Goal: Communication & Community: Share content

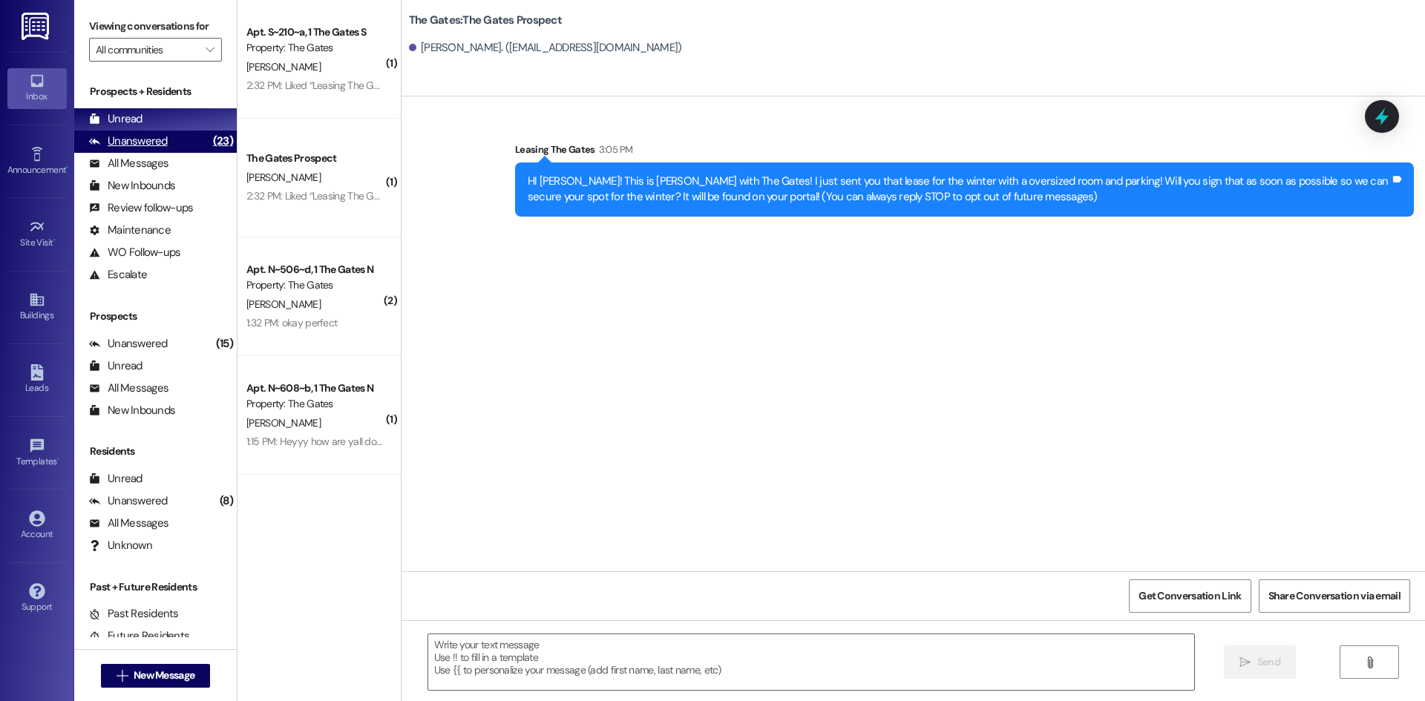
click at [123, 139] on div "Unanswered" at bounding box center [128, 142] width 79 height 16
click at [123, 119] on div "Unread" at bounding box center [115, 119] width 53 height 16
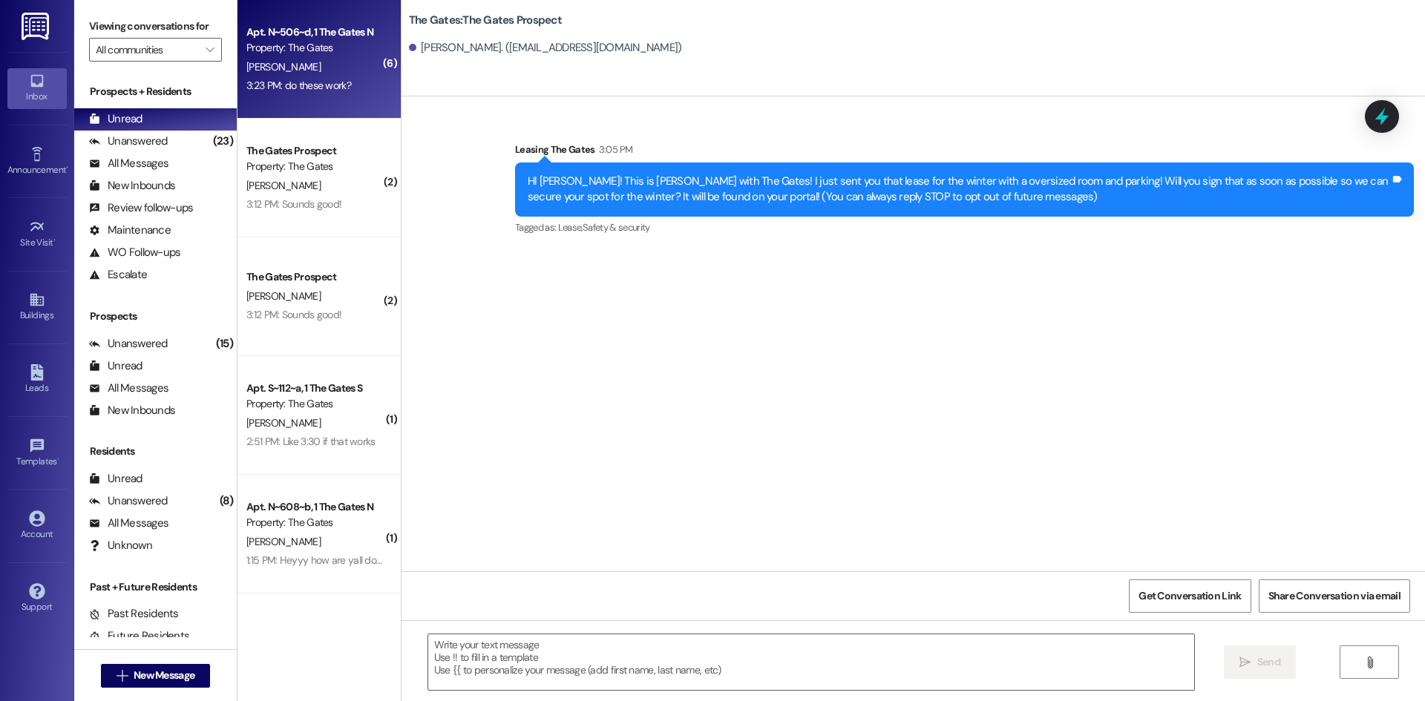
click at [317, 67] on div "[PERSON_NAME]" at bounding box center [315, 67] width 140 height 19
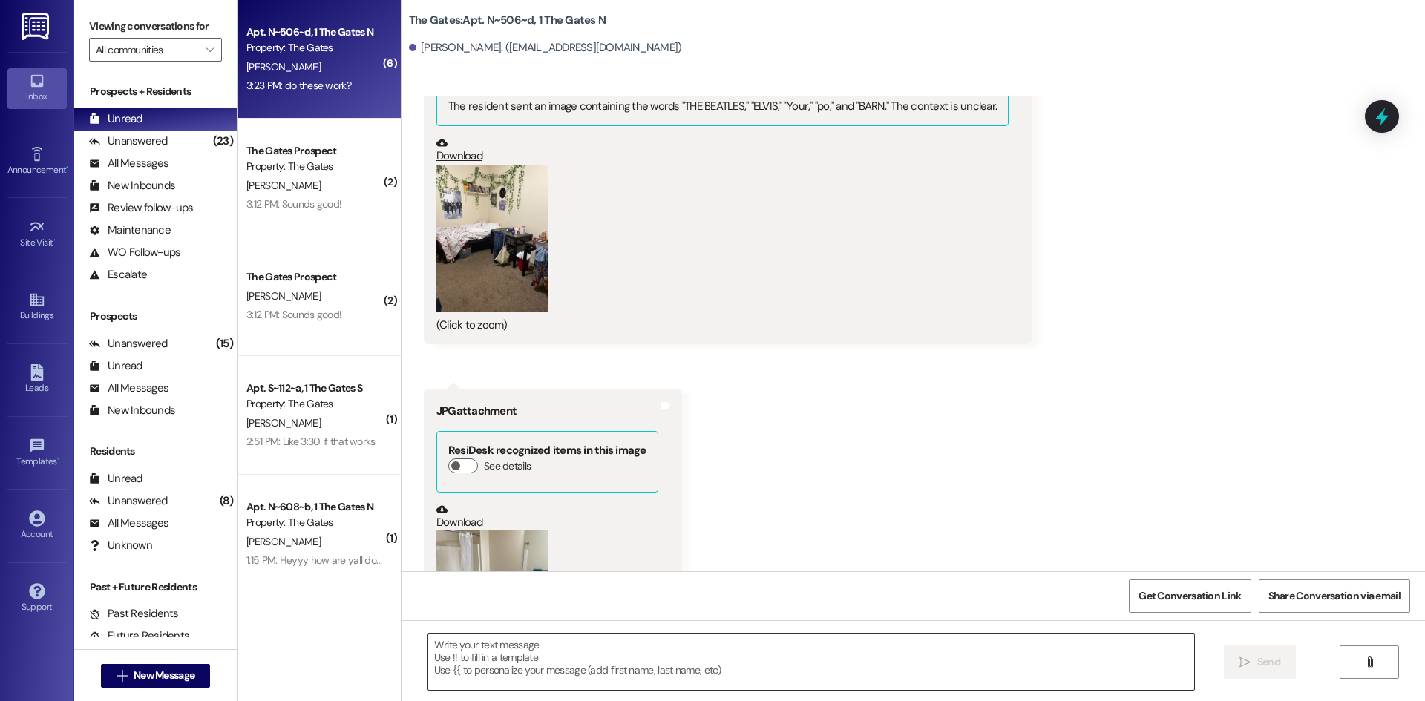
scroll to position [38806, 0]
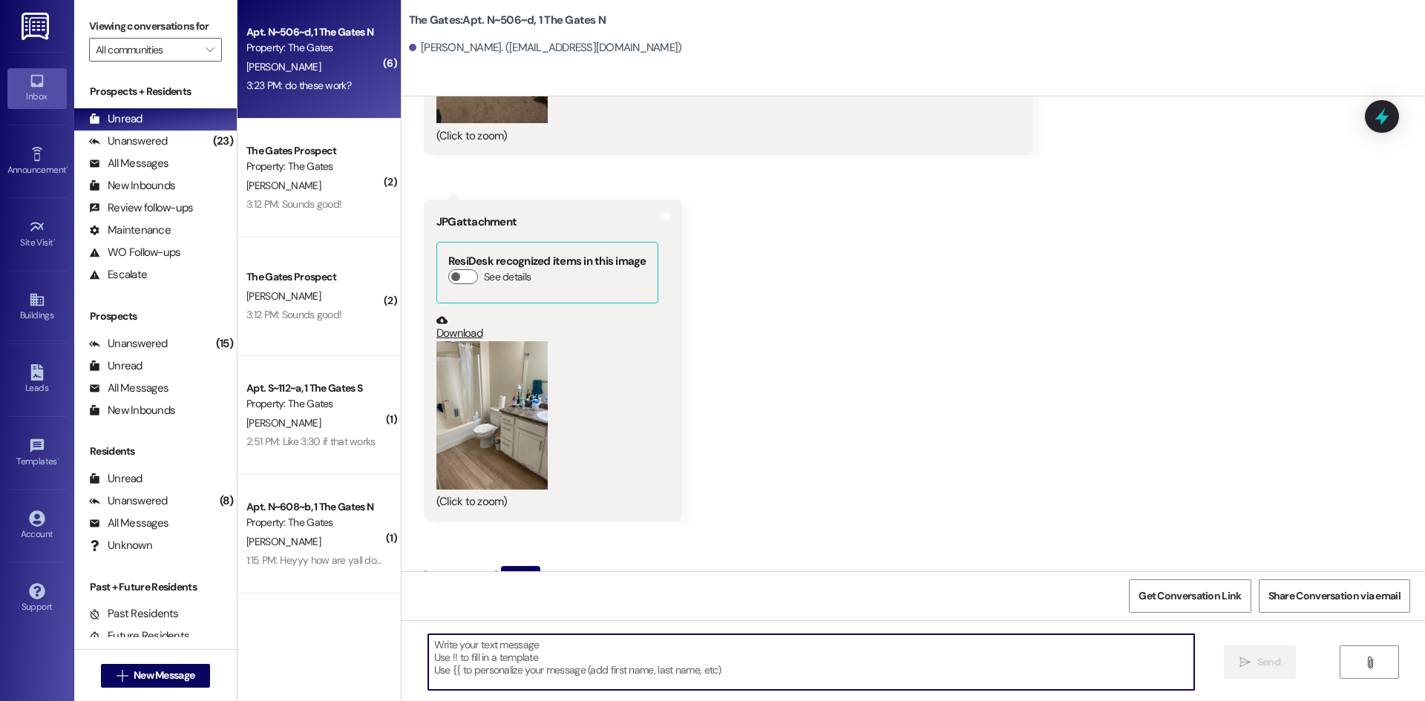
click at [558, 668] on textarea at bounding box center [811, 662] width 766 height 56
type textarea "Yes! Thank you!"
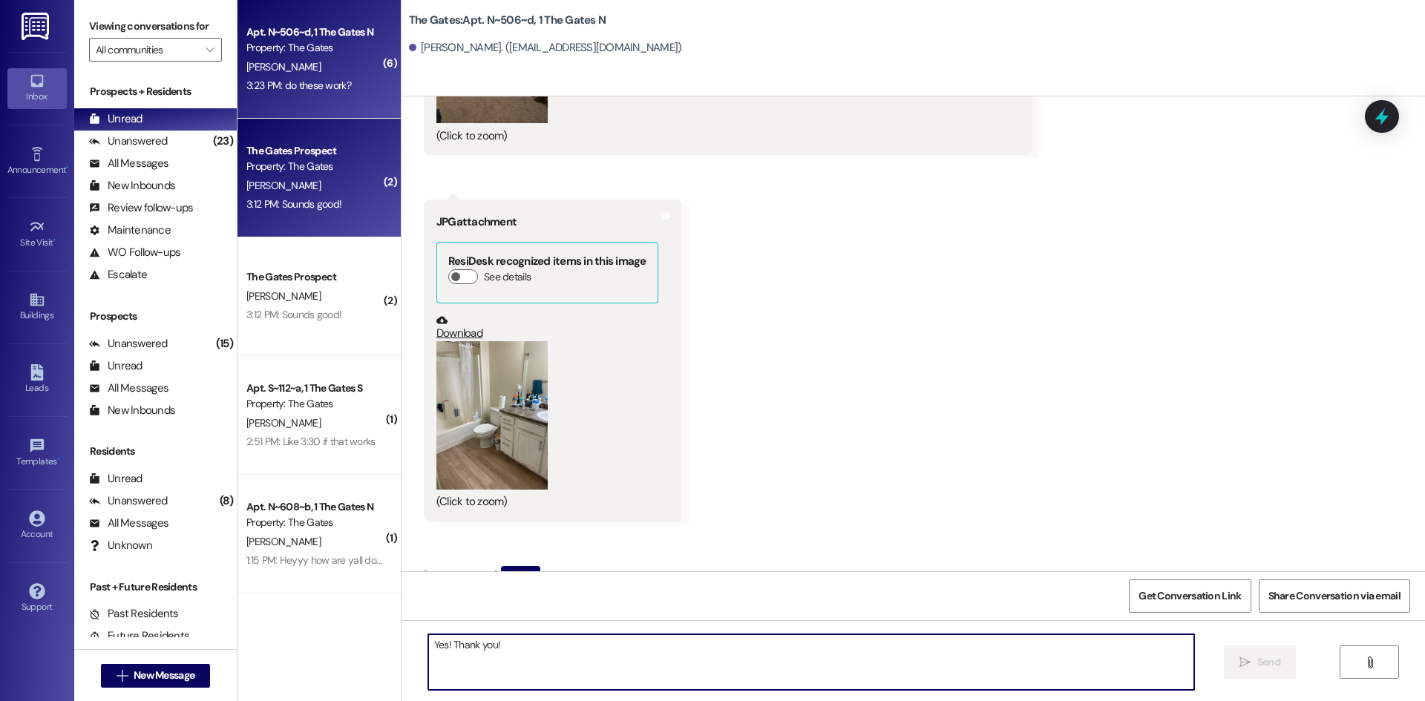
click at [321, 217] on div "The Gates Prospect Property: The Gates [PERSON_NAME] 3:12 PM: Sounds good! 3:12…" at bounding box center [318, 178] width 163 height 119
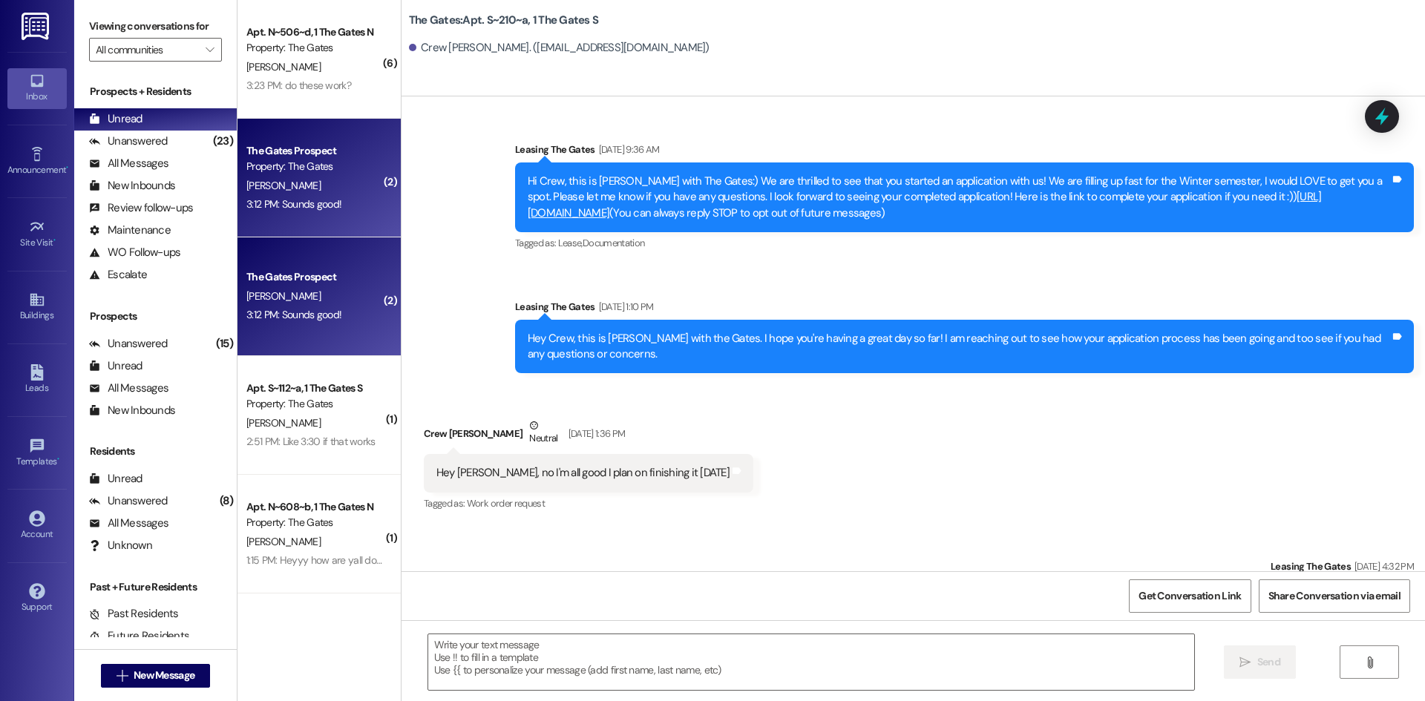
scroll to position [9882, 0]
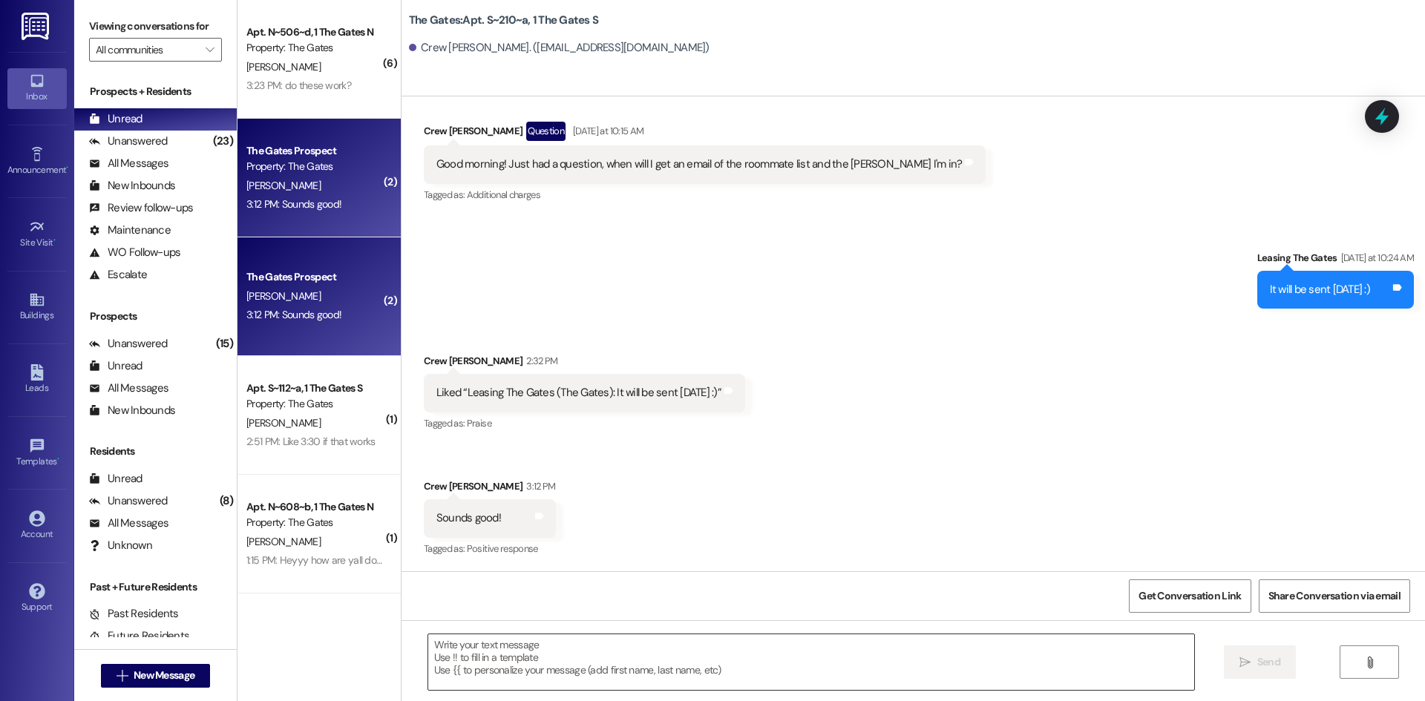
click at [554, 685] on textarea at bounding box center [811, 662] width 766 height 56
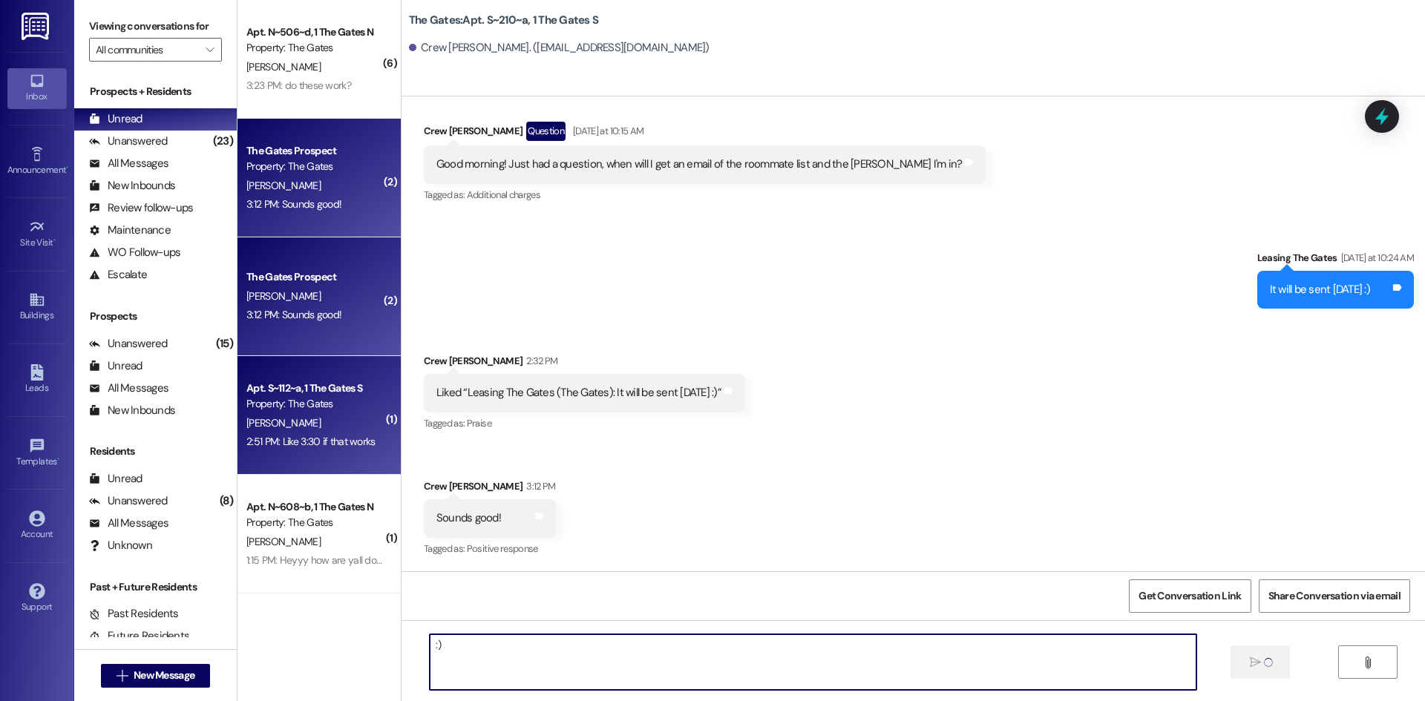
type textarea ":)"
click at [283, 413] on div "Apt. S~112~a, 1 The Gates S Property: The Gates" at bounding box center [315, 396] width 140 height 35
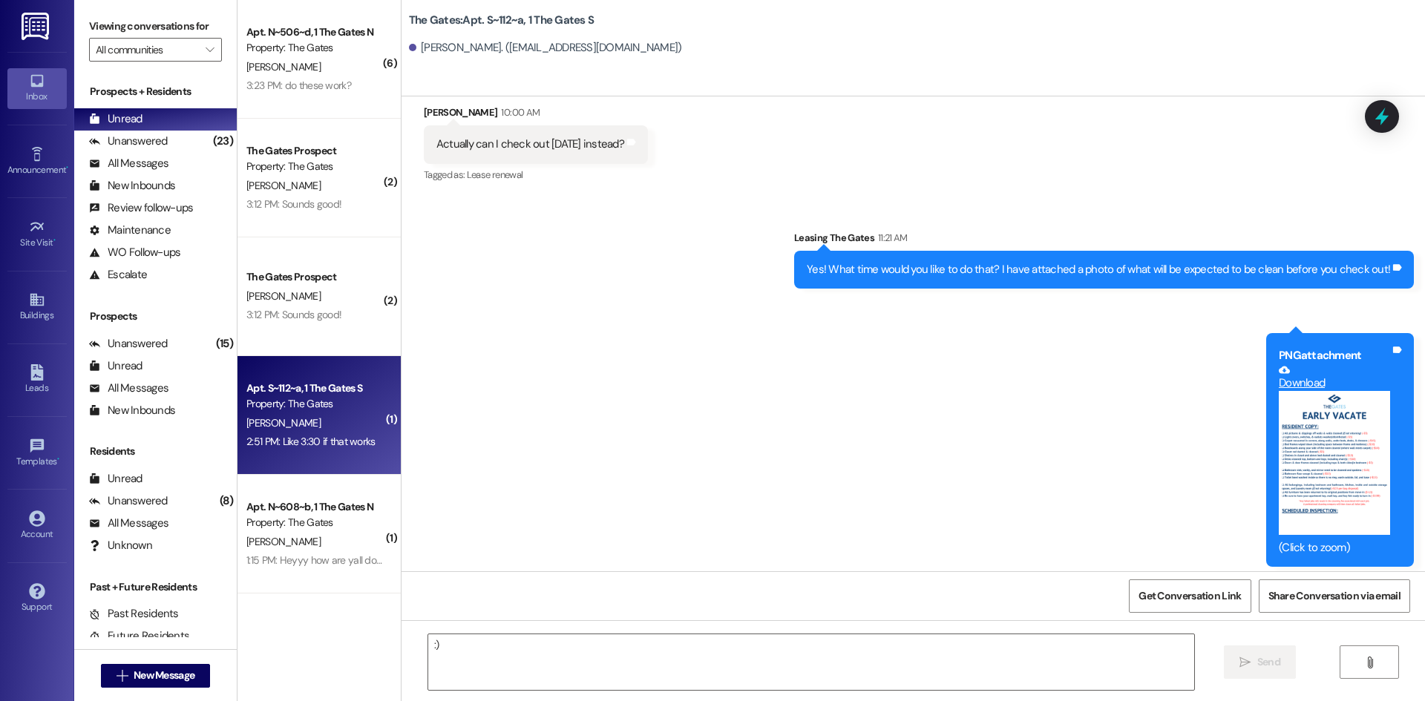
scroll to position [21273, 0]
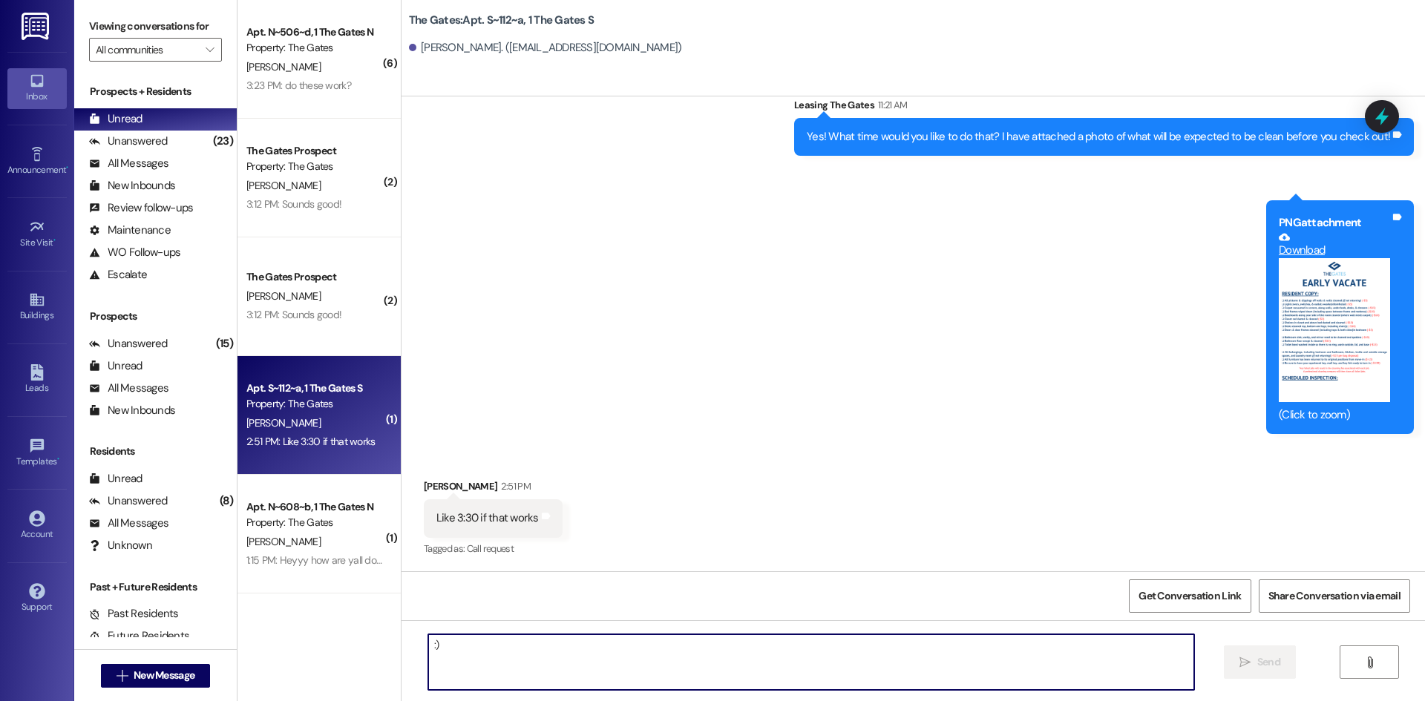
click at [460, 673] on textarea ":)" at bounding box center [811, 662] width 766 height 56
type textarea "Sounds good!"
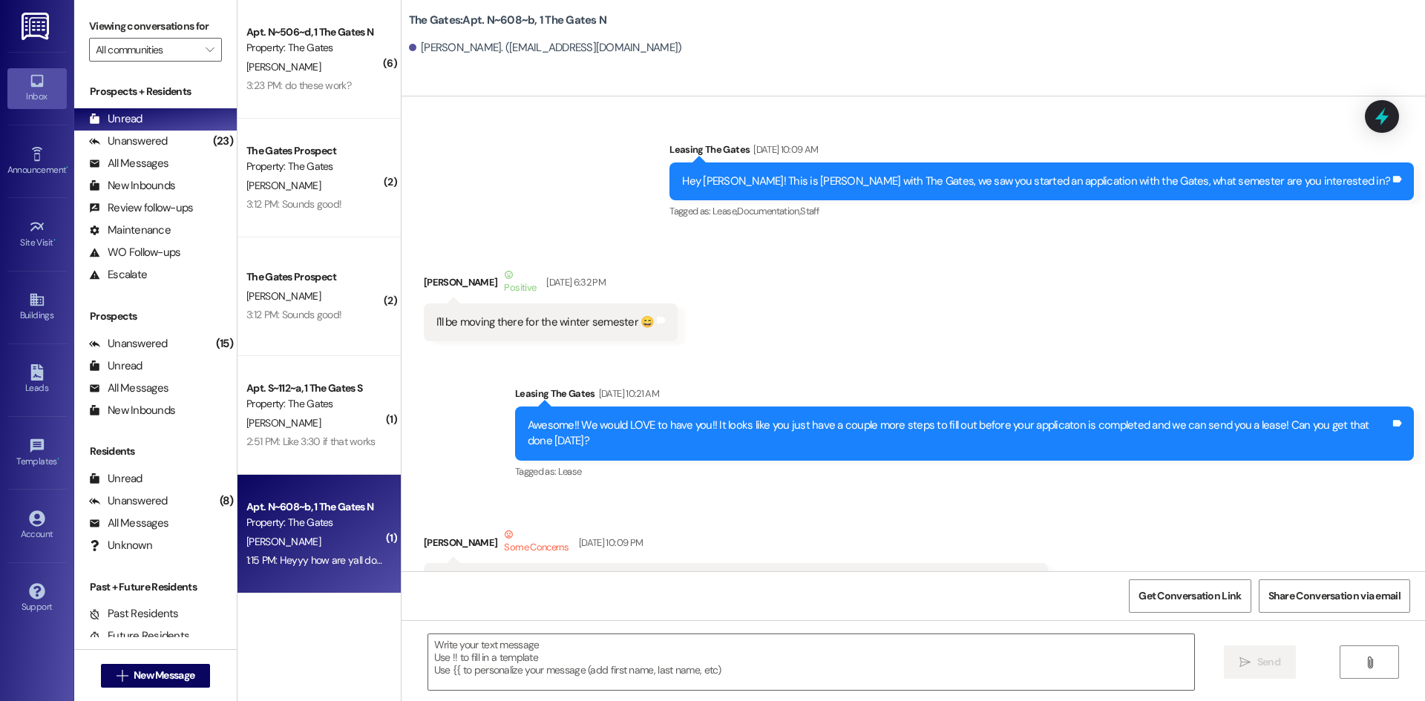
scroll to position [65944, 0]
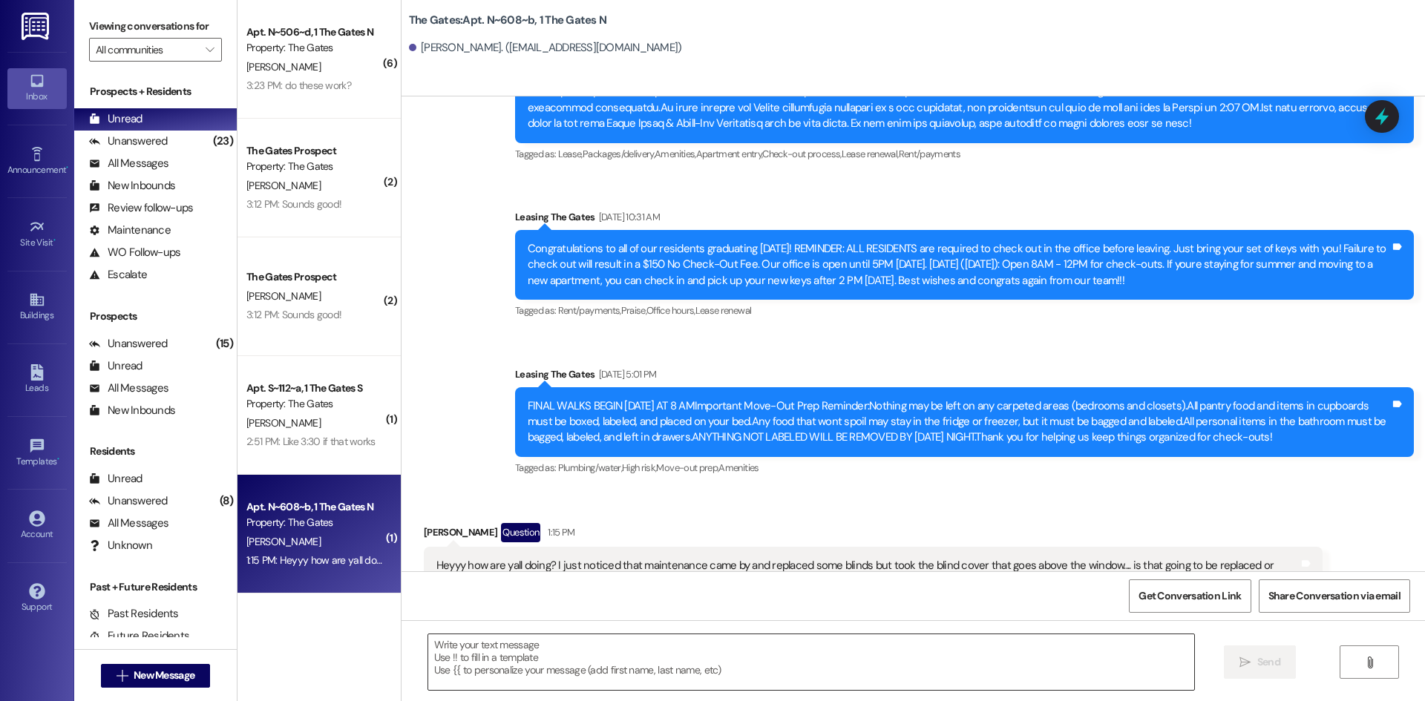
click at [535, 659] on textarea at bounding box center [811, 662] width 766 height 56
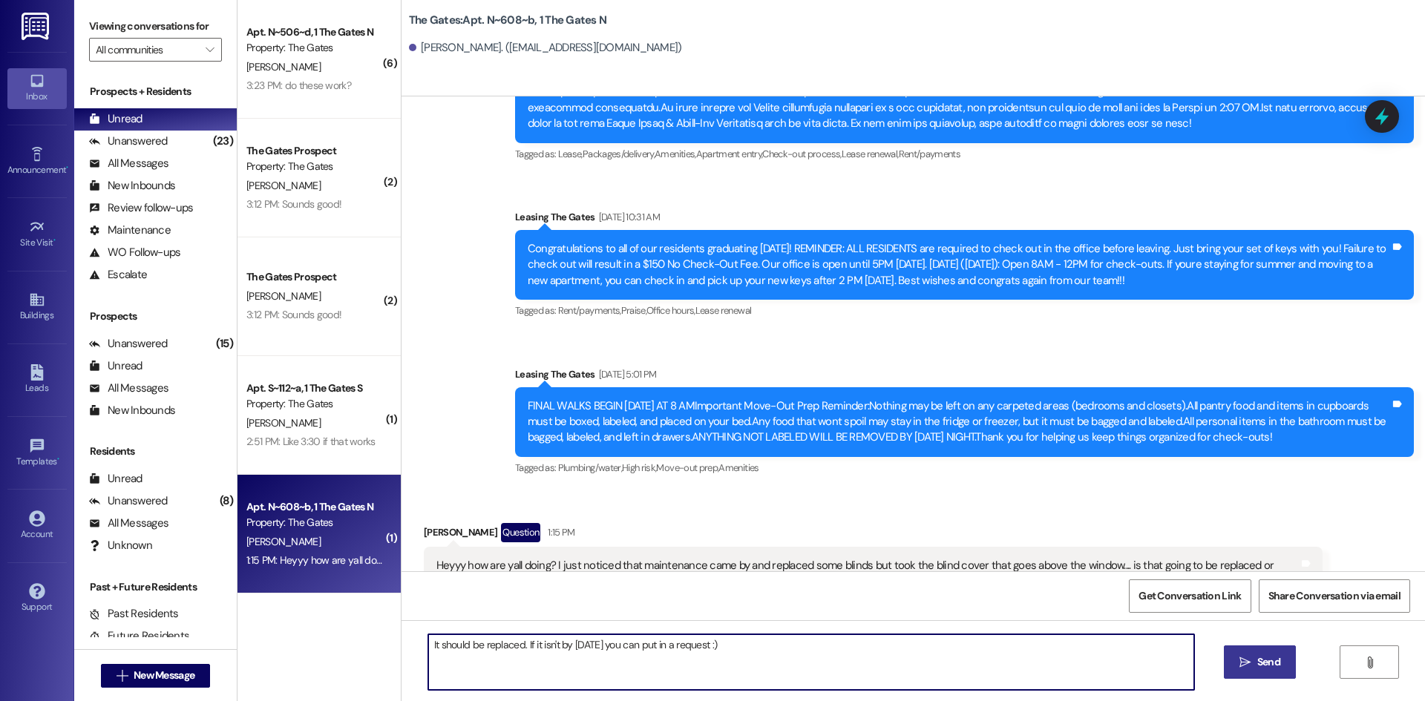
type textarea "It should be replaced. If it isn't by [DATE] you can put in a request :)"
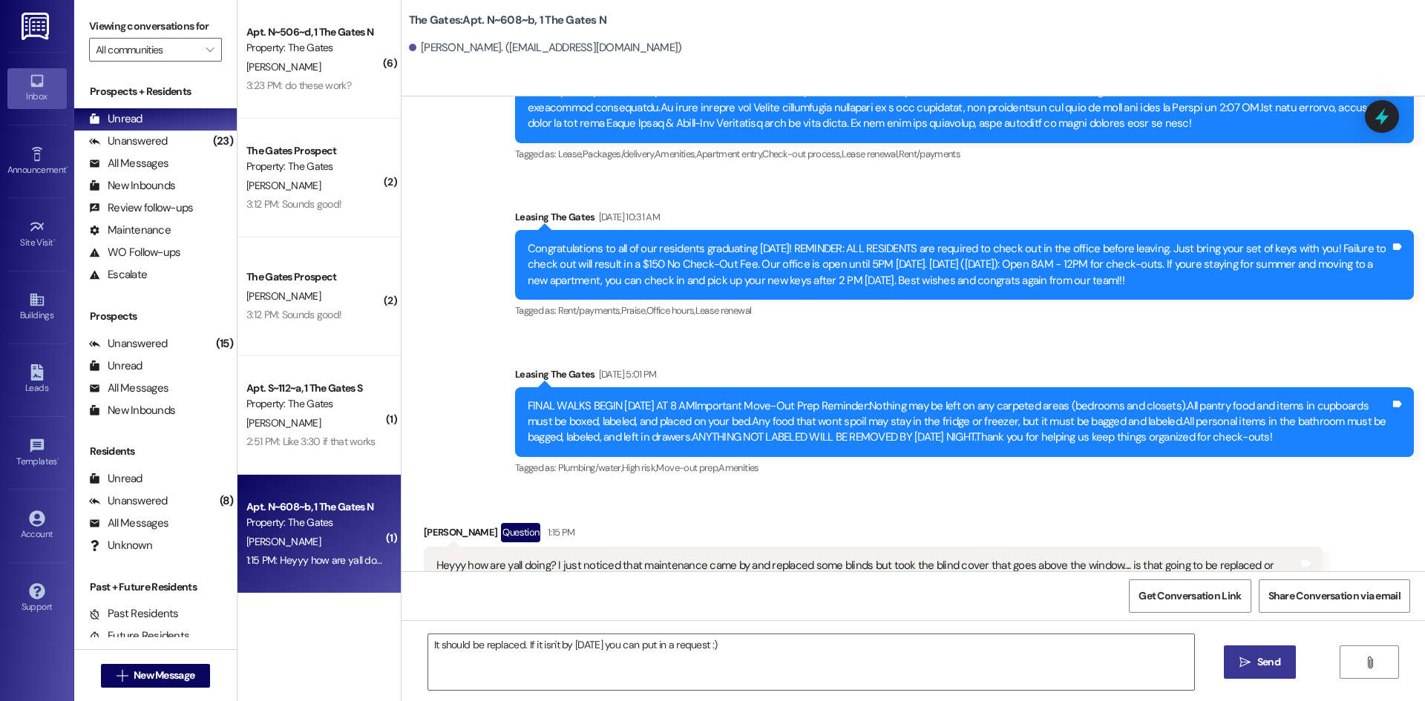
click at [1260, 652] on button " Send" at bounding box center [1259, 661] width 72 height 33
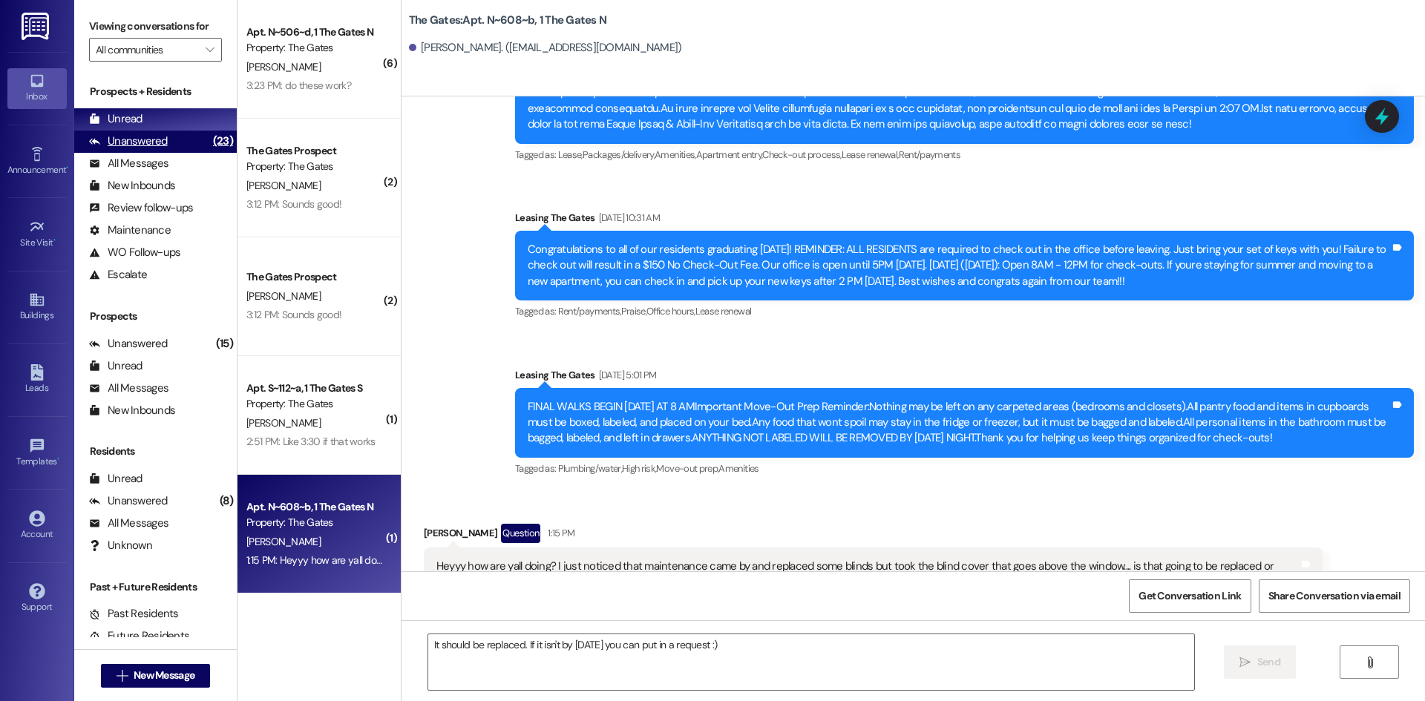
click at [177, 144] on div "Unanswered (23)" at bounding box center [155, 142] width 162 height 22
click at [155, 126] on div "Unread (0)" at bounding box center [155, 119] width 162 height 22
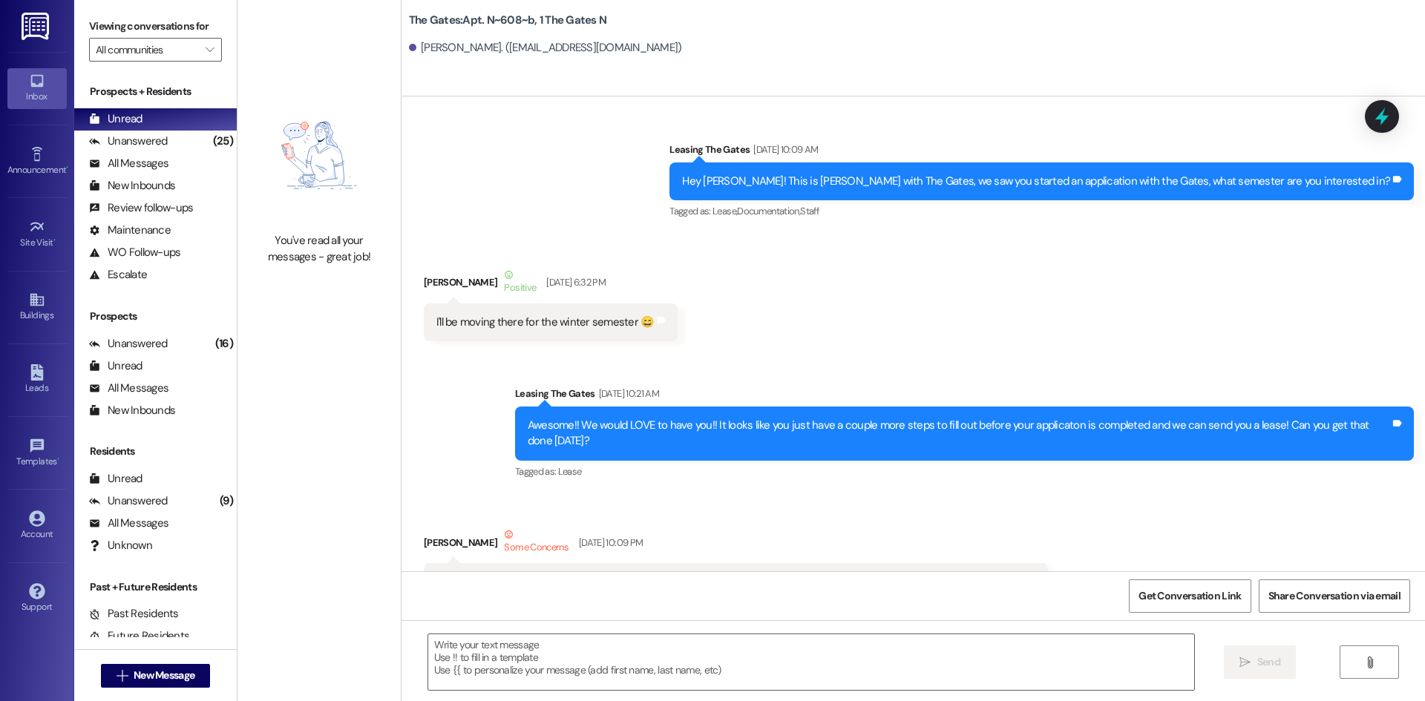
scroll to position [66048, 0]
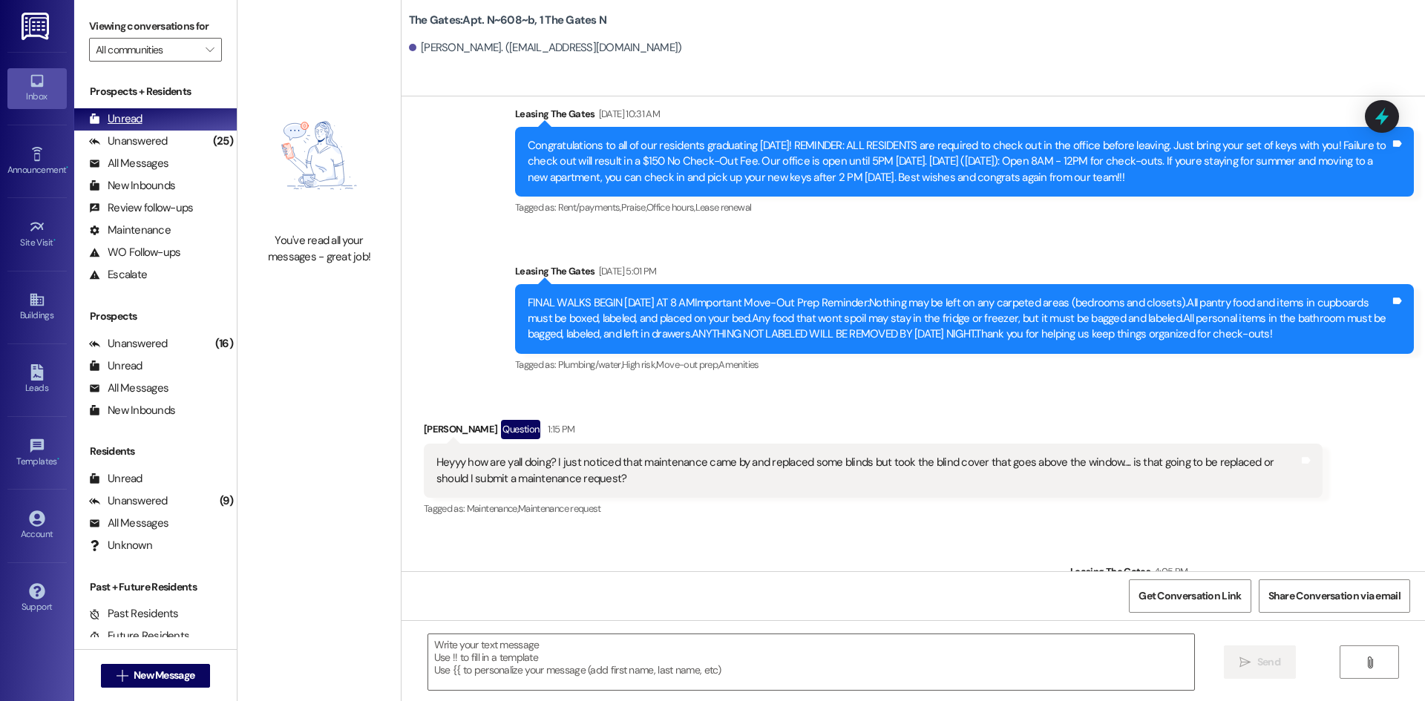
click at [148, 111] on div "Unread (0)" at bounding box center [155, 119] width 162 height 22
click at [151, 142] on div "Unanswered" at bounding box center [128, 142] width 79 height 16
click at [134, 116] on div "Unread" at bounding box center [115, 119] width 53 height 16
click at [150, 680] on span "New Message" at bounding box center [164, 676] width 61 height 16
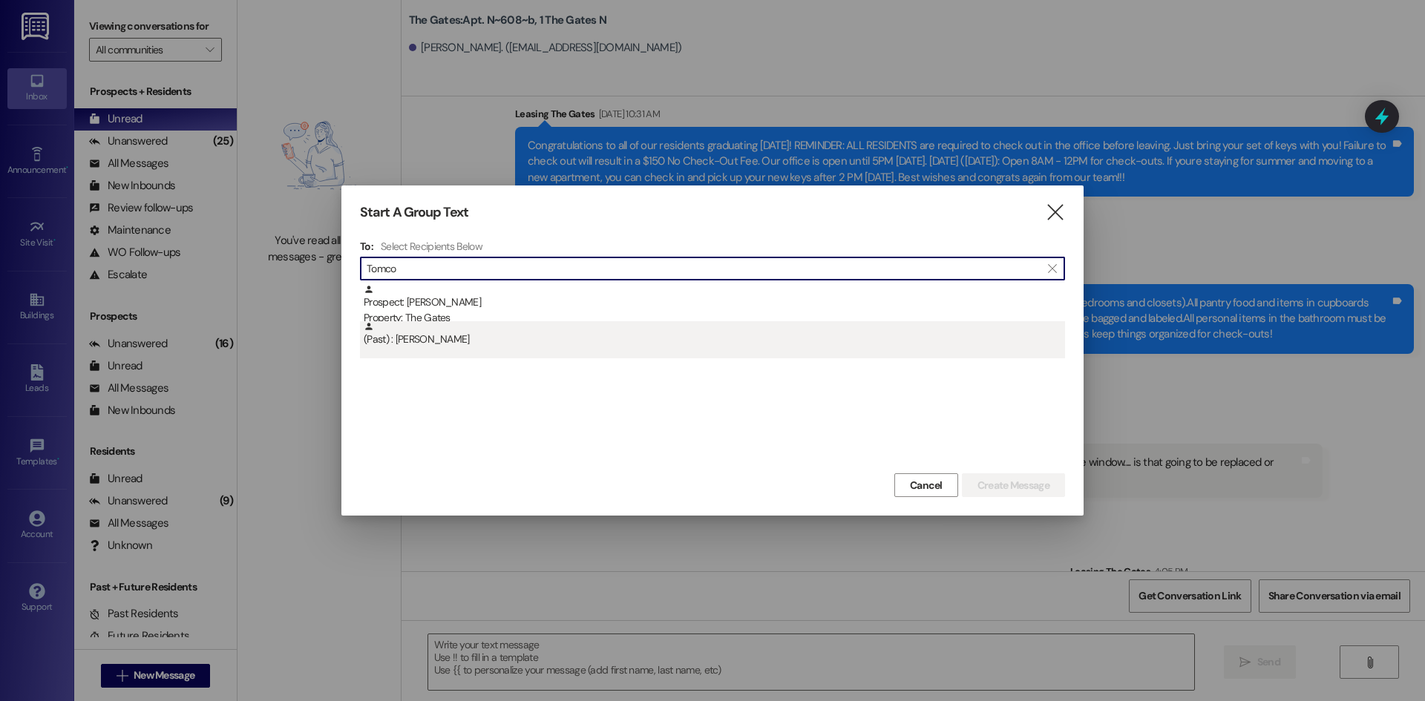
type input "Tomco"
click at [422, 338] on div "(Past) : [PERSON_NAME]" at bounding box center [714, 334] width 701 height 26
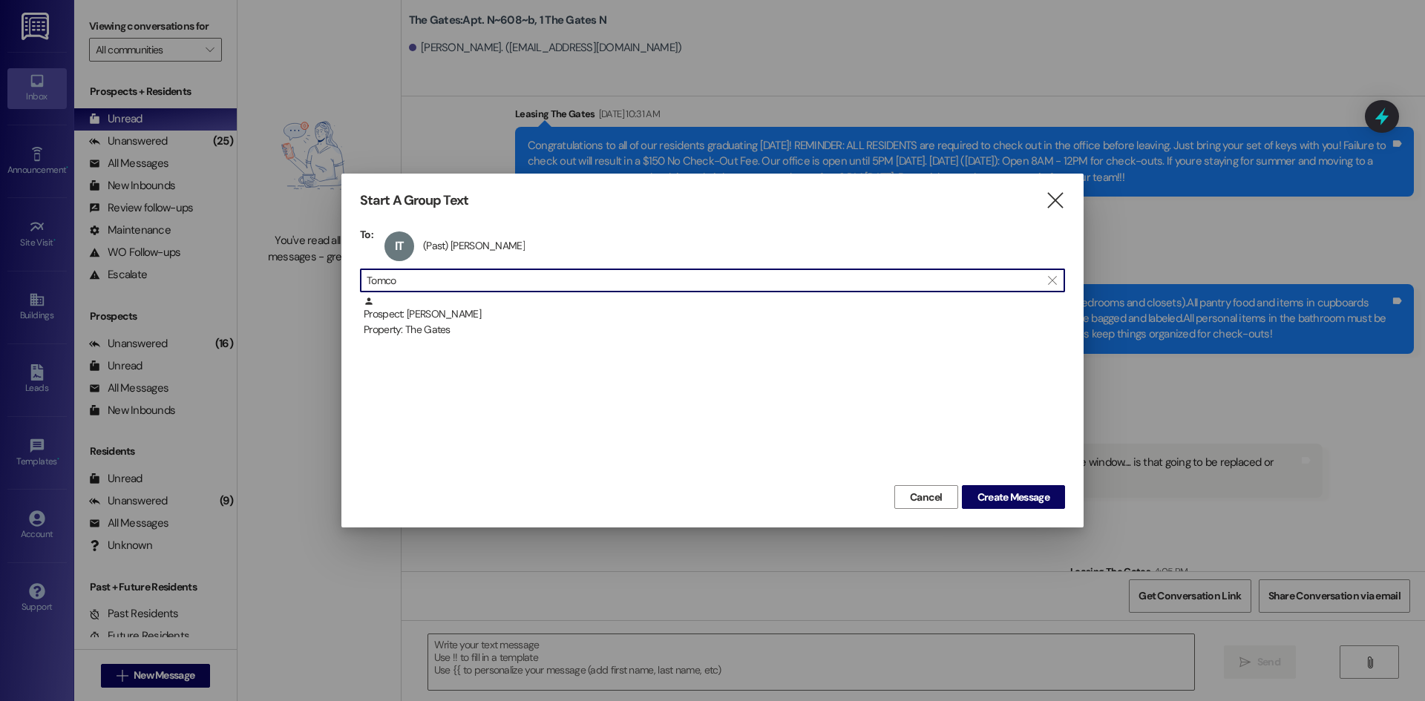
drag, startPoint x: 427, startPoint y: 280, endPoint x: 275, endPoint y: 267, distance: 151.9
click at [275, 267] on div "Start A Group Text  To: IT (Past) [PERSON_NAME] (Past) [PERSON_NAME] click to …" at bounding box center [712, 350] width 1425 height 701
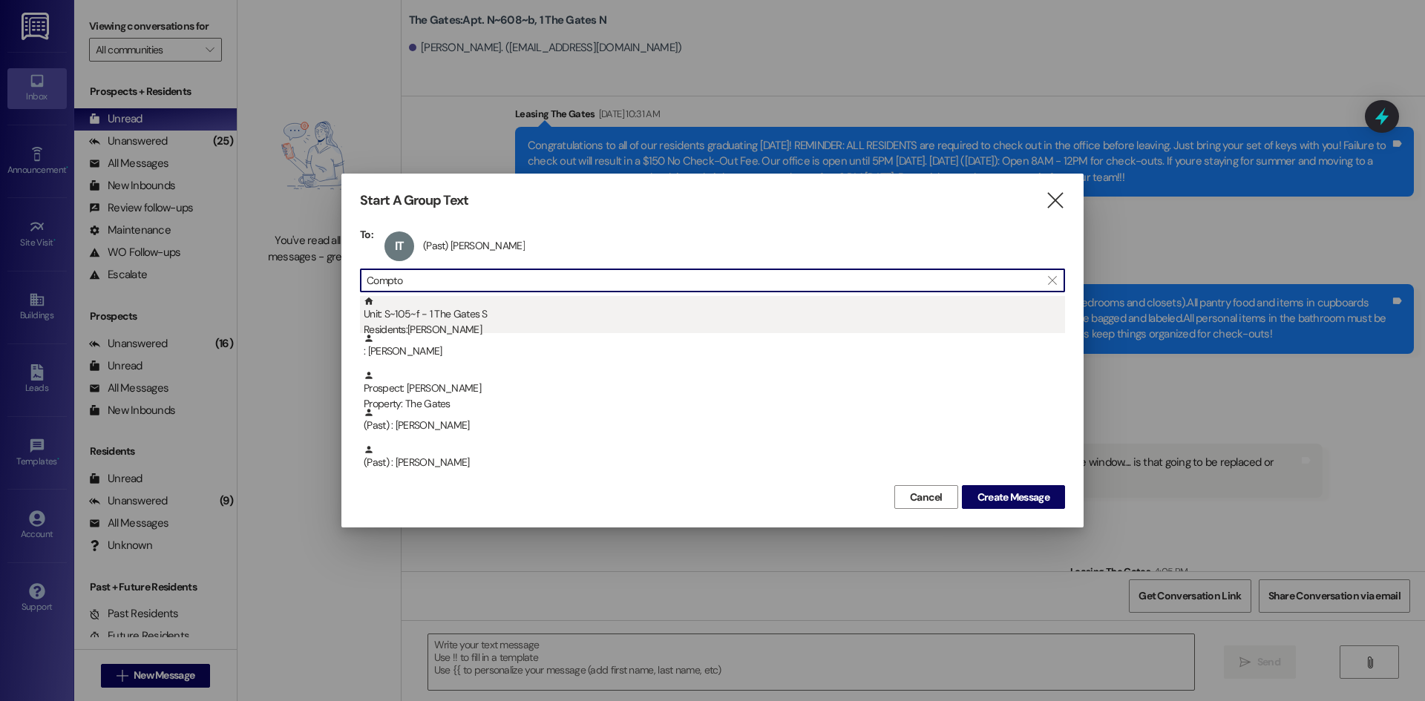
type input "Compto"
click at [453, 315] on div "Unit: S~105~f - 1 The Gates S Residents: [PERSON_NAME]" at bounding box center [714, 317] width 701 height 42
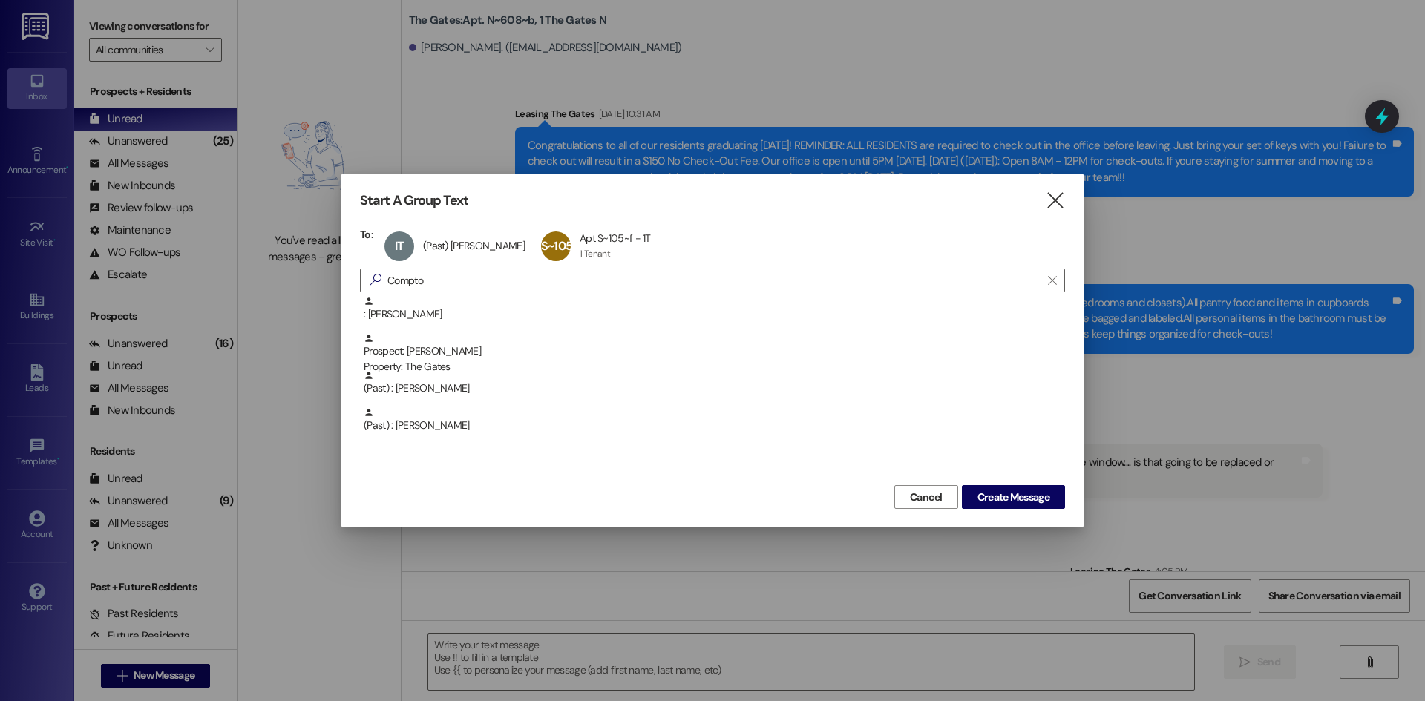
drag, startPoint x: 336, startPoint y: 263, endPoint x: 314, endPoint y: 245, distance: 28.5
click at [289, 255] on div "Start A Group Text  To: IT (Past) [PERSON_NAME] (Past) [PERSON_NAME] click to …" at bounding box center [712, 350] width 1425 height 701
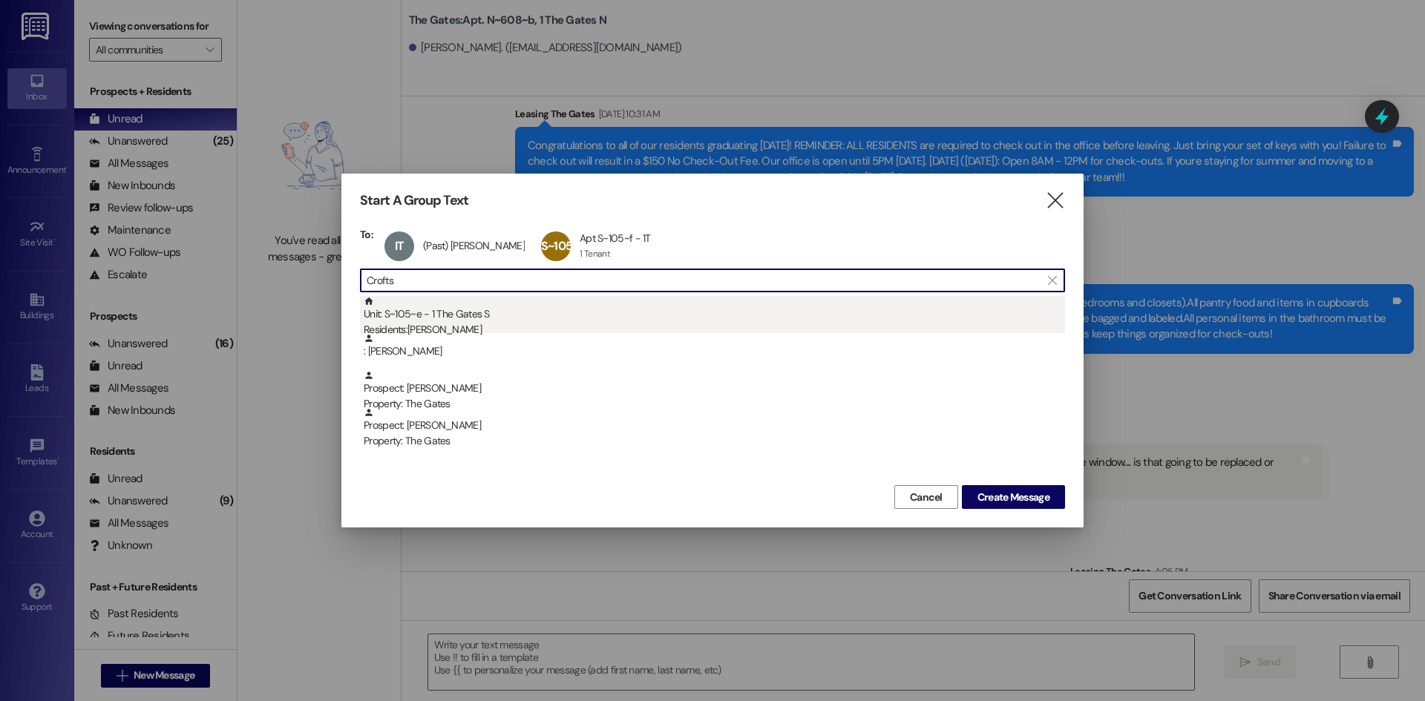
type input "Crofts"
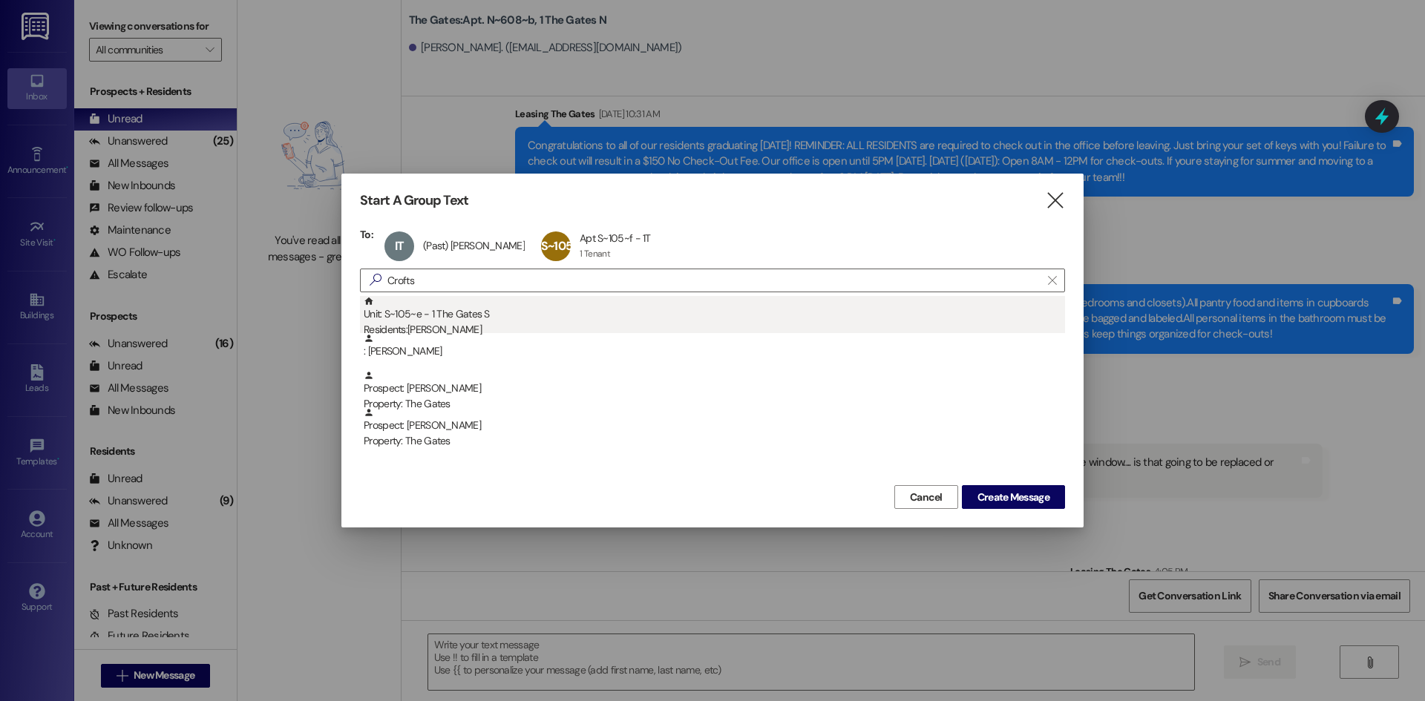
click at [507, 326] on div "Residents: [PERSON_NAME]" at bounding box center [714, 330] width 701 height 16
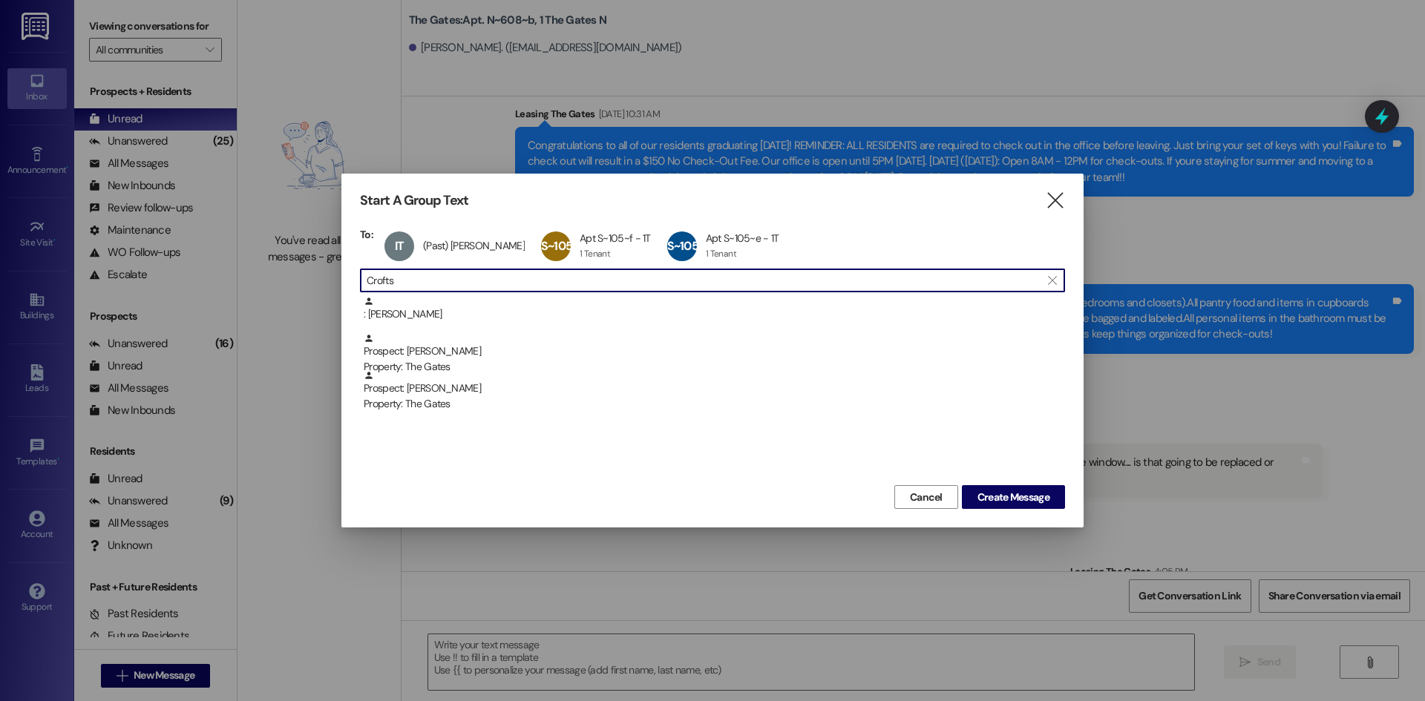
drag, startPoint x: 427, startPoint y: 280, endPoint x: 321, endPoint y: 249, distance: 111.5
click at [313, 254] on div "Start A Group Text  To: IT (Past) [PERSON_NAME] (Past) [PERSON_NAME] click to …" at bounding box center [712, 350] width 1425 height 701
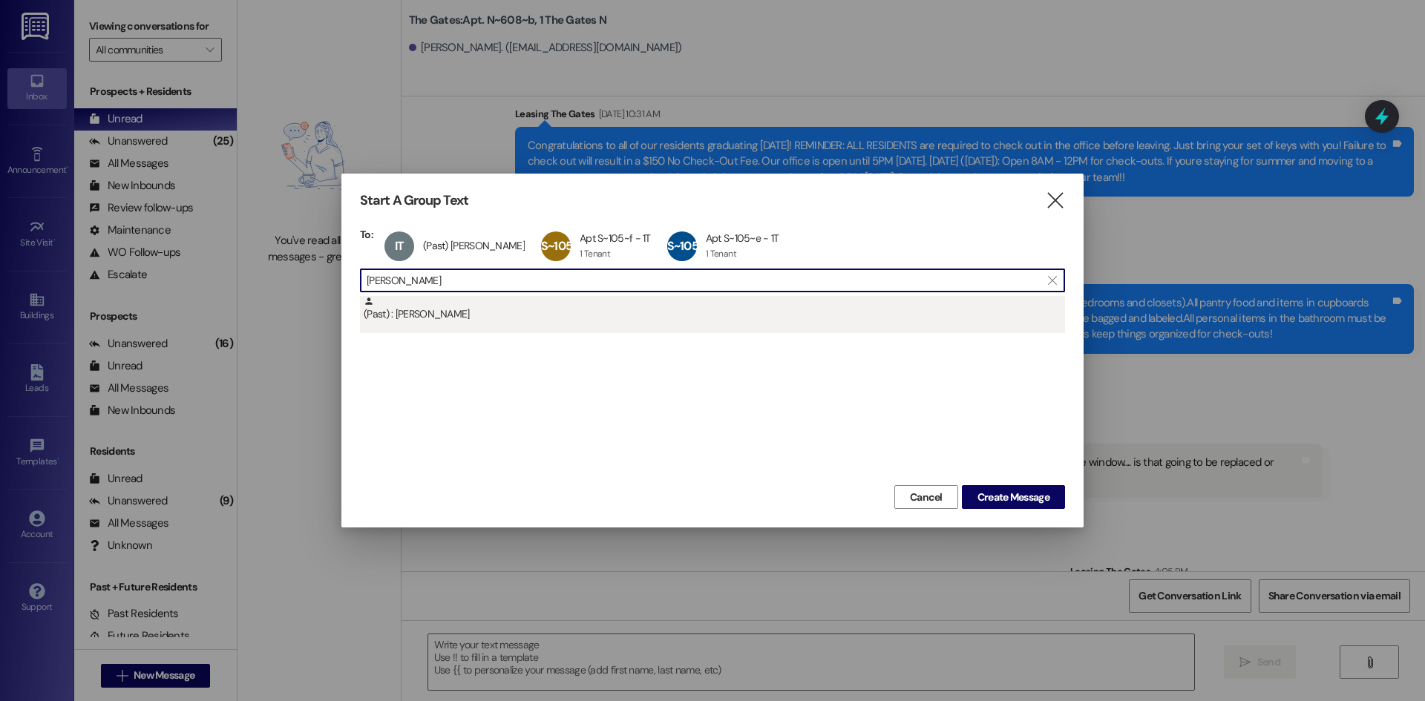
type input "[PERSON_NAME]"
click at [403, 315] on div "(Past) : [PERSON_NAME]" at bounding box center [714, 309] width 701 height 26
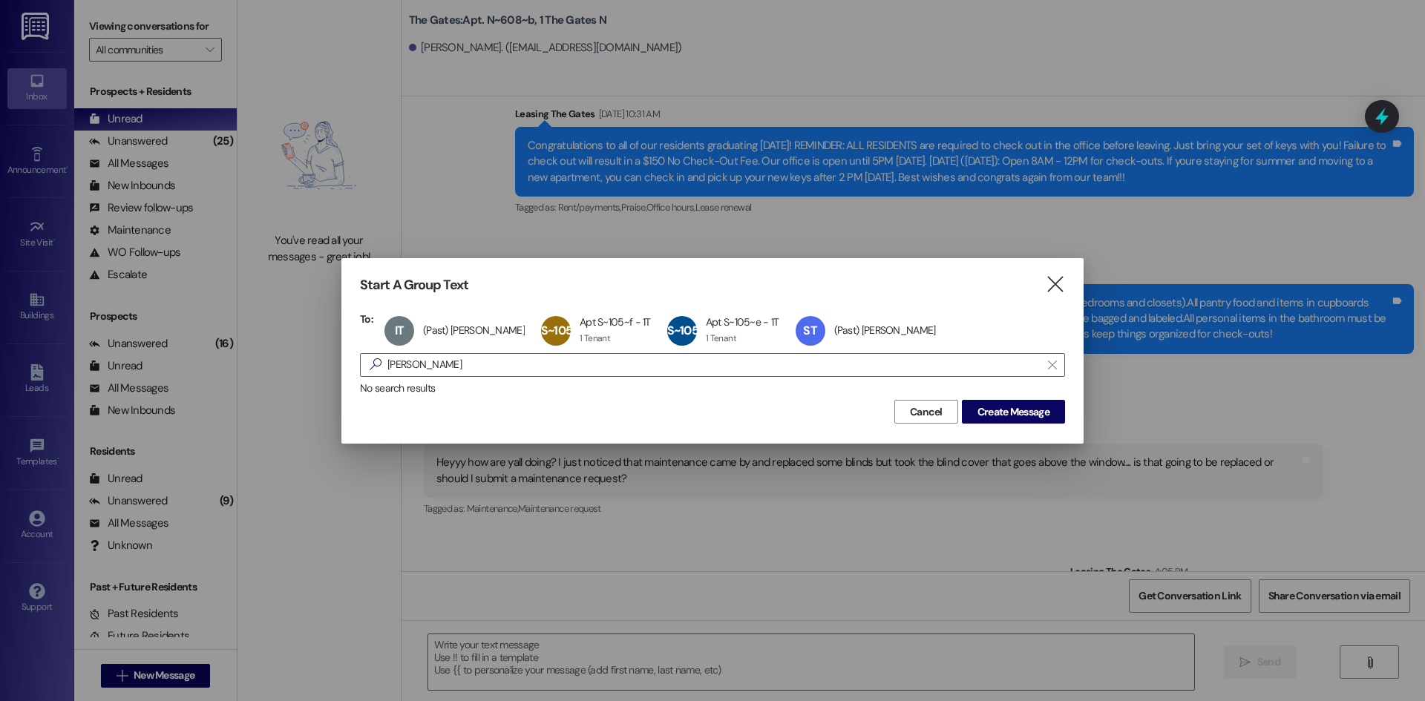
drag, startPoint x: 430, startPoint y: 367, endPoint x: 298, endPoint y: 345, distance: 134.7
click at [298, 345] on div "Start A Group Text  To: IT (Past) [PERSON_NAME] (Past) [PERSON_NAME] click to …" at bounding box center [712, 350] width 1425 height 701
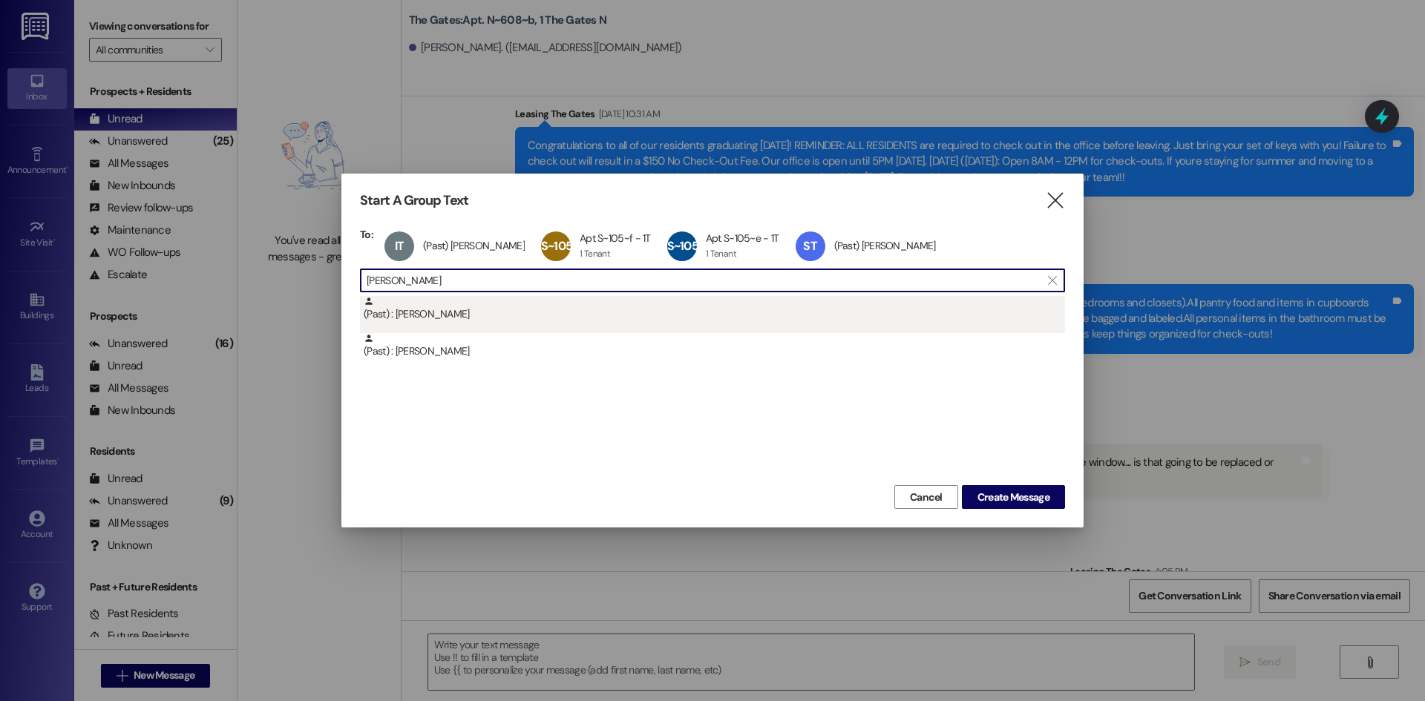
type input "[PERSON_NAME]"
click at [459, 318] on div "(Past) : [PERSON_NAME]" at bounding box center [714, 309] width 701 height 26
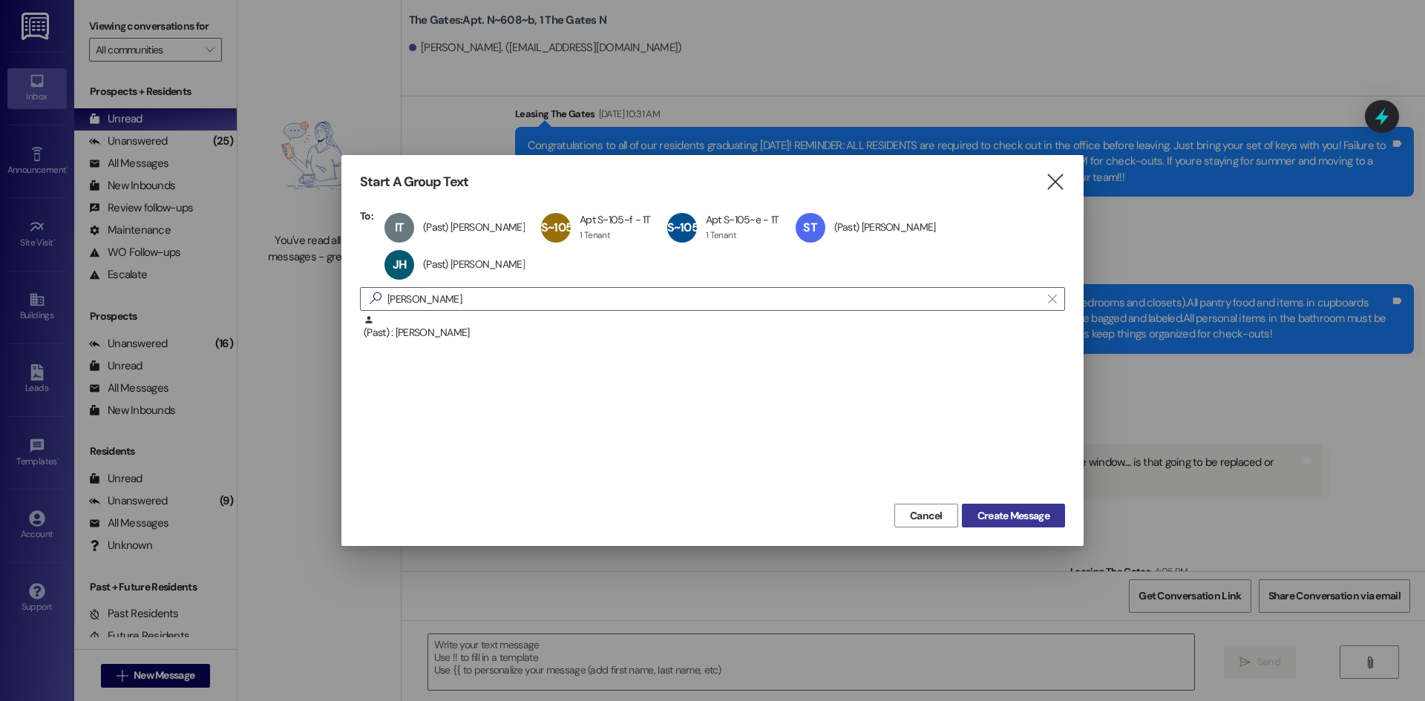
click at [989, 504] on button "Create Message" at bounding box center [1013, 516] width 103 height 24
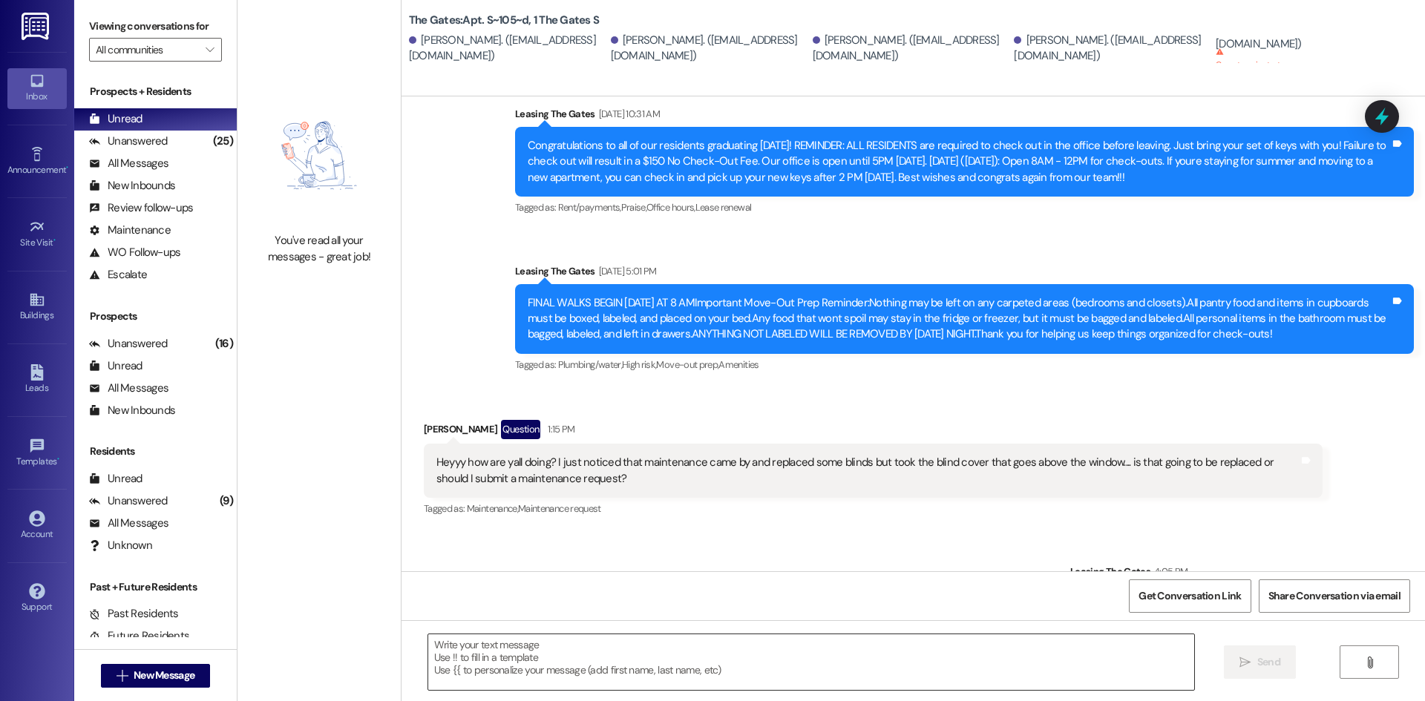
click at [503, 652] on textarea at bounding box center [811, 662] width 766 height 56
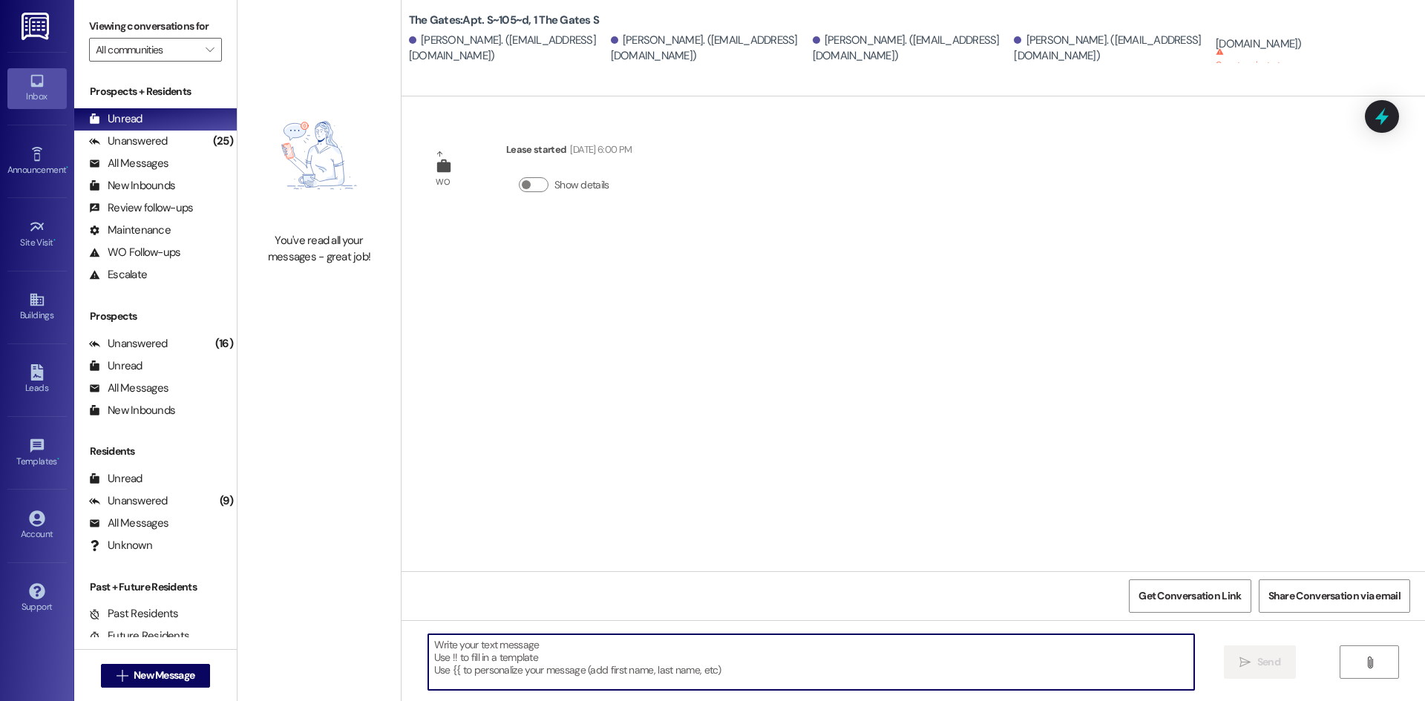
scroll to position [0, 0]
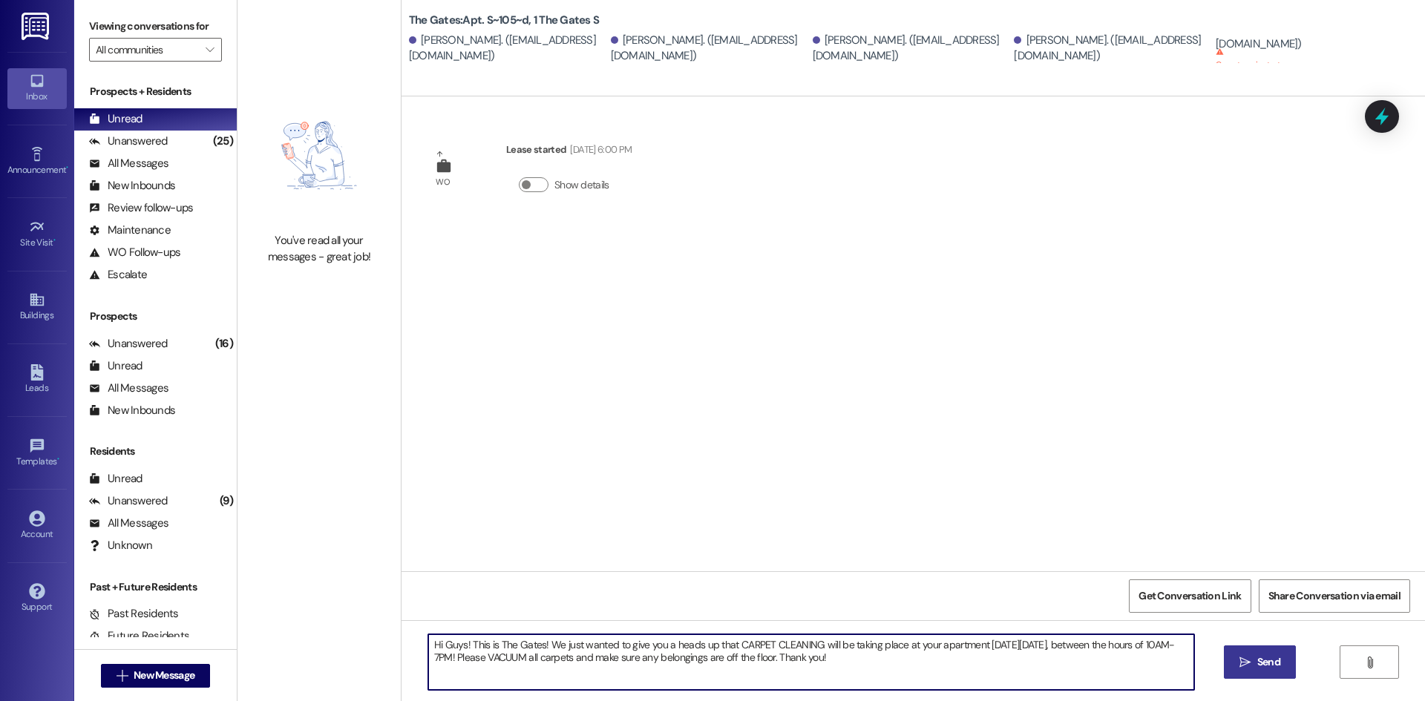
type textarea "Hi Guys! This is The Gates! We just wanted to give you a heads up that CARPET C…"
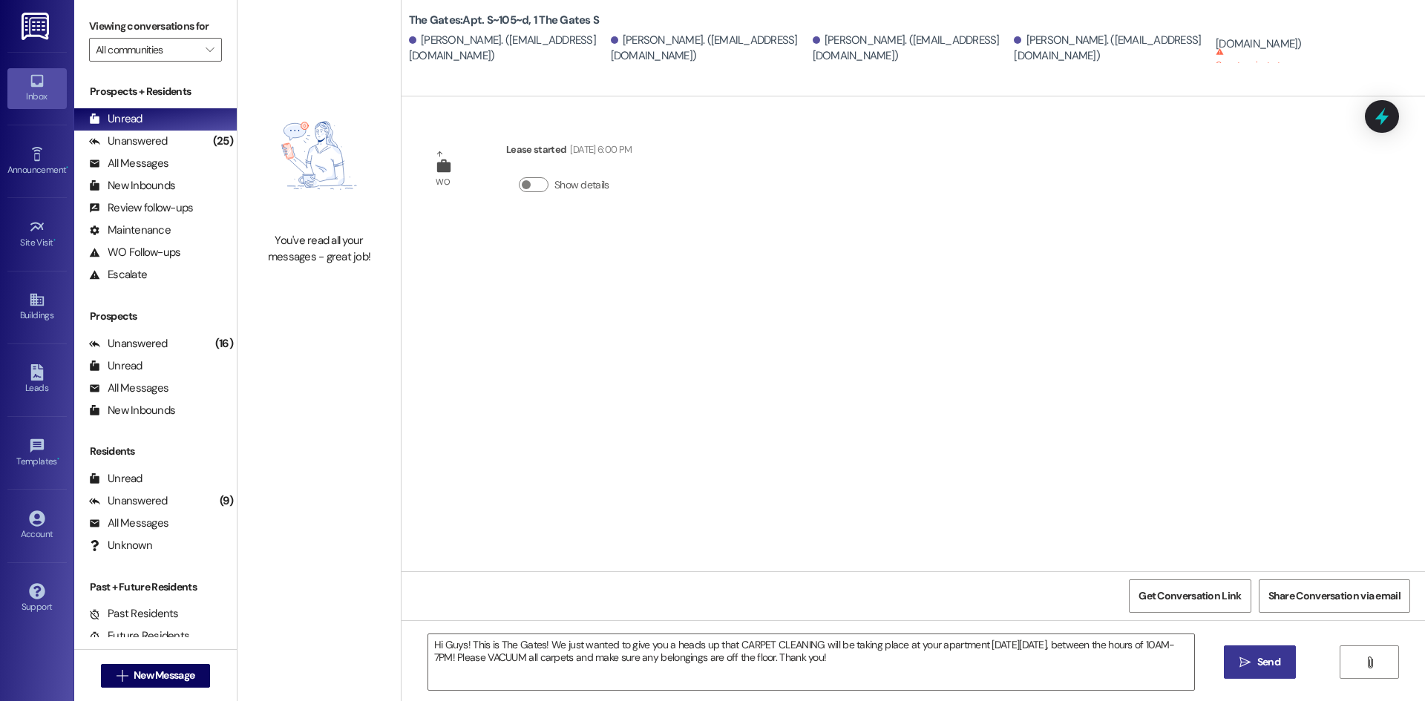
click at [1235, 652] on button " Send" at bounding box center [1259, 661] width 72 height 33
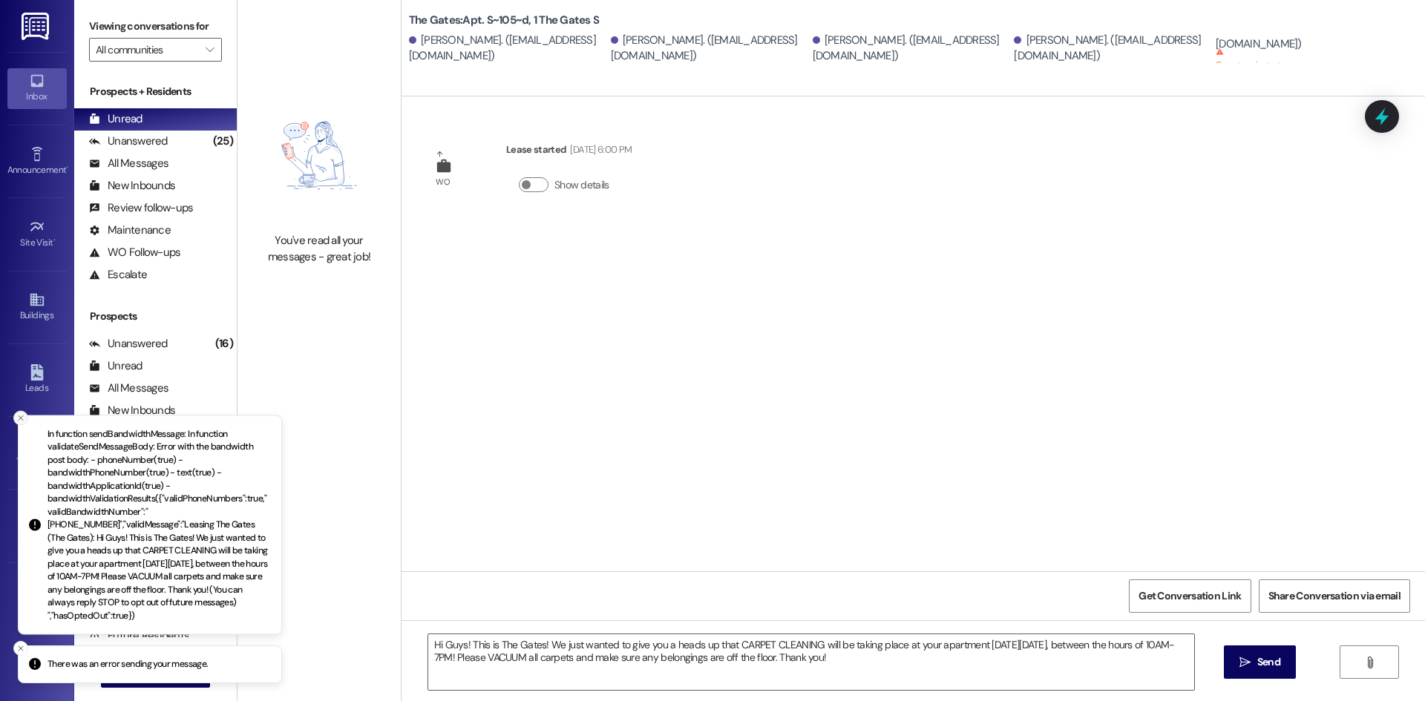
click at [22, 420] on line "Close toast" at bounding box center [21, 417] width 4 height 4
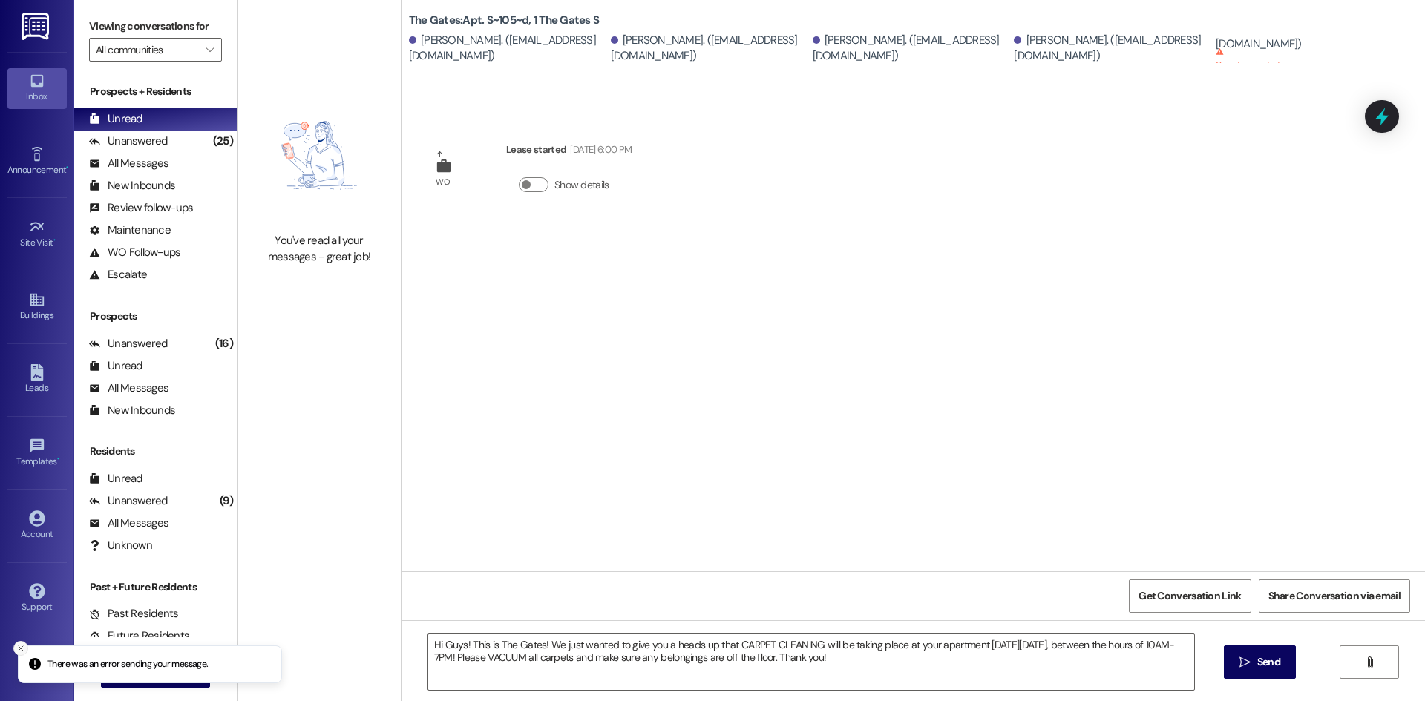
click at [20, 649] on line "Close toast" at bounding box center [21, 648] width 4 height 4
click at [572, 648] on textarea "Hi Guys! This is The Gates! We just wanted to give you a heads up that CARPET C…" at bounding box center [811, 662] width 766 height 56
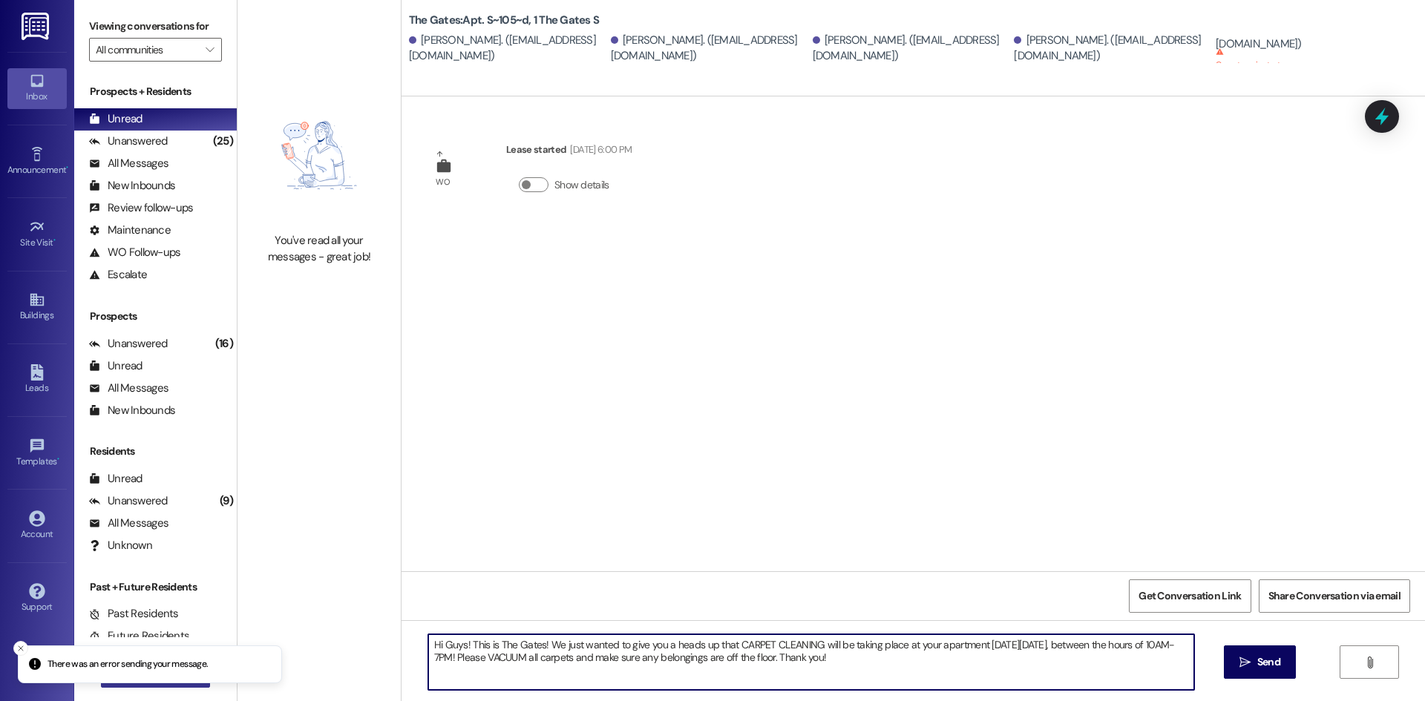
click at [188, 686] on div "There was an error sending your message. Inbox Go to Inbox Announcement • Send …" at bounding box center [712, 350] width 1425 height 701
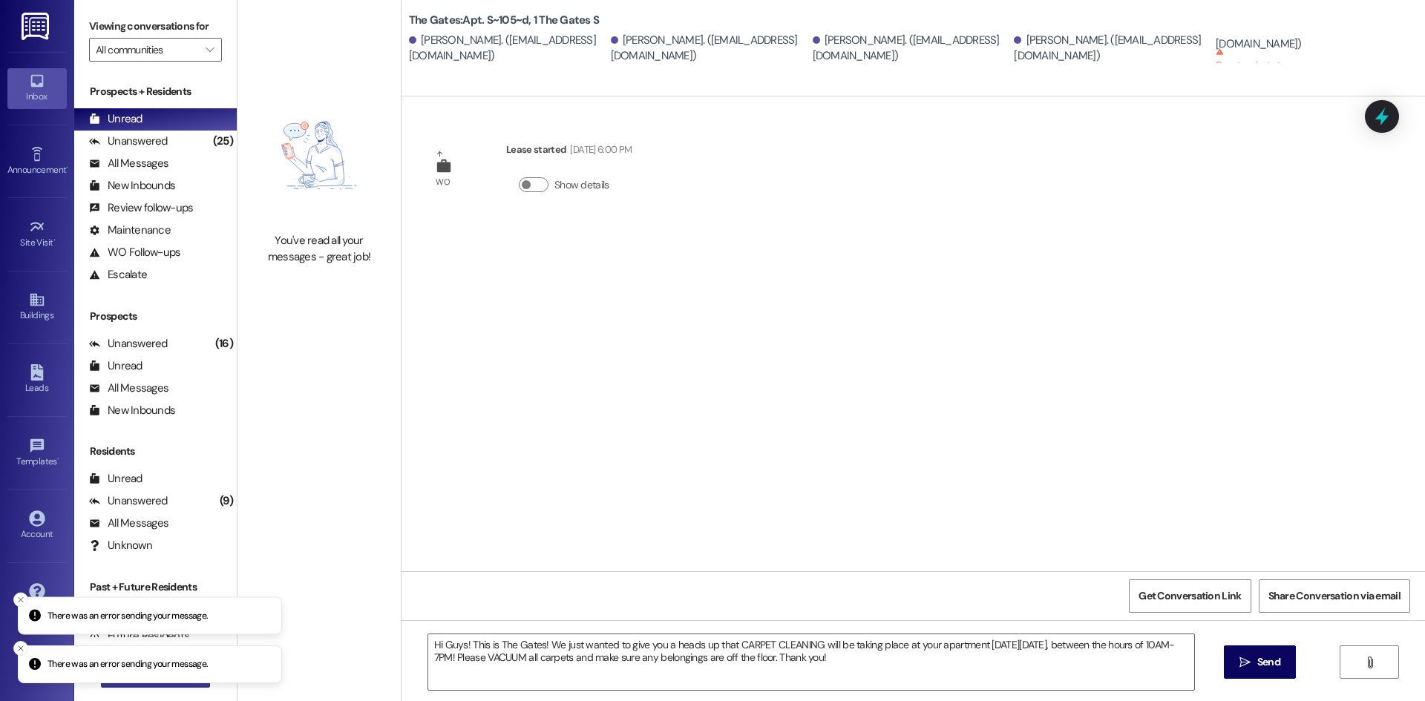
click at [168, 687] on button " New Message" at bounding box center [156, 676] width 110 height 24
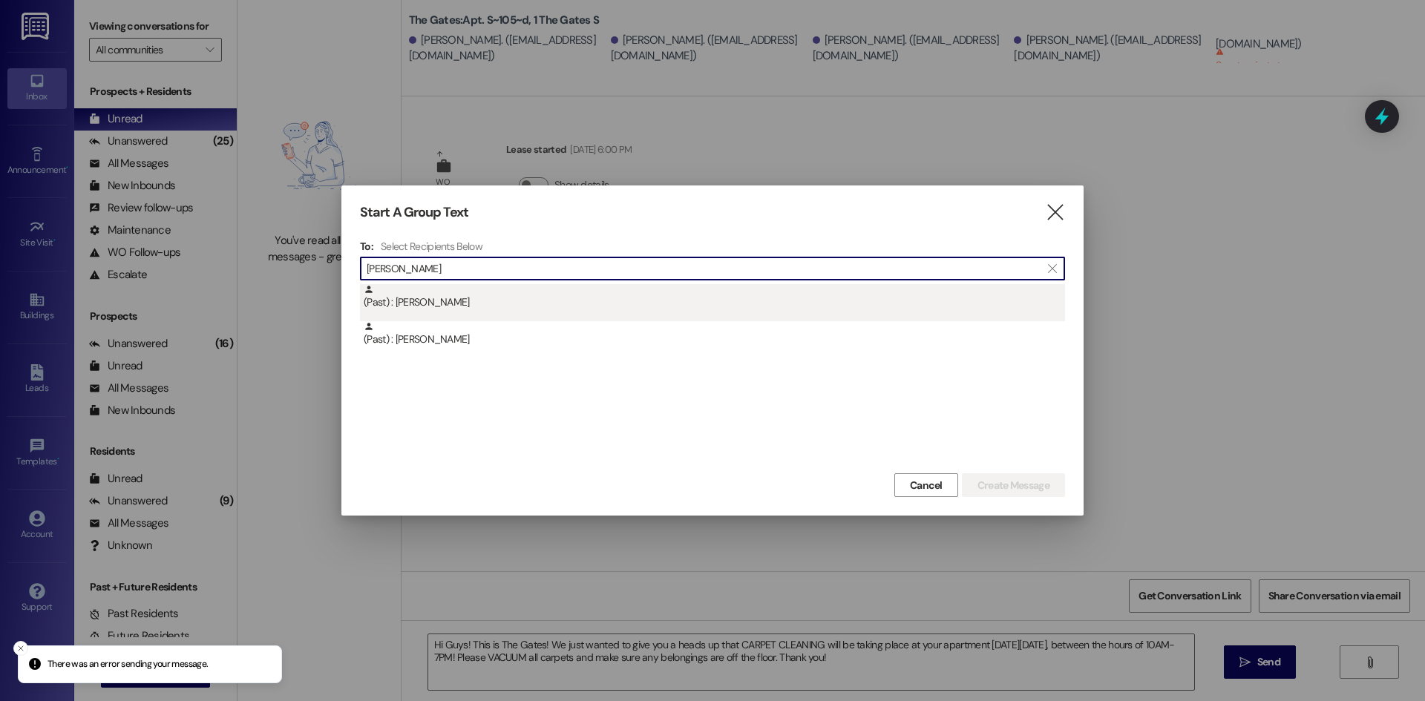
type input "[PERSON_NAME]"
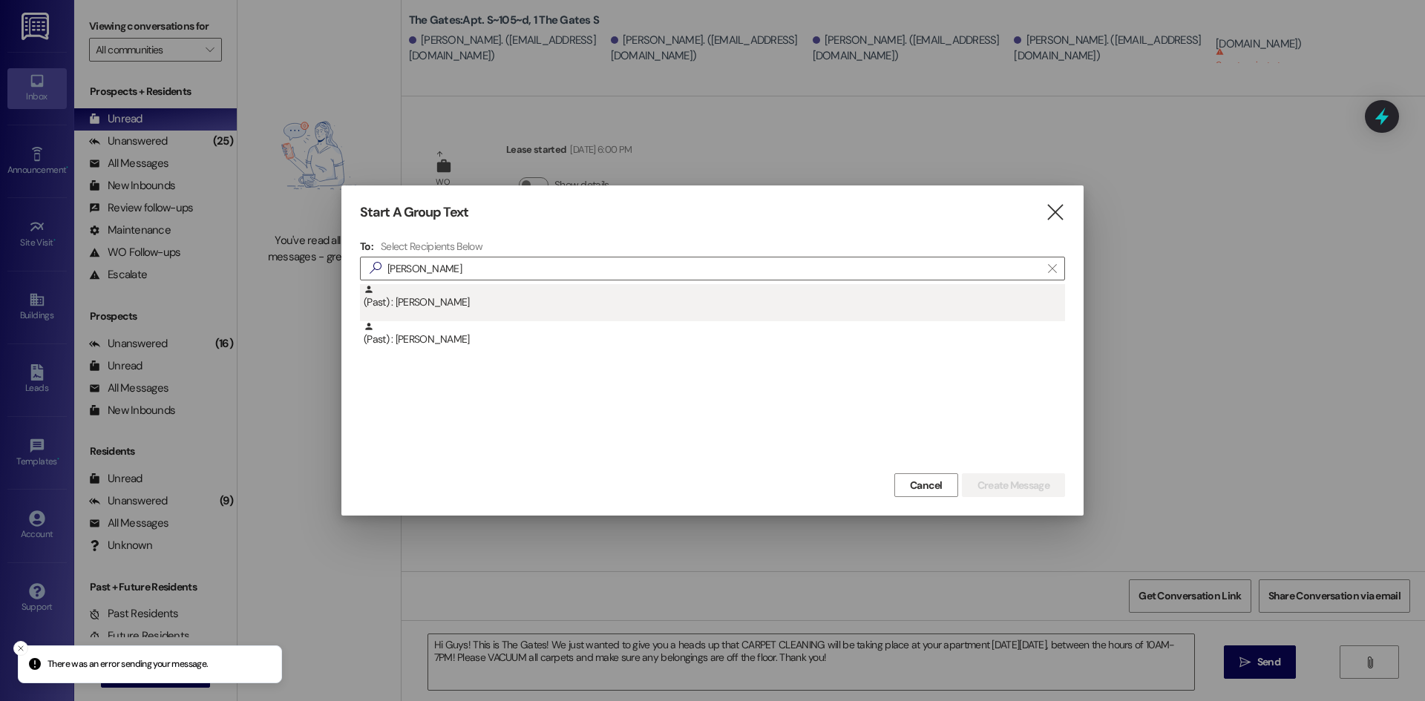
click at [410, 312] on div "(Past) : [PERSON_NAME]" at bounding box center [712, 302] width 705 height 37
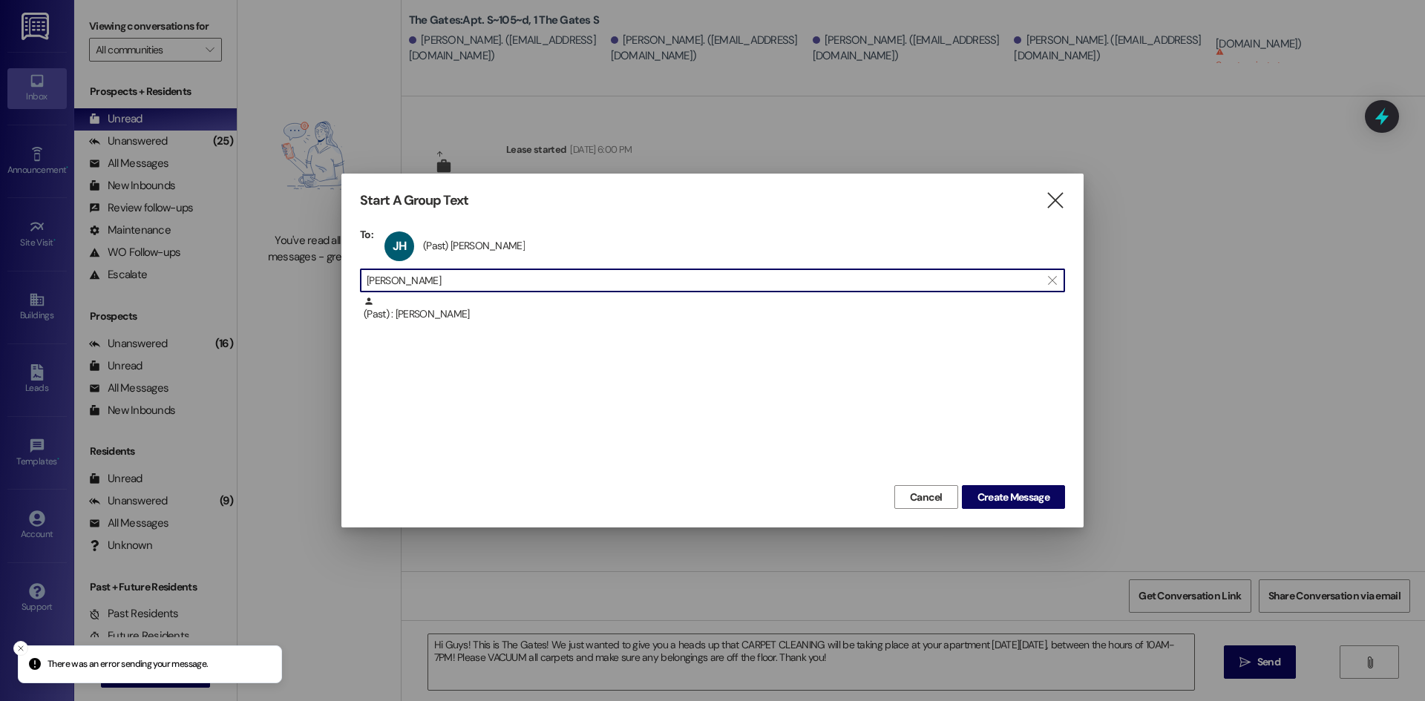
drag, startPoint x: 436, startPoint y: 279, endPoint x: 268, endPoint y: 240, distance: 173.0
click at [281, 240] on div "Start A Group Text  To: JH (Past) [PERSON_NAME] (Past) [PERSON_NAME] click to …" at bounding box center [712, 350] width 1425 height 701
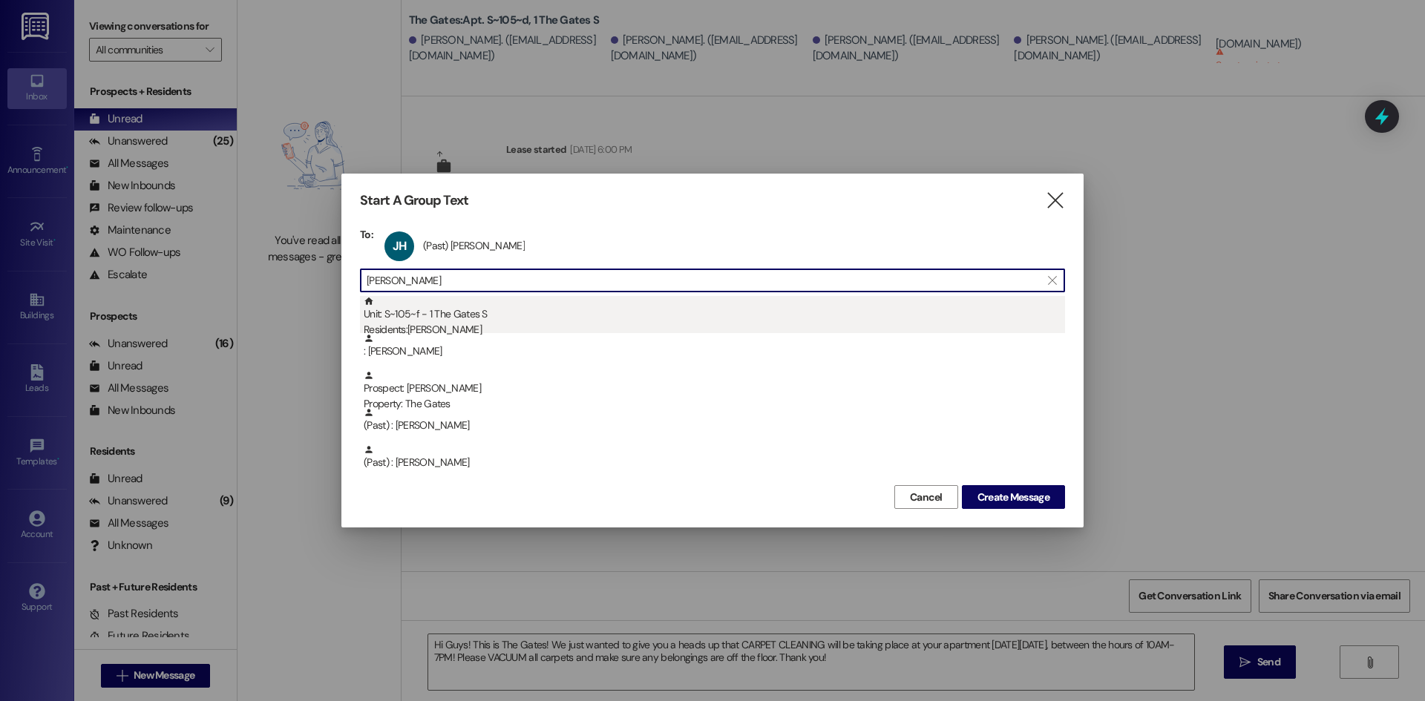
type input "[PERSON_NAME]"
click at [446, 328] on div "Residents: [PERSON_NAME]" at bounding box center [714, 330] width 701 height 16
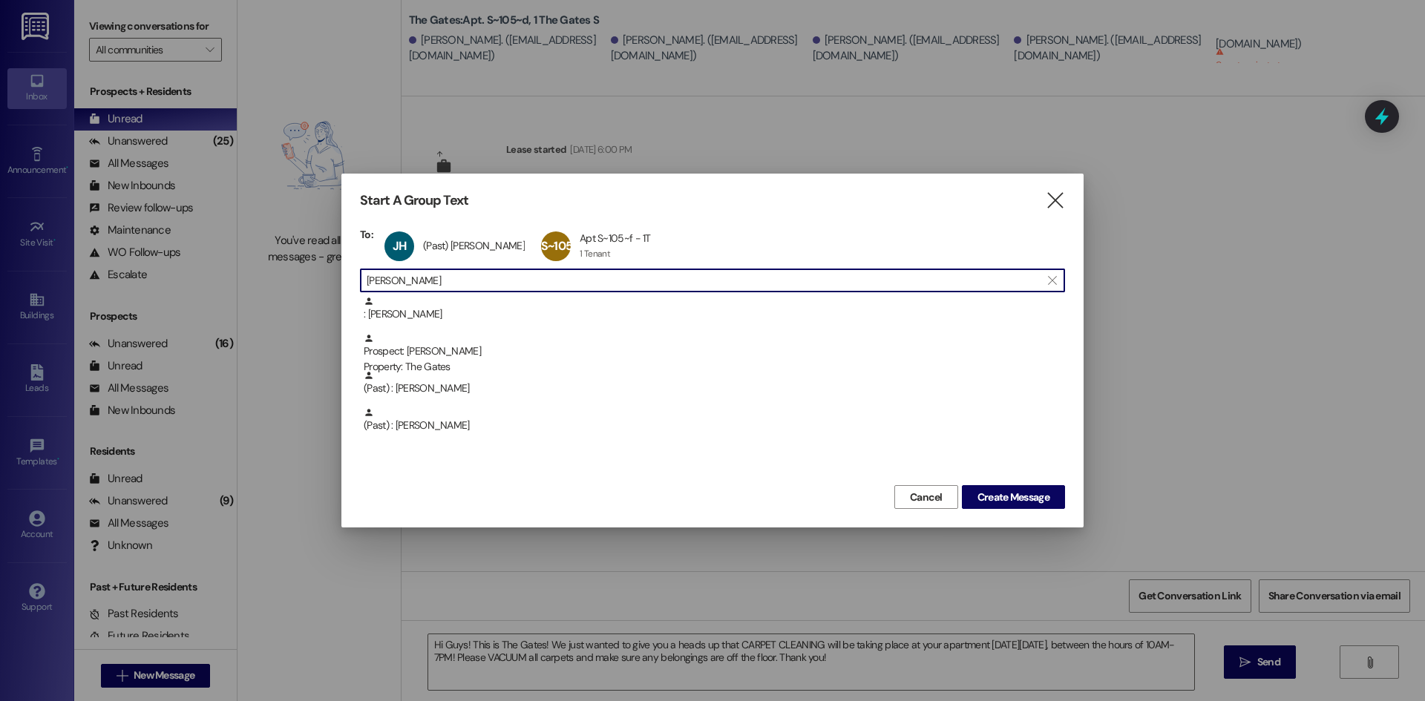
drag, startPoint x: 458, startPoint y: 275, endPoint x: 245, endPoint y: 266, distance: 213.2
click at [248, 269] on div "Start A Group Text  To: JH (Past) [PERSON_NAME] (Past) [PERSON_NAME] click to …" at bounding box center [712, 350] width 1425 height 701
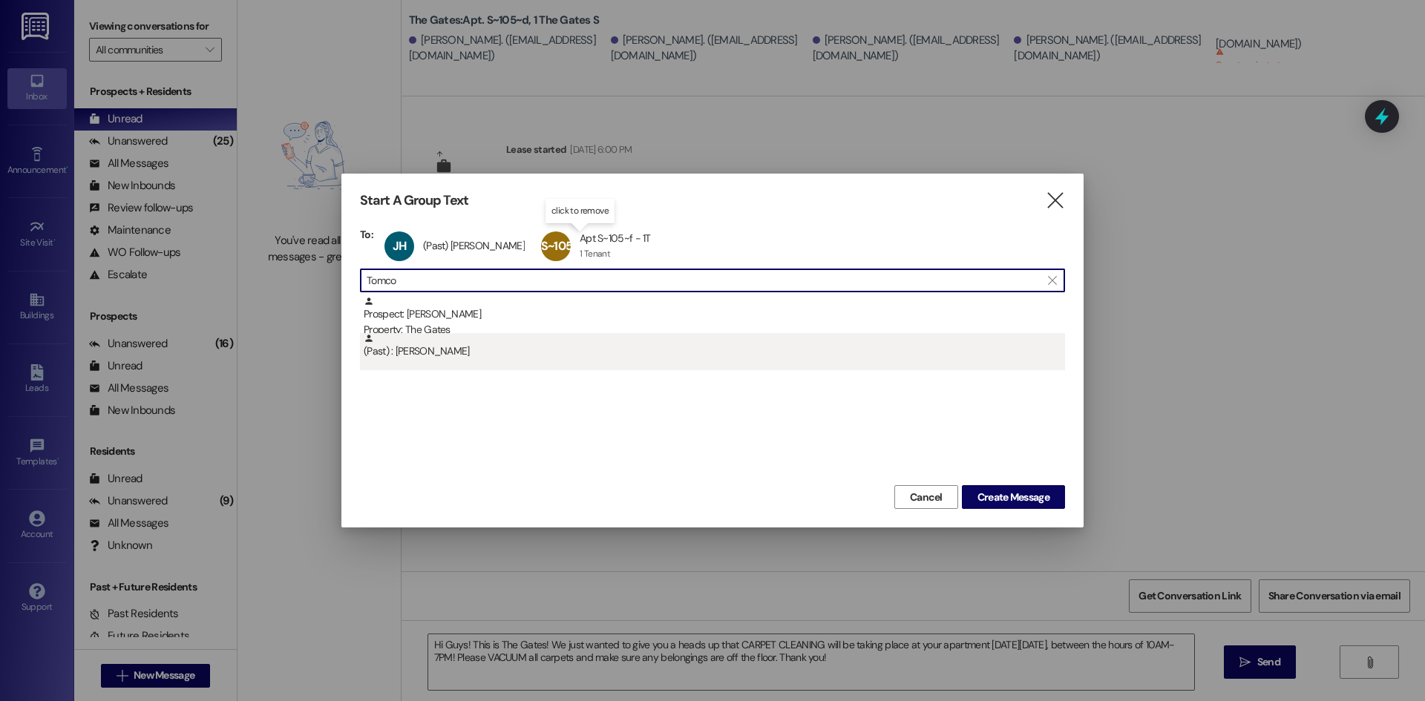
type input "Tomco"
click at [483, 344] on div "(Past) : [PERSON_NAME]" at bounding box center [714, 346] width 701 height 26
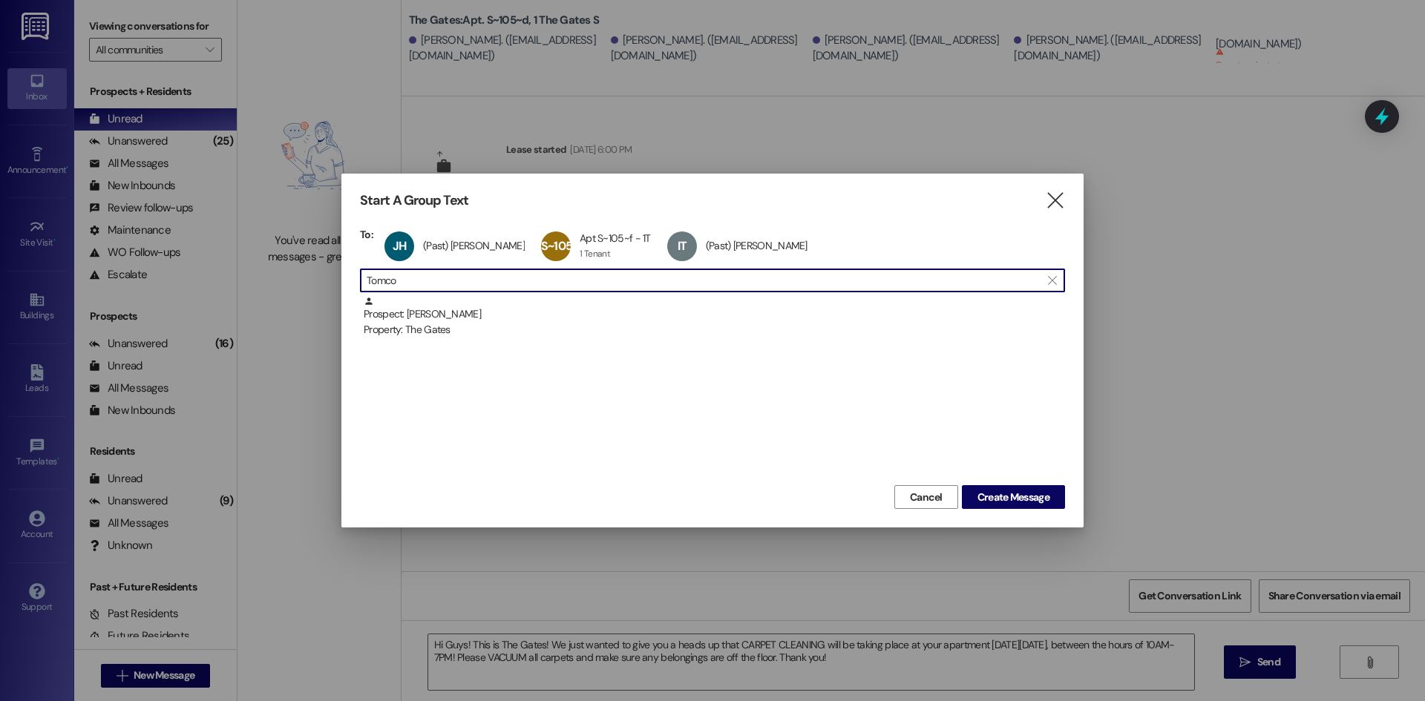
drag, startPoint x: 413, startPoint y: 280, endPoint x: 283, endPoint y: 260, distance: 130.5
click at [283, 260] on div "Start A Group Text  To: JH (Past) [PERSON_NAME] (Past) [PERSON_NAME] click to …" at bounding box center [712, 350] width 1425 height 701
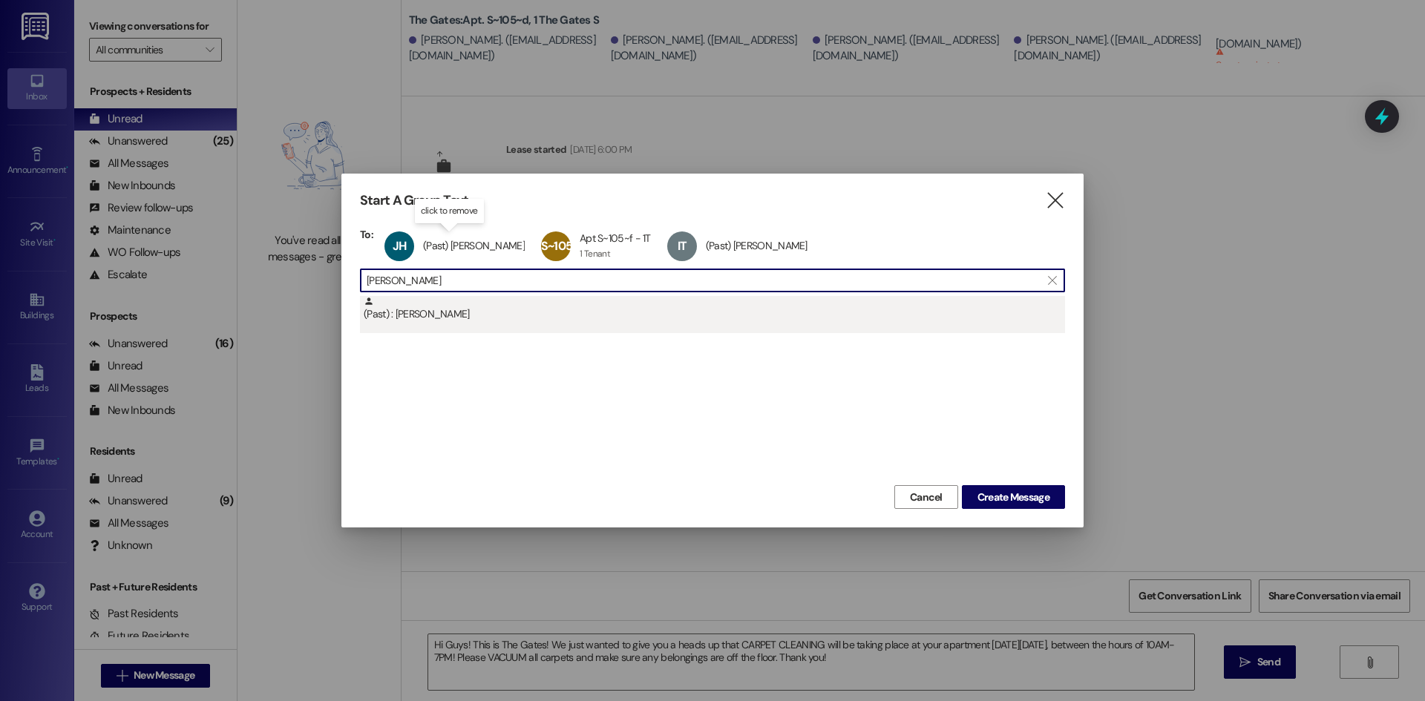
type input "[PERSON_NAME]"
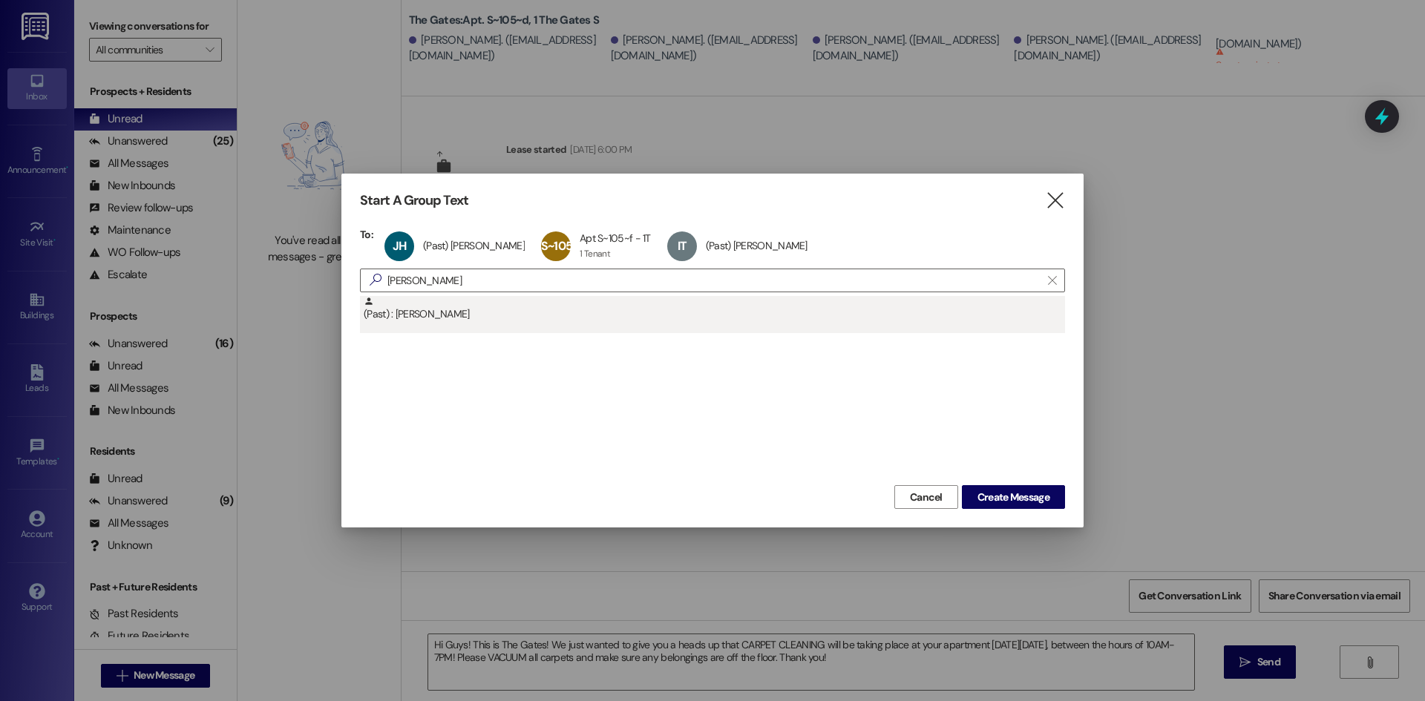
click at [454, 311] on div "(Past) : [PERSON_NAME]" at bounding box center [714, 309] width 701 height 26
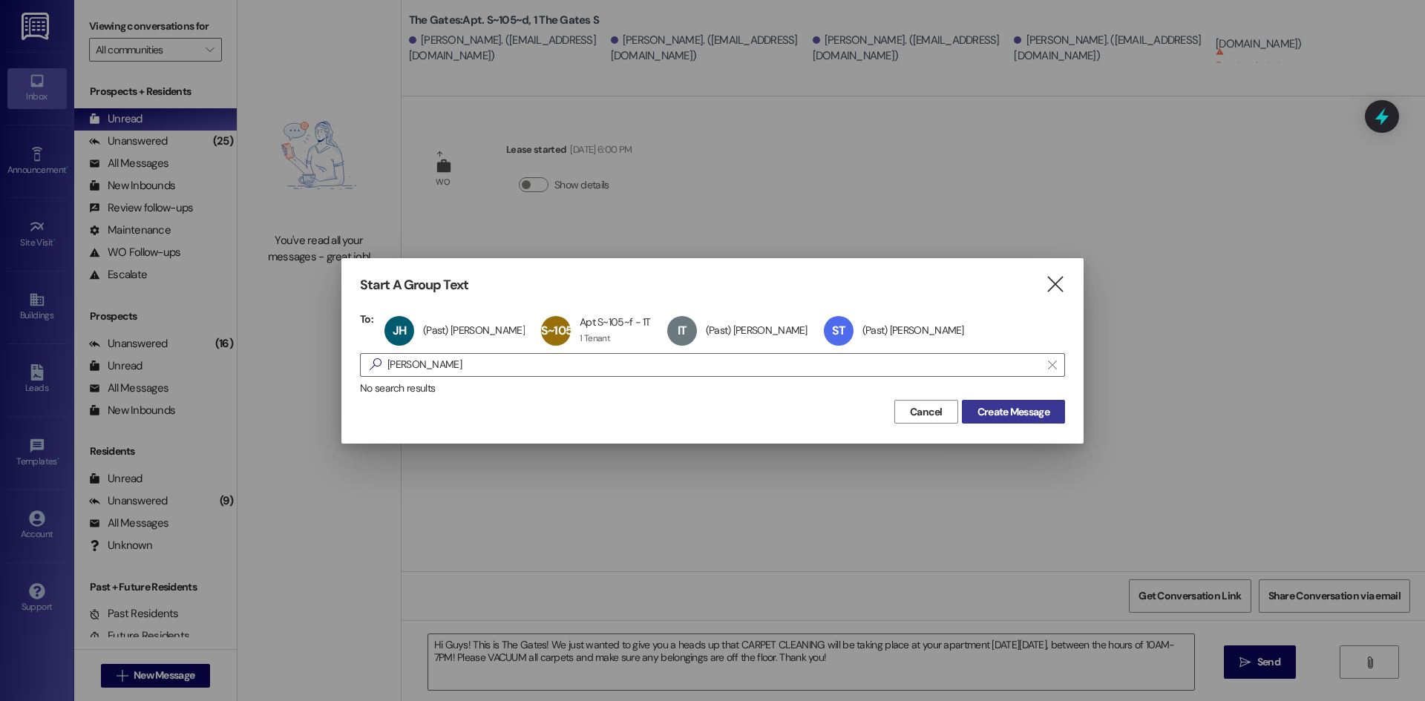
click at [995, 409] on span "Create Message" at bounding box center [1013, 412] width 72 height 16
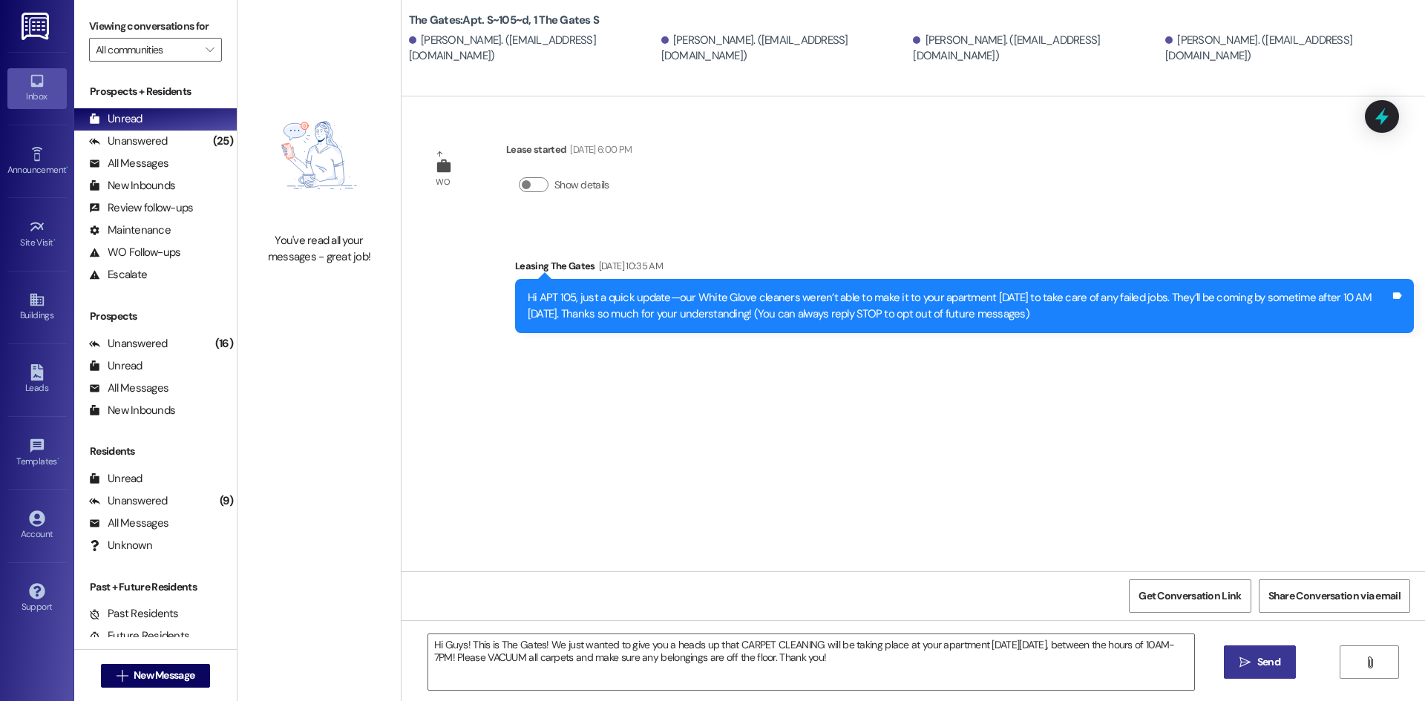
click at [1254, 662] on span "Send" at bounding box center [1268, 662] width 29 height 16
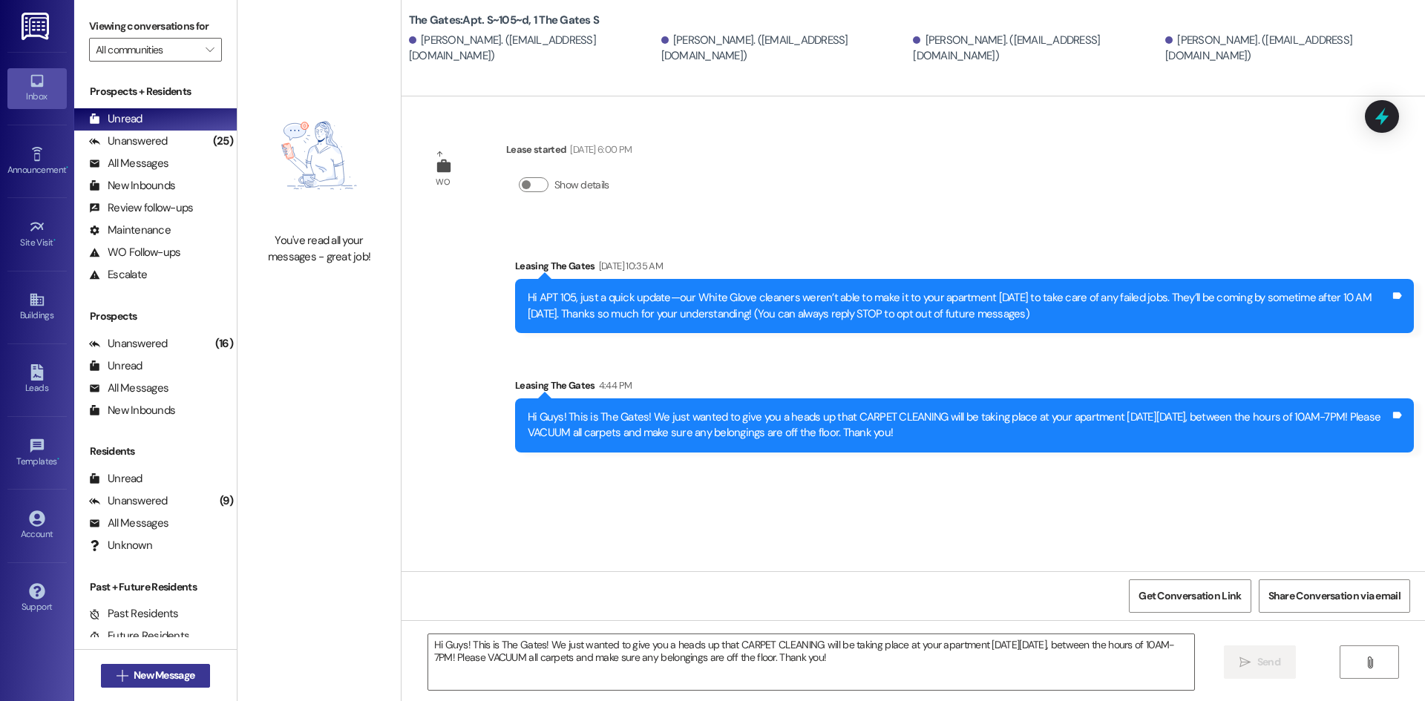
click at [145, 669] on span "New Message" at bounding box center [164, 676] width 61 height 16
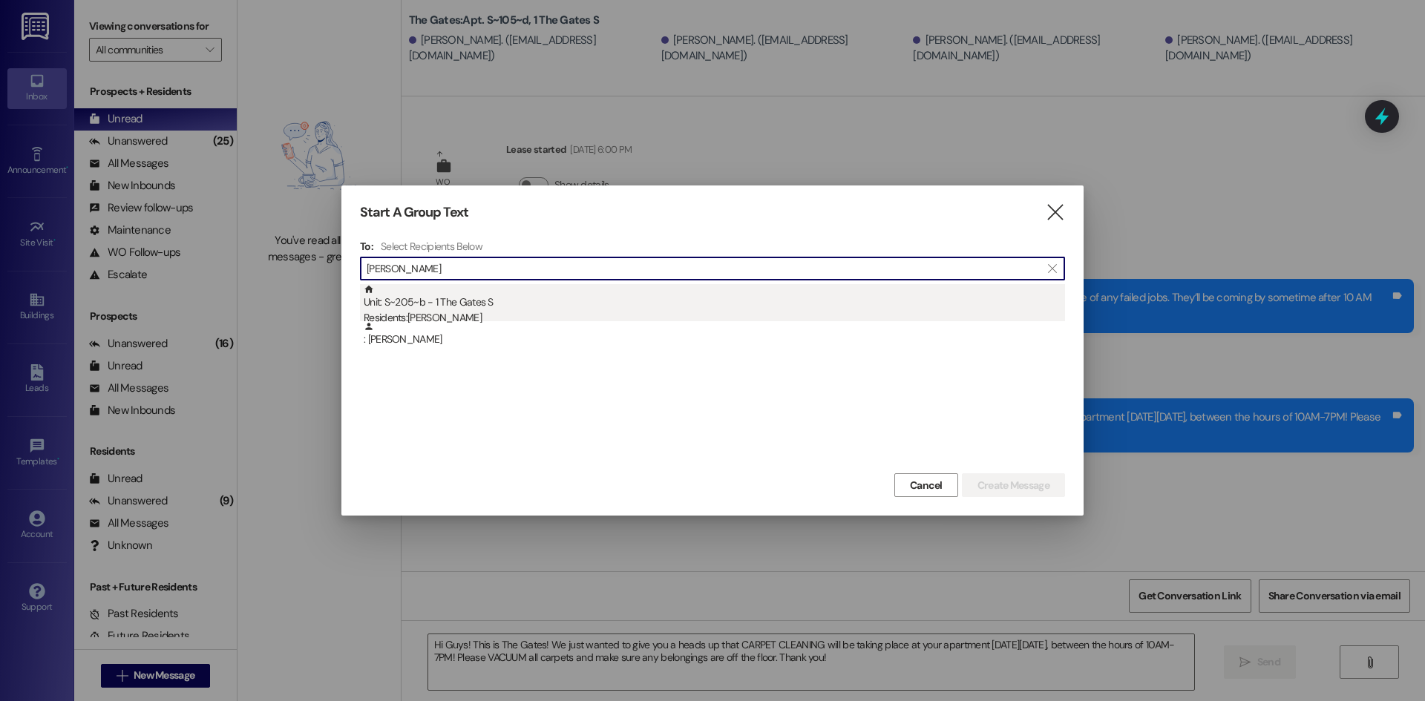
type input "[PERSON_NAME]"
click at [446, 321] on div "Residents: [PERSON_NAME]" at bounding box center [714, 318] width 701 height 16
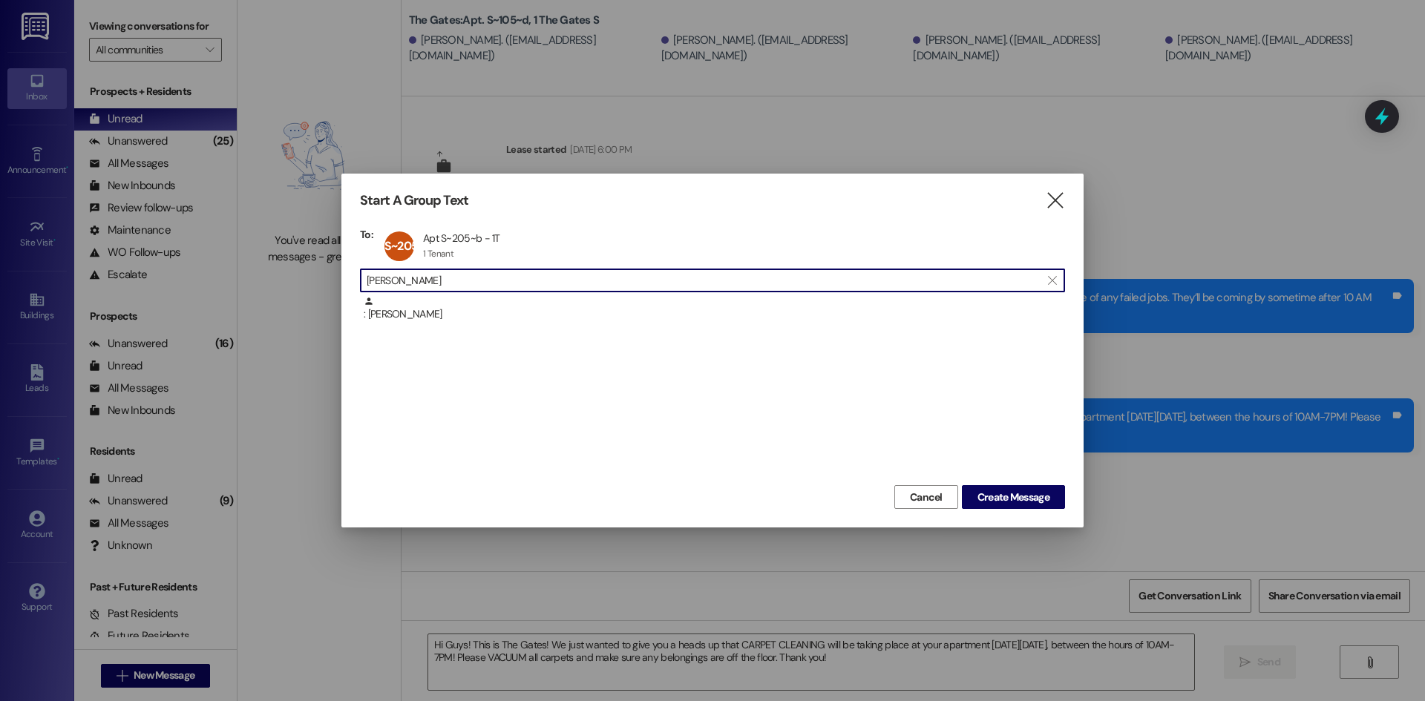
drag, startPoint x: 430, startPoint y: 282, endPoint x: 282, endPoint y: 279, distance: 148.4
click at [282, 279] on div "Start A Group Text  To: S~205~b Apt S~205~b - 1T Apt S~205~b - 1T 1 Tenant 1 T…" at bounding box center [712, 350] width 1425 height 701
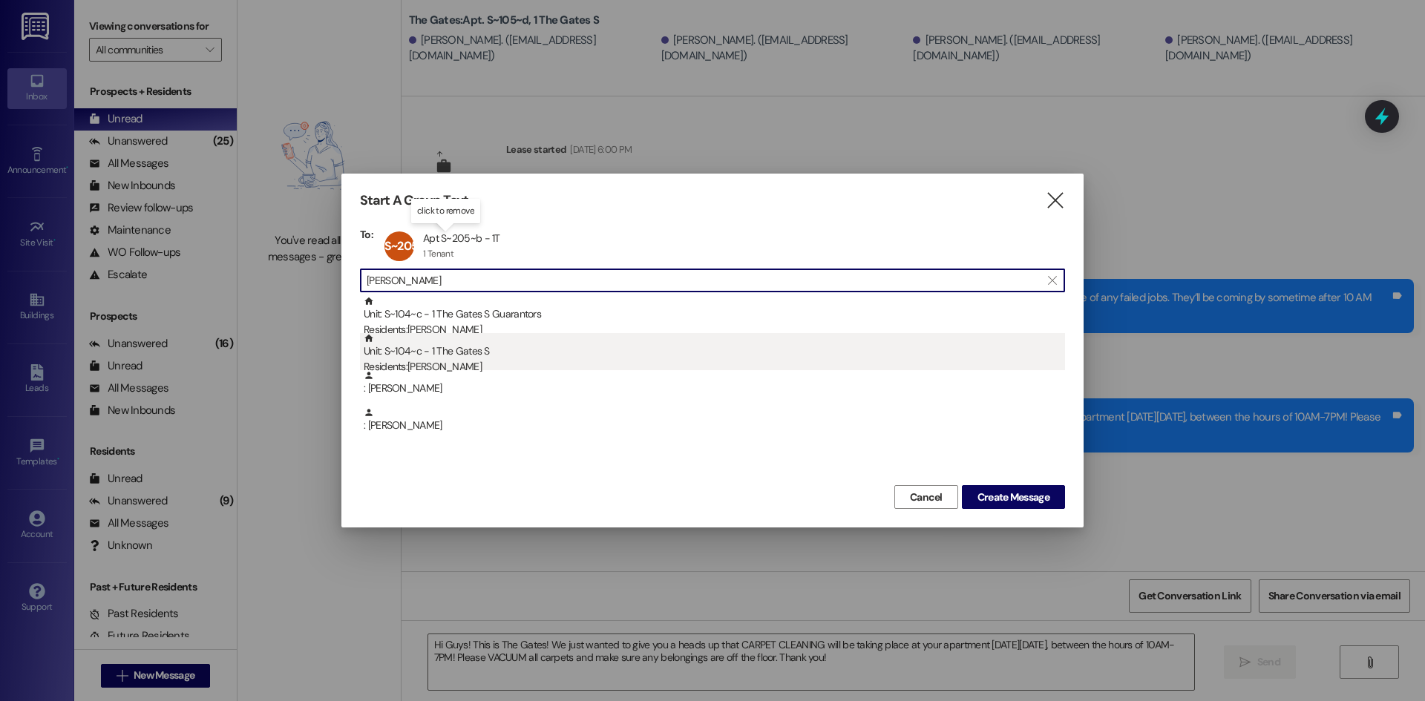
type input "[PERSON_NAME]"
click at [442, 366] on div "Residents: [PERSON_NAME]" at bounding box center [714, 367] width 701 height 16
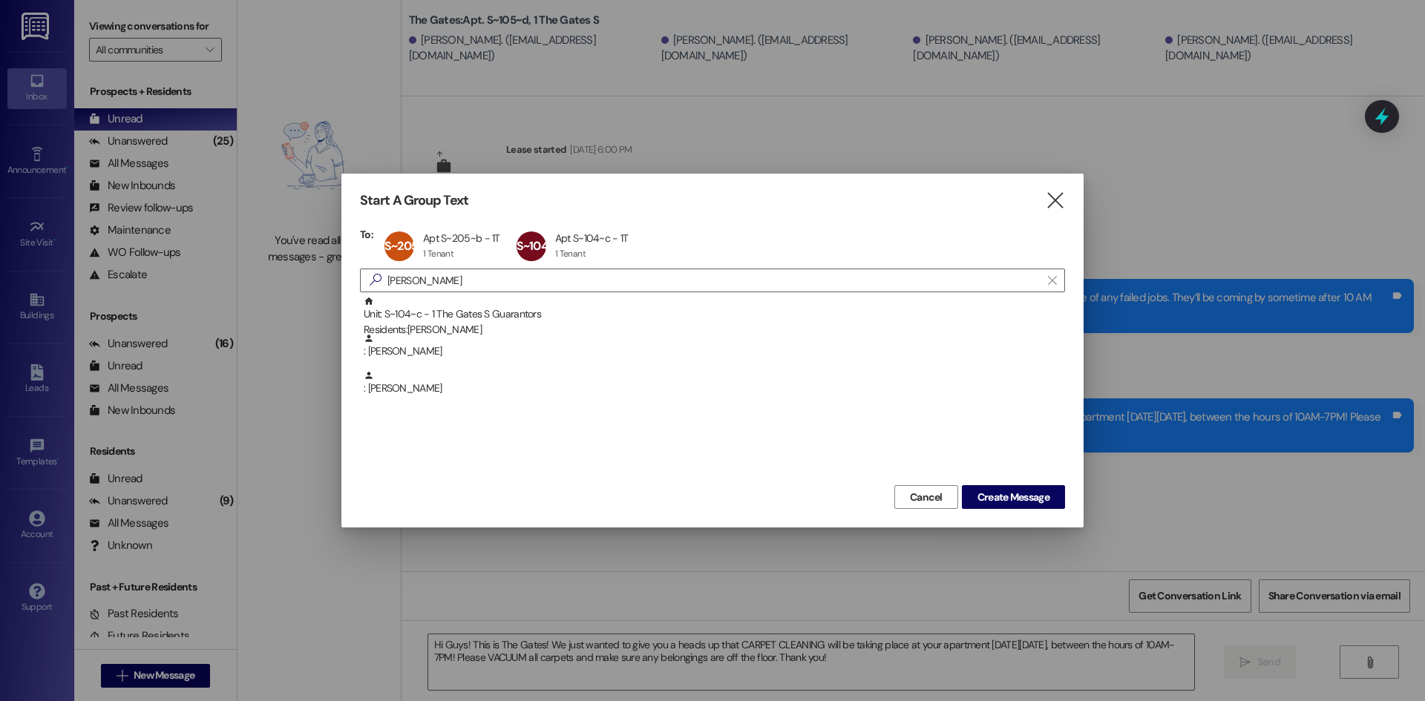
click at [320, 272] on div "Start A Group Text  To: S~205~b Apt S~205~b - 1T Apt S~205~b - 1T 1 Tenant 1 T…" at bounding box center [712, 350] width 1425 height 701
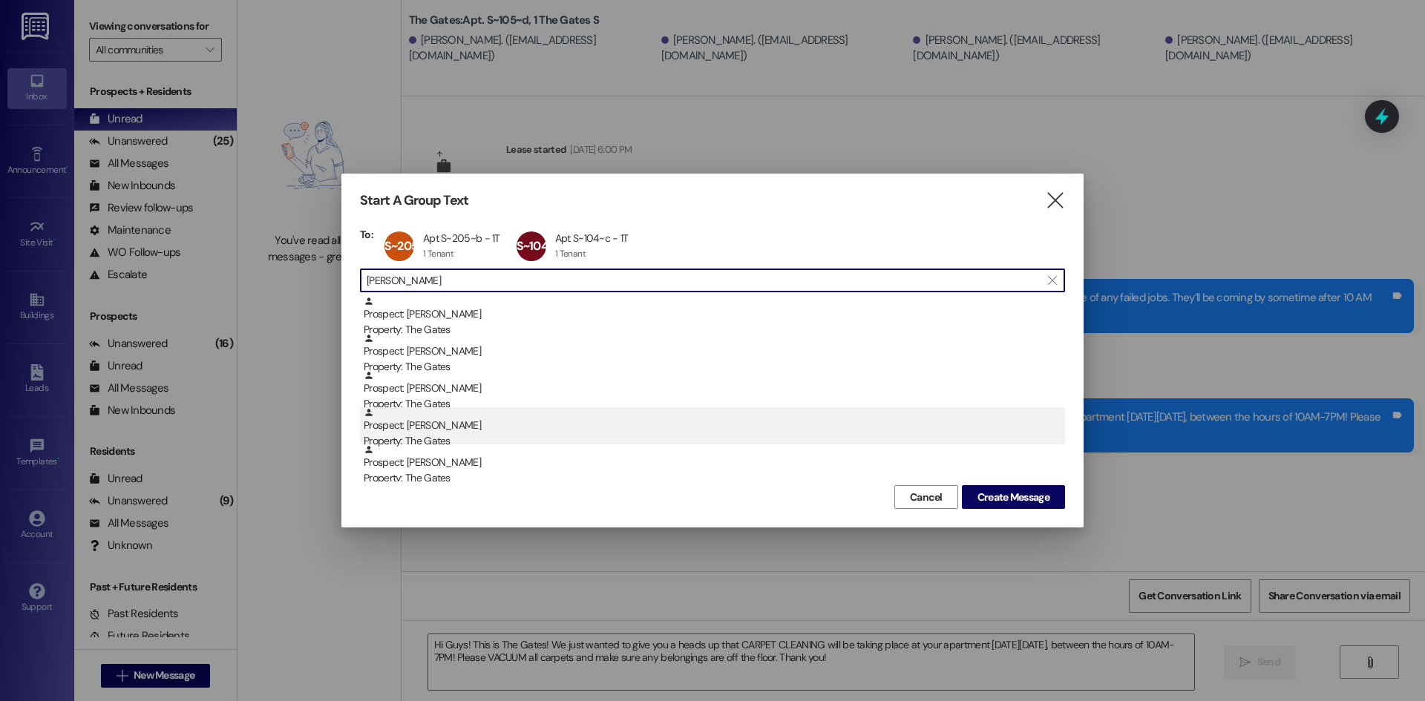
type input "[PERSON_NAME]"
click at [464, 421] on div "Prospect: [PERSON_NAME] Property: The Gates" at bounding box center [714, 428] width 701 height 42
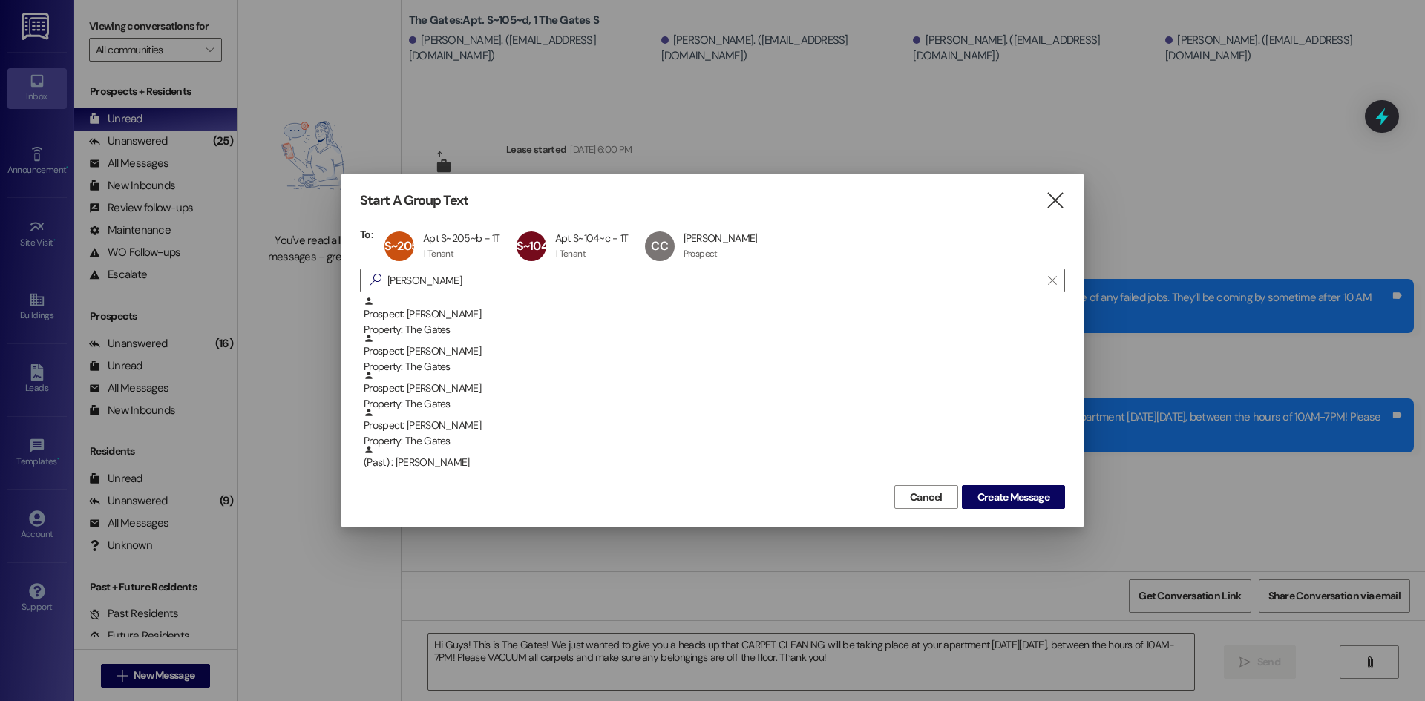
drag, startPoint x: 439, startPoint y: 287, endPoint x: 280, endPoint y: 267, distance: 160.0
click at [280, 267] on div "Start A Group Text  To: S~205~b Apt S~205~b - 1T Apt S~205~b - 1T 1 Tenant 1 T…" at bounding box center [712, 350] width 1425 height 701
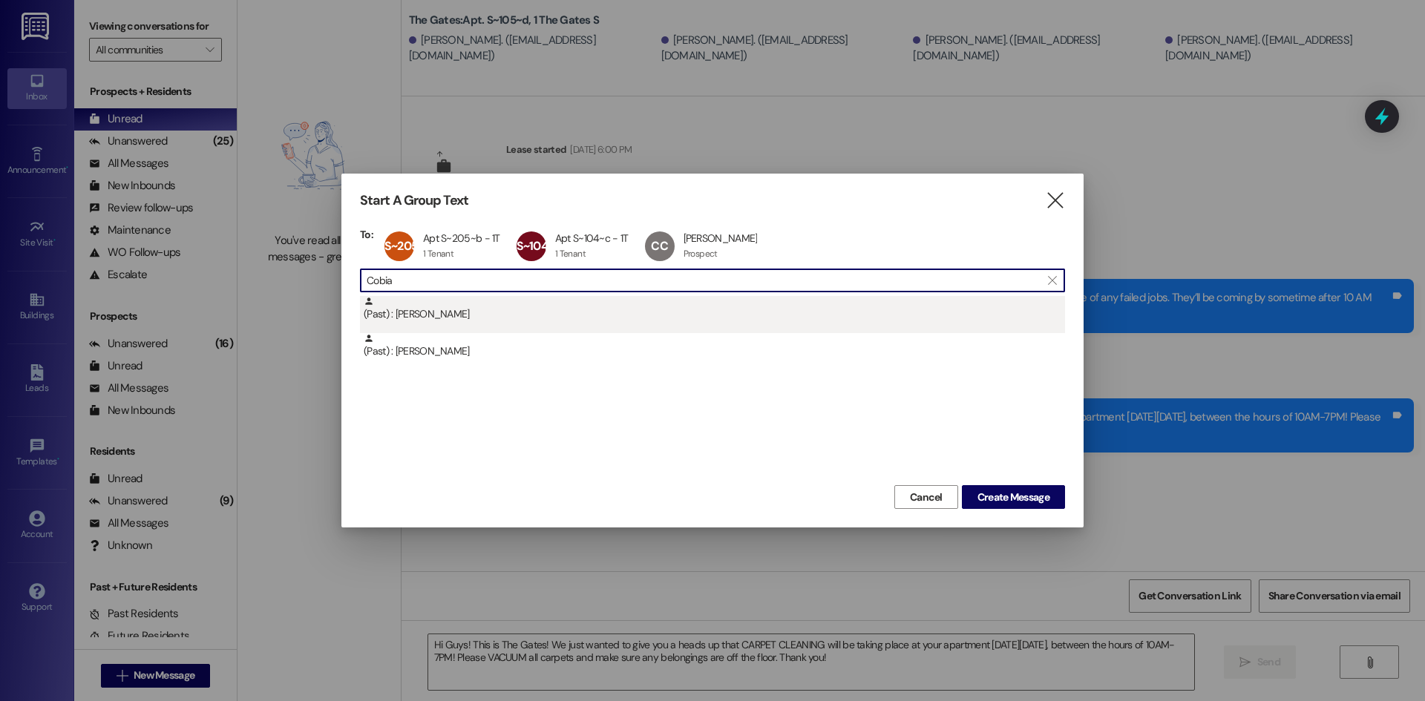
type input "Cobia"
click at [435, 324] on div "(Past) : [PERSON_NAME]" at bounding box center [712, 314] width 705 height 37
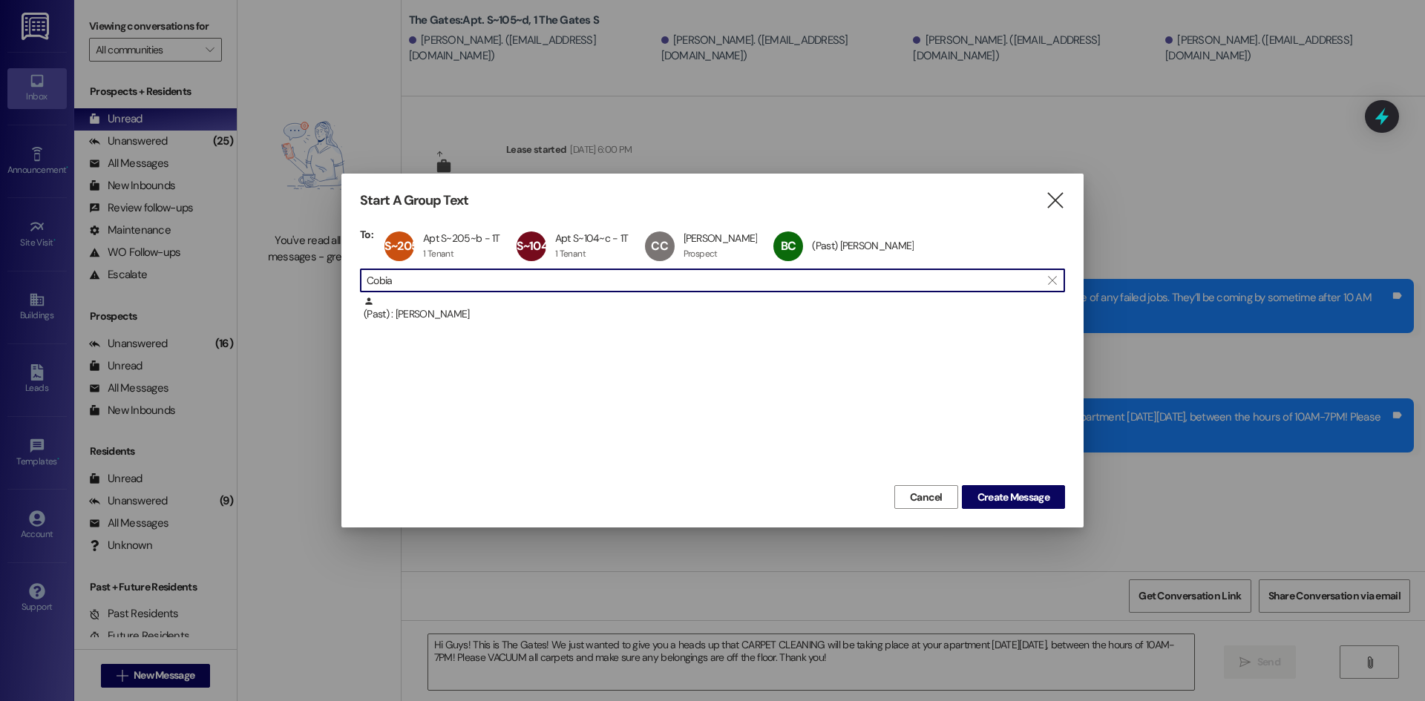
drag, startPoint x: 462, startPoint y: 289, endPoint x: 289, endPoint y: 258, distance: 176.4
click at [289, 258] on div "Start A Group Text  To: S~205~b Apt S~205~b - 1T Apt S~205~b - 1T 1 Tenant 1 T…" at bounding box center [712, 350] width 1425 height 701
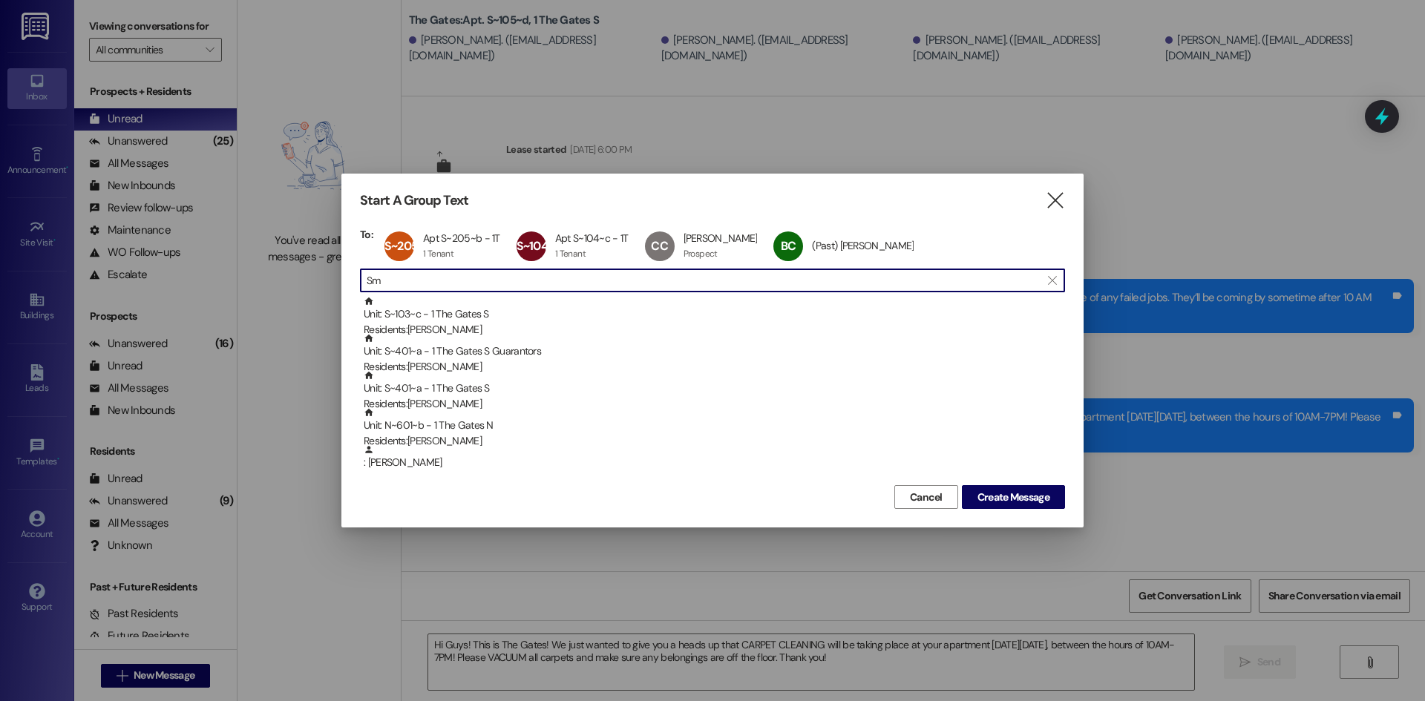
type input "S"
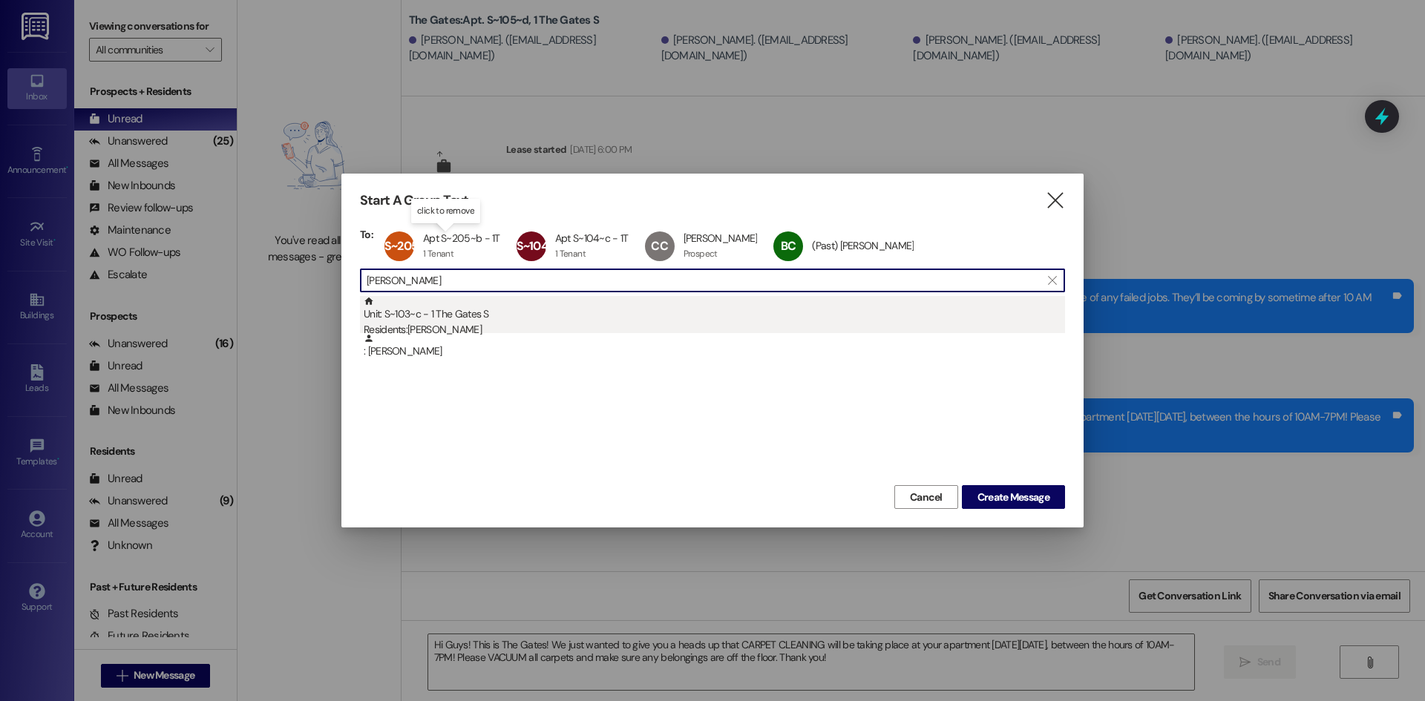
type input "[PERSON_NAME]"
click at [435, 327] on div "Residents: [PERSON_NAME]" at bounding box center [714, 330] width 701 height 16
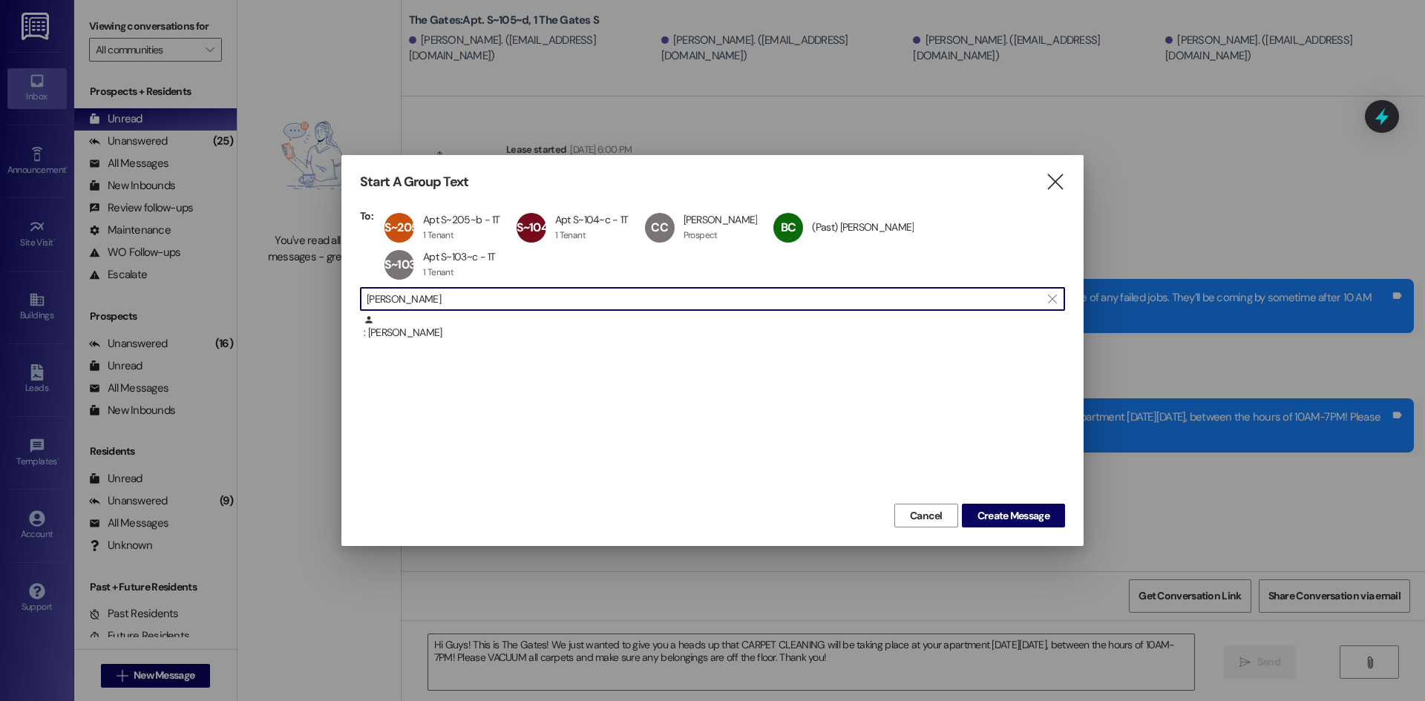
drag, startPoint x: 411, startPoint y: 280, endPoint x: 275, endPoint y: 260, distance: 137.2
click at [275, 260] on div "Start A Group Text  To: S~205~b Apt S~205~b - 1T Apt S~205~b - 1T 1 Tenant 1 T…" at bounding box center [712, 350] width 1425 height 701
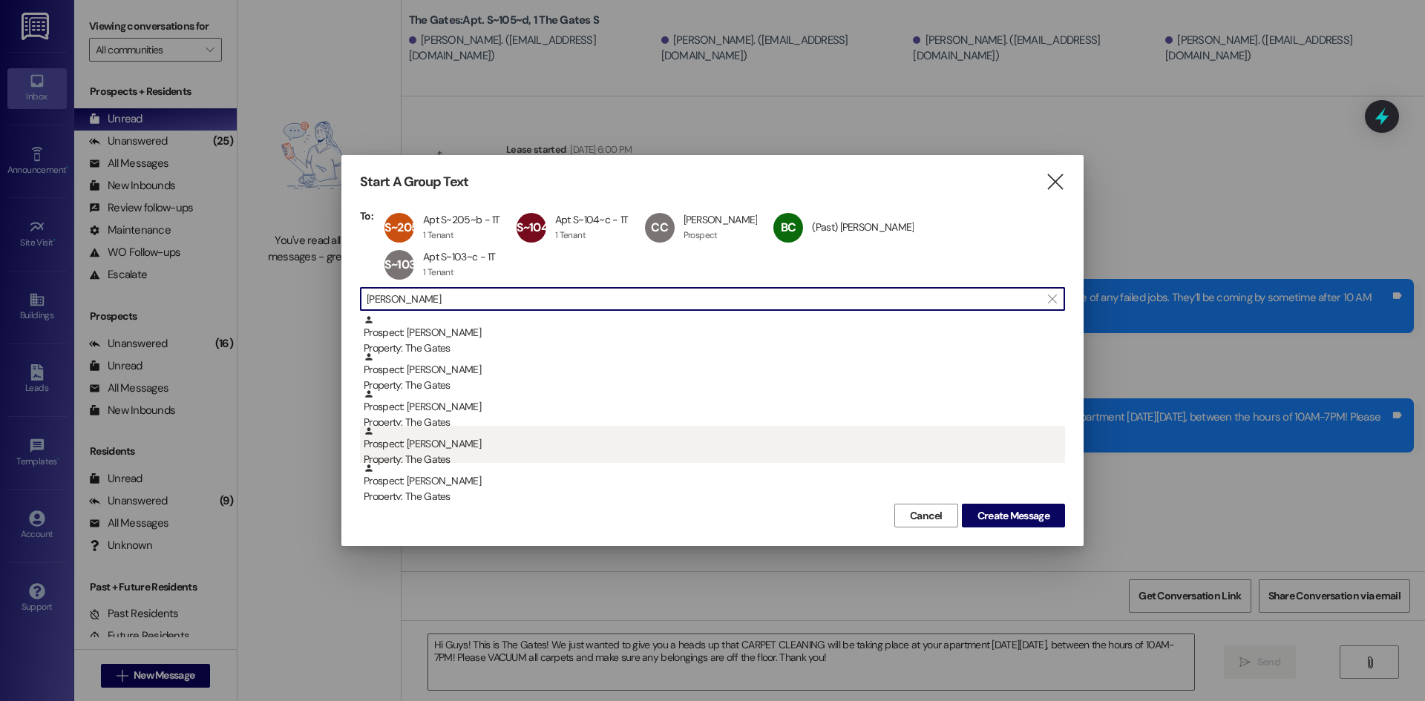
type input "[PERSON_NAME]"
click at [424, 426] on div "Prospect: [PERSON_NAME] Property: The Gates" at bounding box center [714, 447] width 701 height 42
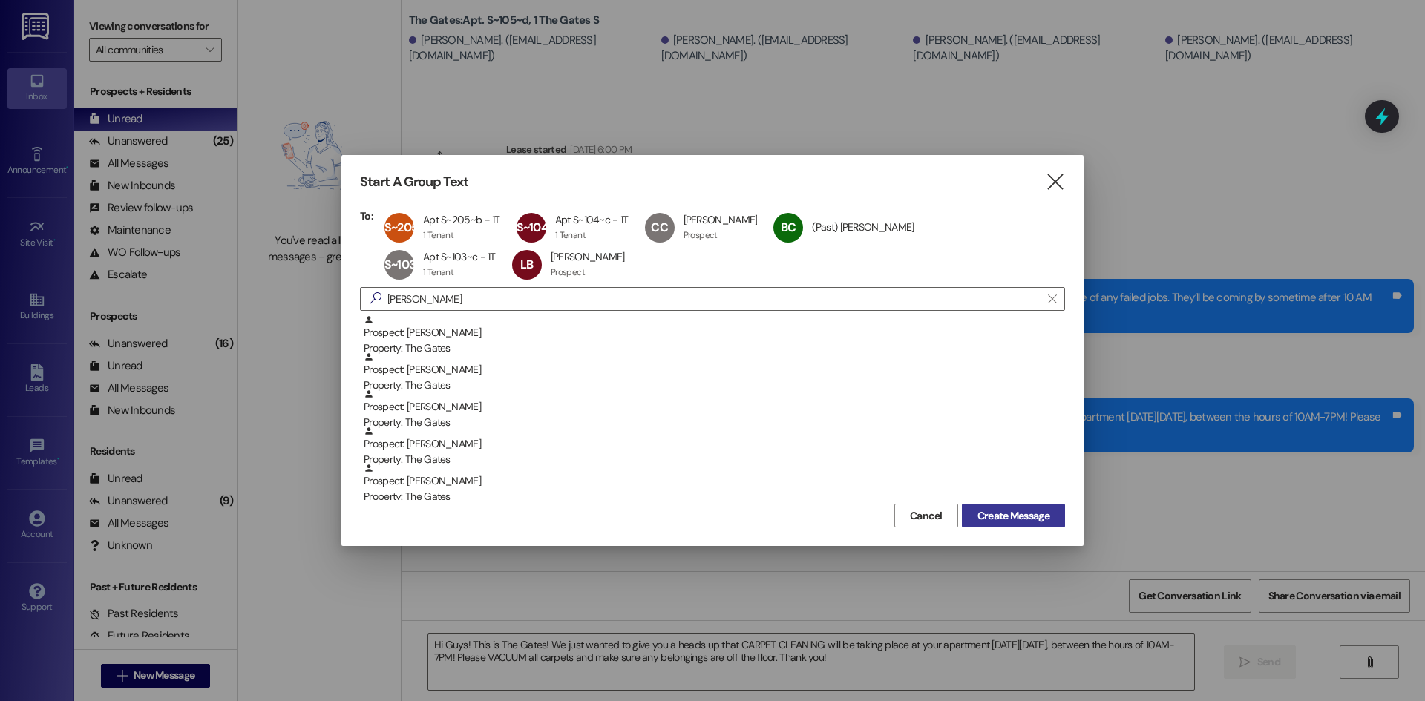
click at [1022, 508] on span "Create Message" at bounding box center [1013, 516] width 72 height 16
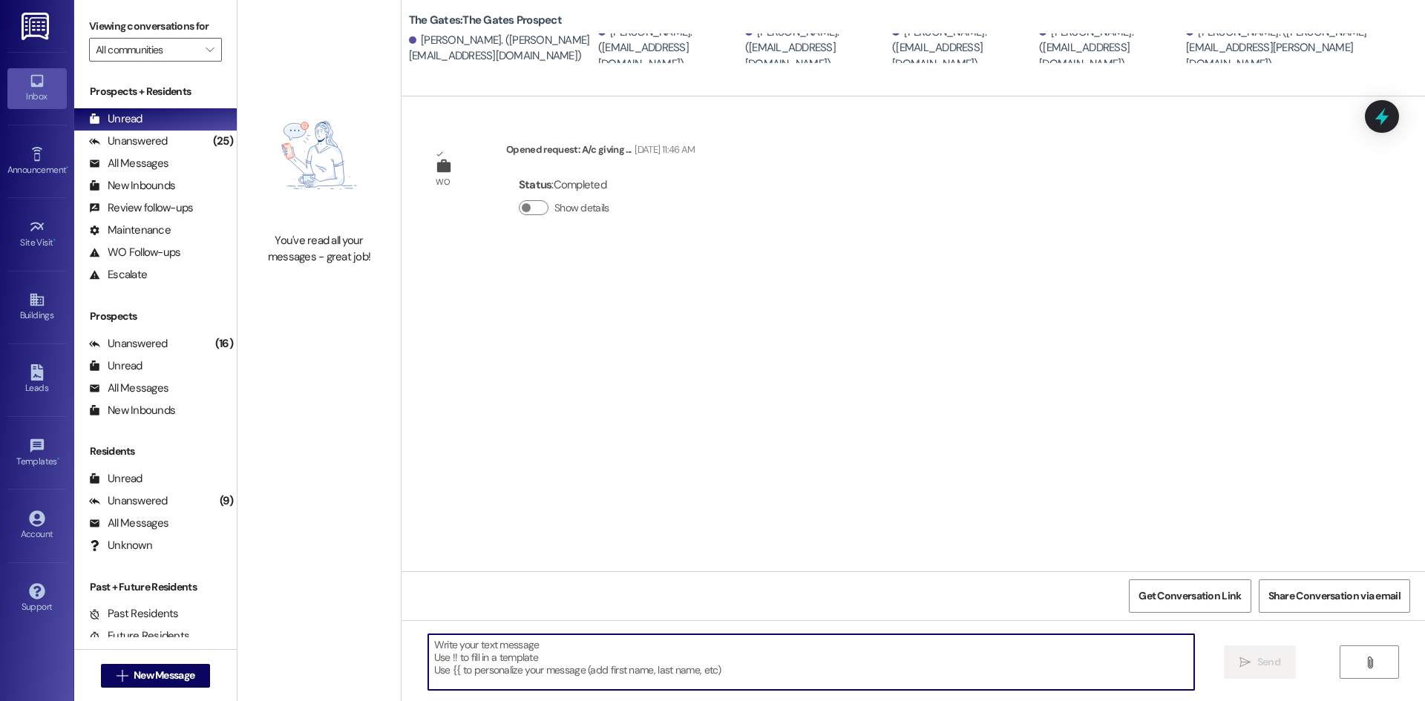
click at [464, 651] on textarea at bounding box center [811, 662] width 766 height 56
paste textarea "Hi Guys! This is The Gates! We just wanted to give you a heads up that CARPET C…"
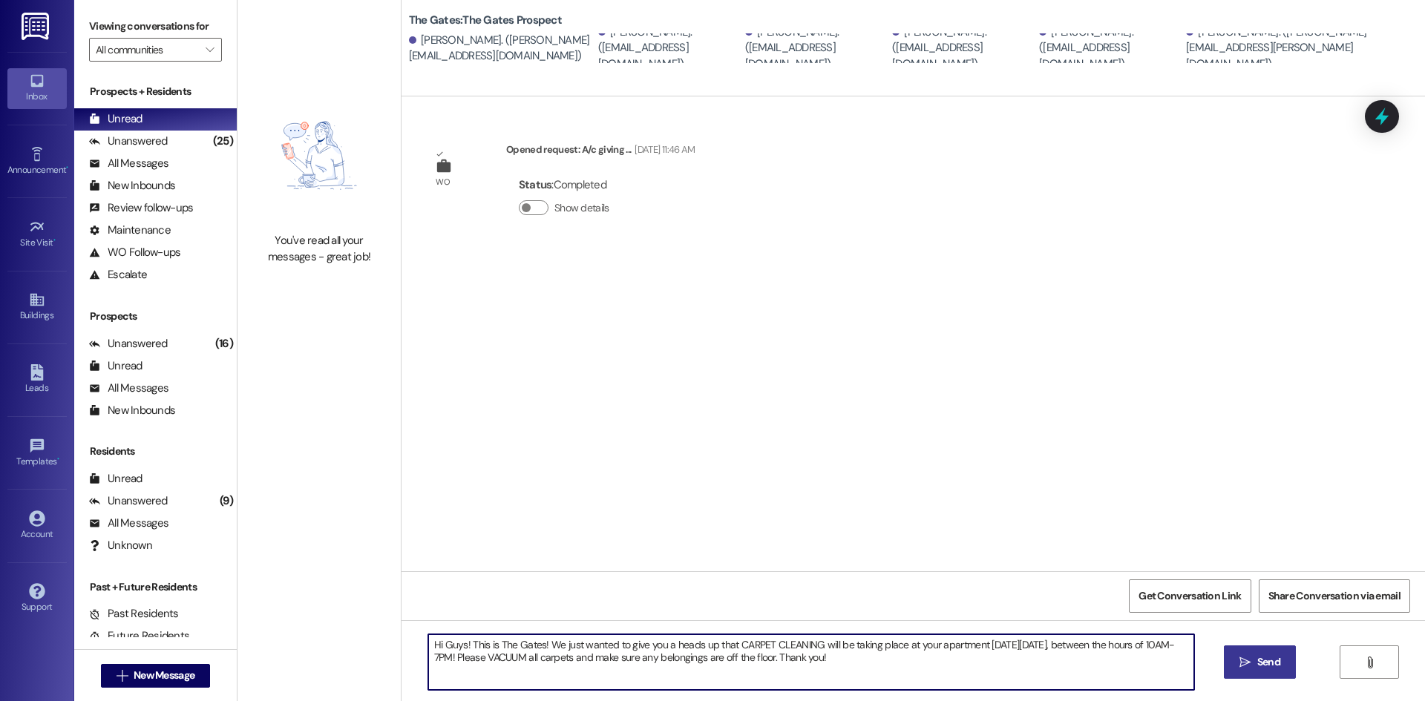
type textarea "Hi Guys! This is The Gates! We just wanted to give you a heads up that CARPET C…"
click at [1264, 657] on span "Send" at bounding box center [1268, 662] width 23 height 16
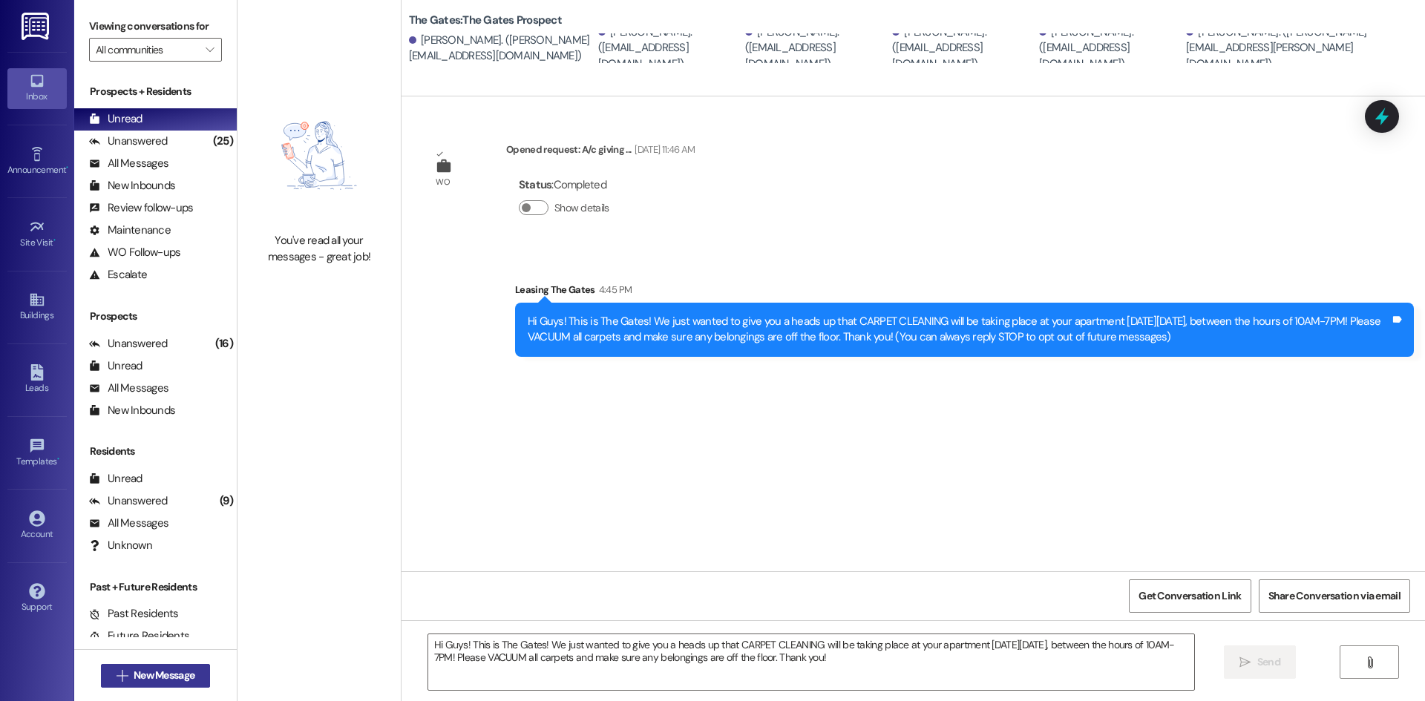
click at [177, 673] on span "New Message" at bounding box center [164, 676] width 61 height 16
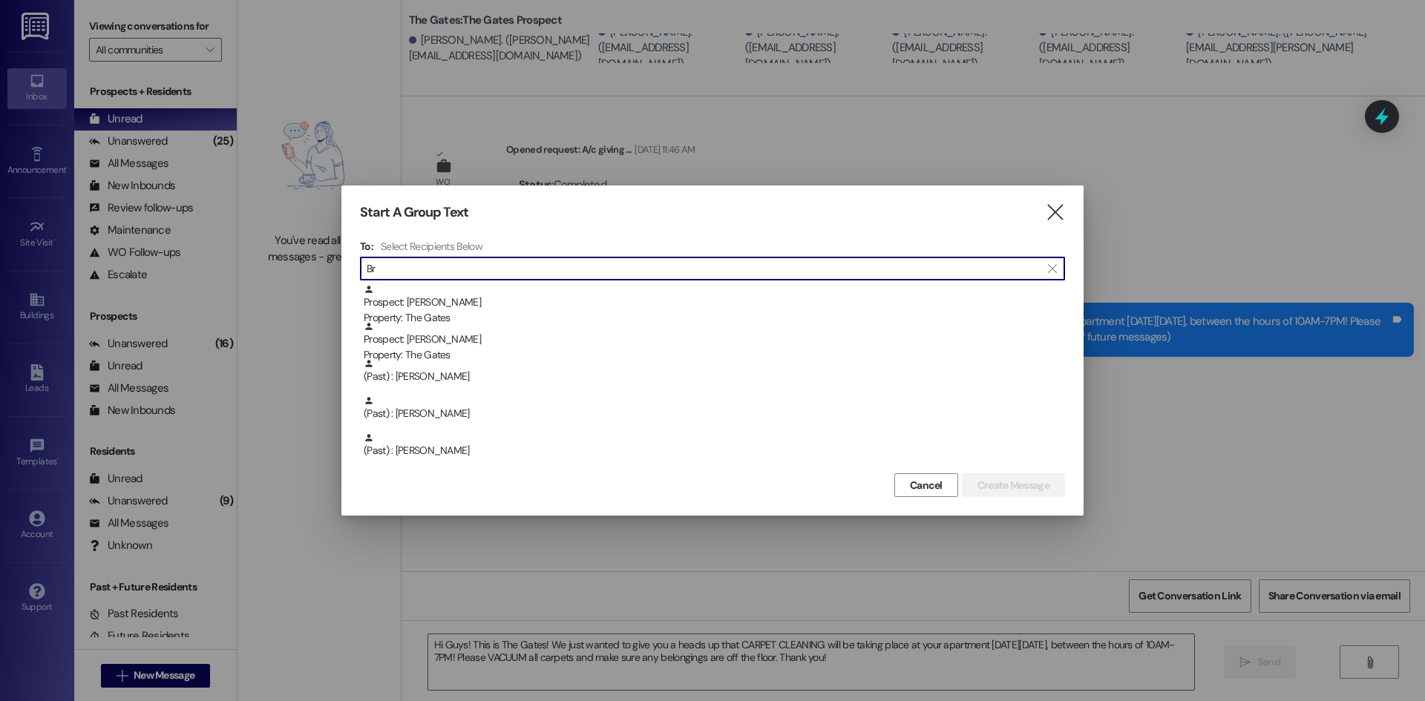
type input "B"
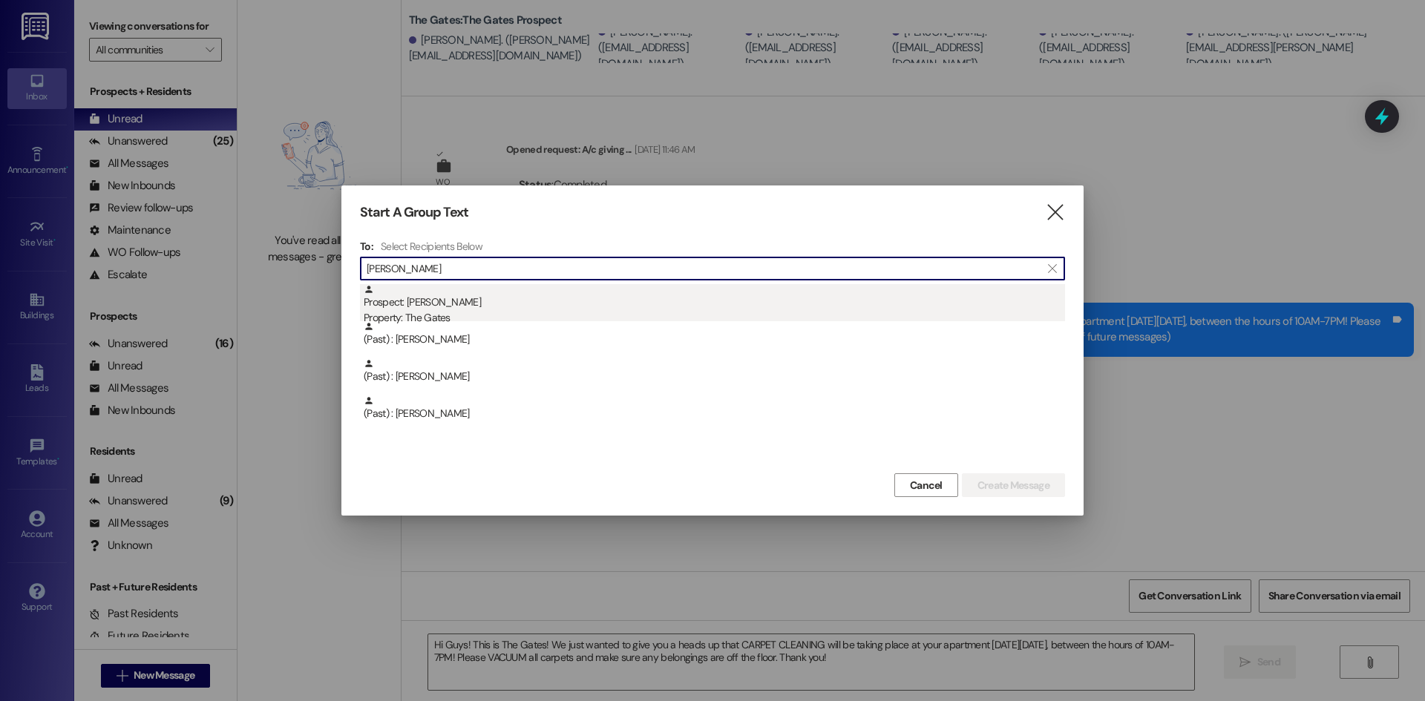
type input "[PERSON_NAME]"
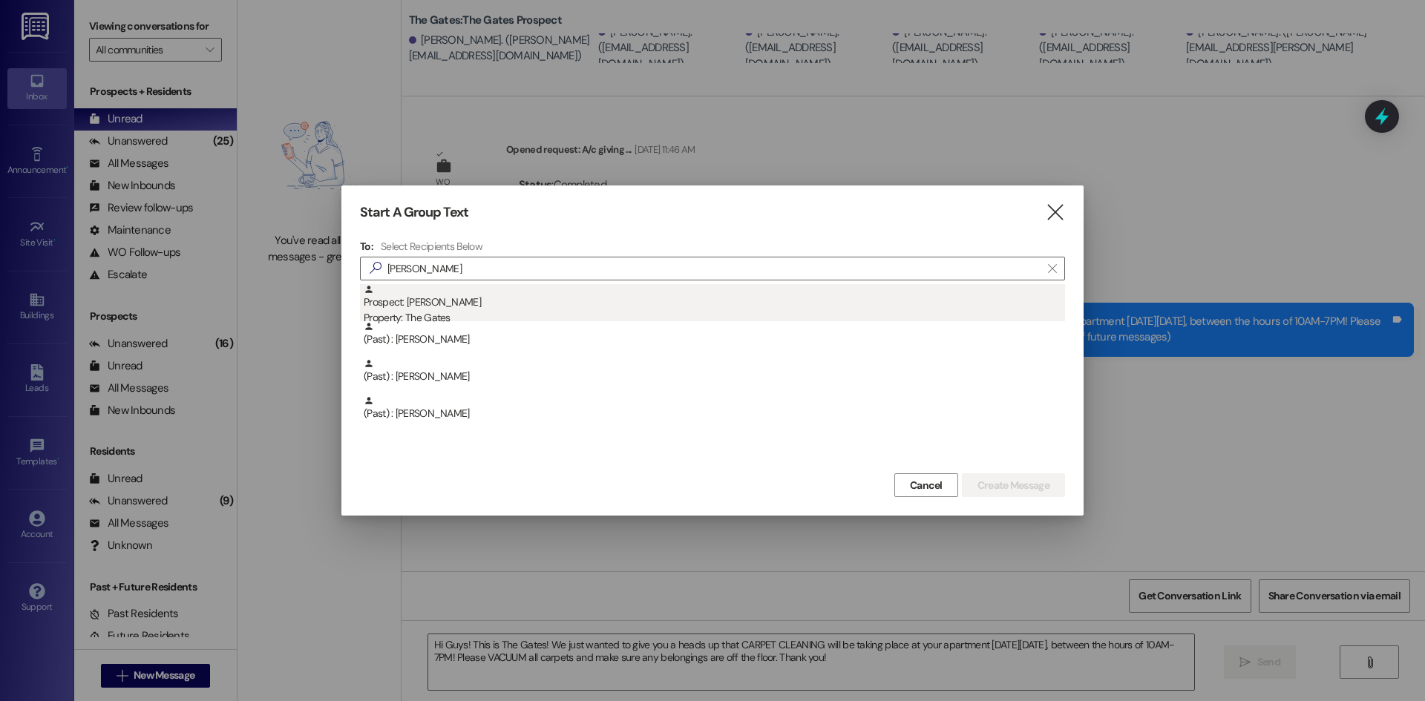
click at [456, 312] on div "Property: The Gates" at bounding box center [714, 318] width 701 height 16
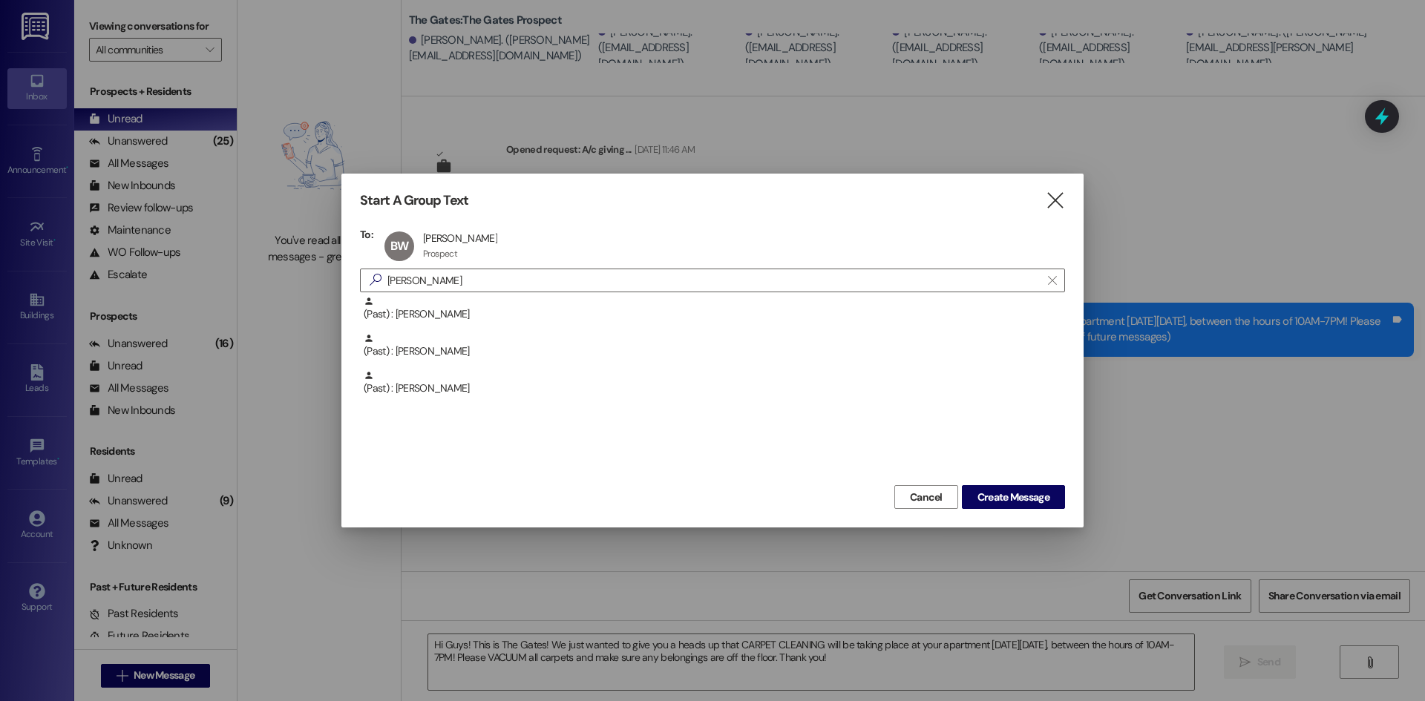
click at [340, 271] on div "Start A Group Text  To: [PERSON_NAME] [PERSON_NAME] Prospect Prospect click to…" at bounding box center [712, 350] width 1425 height 701
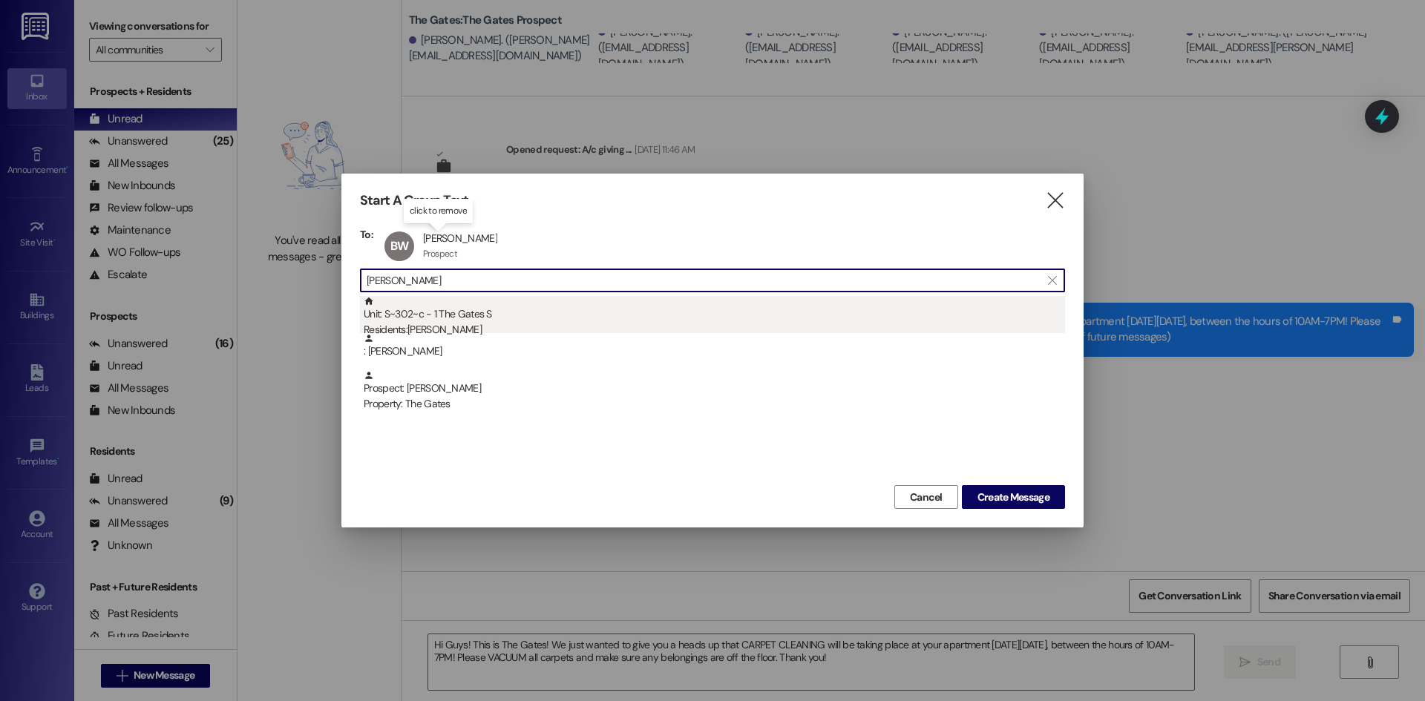
type input "[PERSON_NAME]"
click at [447, 330] on div "Residents: [PERSON_NAME]" at bounding box center [714, 330] width 701 height 16
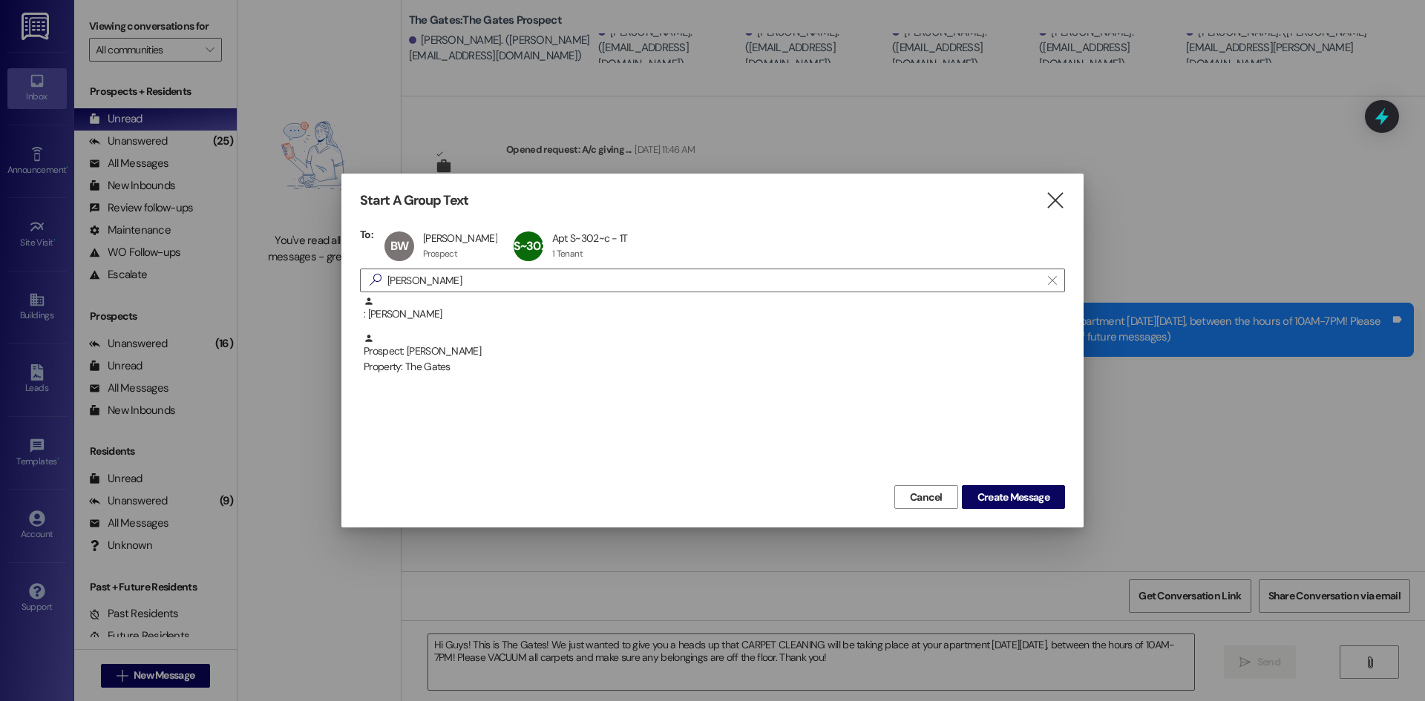
drag, startPoint x: 408, startPoint y: 279, endPoint x: 330, endPoint y: 257, distance: 80.8
click at [330, 257] on div "Start A Group Text  To: [PERSON_NAME] [PERSON_NAME] Prospect Prospect click to…" at bounding box center [712, 350] width 1425 height 701
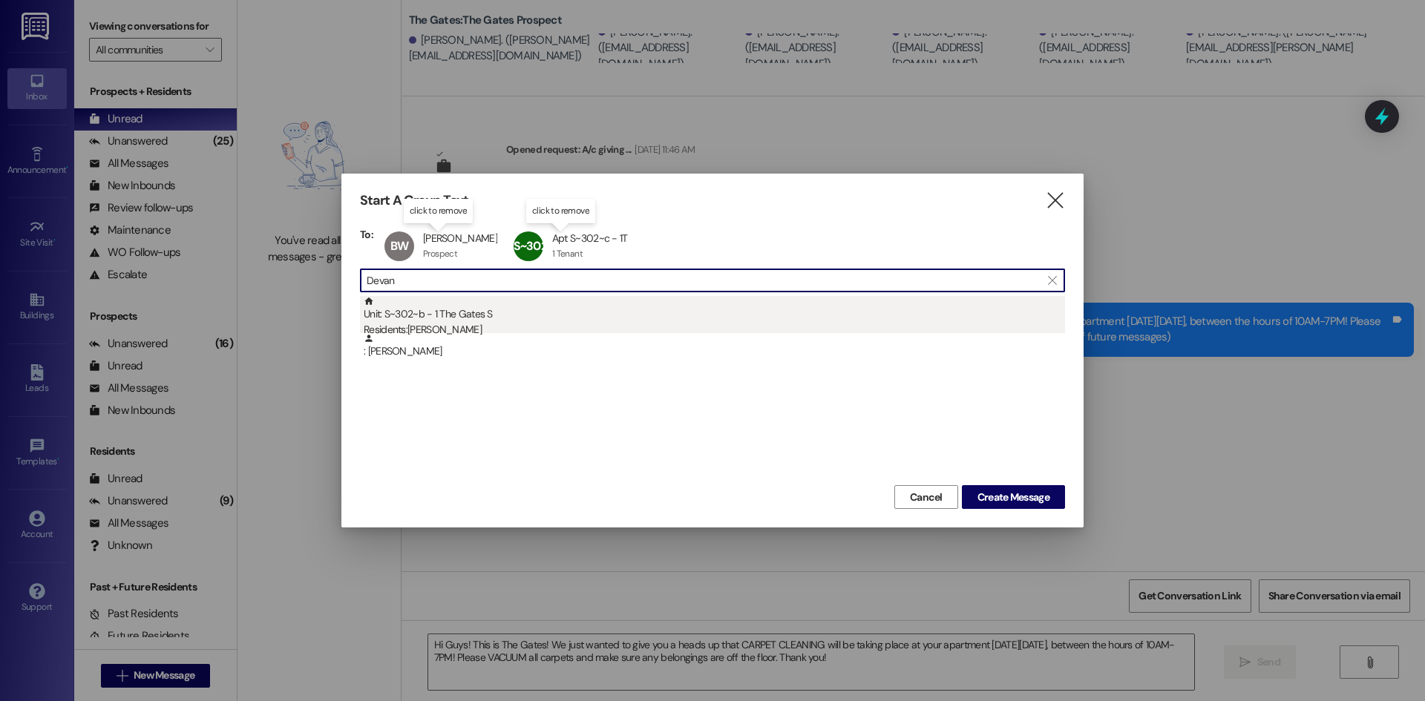
type input "Devan"
click at [469, 323] on div "Residents: [PERSON_NAME]" at bounding box center [714, 330] width 701 height 16
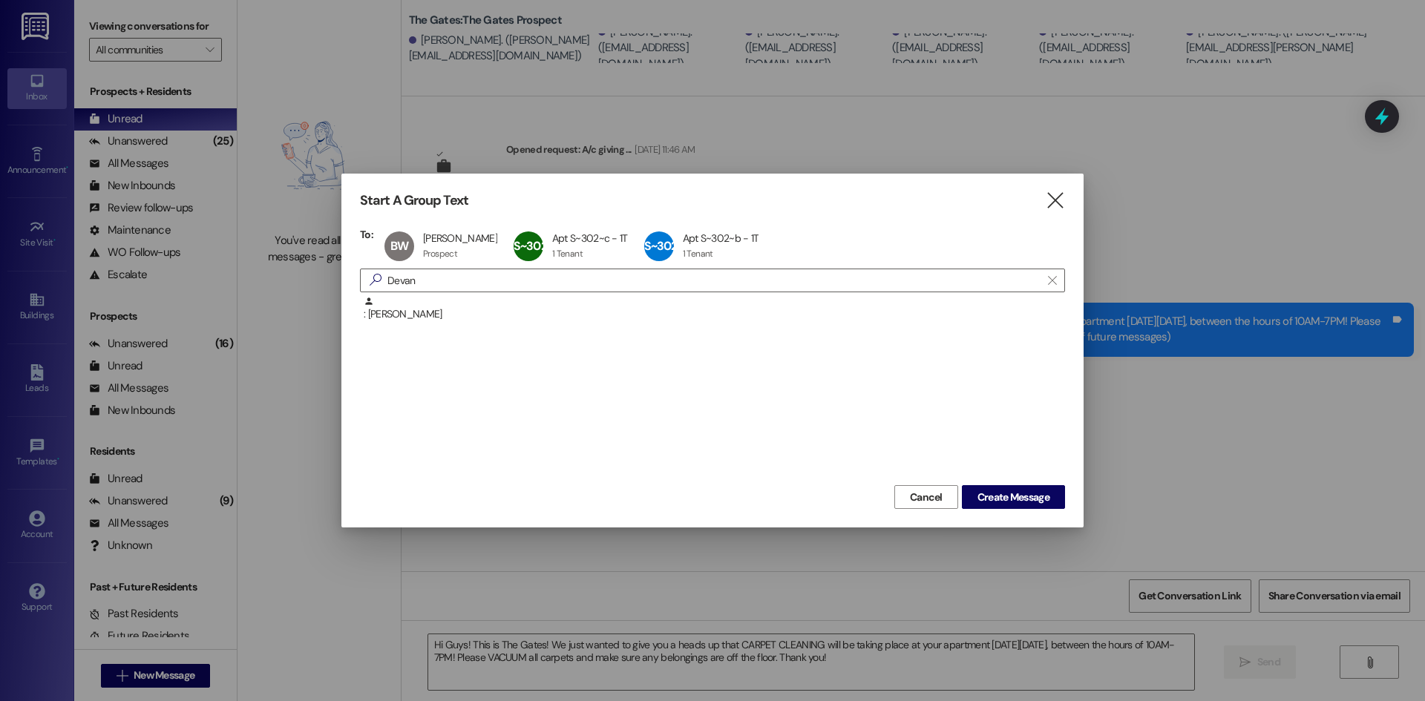
click at [303, 260] on div "Start A Group Text  To: [PERSON_NAME] [PERSON_NAME] Prospect Prospect click to…" at bounding box center [712, 350] width 1425 height 701
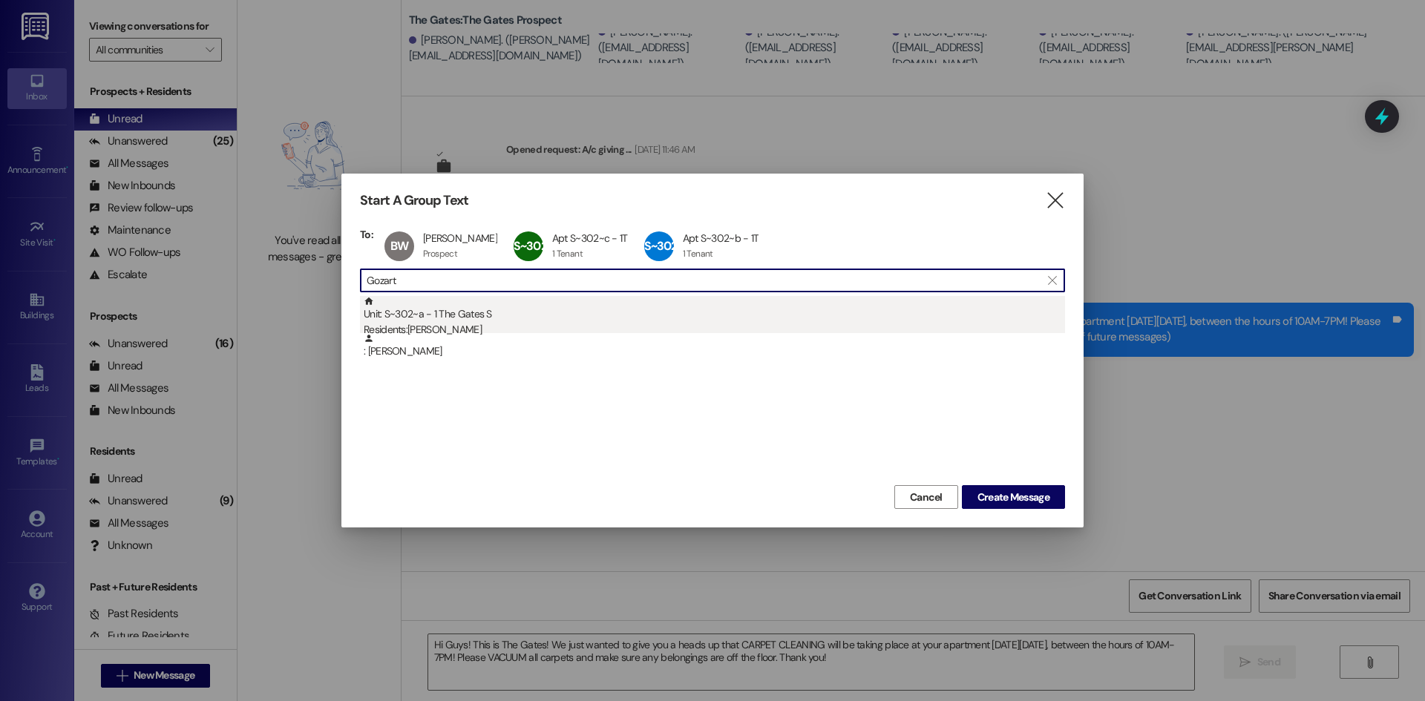
type input "Gozart"
click at [421, 316] on div "Unit: S~302~a - 1 The Gates S Residents: [PERSON_NAME]" at bounding box center [714, 317] width 701 height 42
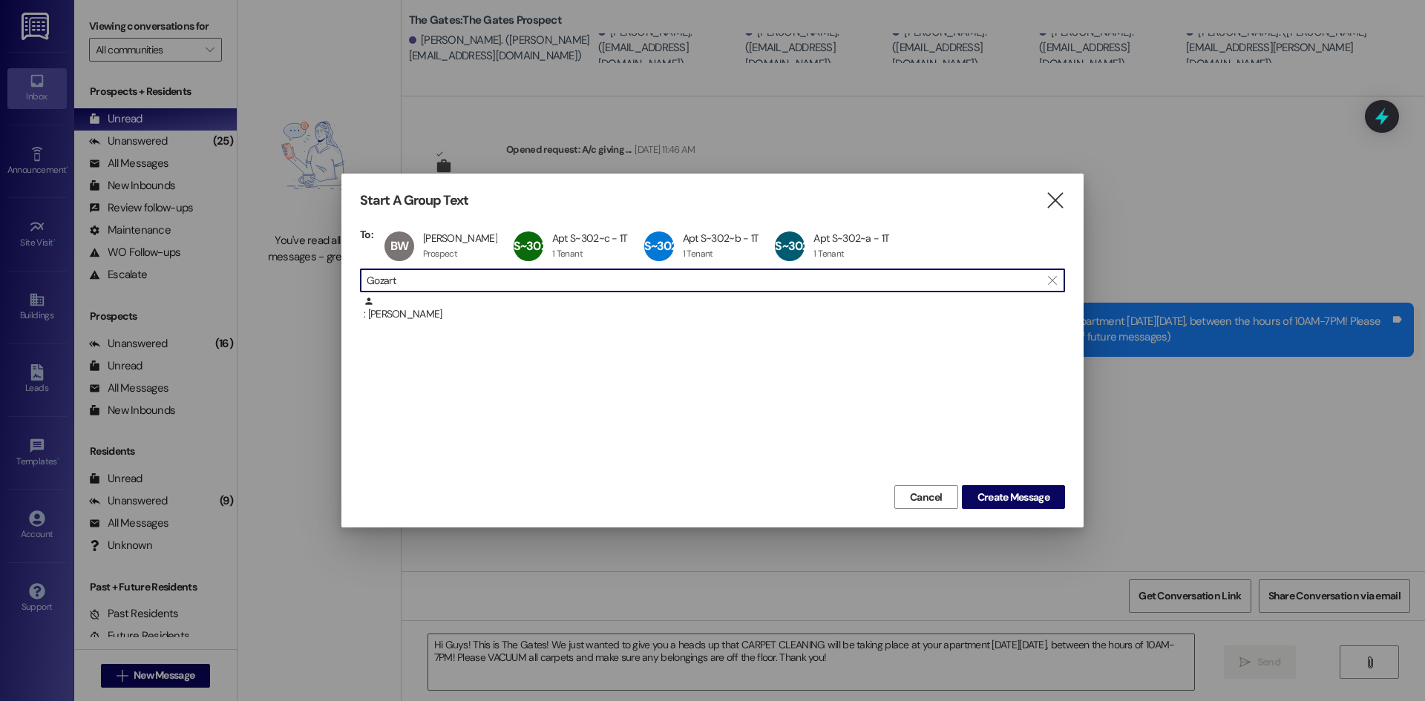
drag, startPoint x: 347, startPoint y: 275, endPoint x: 339, endPoint y: 274, distance: 8.2
click at [339, 274] on div "Start A Group Text  To: [PERSON_NAME] [PERSON_NAME] Prospect Prospect click to…" at bounding box center [712, 350] width 1425 height 701
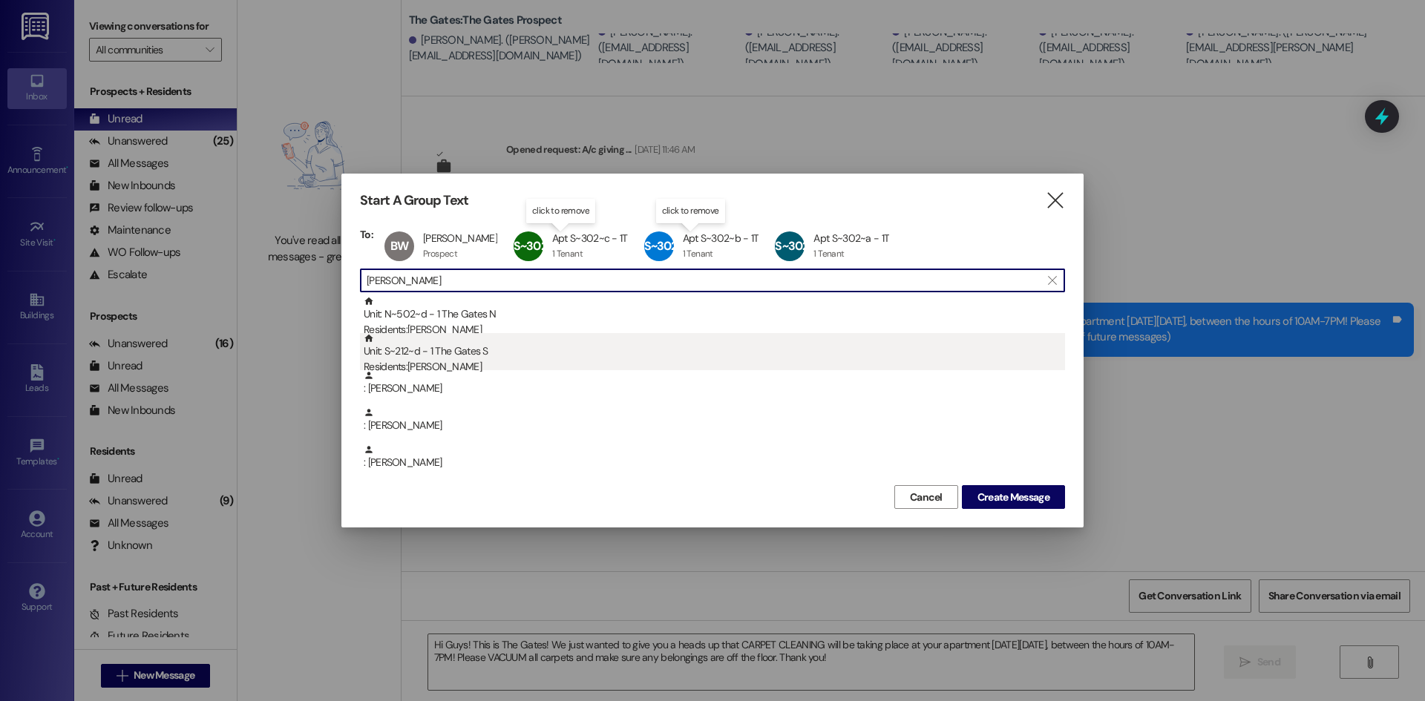
type input "[PERSON_NAME]"
click at [447, 358] on div "Unit: S~212~d - 1 The Gates S Residents: [PERSON_NAME]" at bounding box center [714, 354] width 701 height 42
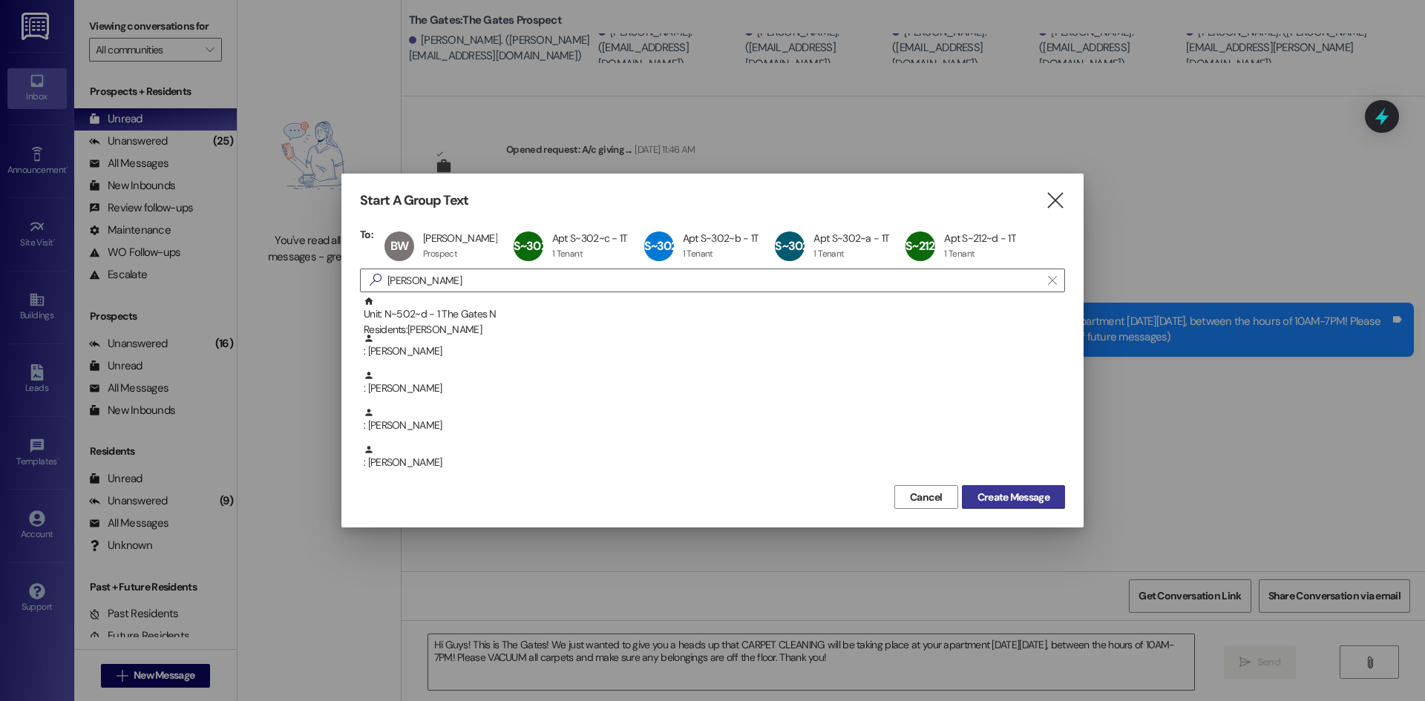
click at [974, 490] on span "Create Message" at bounding box center [1013, 498] width 78 height 16
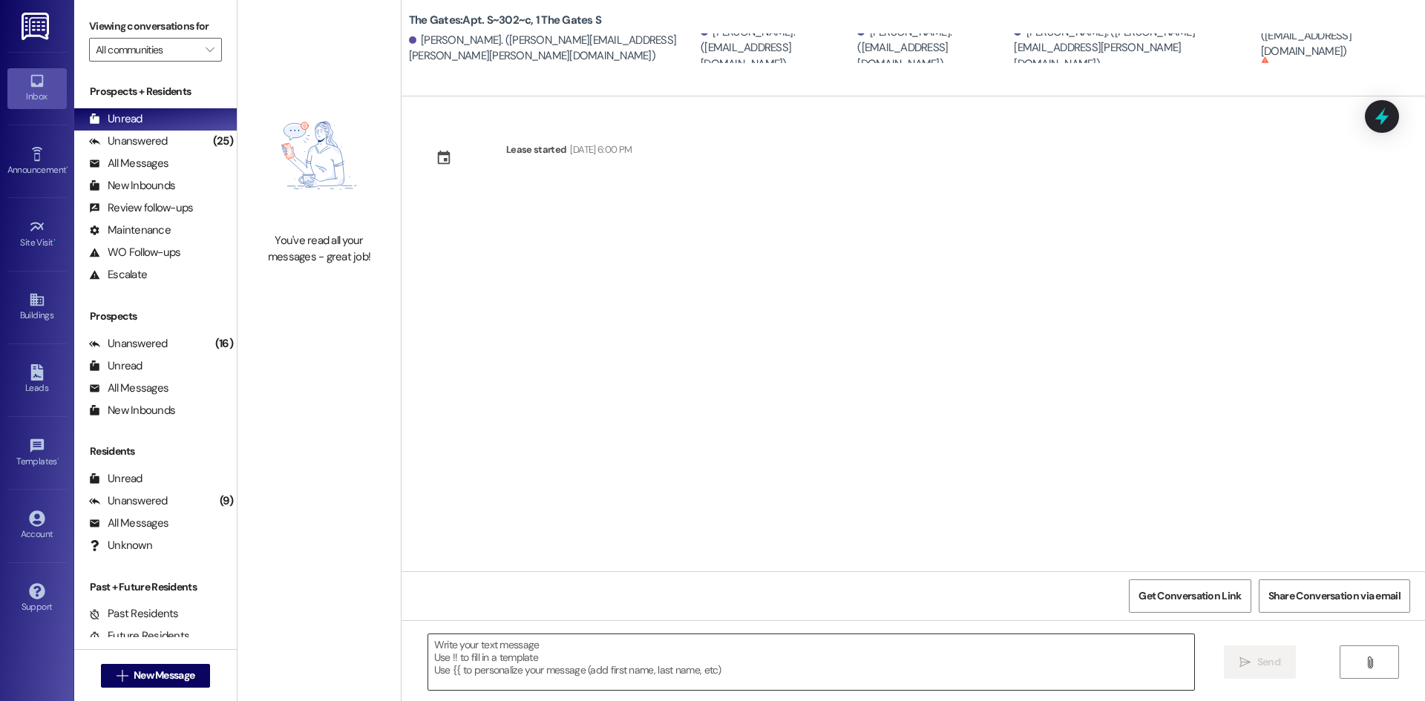
click at [454, 665] on textarea at bounding box center [811, 662] width 766 height 56
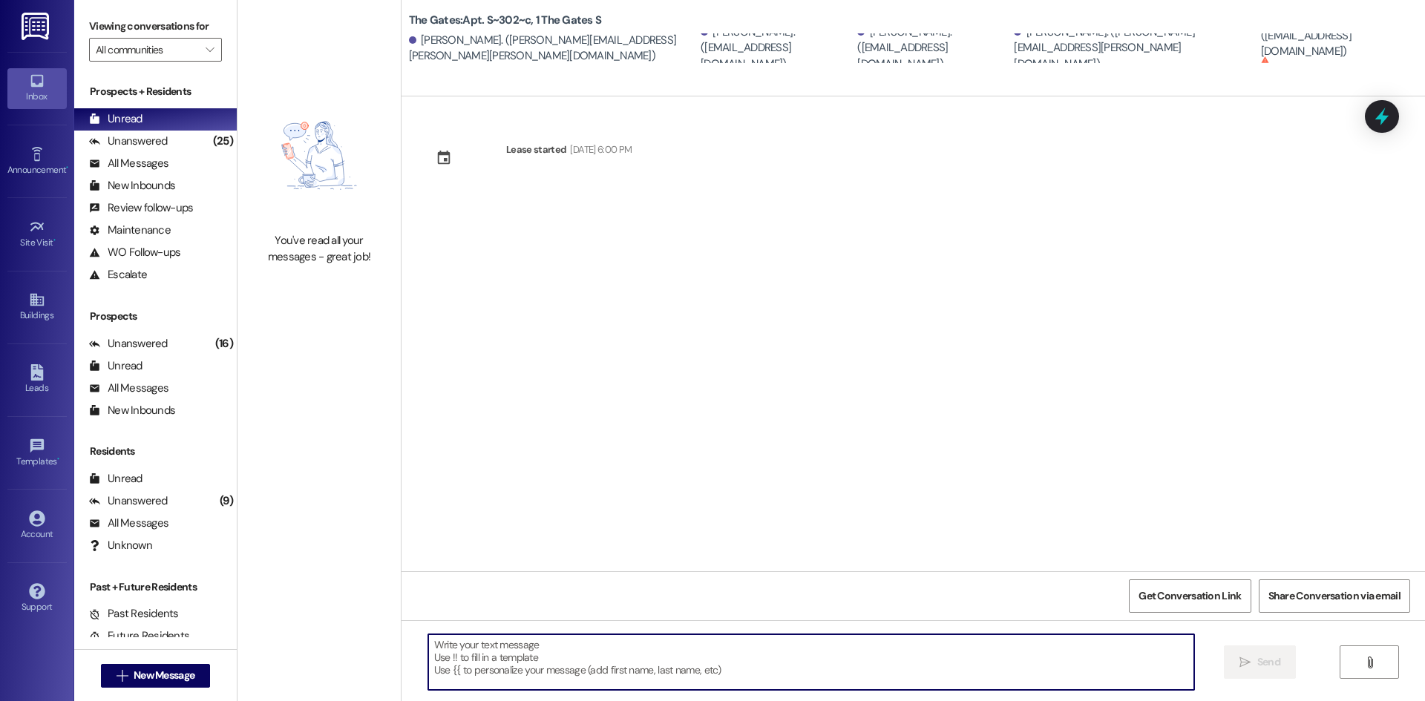
paste textarea "Hi Guys! This is The Gates! We just wanted to give you a heads up that CARPET C…"
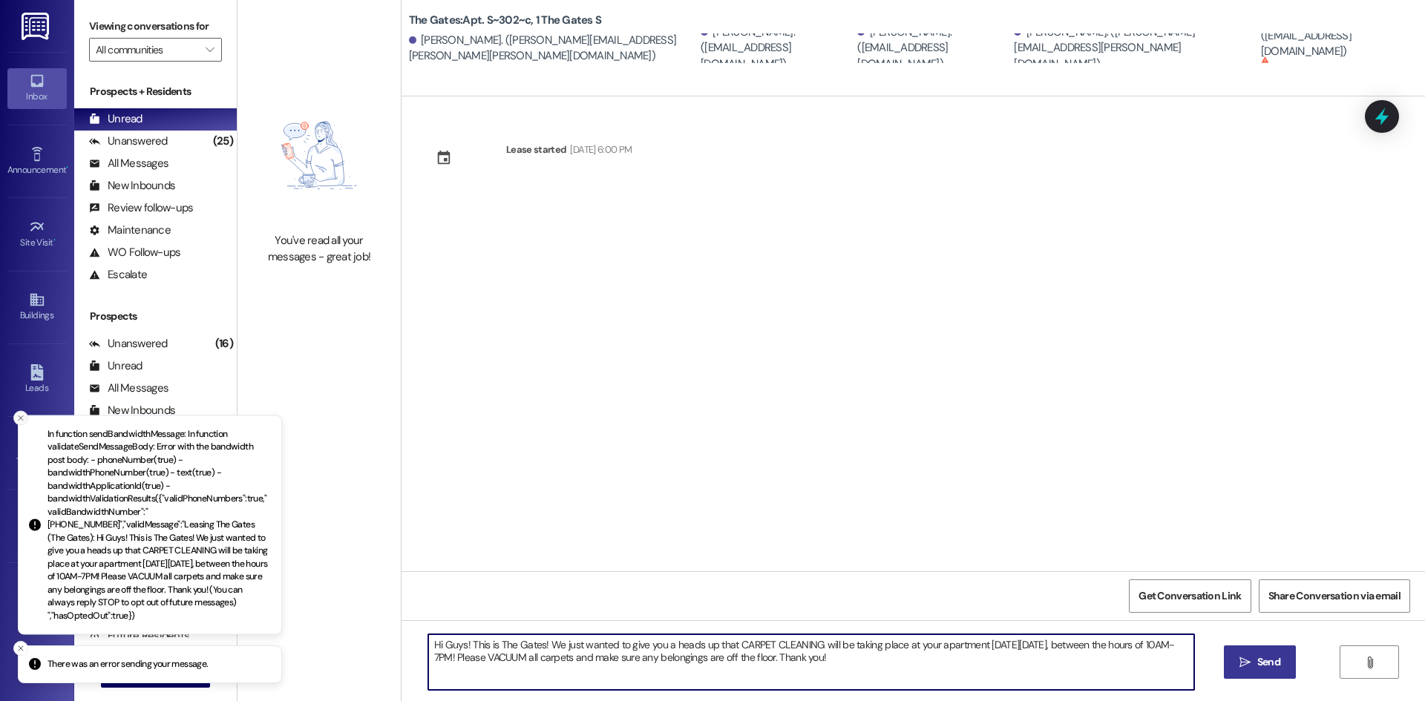
type textarea "Hi Guys! This is The Gates! We just wanted to give you a heads up that CARPET C…"
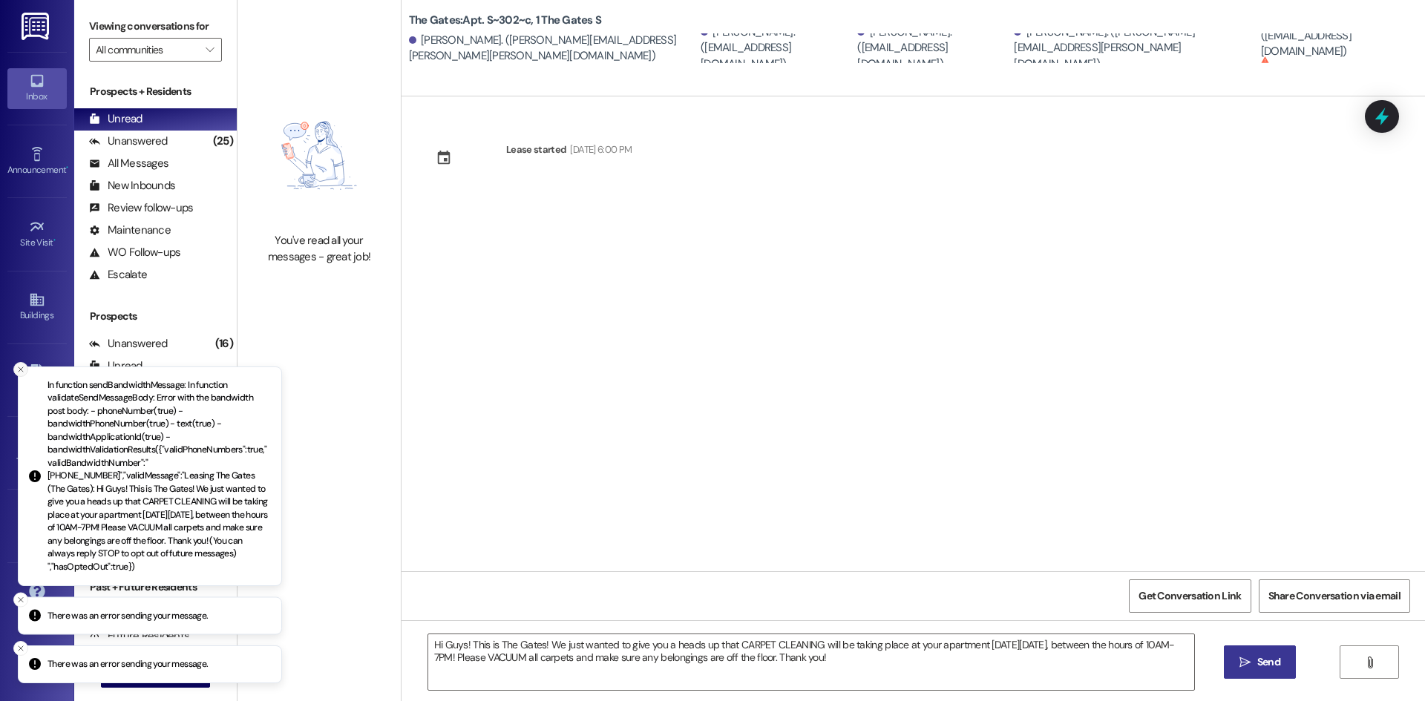
click at [20, 377] on button "Close toast" at bounding box center [20, 369] width 15 height 15
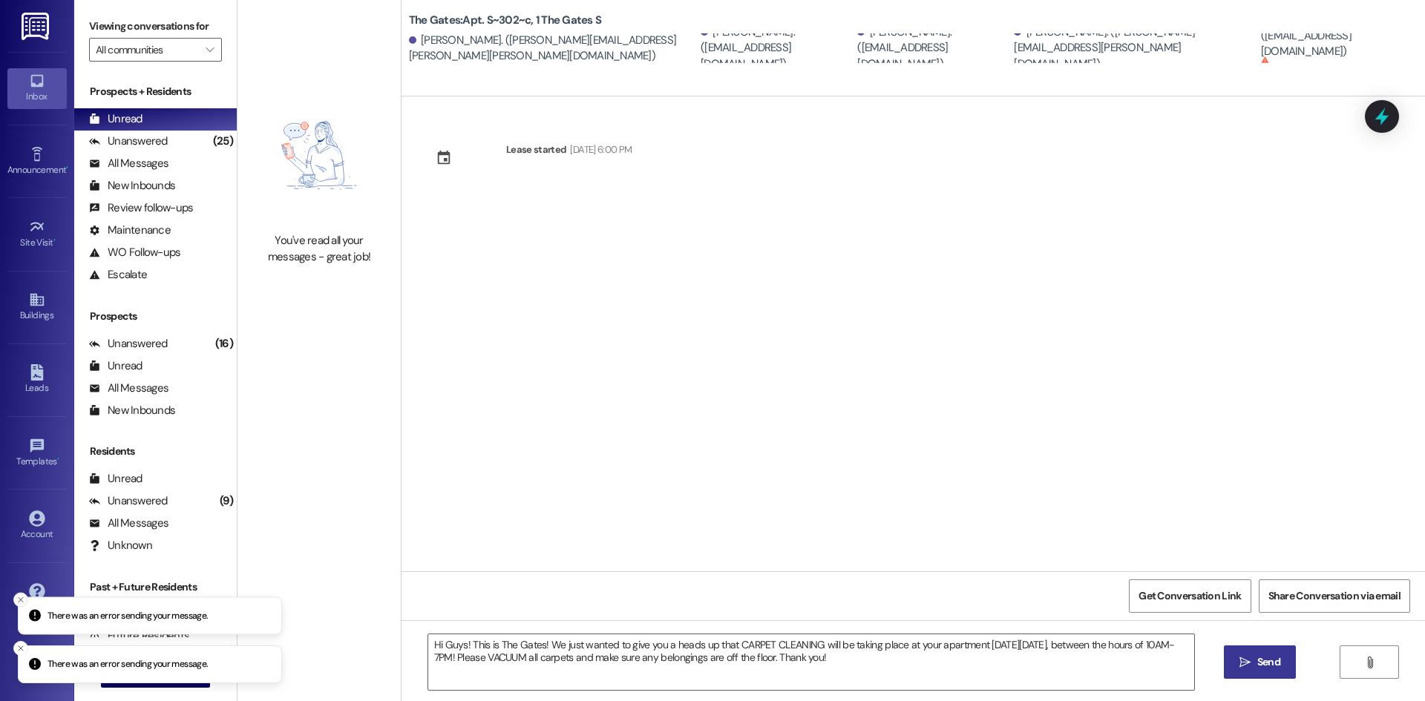
click at [21, 596] on icon "Close toast" at bounding box center [20, 599] width 9 height 9
click at [20, 644] on icon "Close toast" at bounding box center [20, 648] width 9 height 9
click at [168, 666] on button " New Message" at bounding box center [156, 676] width 110 height 24
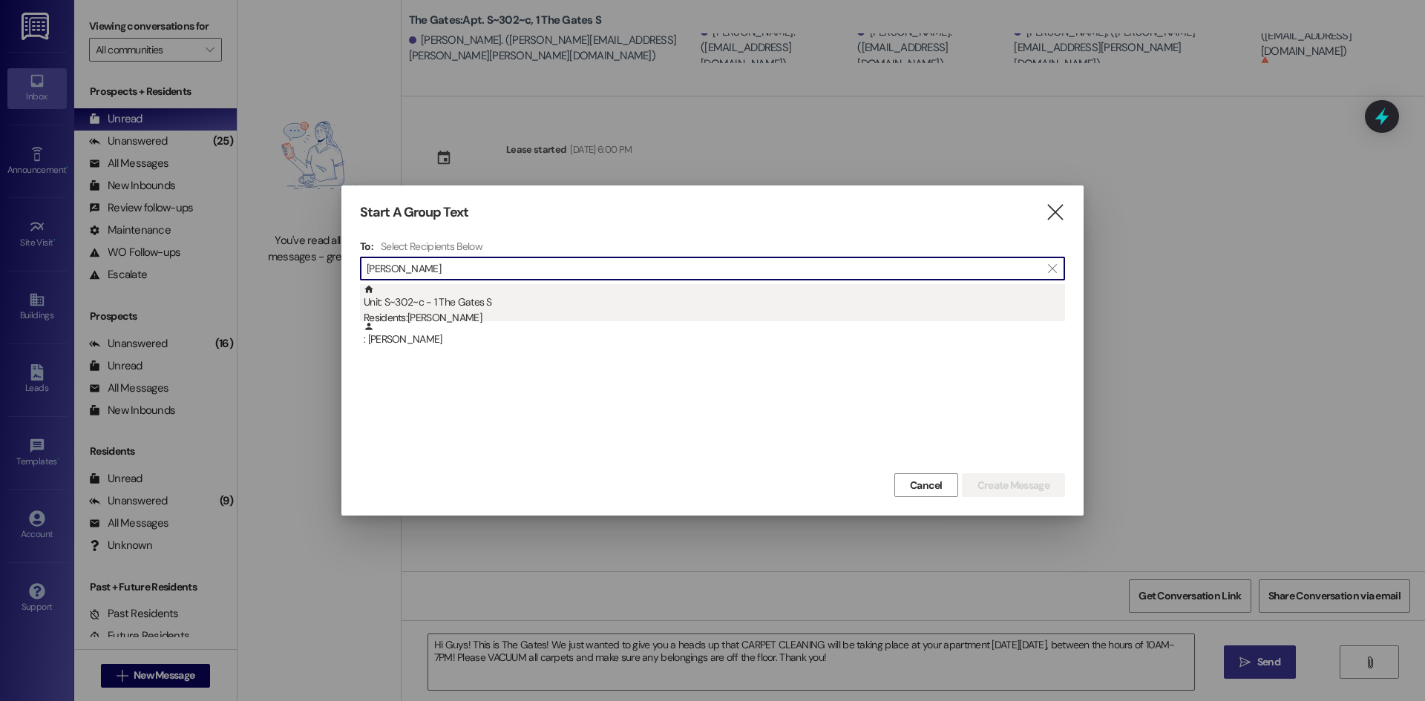
type input "[PERSON_NAME]"
click at [429, 300] on div "Unit: S~302~c - 1 The Gates S Residents: [PERSON_NAME]" at bounding box center [714, 305] width 701 height 42
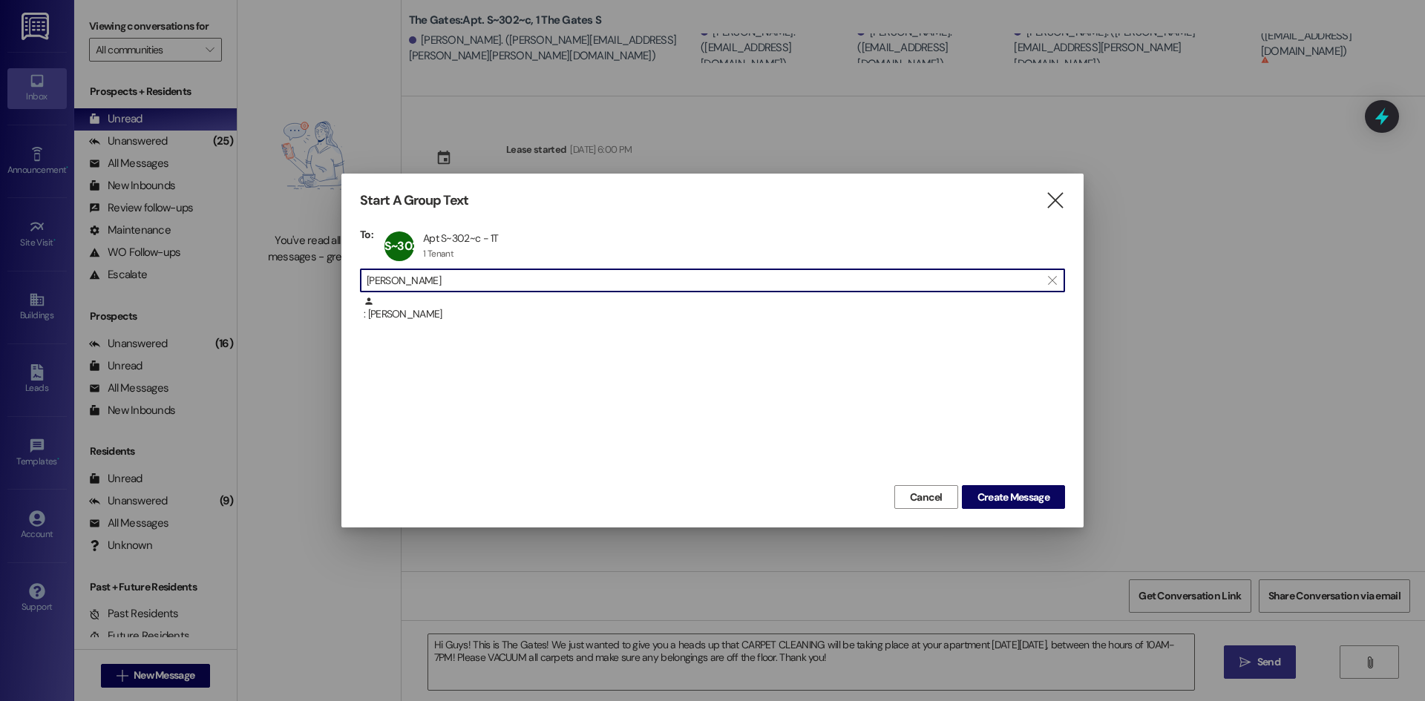
drag, startPoint x: 449, startPoint y: 277, endPoint x: 316, endPoint y: 263, distance: 133.6
click at [316, 263] on div "Start A Group Text  To: S~302~c Apt S~302~c - 1T Apt S~302~c - 1T 1 Tenant 1 T…" at bounding box center [712, 350] width 1425 height 701
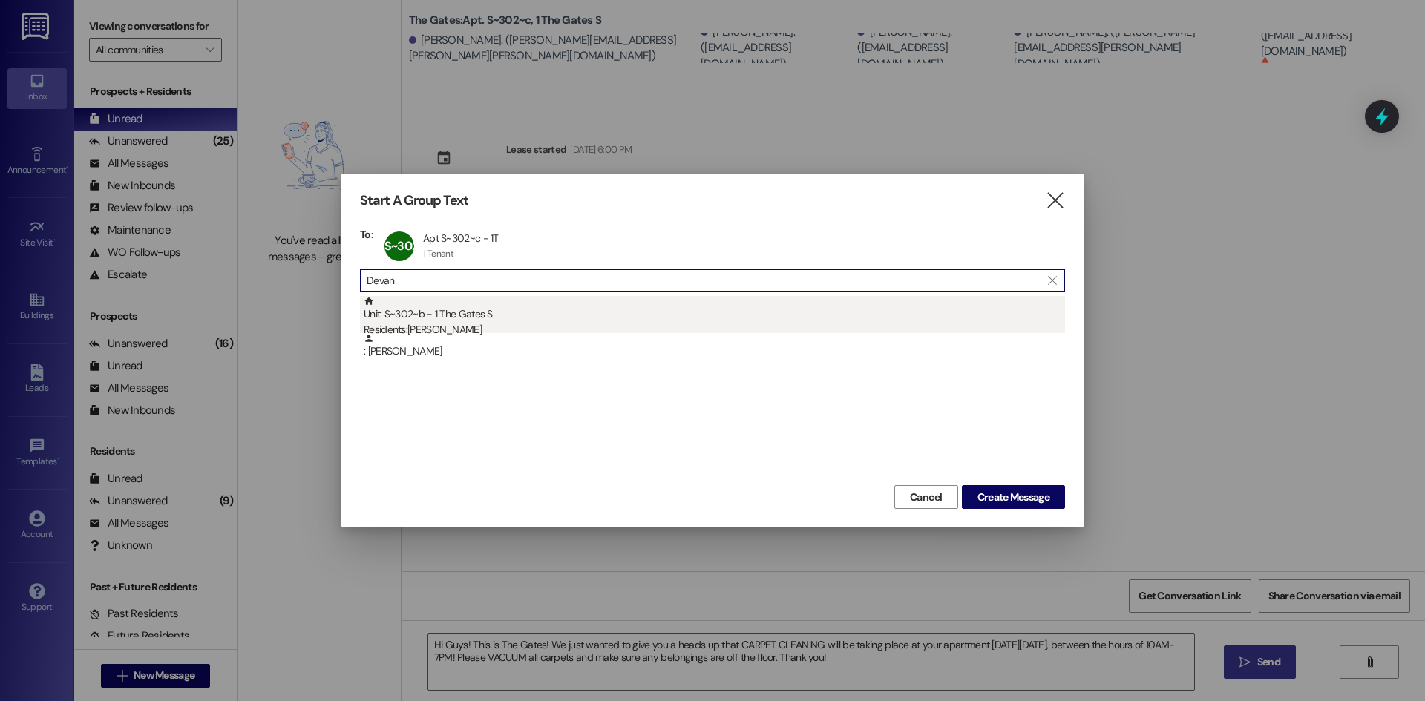
type input "Devan"
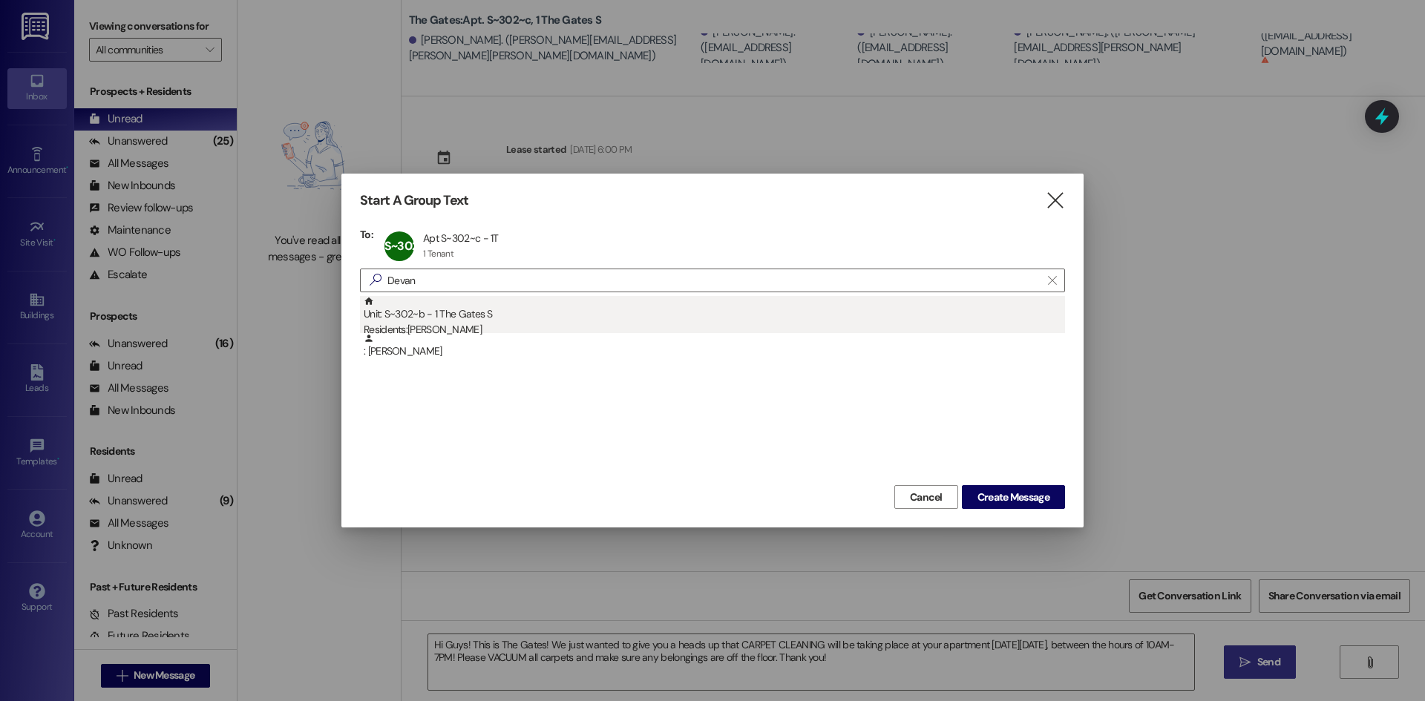
click at [465, 321] on div "Unit: S~302~b - 1 The Gates S Residents: [PERSON_NAME]" at bounding box center [714, 317] width 701 height 42
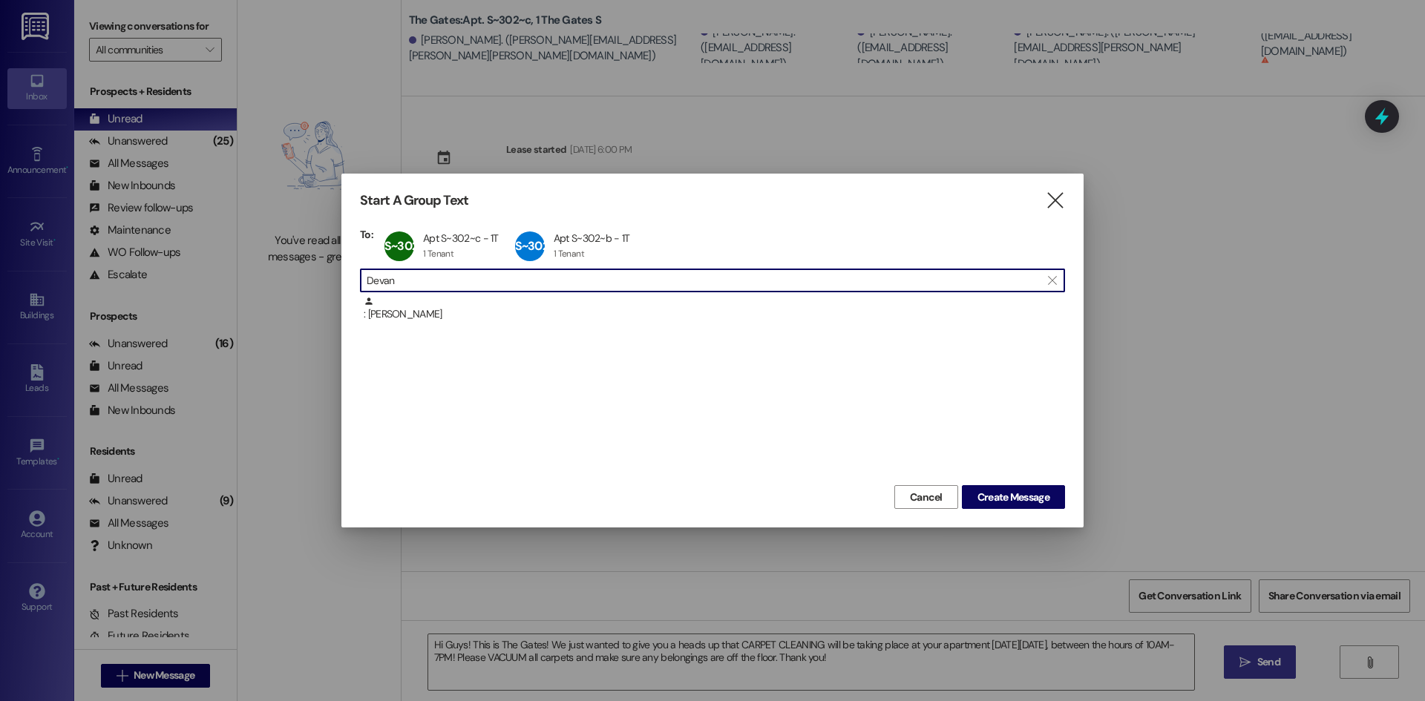
drag, startPoint x: 418, startPoint y: 282, endPoint x: 286, endPoint y: 266, distance: 133.1
click at [287, 266] on div "Start A Group Text  To: S~302~c Apt S~302~c - 1T Apt S~302~c - 1T 1 Tenant 1 T…" at bounding box center [712, 350] width 1425 height 701
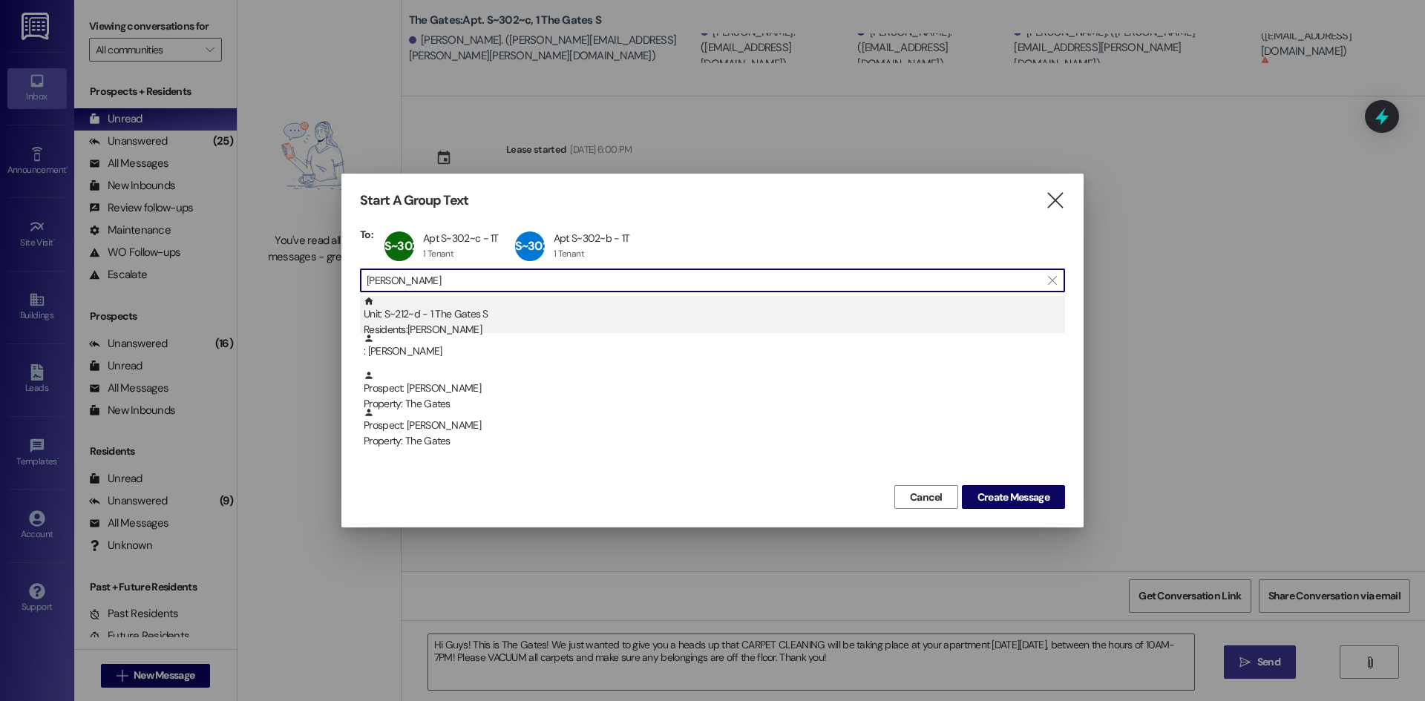
type input "[PERSON_NAME]"
click at [461, 325] on div "Residents: [PERSON_NAME]" at bounding box center [714, 330] width 701 height 16
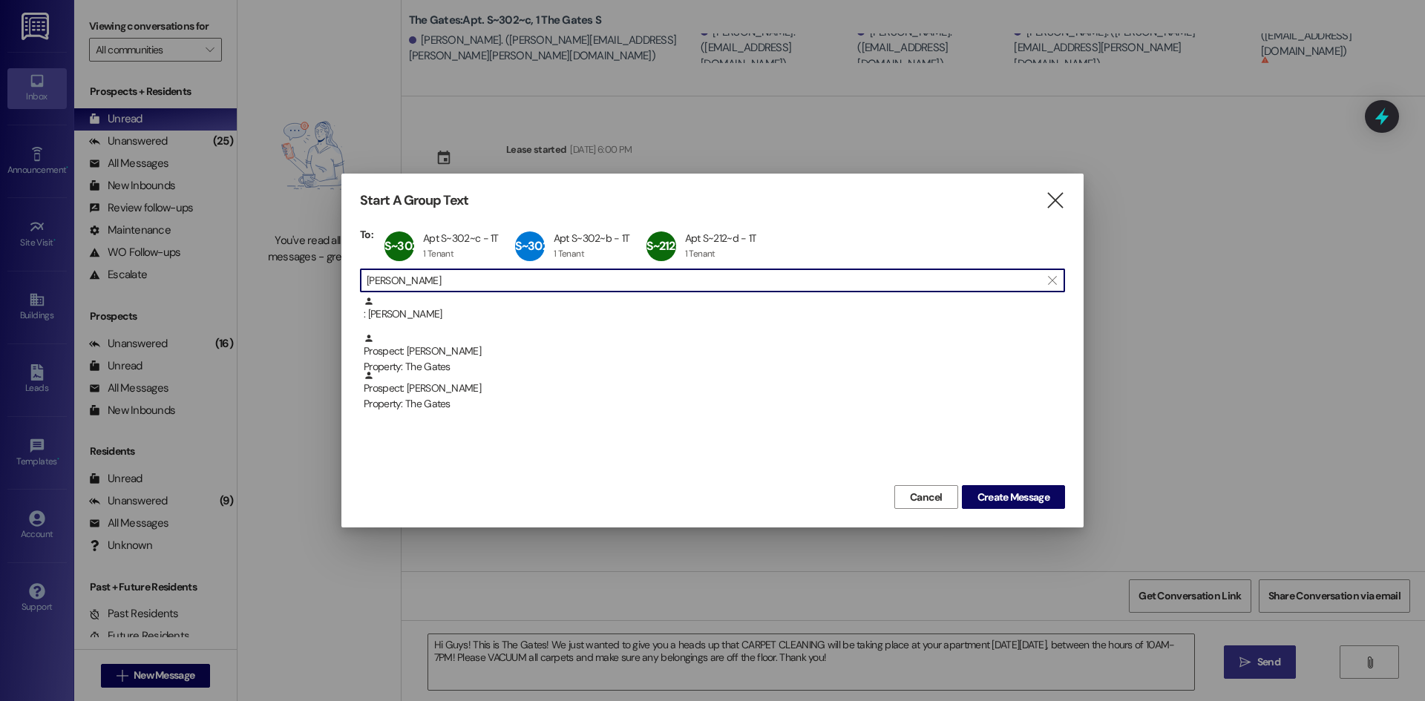
drag, startPoint x: 300, startPoint y: 266, endPoint x: 280, endPoint y: 263, distance: 20.4
click at [280, 263] on div "Start A Group Text  To: S~302~c Apt S~302~c - 1T Apt S~302~c - 1T 1 Tenant 1 T…" at bounding box center [712, 350] width 1425 height 701
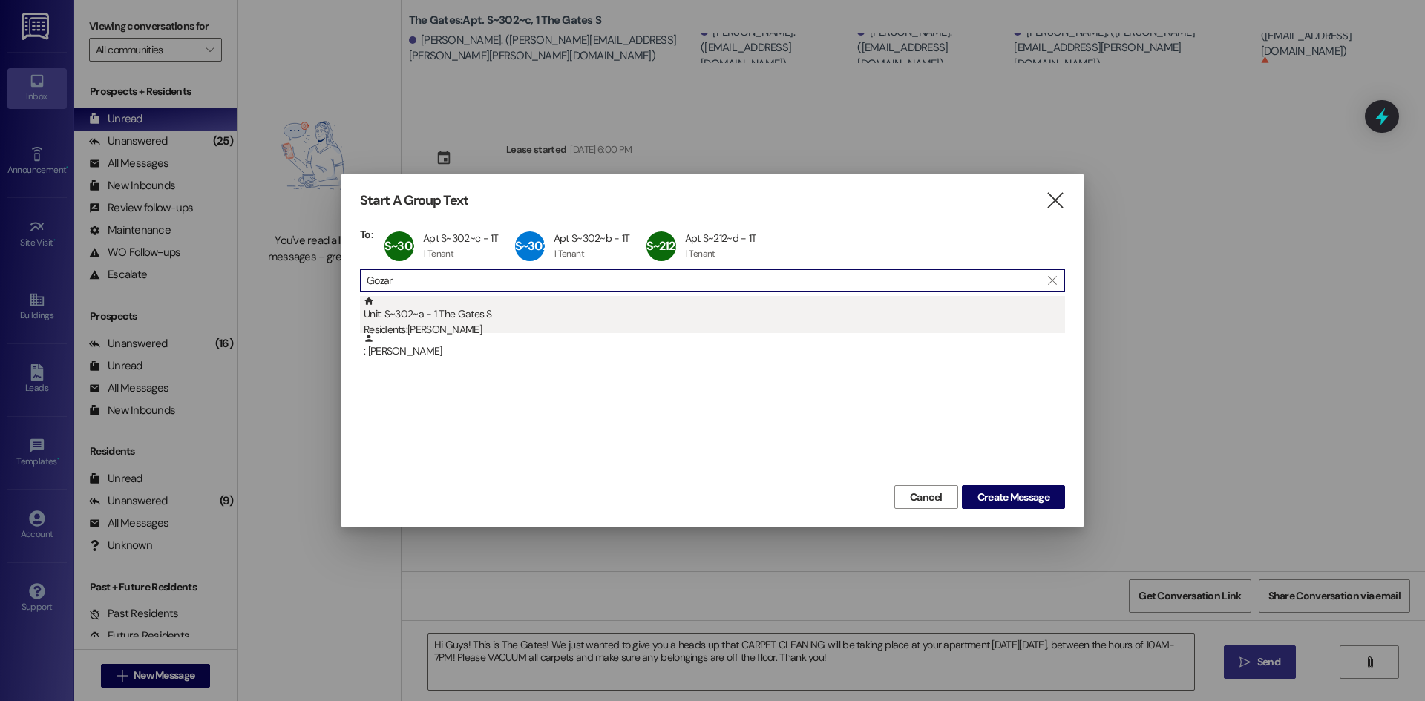
type input "Gozar"
click at [418, 317] on div "Unit: S~302~a - 1 The Gates S Residents: [PERSON_NAME]" at bounding box center [714, 317] width 701 height 42
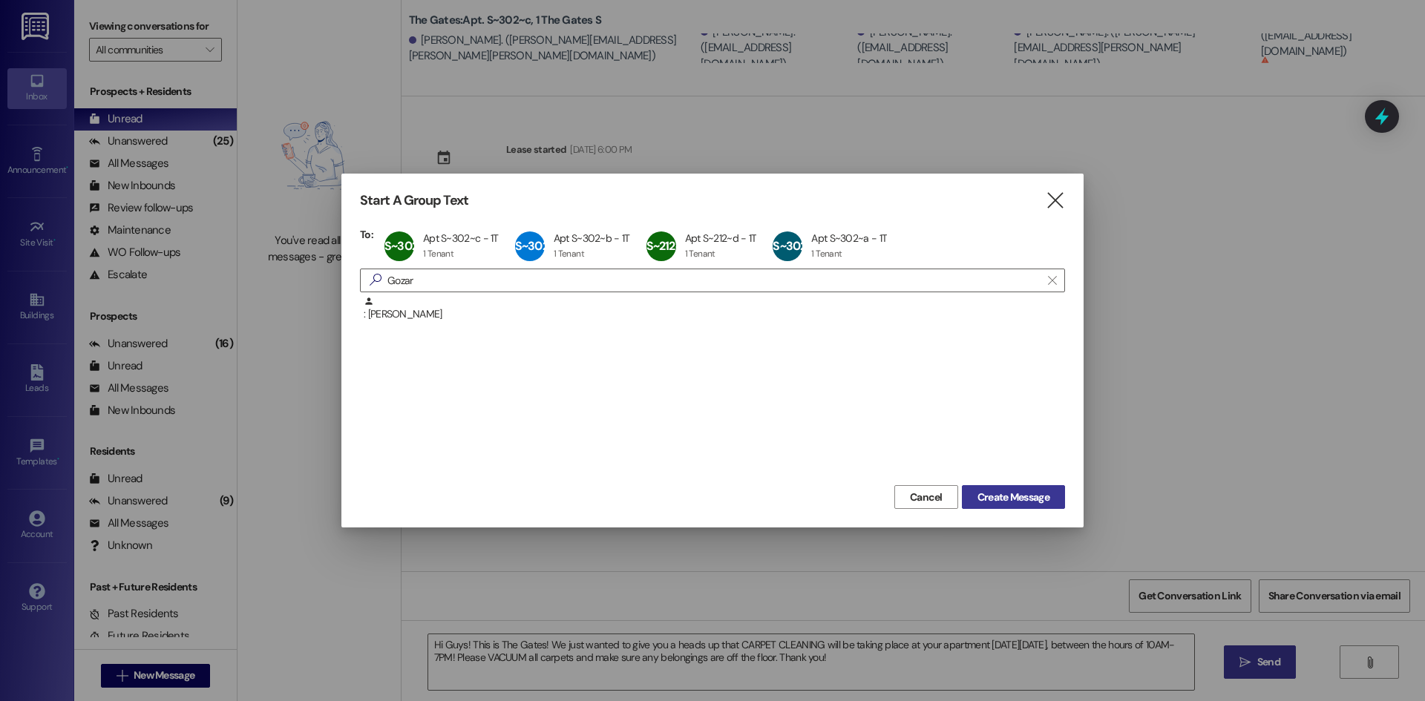
click at [997, 490] on span "Create Message" at bounding box center [1013, 498] width 72 height 16
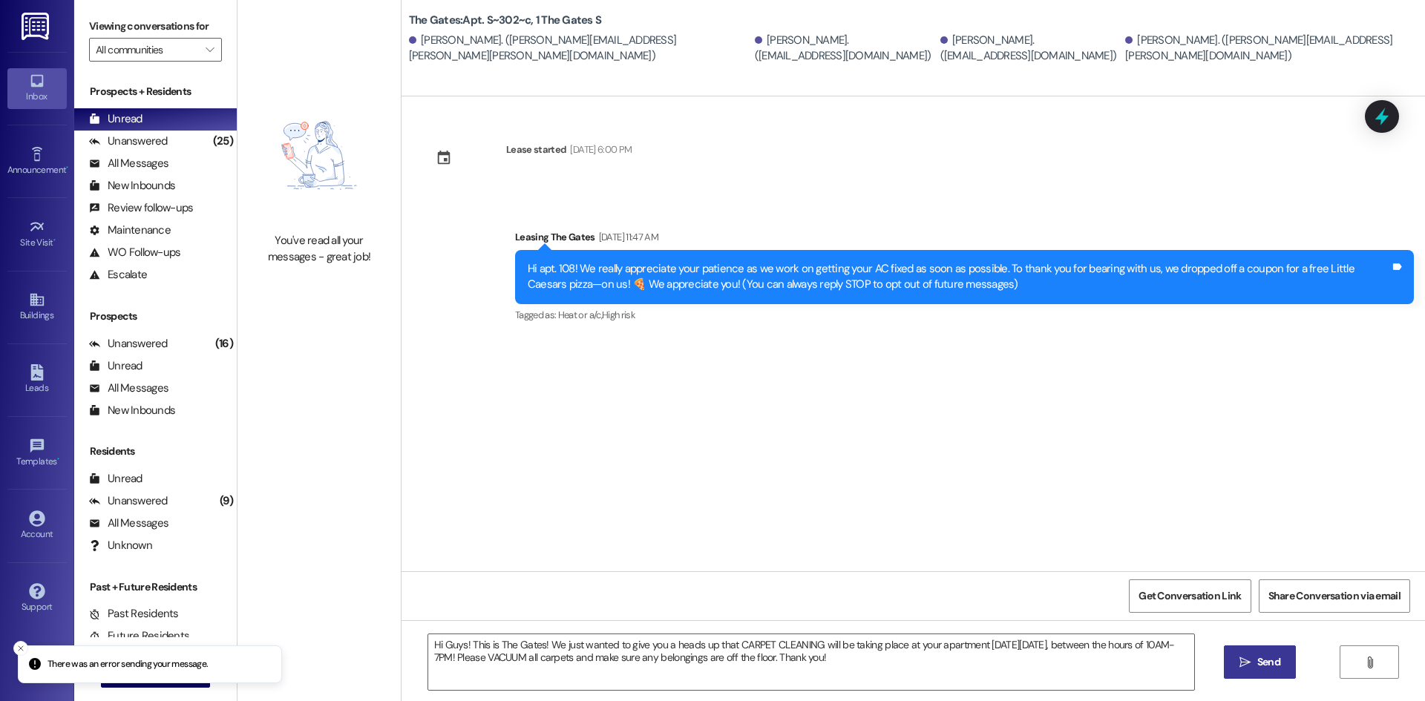
click at [1267, 674] on button " Send" at bounding box center [1259, 661] width 72 height 33
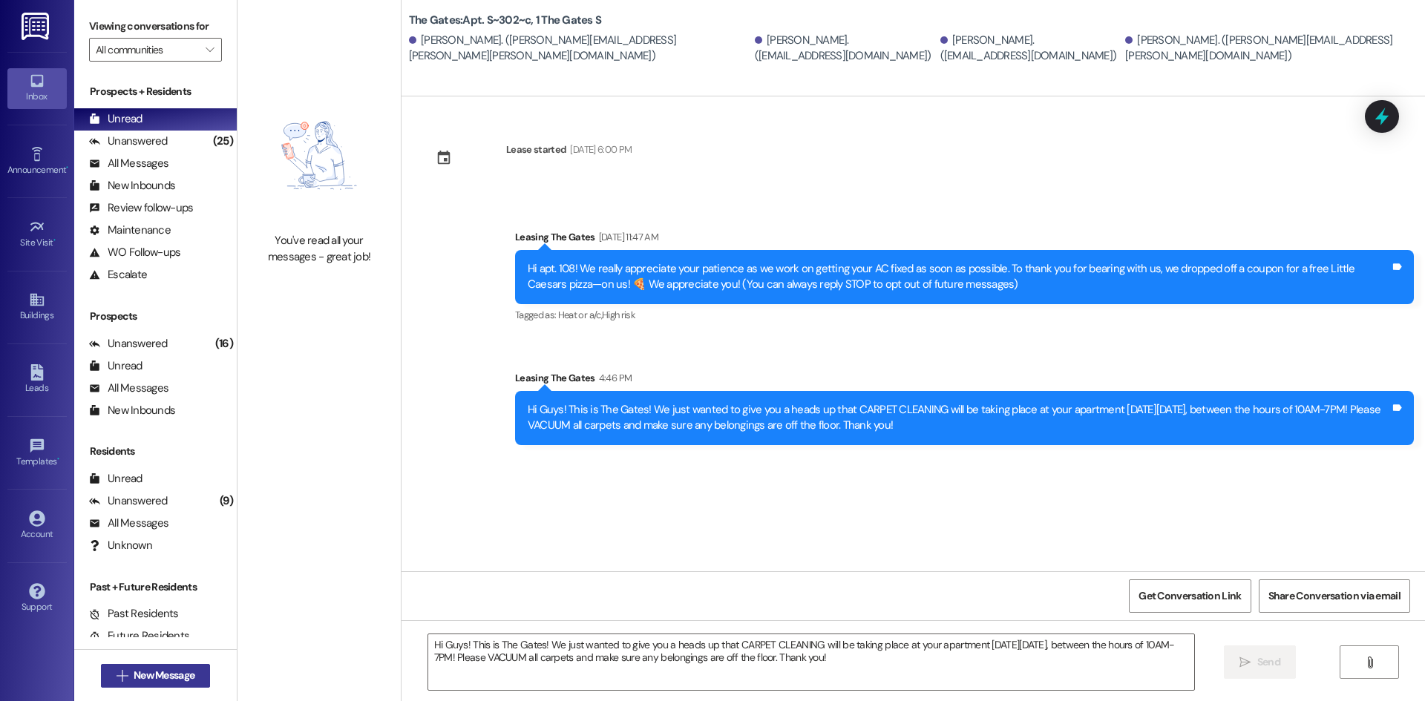
click at [140, 678] on span "New Message" at bounding box center [164, 676] width 61 height 16
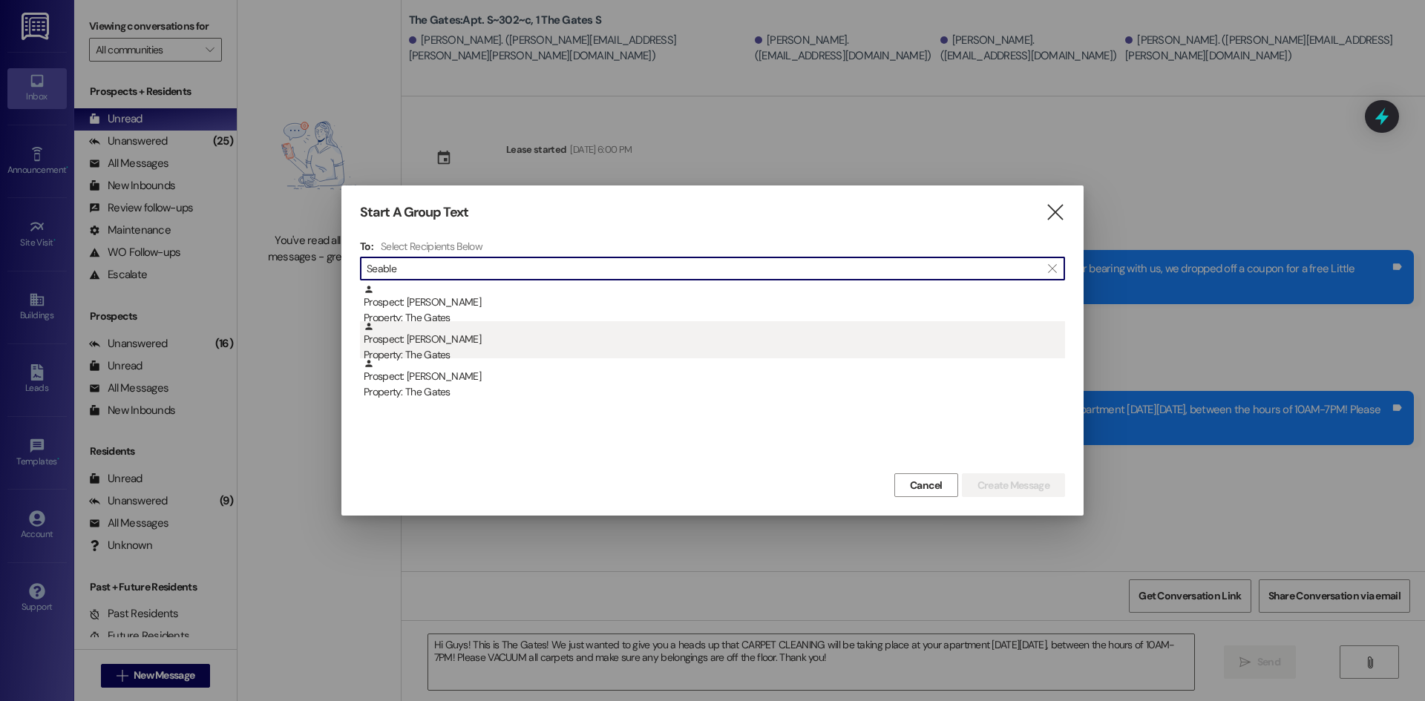
type input "Seable"
click at [440, 351] on div "Property: The Gates" at bounding box center [714, 355] width 701 height 16
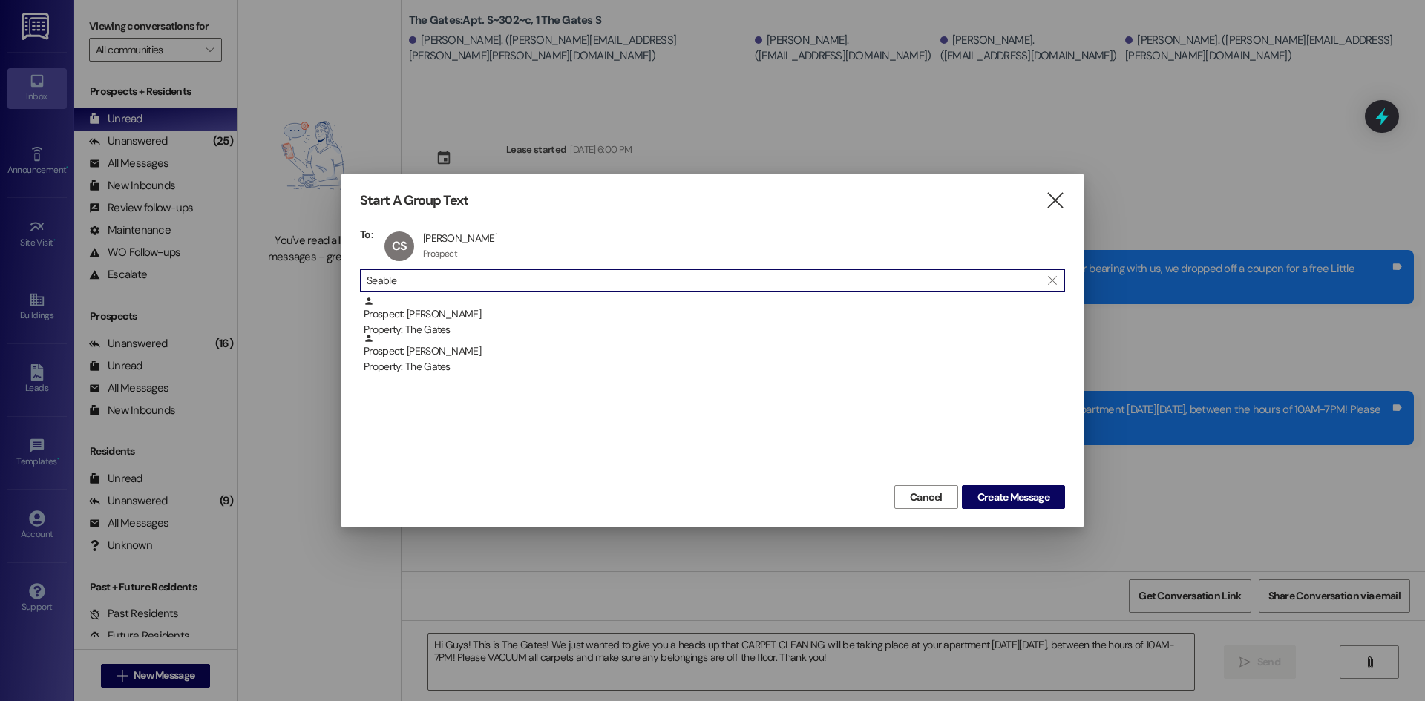
drag, startPoint x: 378, startPoint y: 282, endPoint x: 242, endPoint y: 280, distance: 136.5
click at [244, 280] on div "Start A Group Text  To: [PERSON_NAME] [PERSON_NAME] Seable Prospect Prospect c…" at bounding box center [712, 350] width 1425 height 701
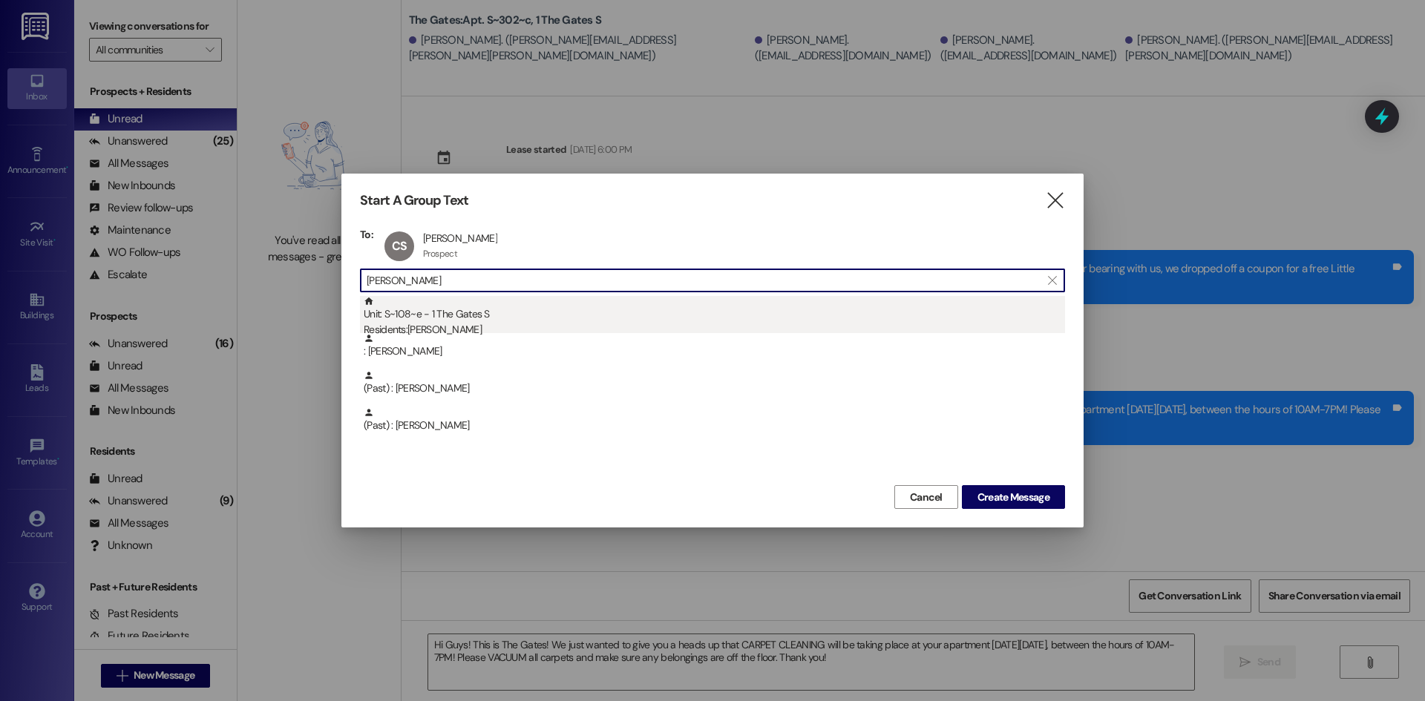
type input "[PERSON_NAME]"
click at [446, 331] on div "Residents: [PERSON_NAME]" at bounding box center [714, 330] width 701 height 16
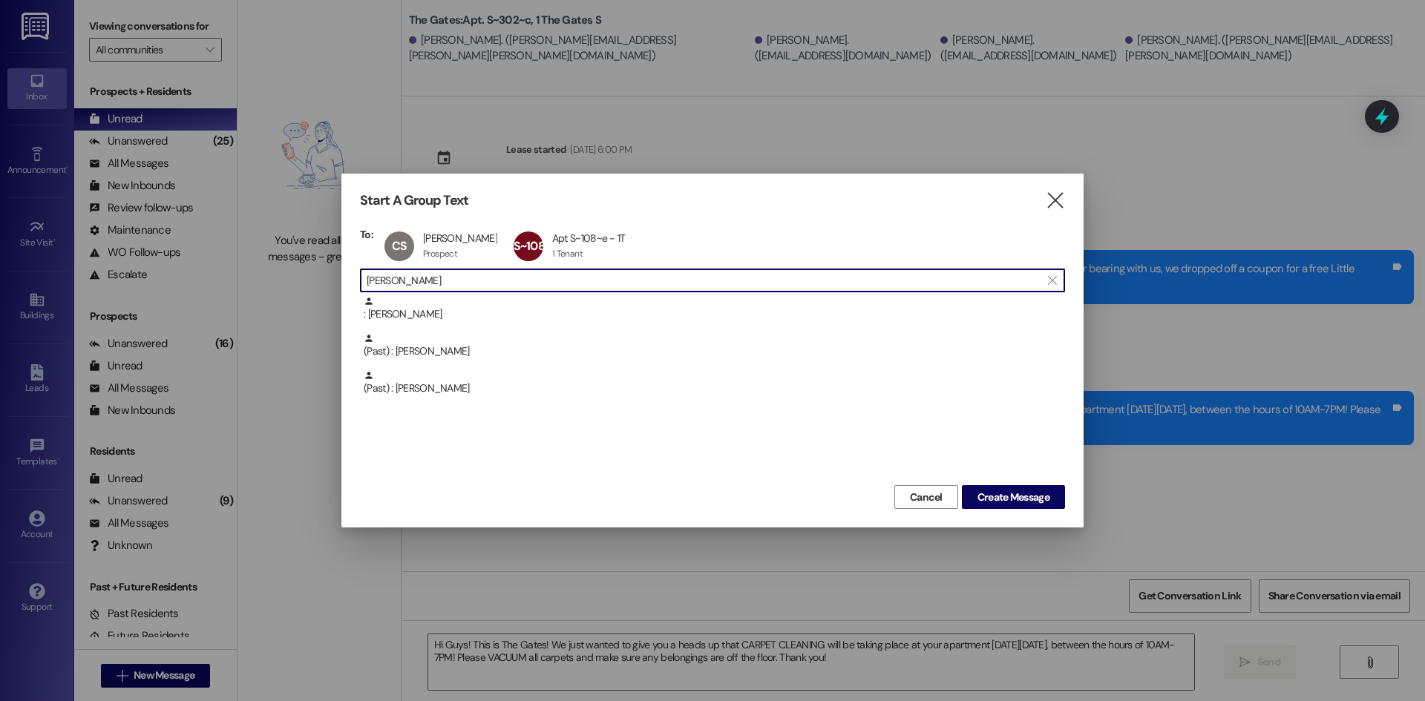
drag, startPoint x: 428, startPoint y: 282, endPoint x: 297, endPoint y: 267, distance: 132.2
click at [297, 267] on div "Start A Group Text  To: [PERSON_NAME] [PERSON_NAME] Seable Prospect Prospect c…" at bounding box center [712, 350] width 1425 height 701
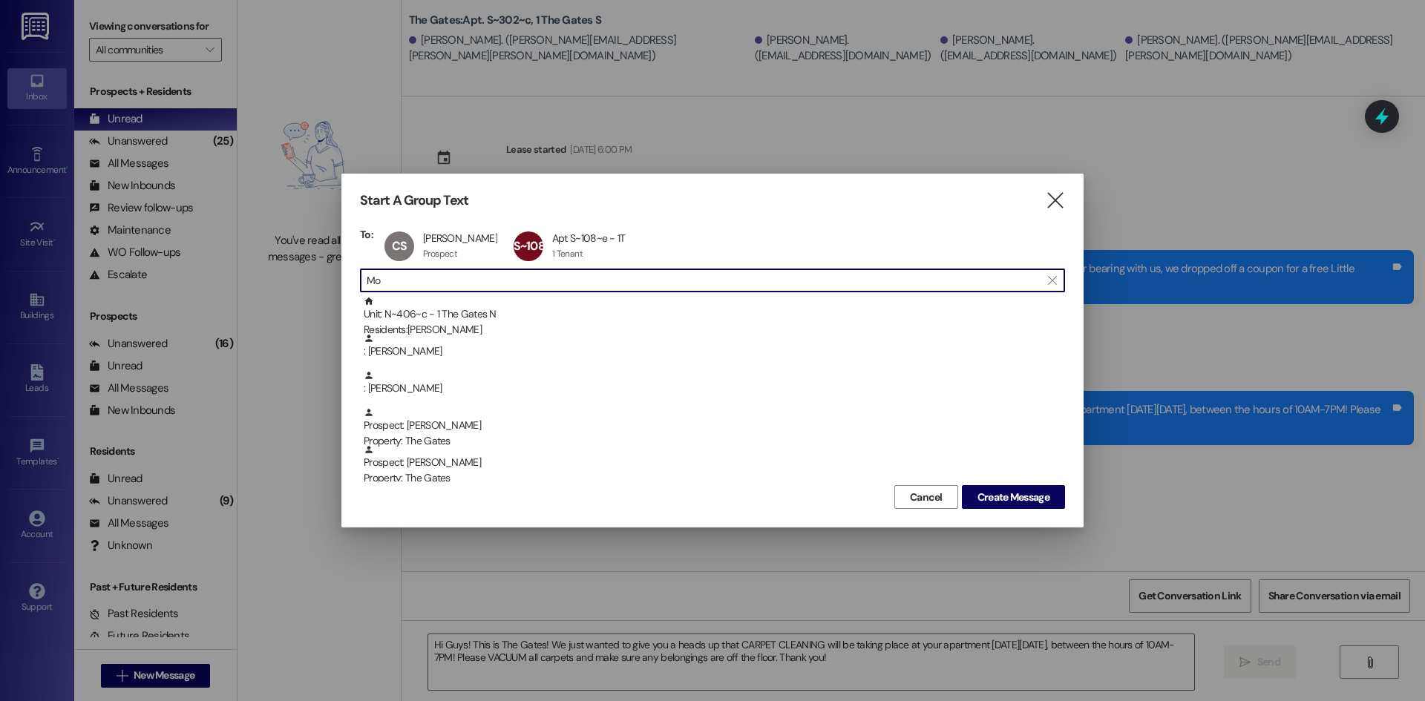
type input "M"
type input "[PERSON_NAME]"
drag, startPoint x: 409, startPoint y: 278, endPoint x: 303, endPoint y: 254, distance: 108.7
click at [303, 254] on div "Start A Group Text  To: [PERSON_NAME] [PERSON_NAME] Seable Prospect Prospect c…" at bounding box center [712, 350] width 1425 height 701
type input "M"
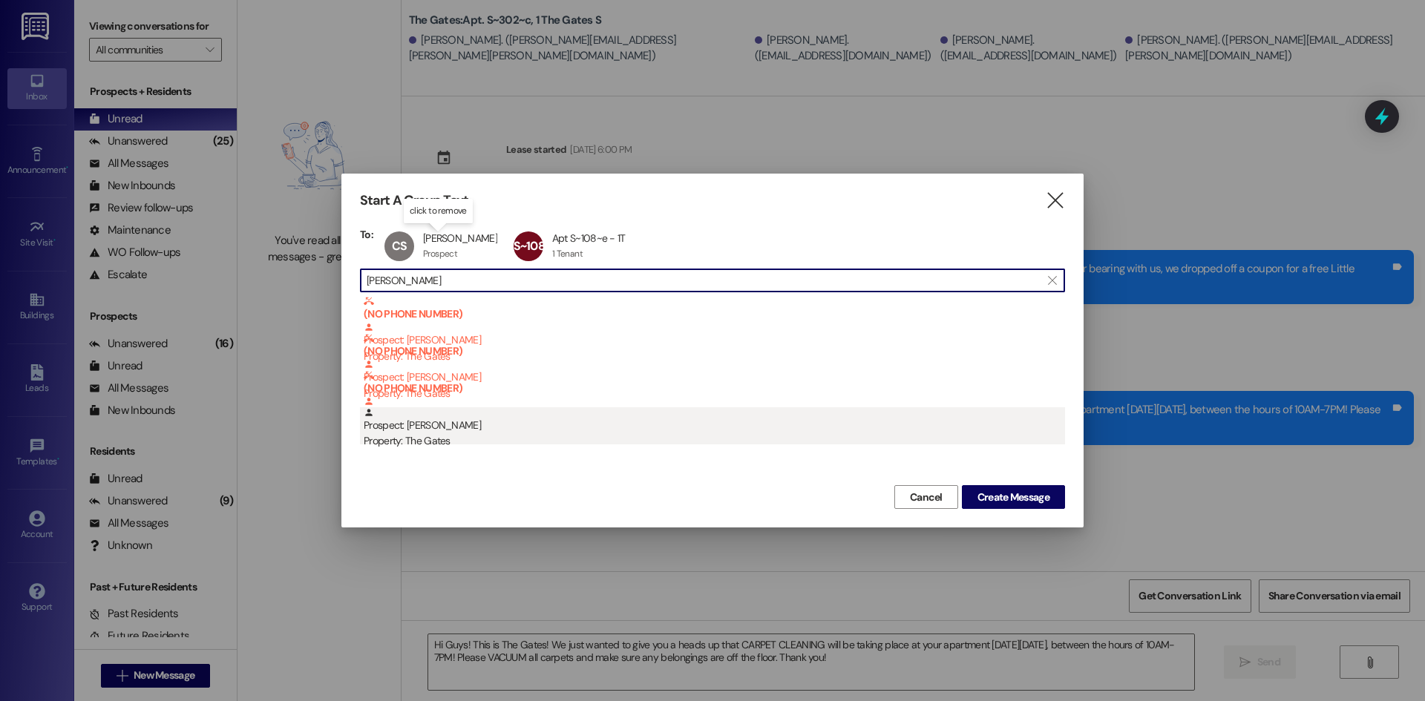
type input "[PERSON_NAME]"
click at [479, 429] on div "Prospect: [PERSON_NAME] Property: The Gates" at bounding box center [714, 428] width 701 height 42
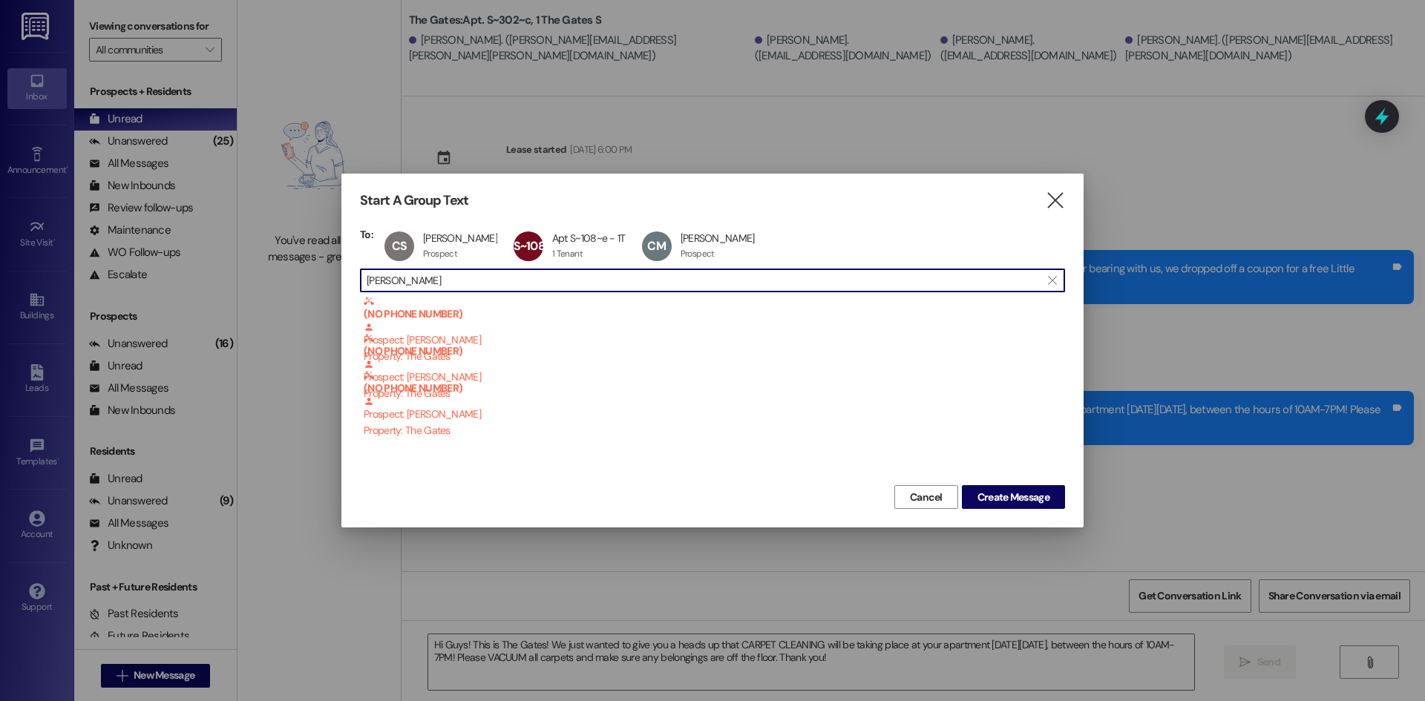
drag, startPoint x: 410, startPoint y: 274, endPoint x: 261, endPoint y: 243, distance: 152.4
click at [259, 245] on div "Start A Group Text  To: [PERSON_NAME] [PERSON_NAME] Seable Prospect Prospect c…" at bounding box center [712, 350] width 1425 height 701
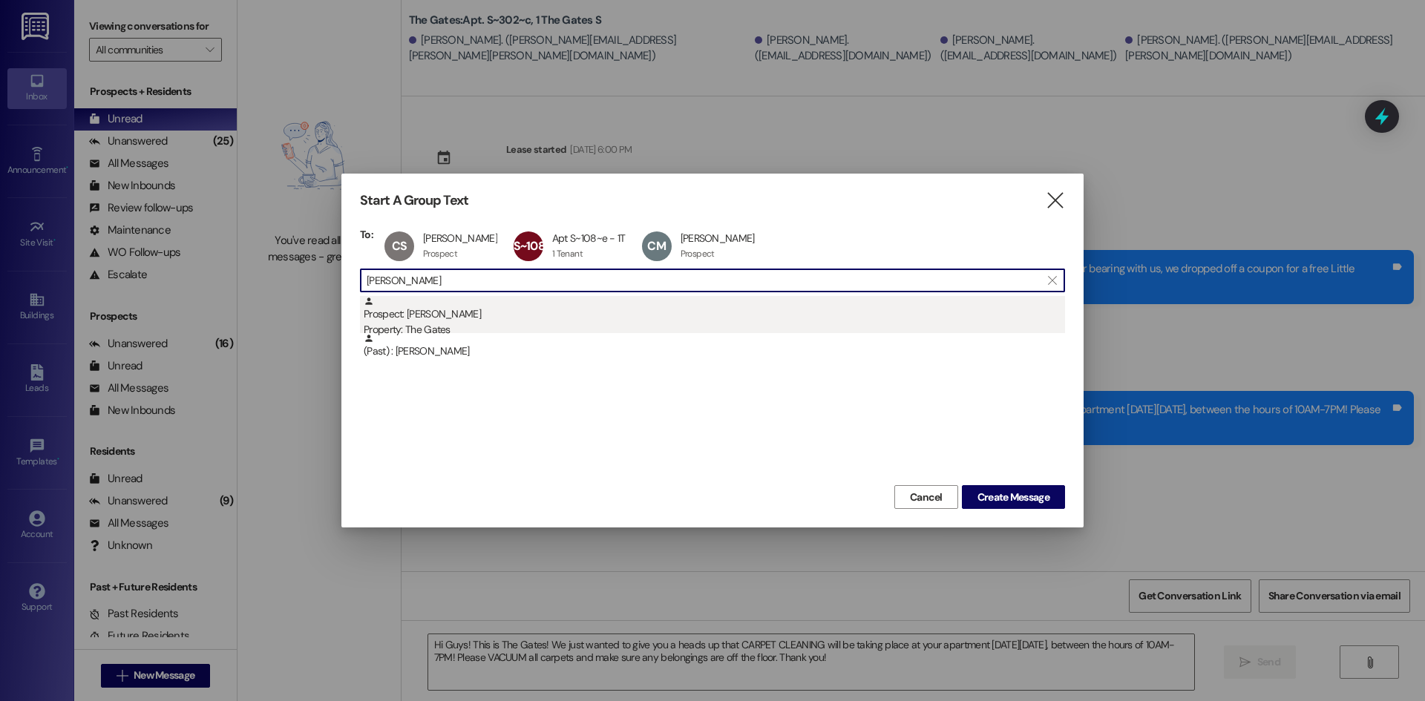
type input "[PERSON_NAME]"
click at [443, 312] on div "Prospect: [PERSON_NAME] Property: The Gates" at bounding box center [714, 317] width 701 height 42
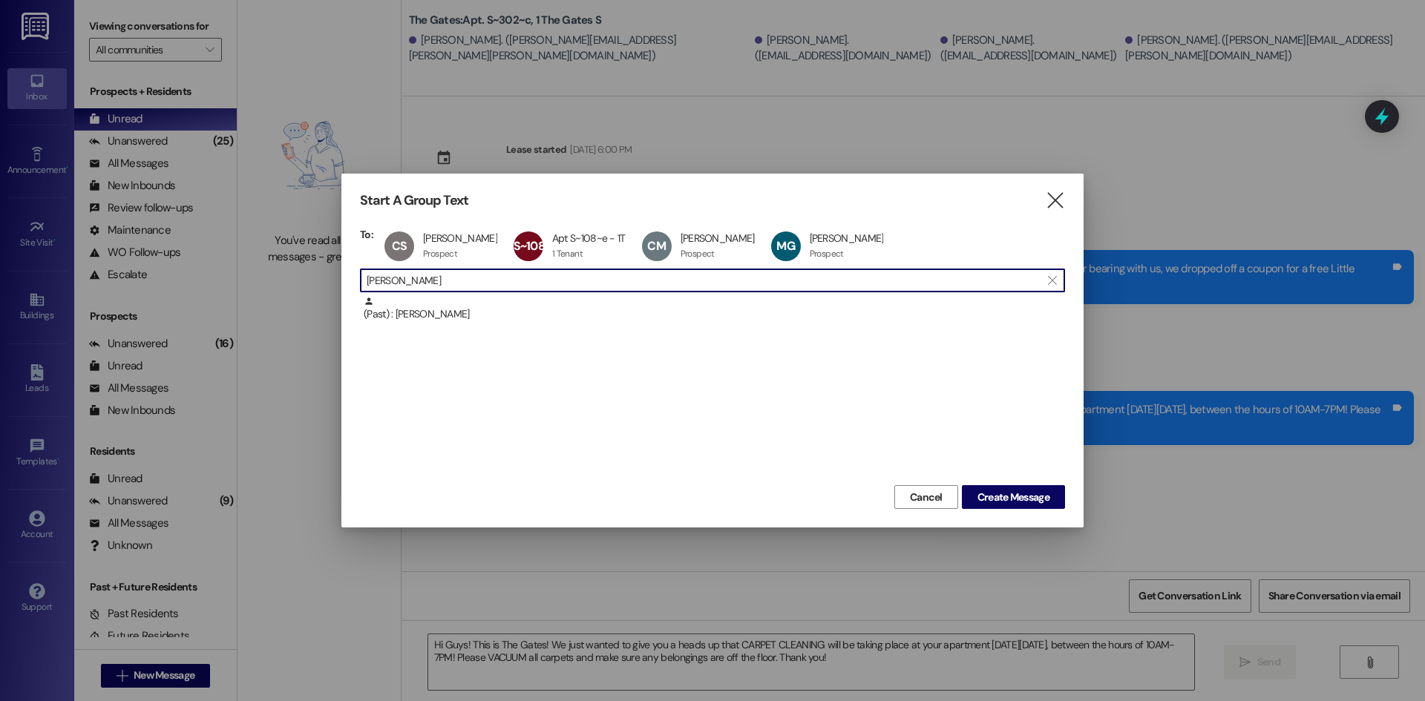
drag, startPoint x: 438, startPoint y: 283, endPoint x: 312, endPoint y: 254, distance: 128.5
click at [312, 254] on div "Start A Group Text  To: [PERSON_NAME] [PERSON_NAME] Seable Prospect Prospect c…" at bounding box center [712, 350] width 1425 height 701
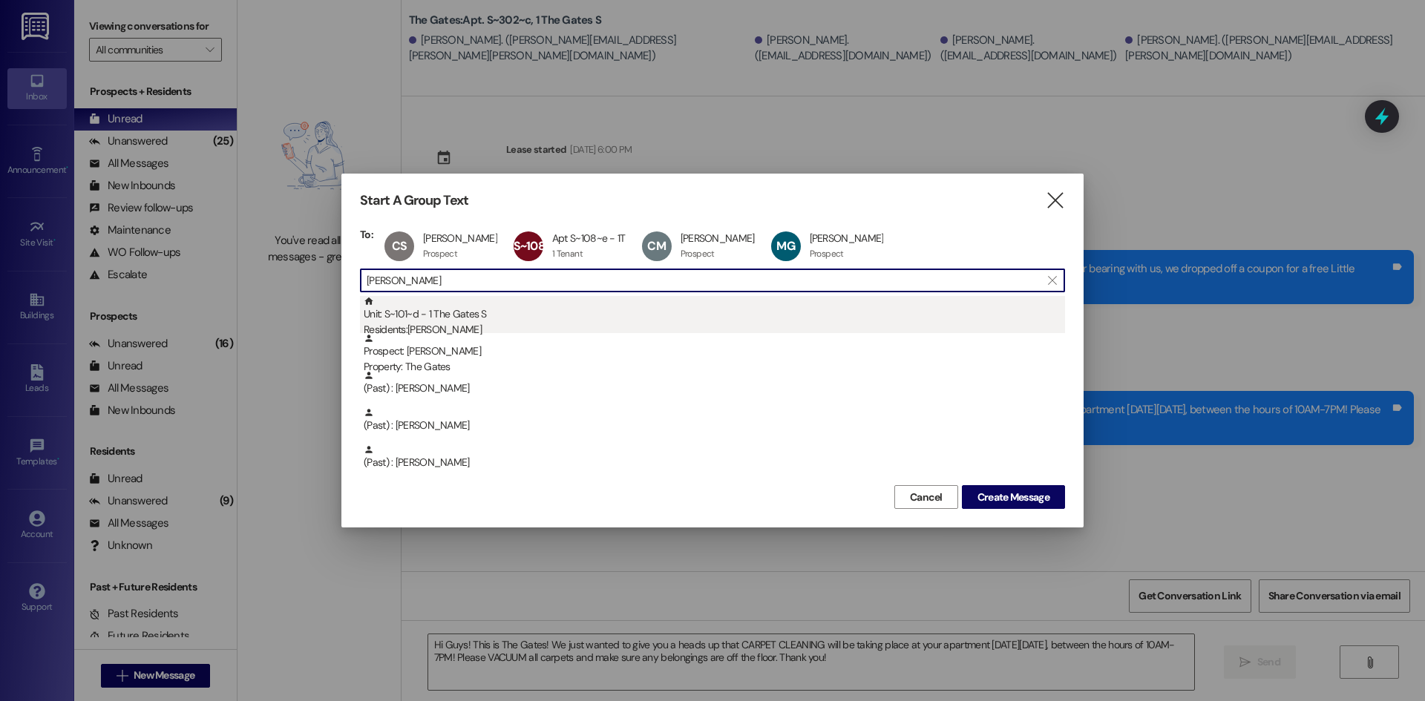
type input "[PERSON_NAME]"
click at [434, 318] on div "Unit: S~101~d - 1 The Gates S Residents: [PERSON_NAME]" at bounding box center [714, 317] width 701 height 42
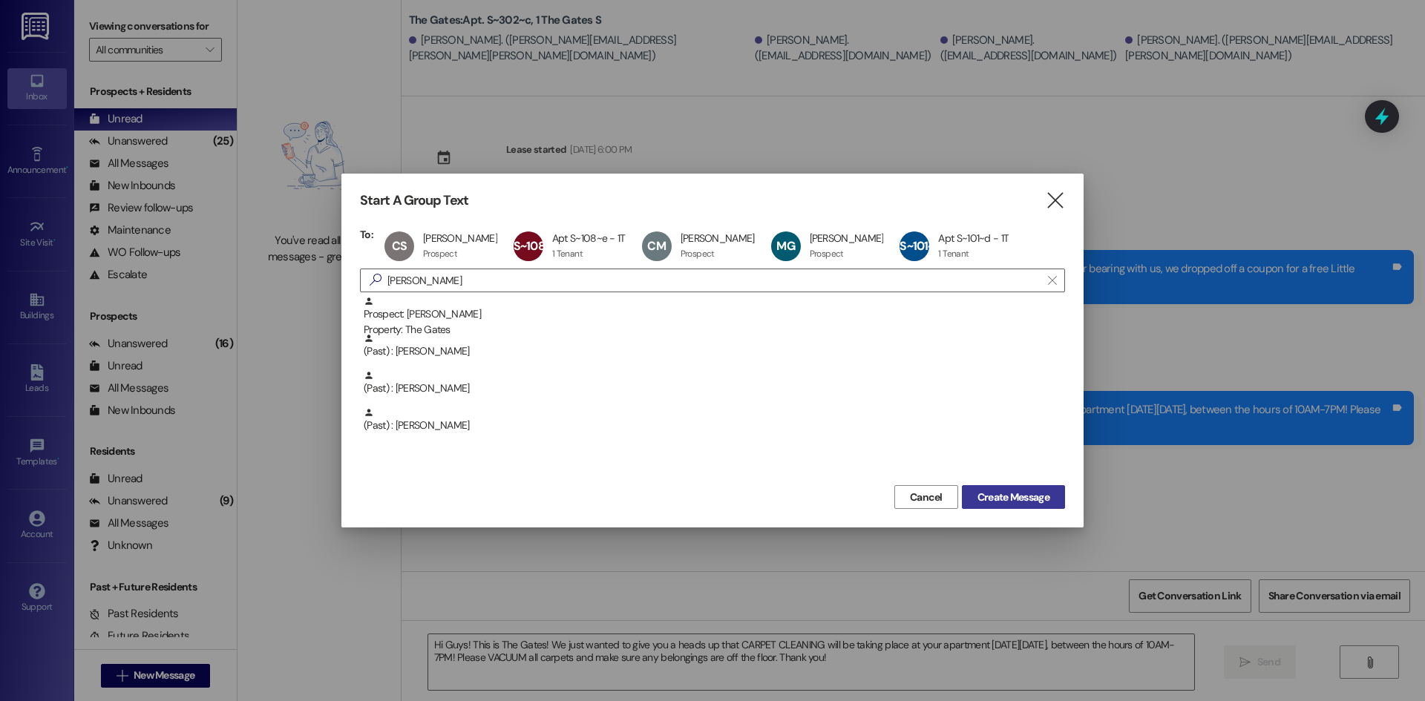
click at [1044, 506] on button "Create Message" at bounding box center [1013, 497] width 103 height 24
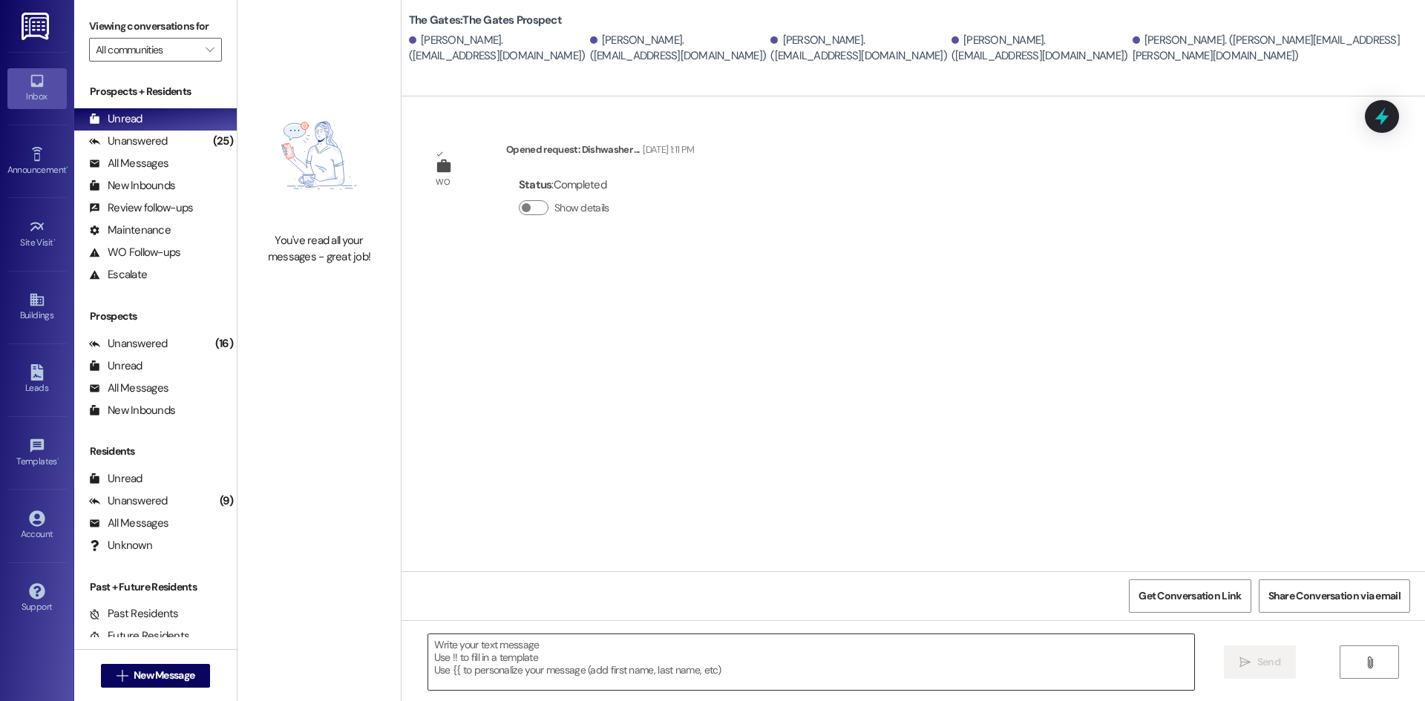
click at [459, 674] on textarea at bounding box center [811, 662] width 766 height 56
paste textarea "Hi Guys! This is The Gates! We just wanted to give you a heads up that CARPET C…"
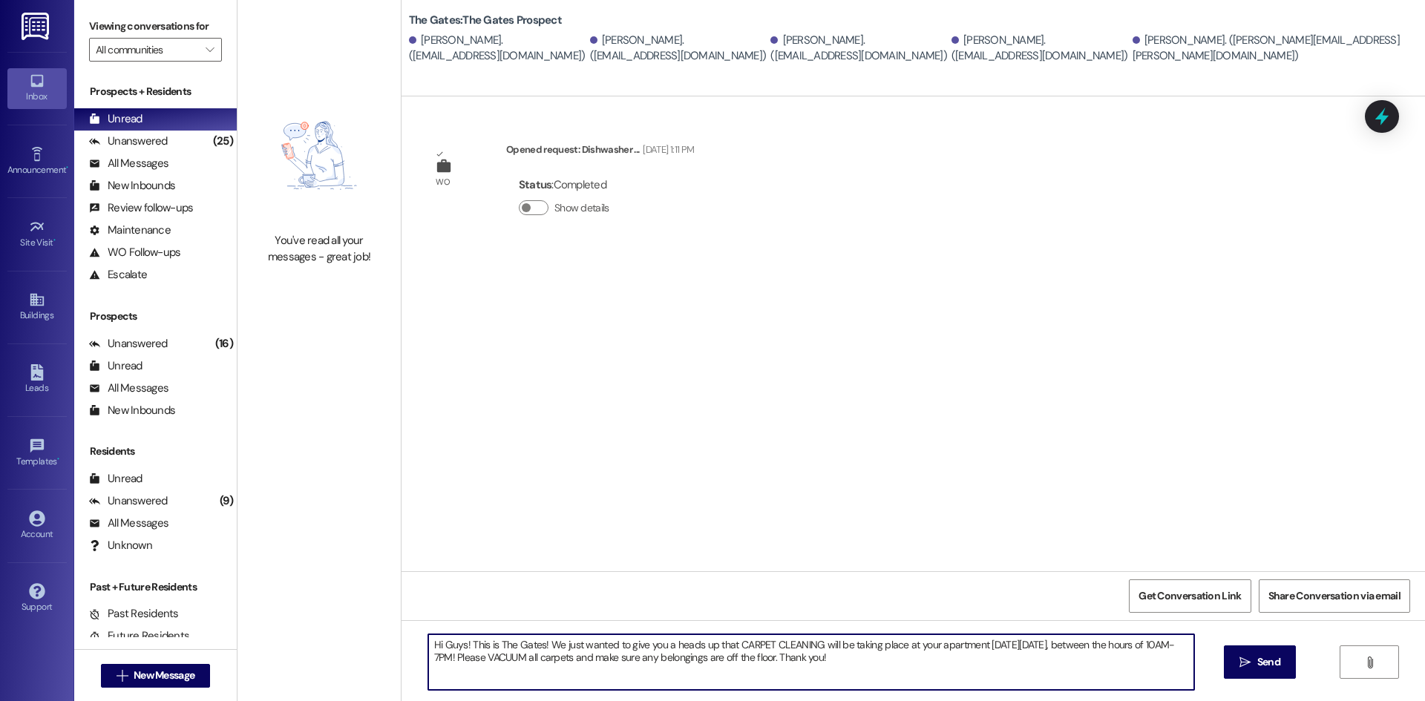
type textarea "Hi Guys! This is The Gates! We just wanted to give you a heads up that CARPET C…"
click at [1271, 657] on span "Send" at bounding box center [1268, 662] width 23 height 16
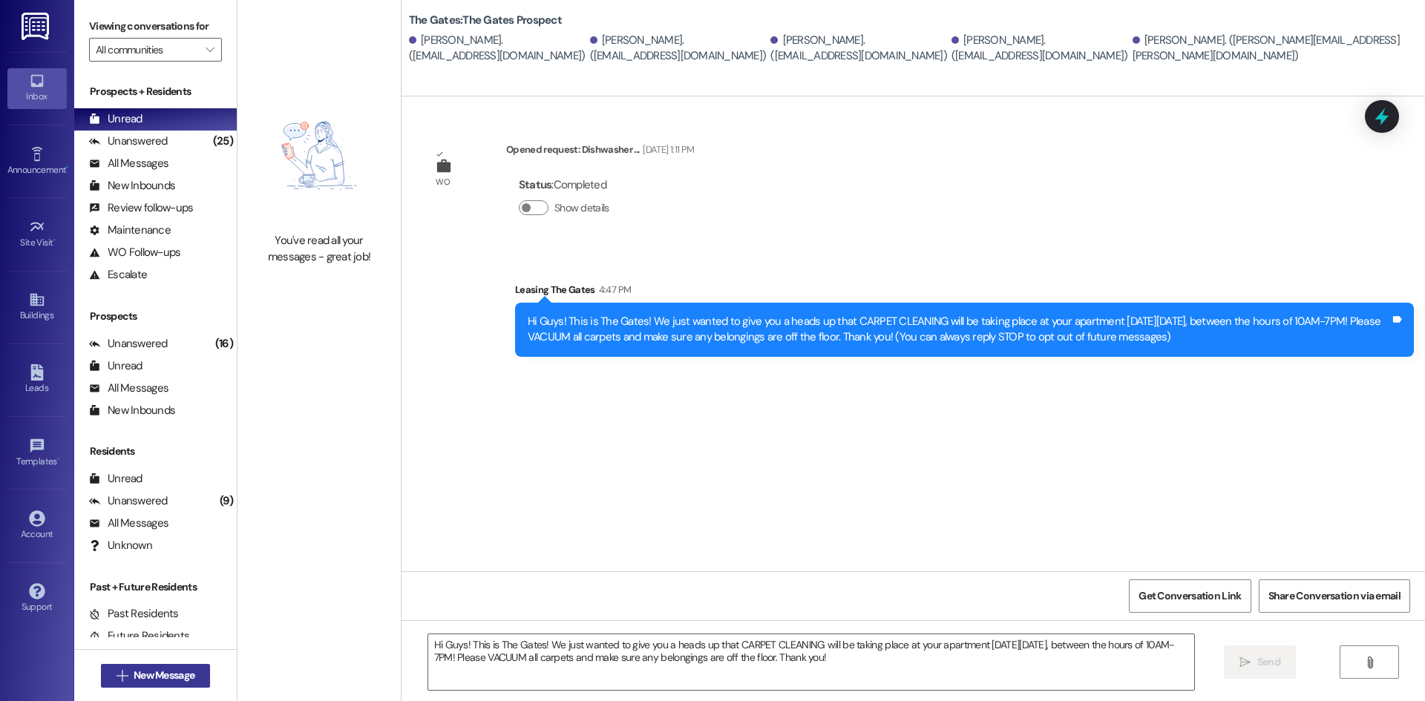
click at [141, 684] on button " New Message" at bounding box center [156, 676] width 110 height 24
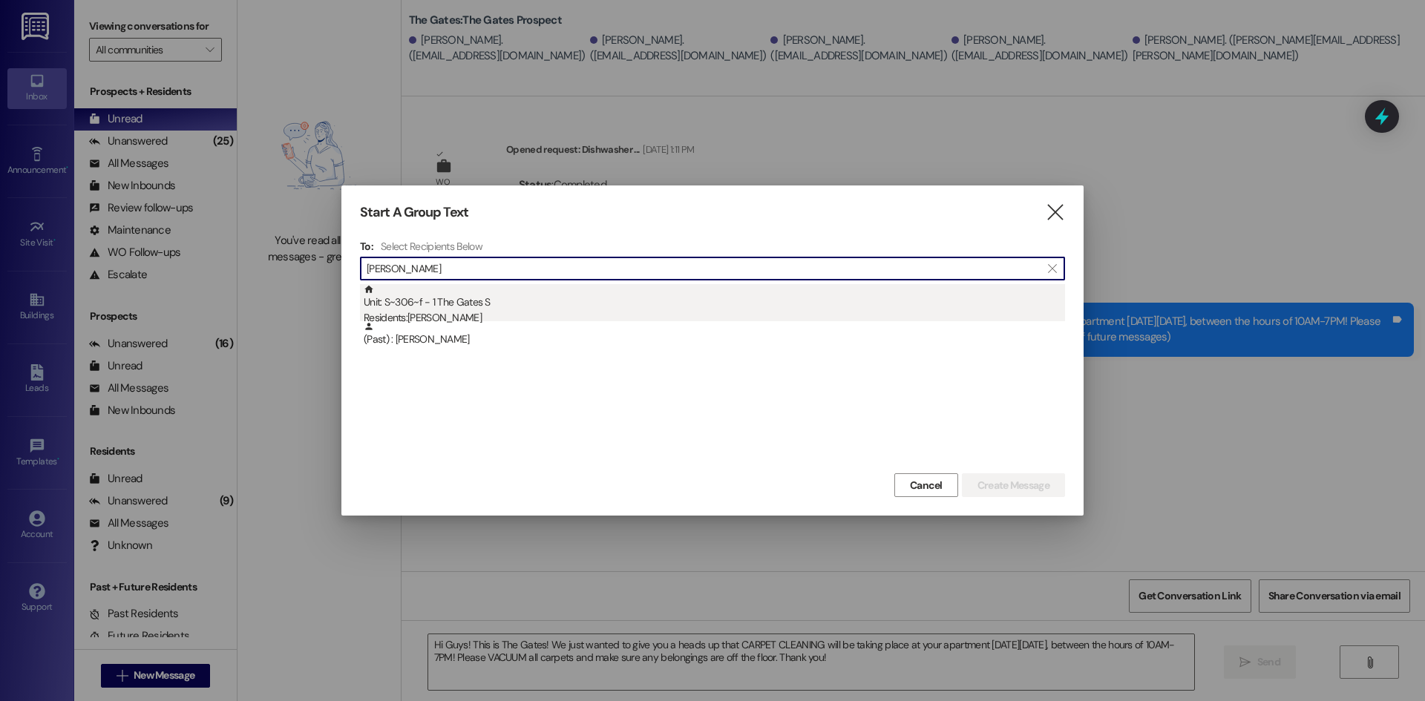
type input "[PERSON_NAME]"
click at [492, 311] on div "Residents: [PERSON_NAME]" at bounding box center [714, 318] width 701 height 16
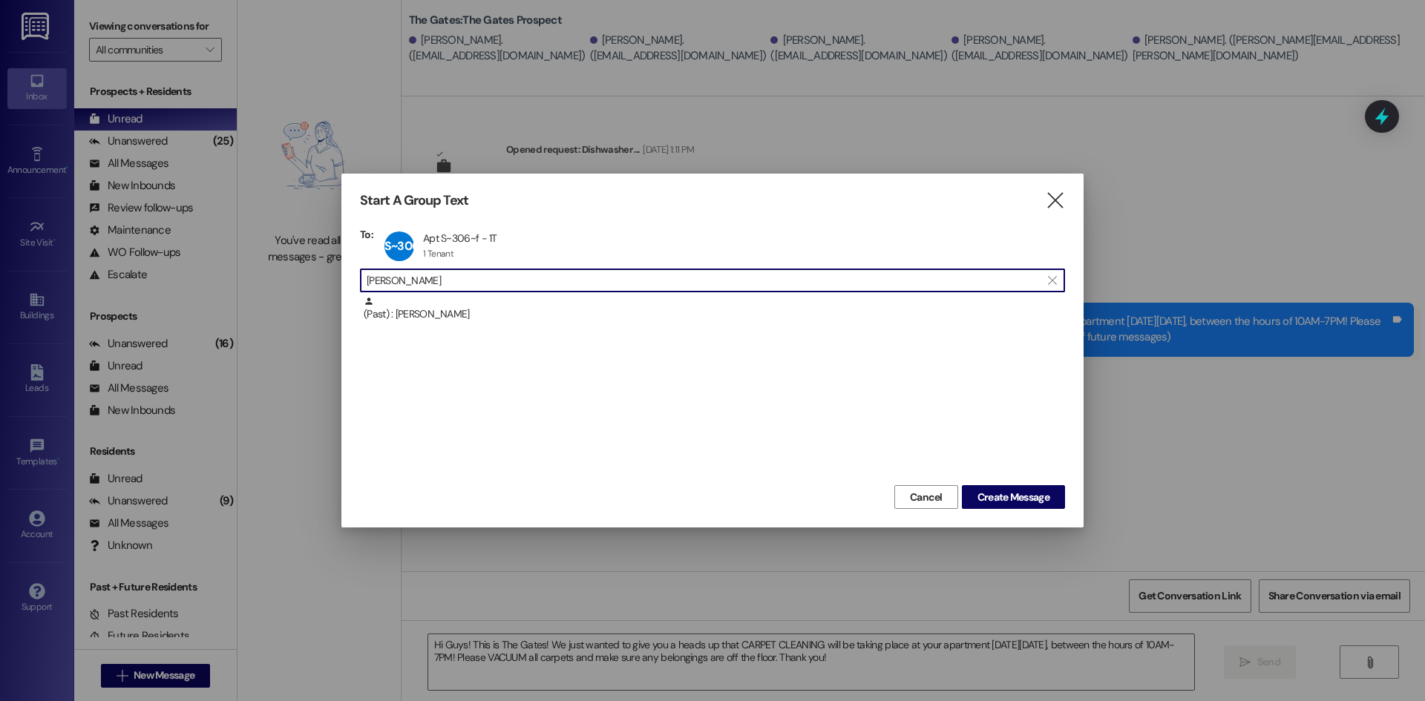
drag, startPoint x: 480, startPoint y: 280, endPoint x: 329, endPoint y: 269, distance: 151.0
click at [329, 269] on div "Start A Group Text  To: S~306~f Apt S~306~f - 1T Apt S~306~f - 1T 1 Tenant 1 T…" at bounding box center [712, 350] width 1425 height 701
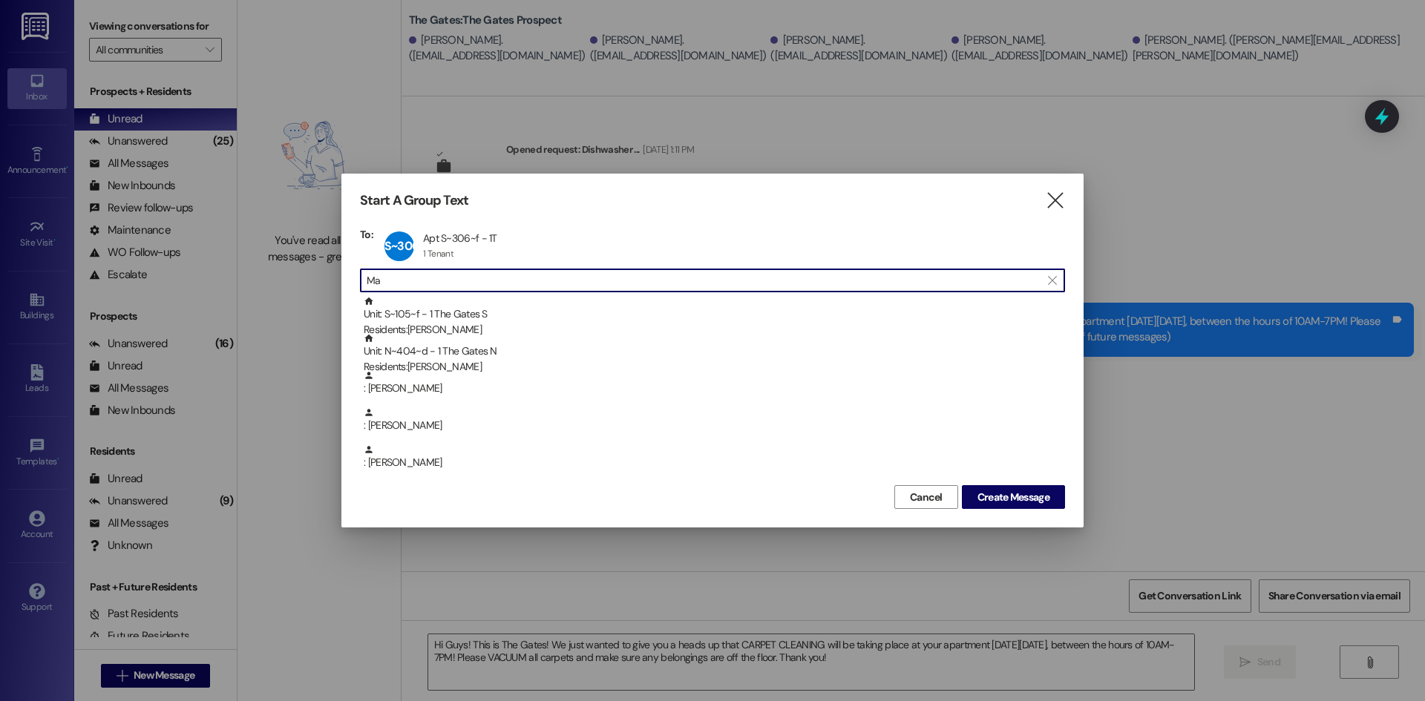
type input "M"
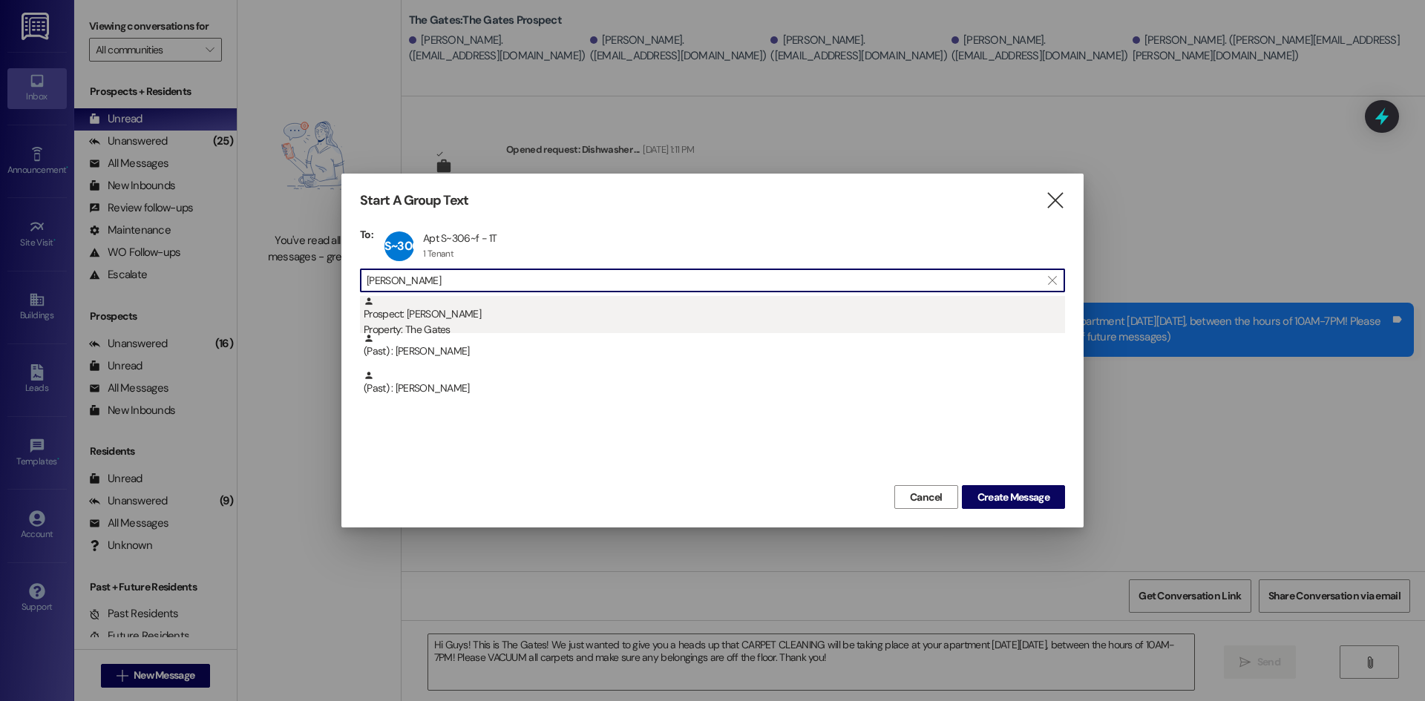
type input "[PERSON_NAME]"
click at [461, 305] on div "Prospect: [PERSON_NAME] Property: The Gates" at bounding box center [714, 317] width 701 height 42
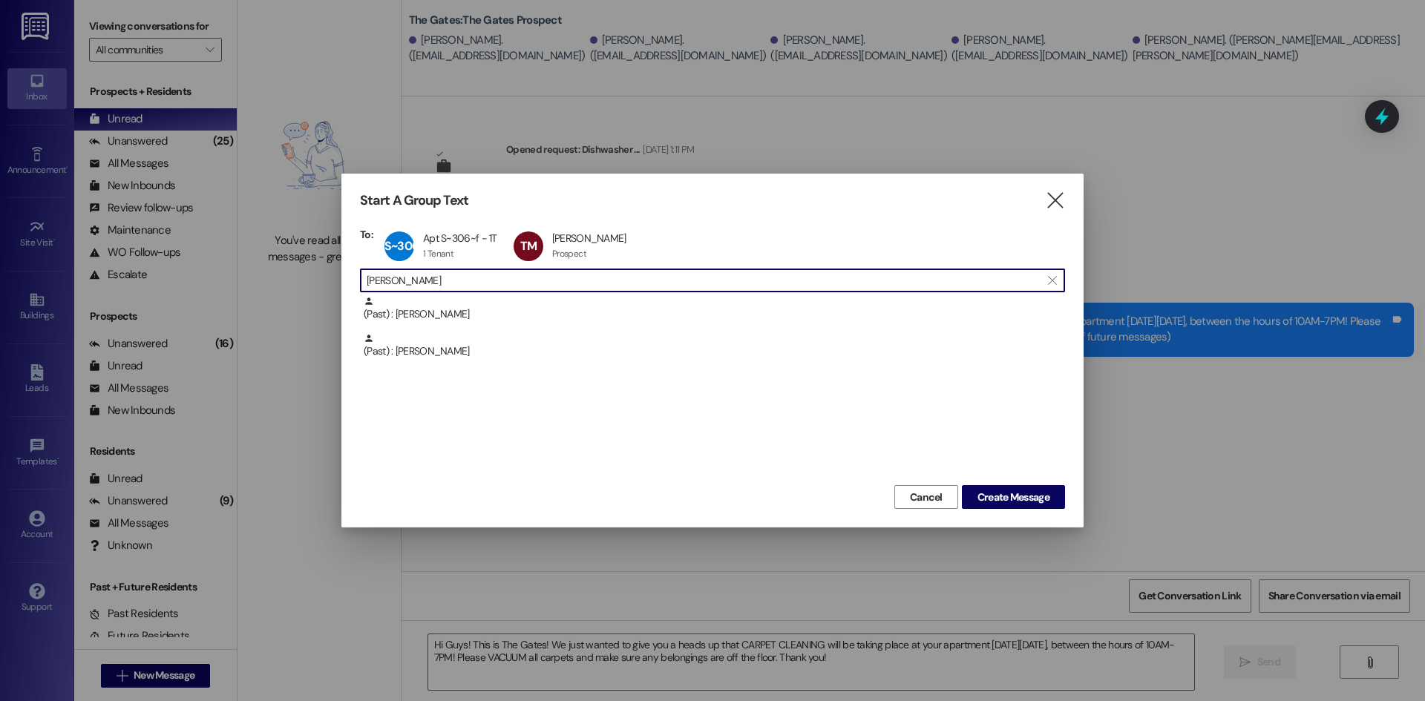
drag, startPoint x: 398, startPoint y: 281, endPoint x: 203, endPoint y: 252, distance: 197.4
click at [216, 248] on div "Start A Group Text  To: S~306~f Apt S~306~f - 1T Apt S~306~f - 1T 1 Tenant 1 T…" at bounding box center [712, 350] width 1425 height 701
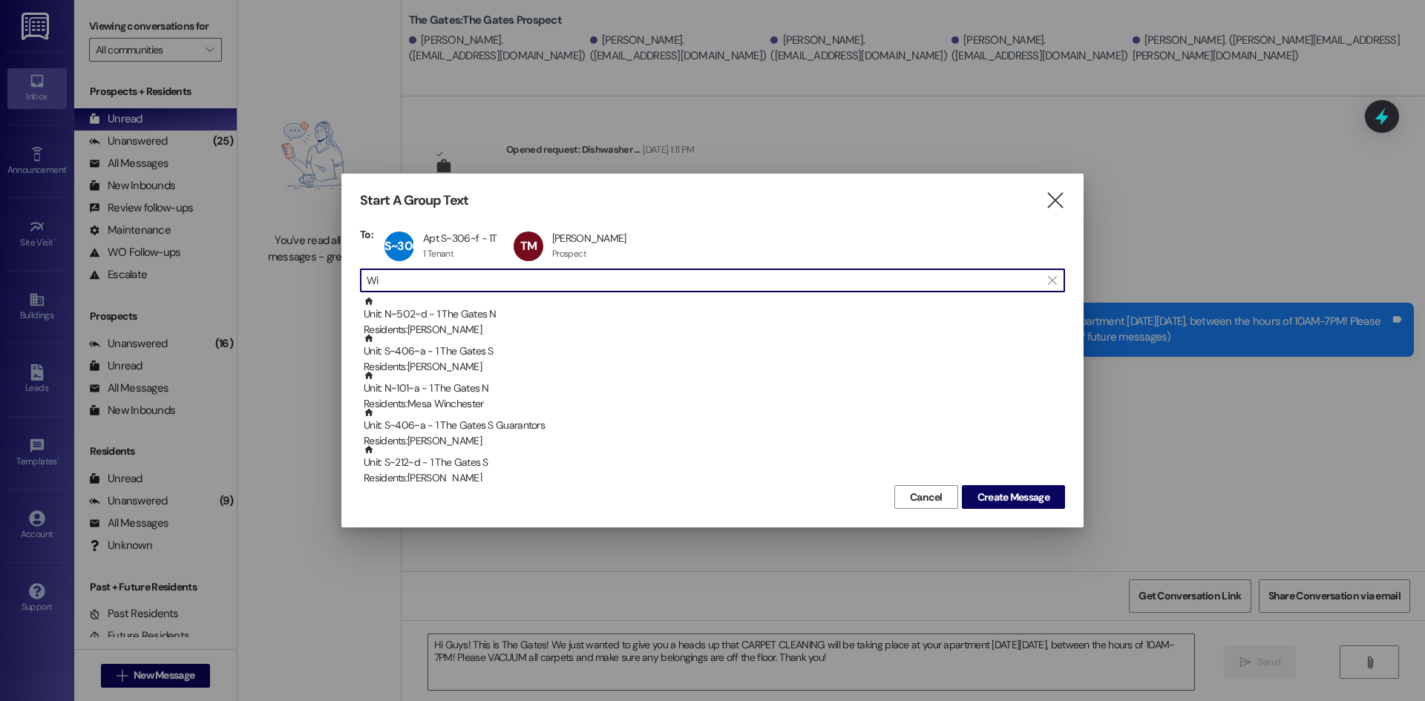
type input "W"
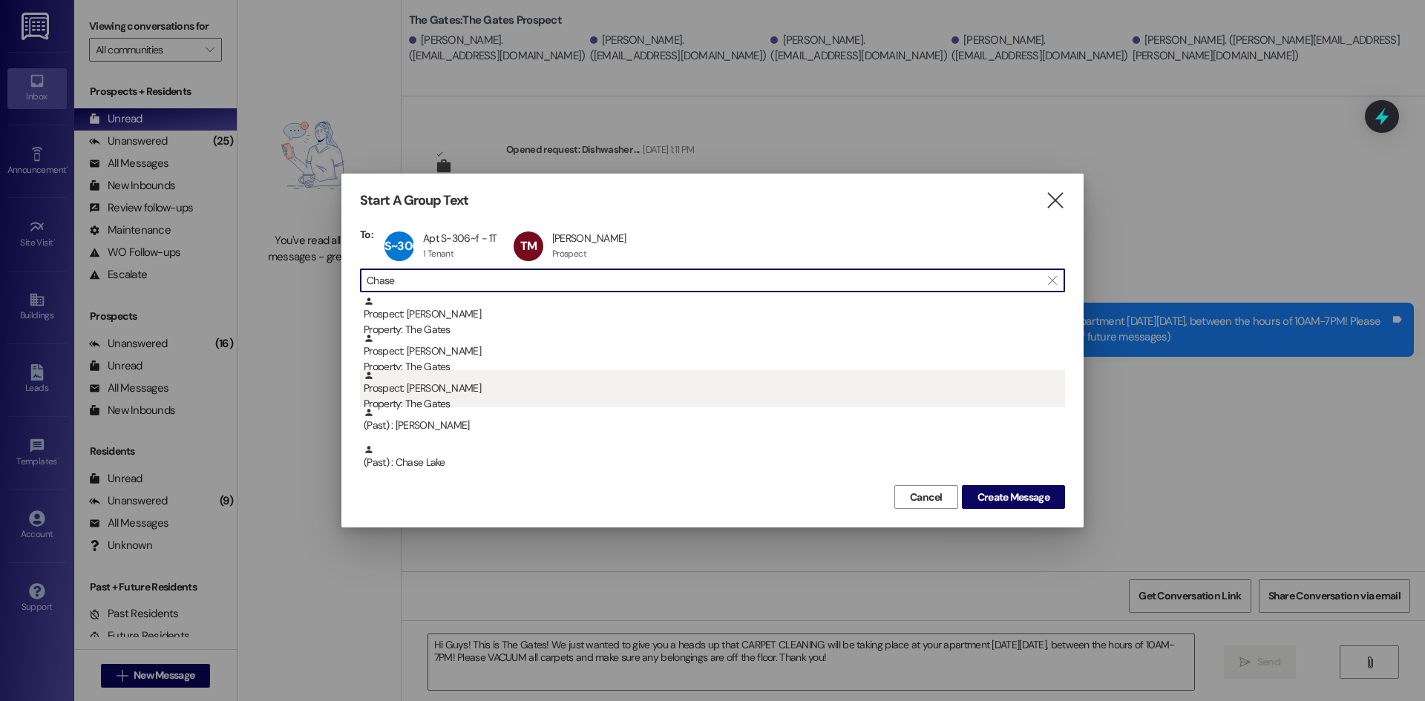
type input "Chase"
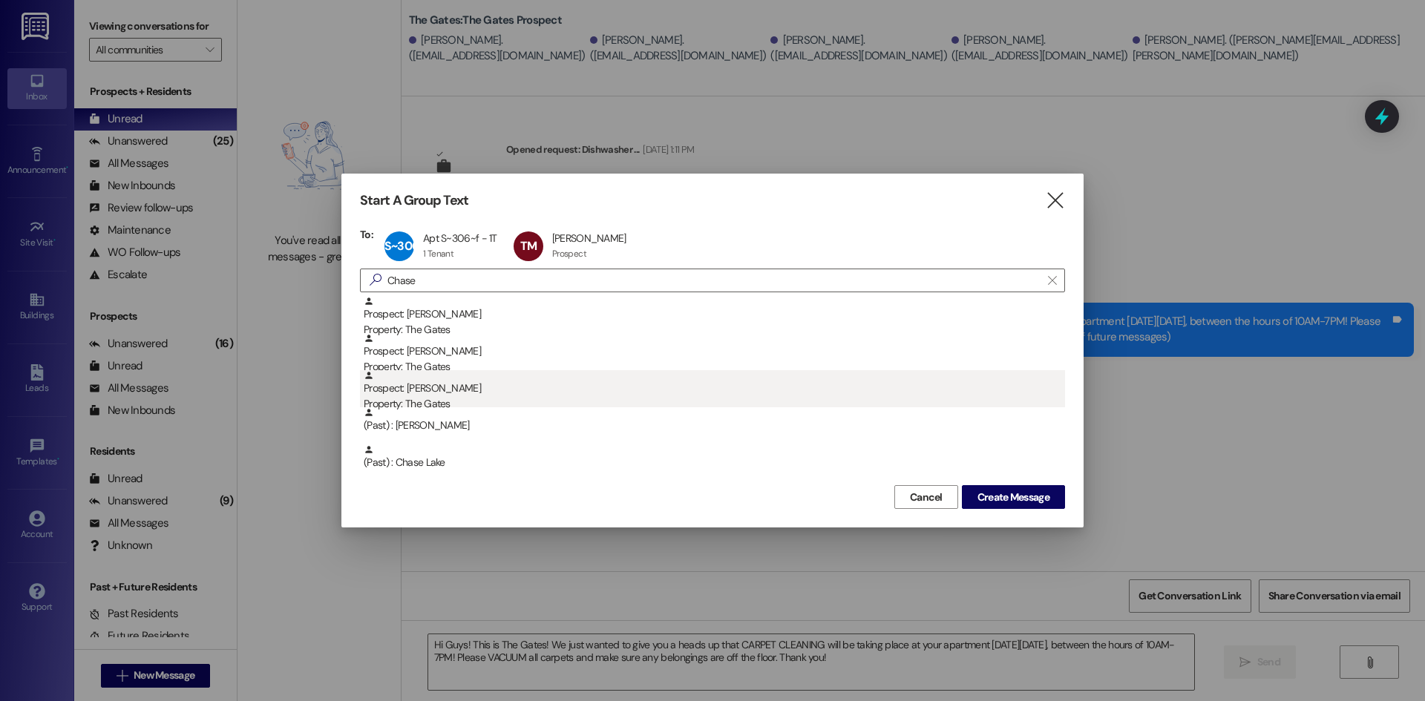
click at [457, 396] on div "Prospect: [PERSON_NAME] Property: The Gates" at bounding box center [714, 391] width 701 height 42
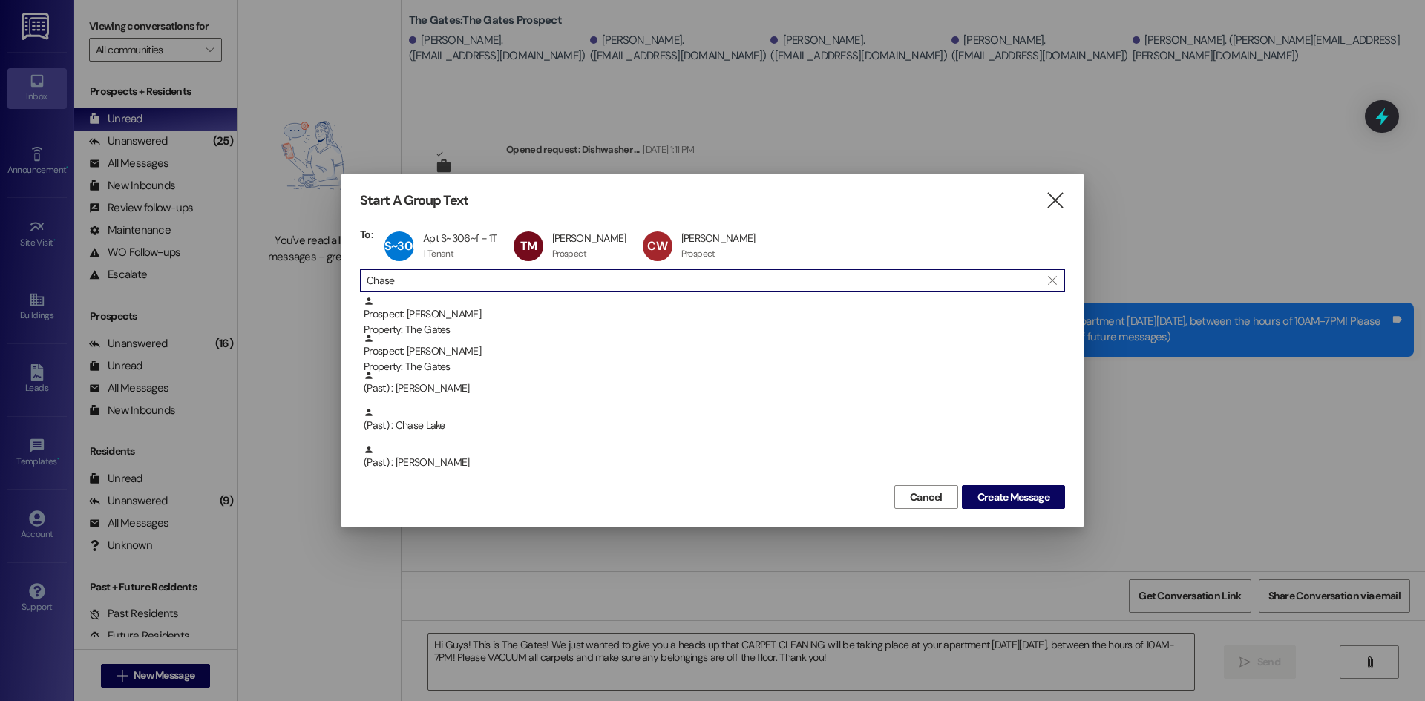
drag, startPoint x: 355, startPoint y: 272, endPoint x: 267, endPoint y: 256, distance: 89.8
click at [268, 256] on div "Start A Group Text  To: S~306~f Apt S~306~f - 1T Apt S~306~f - 1T 1 Tenant 1 T…" at bounding box center [712, 350] width 1425 height 701
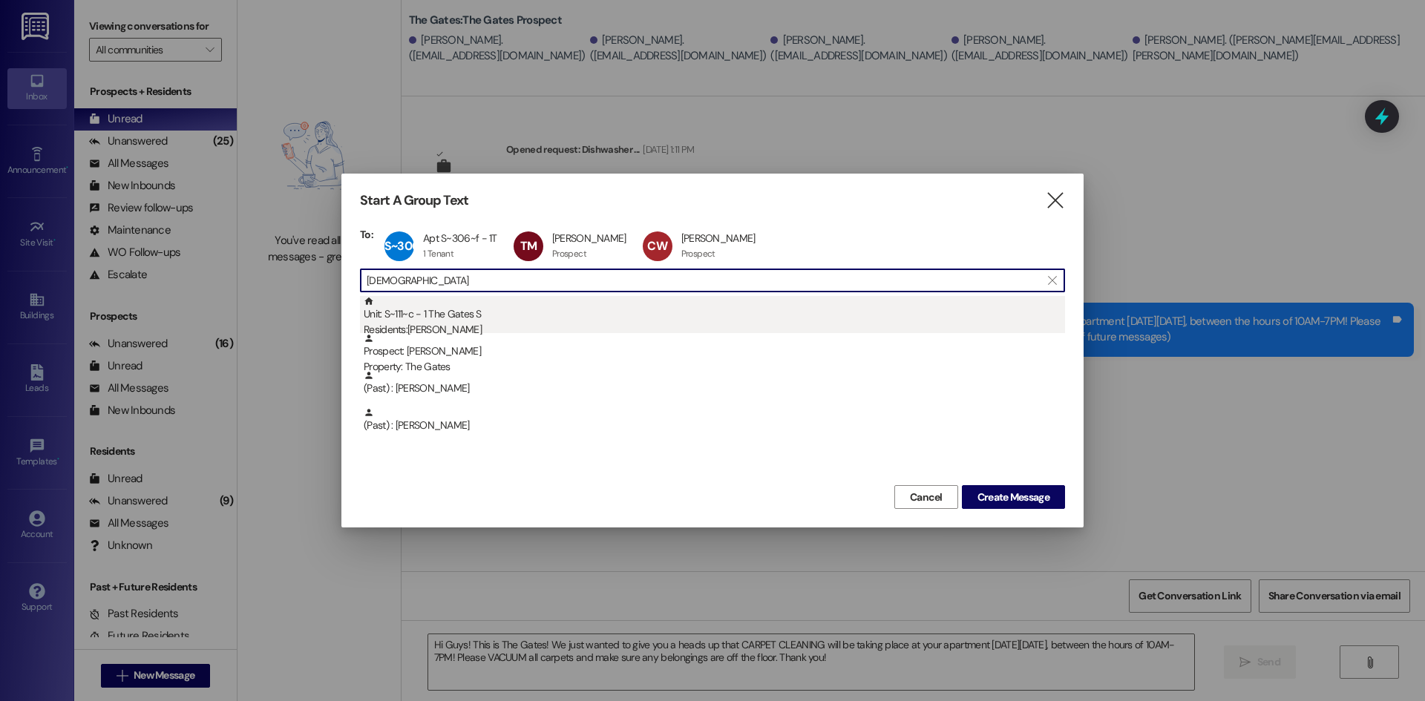
type input "[DEMOGRAPHIC_DATA]"
click at [441, 318] on div "Unit: S~111~c - 1 The Gates S Residents: [PERSON_NAME]" at bounding box center [714, 317] width 701 height 42
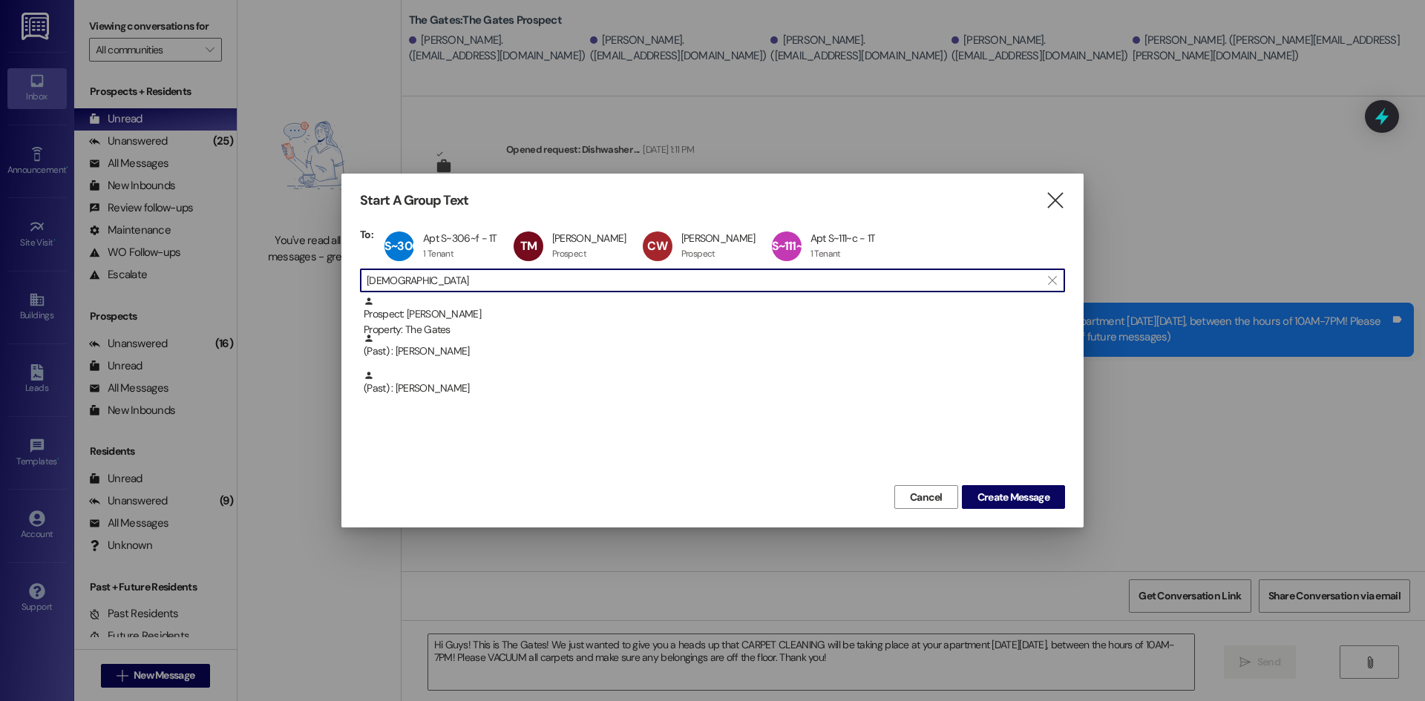
drag, startPoint x: 425, startPoint y: 284, endPoint x: 303, endPoint y: 262, distance: 124.4
click at [303, 262] on div "Start A Group Text  To: S~306~f Apt S~306~f - 1T Apt S~306~f - 1T 1 Tenant 1 T…" at bounding box center [712, 350] width 1425 height 701
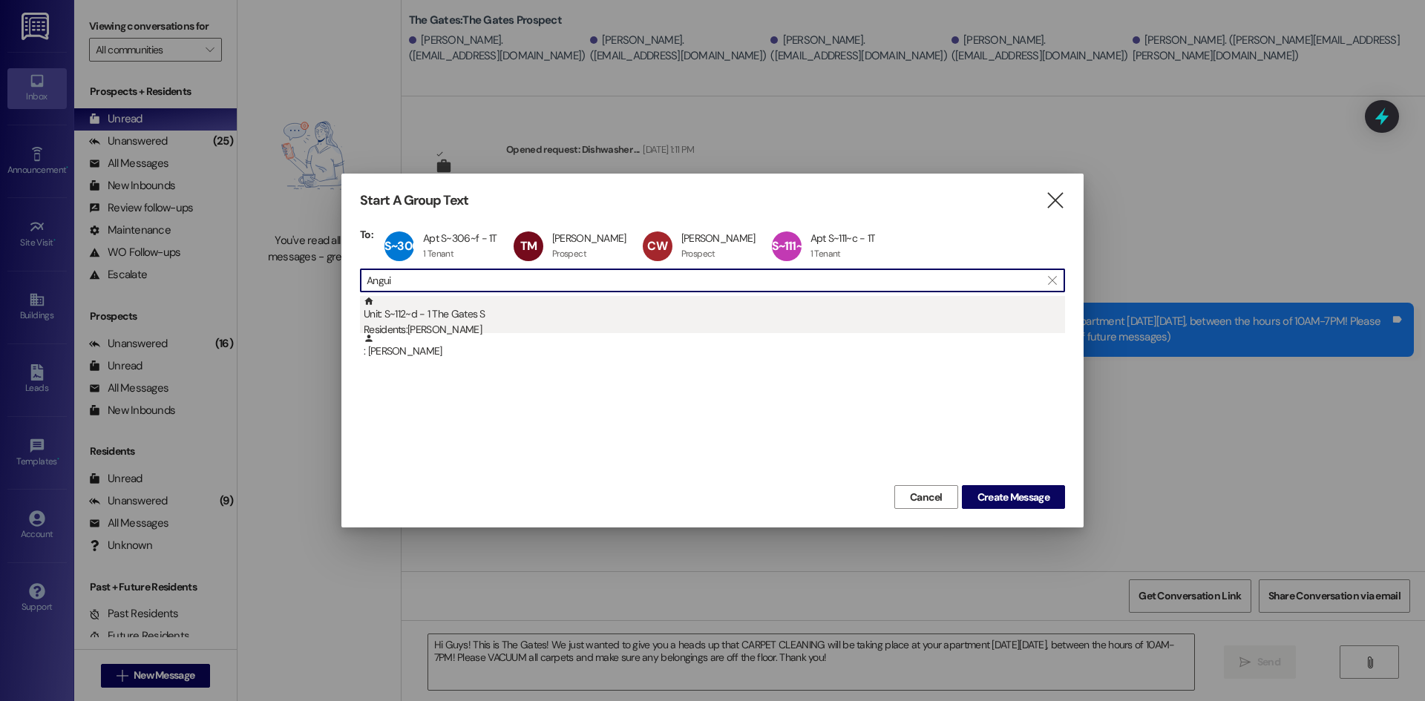
type input "Angui"
click at [432, 321] on div "Unit: S~112~d - 1 The Gates S Residents: [PERSON_NAME]" at bounding box center [714, 317] width 701 height 42
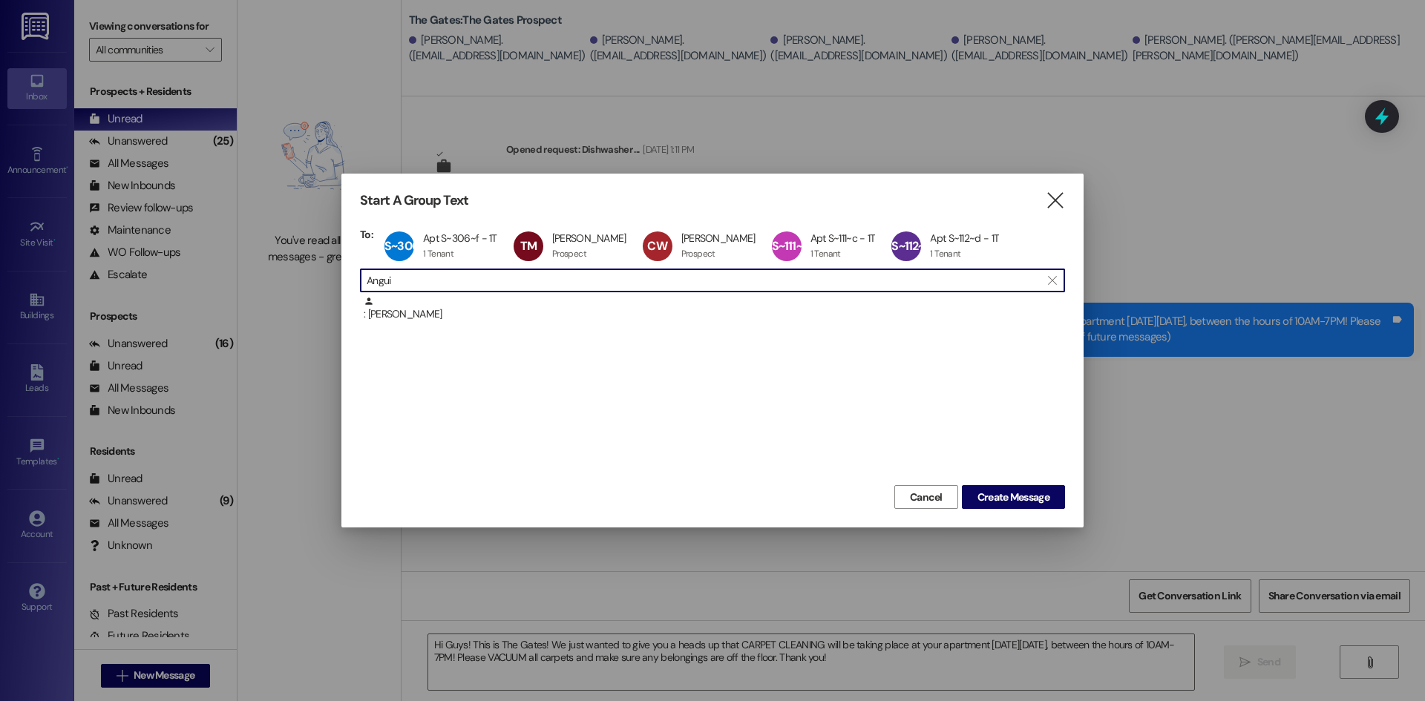
drag, startPoint x: 403, startPoint y: 277, endPoint x: 329, endPoint y: 274, distance: 74.3
click at [329, 274] on div "Start A Group Text  To: S~306~f Apt S~306~f - 1T Apt S~306~f - 1T 1 Tenant 1 T…" at bounding box center [712, 350] width 1425 height 701
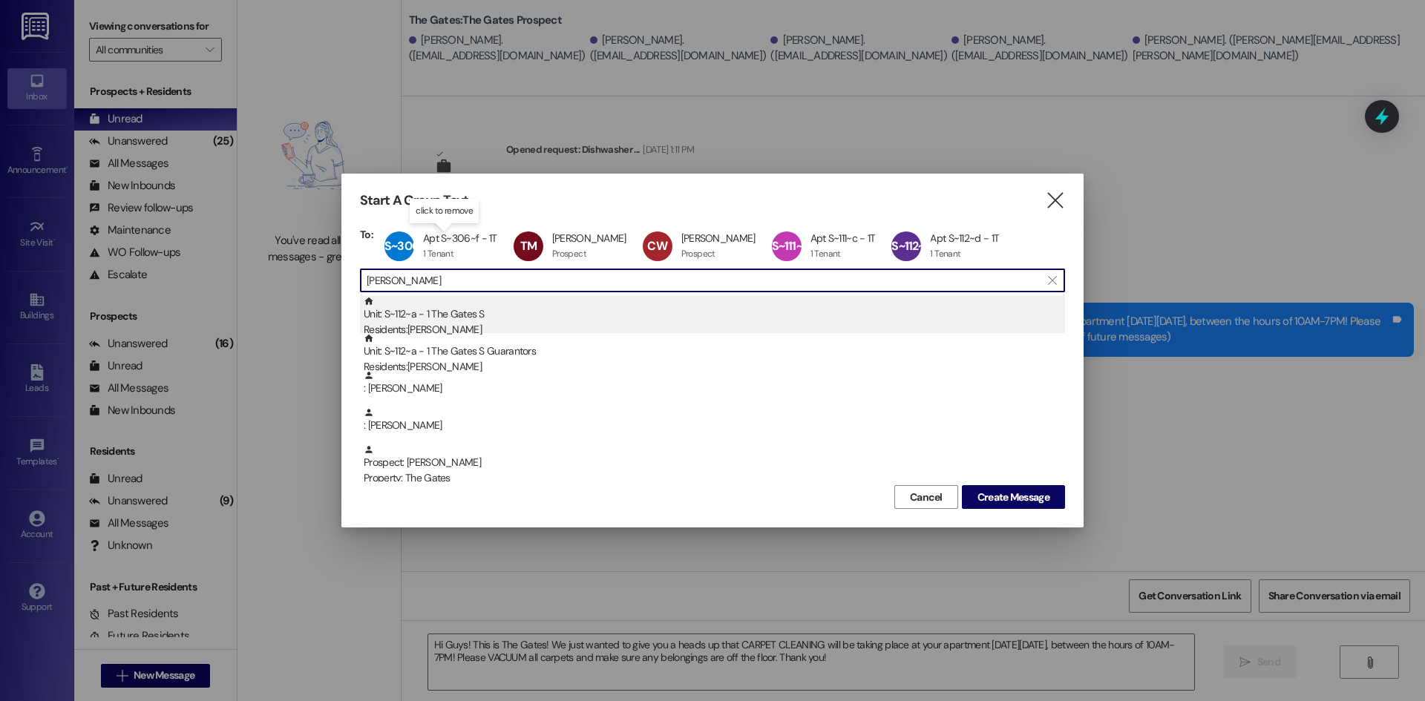
type input "[PERSON_NAME]"
click at [480, 329] on div "Residents: [PERSON_NAME]" at bounding box center [714, 330] width 701 height 16
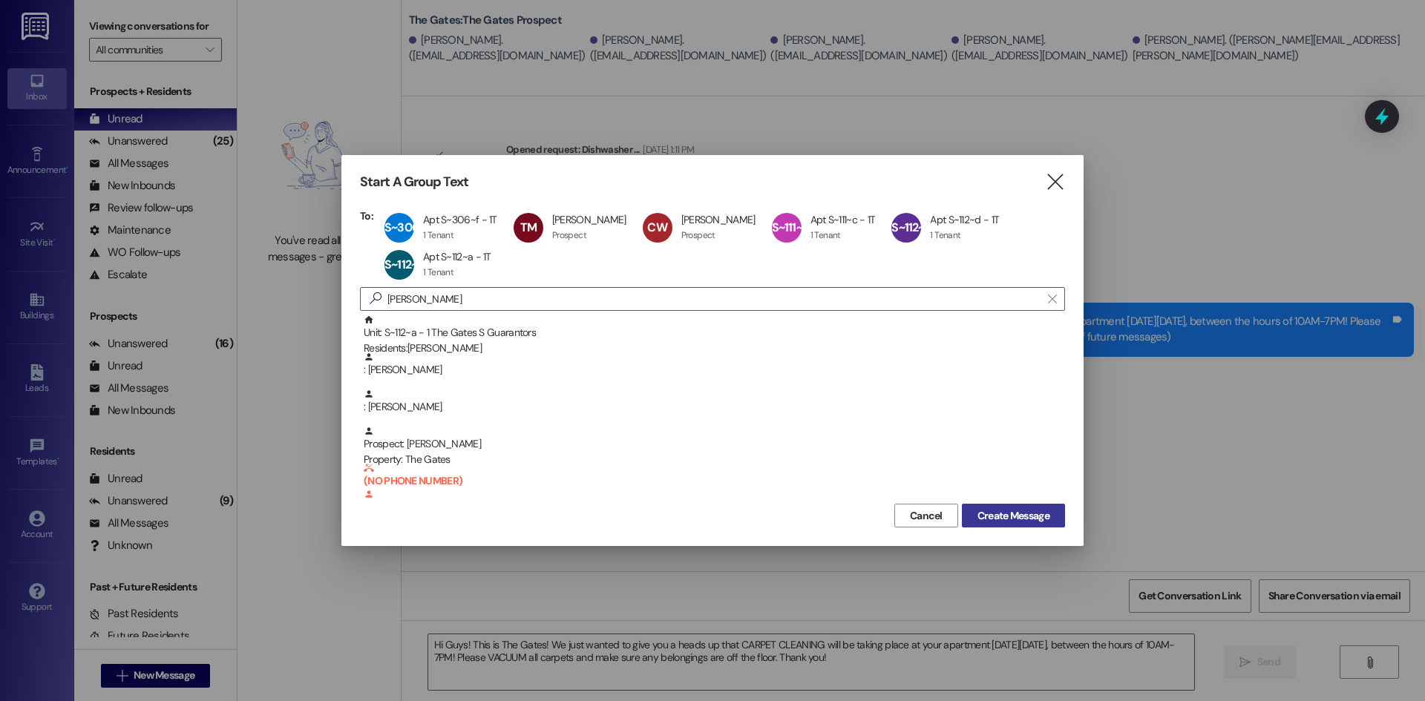
click at [1028, 510] on span "Create Message" at bounding box center [1013, 516] width 72 height 16
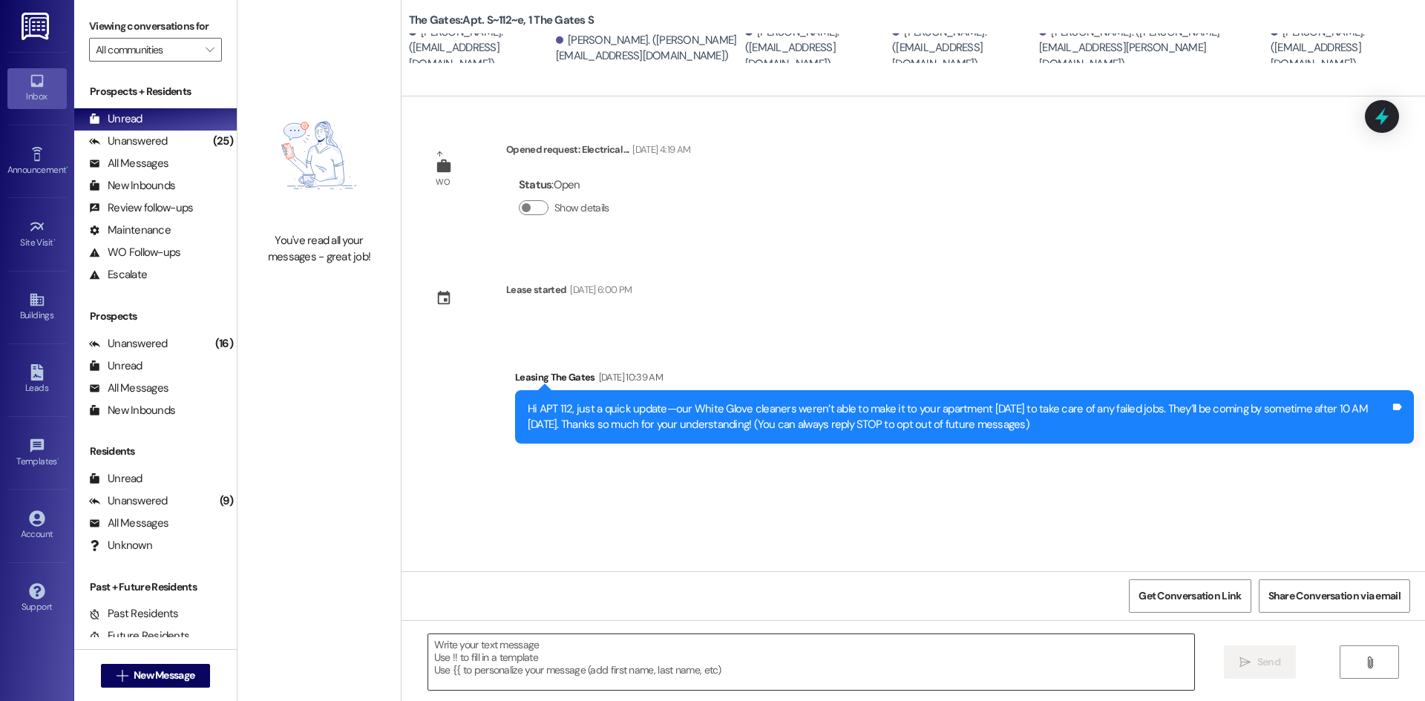
click at [473, 653] on textarea at bounding box center [811, 662] width 766 height 56
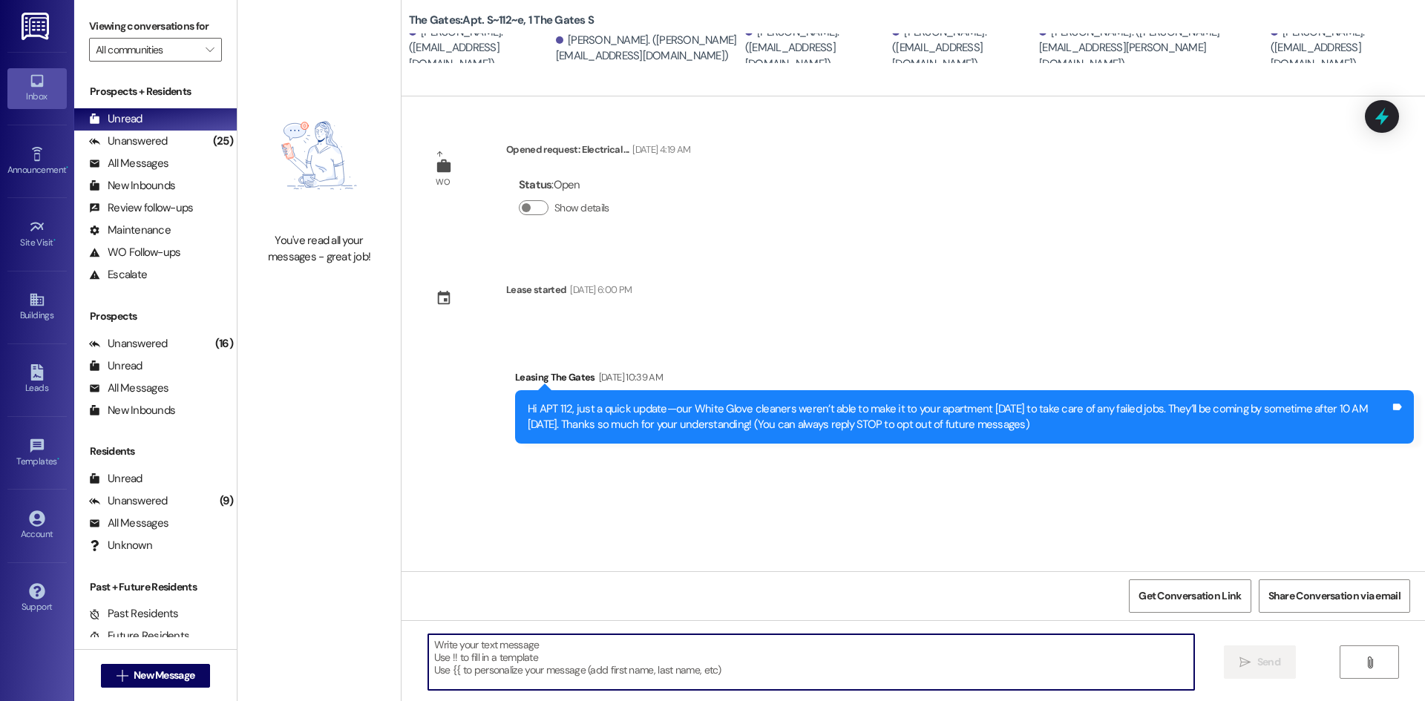
paste textarea "Hi Guys! This is The Gates! We just wanted to give you a heads up that CARPET C…"
type textarea "Hi Guys! This is The Gates! We just wanted to give you a heads up that CARPET C…"
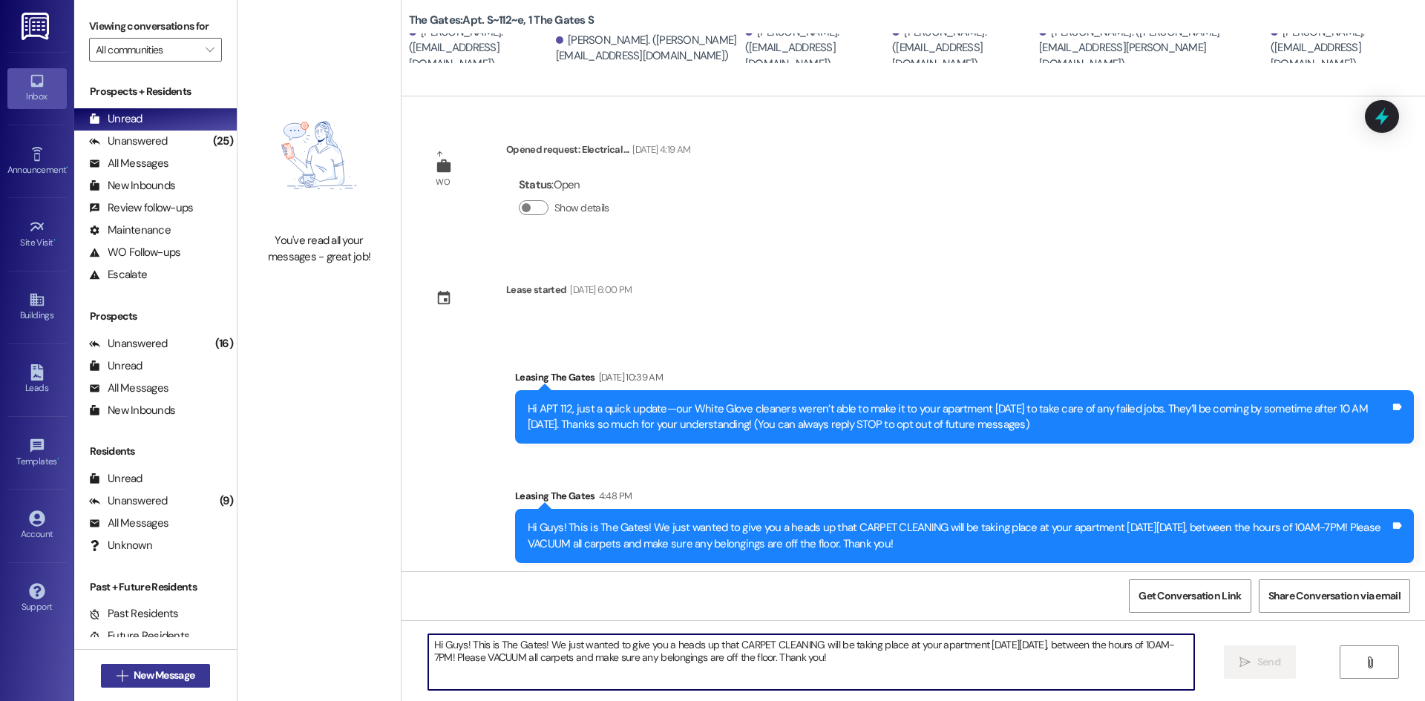
click at [151, 674] on span "New Message" at bounding box center [164, 676] width 61 height 16
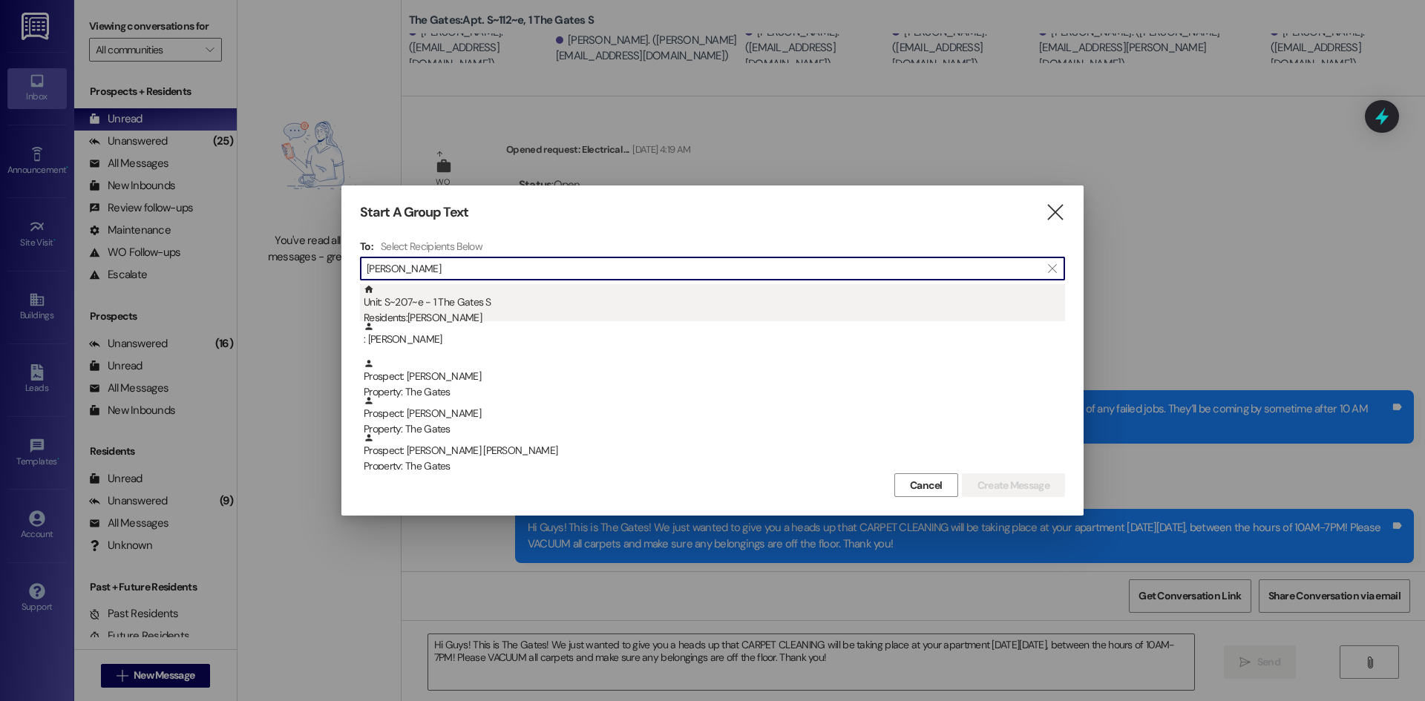
type input "[PERSON_NAME]"
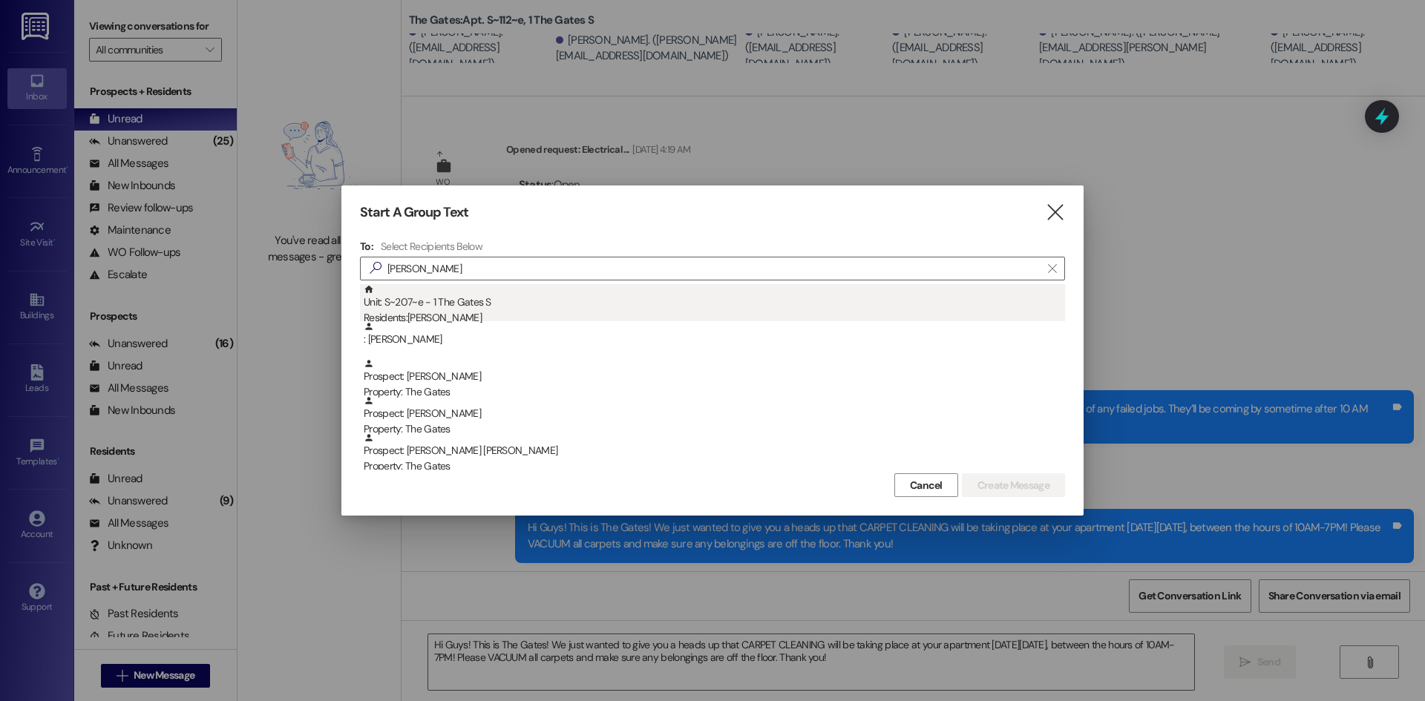
click at [479, 306] on div "Unit: S~207~e - 1 The Gates S Residents: [PERSON_NAME]" at bounding box center [714, 305] width 701 height 42
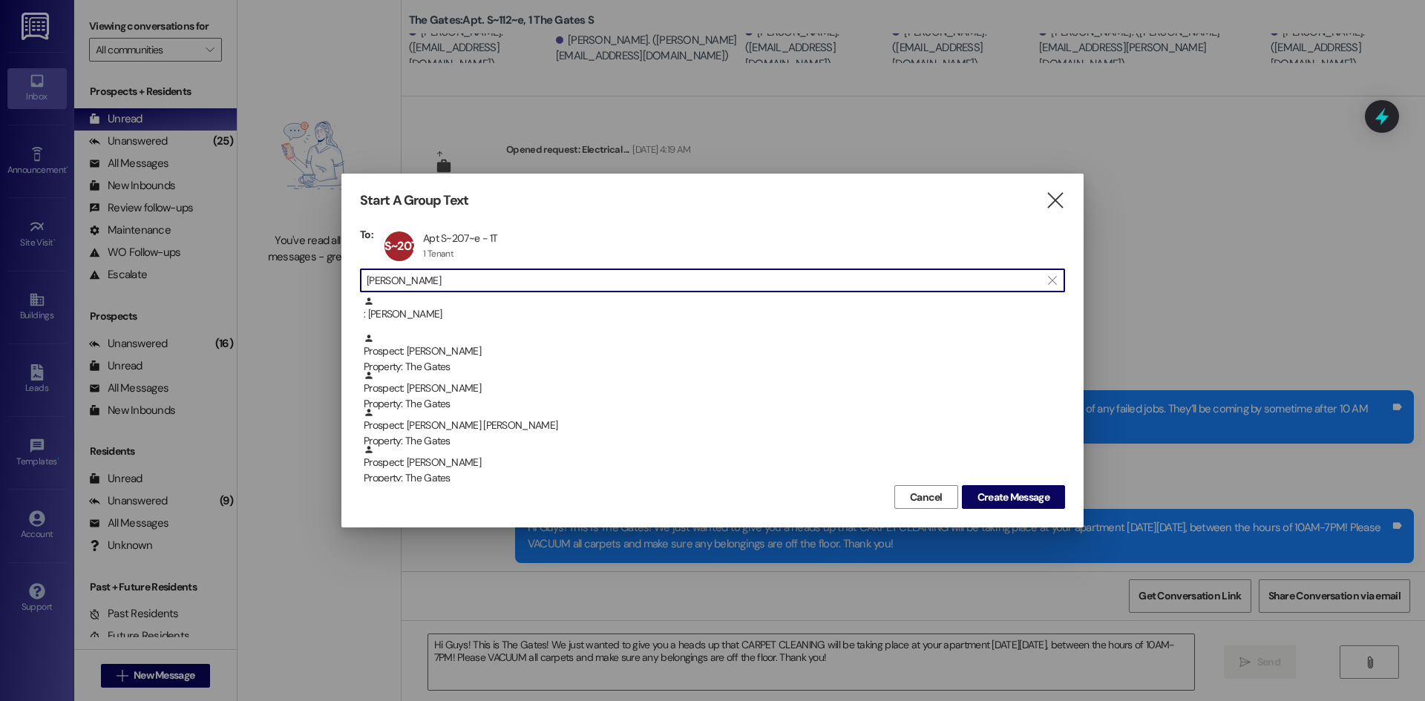
drag, startPoint x: 430, startPoint y: 277, endPoint x: 292, endPoint y: 277, distance: 138.0
click at [299, 278] on div "Start A Group Text  To: S~207~e Apt S~207~e - 1T Apt S~207~e - 1T 1 Tenant 1 T…" at bounding box center [712, 350] width 1425 height 701
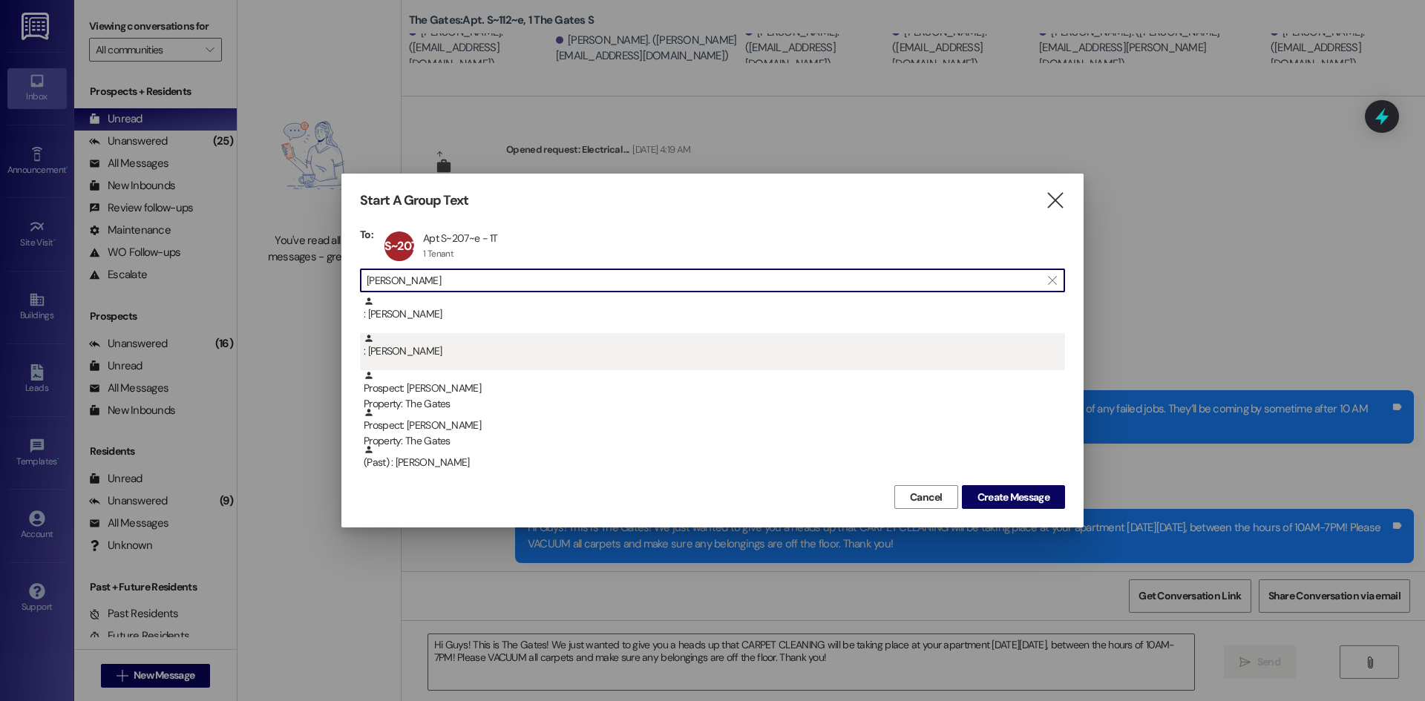
type input "[PERSON_NAME]"
click at [413, 345] on div ": [PERSON_NAME]" at bounding box center [714, 346] width 701 height 26
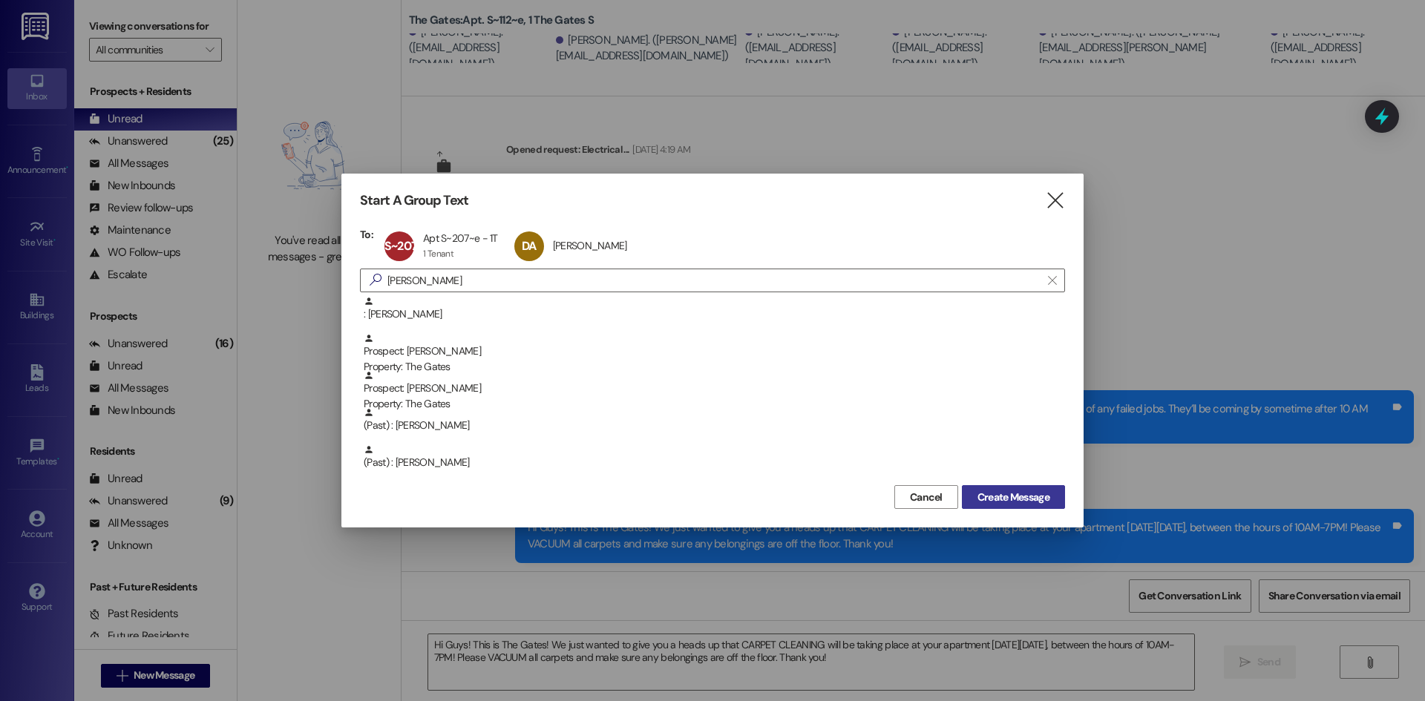
click at [1008, 496] on span "Create Message" at bounding box center [1013, 498] width 72 height 16
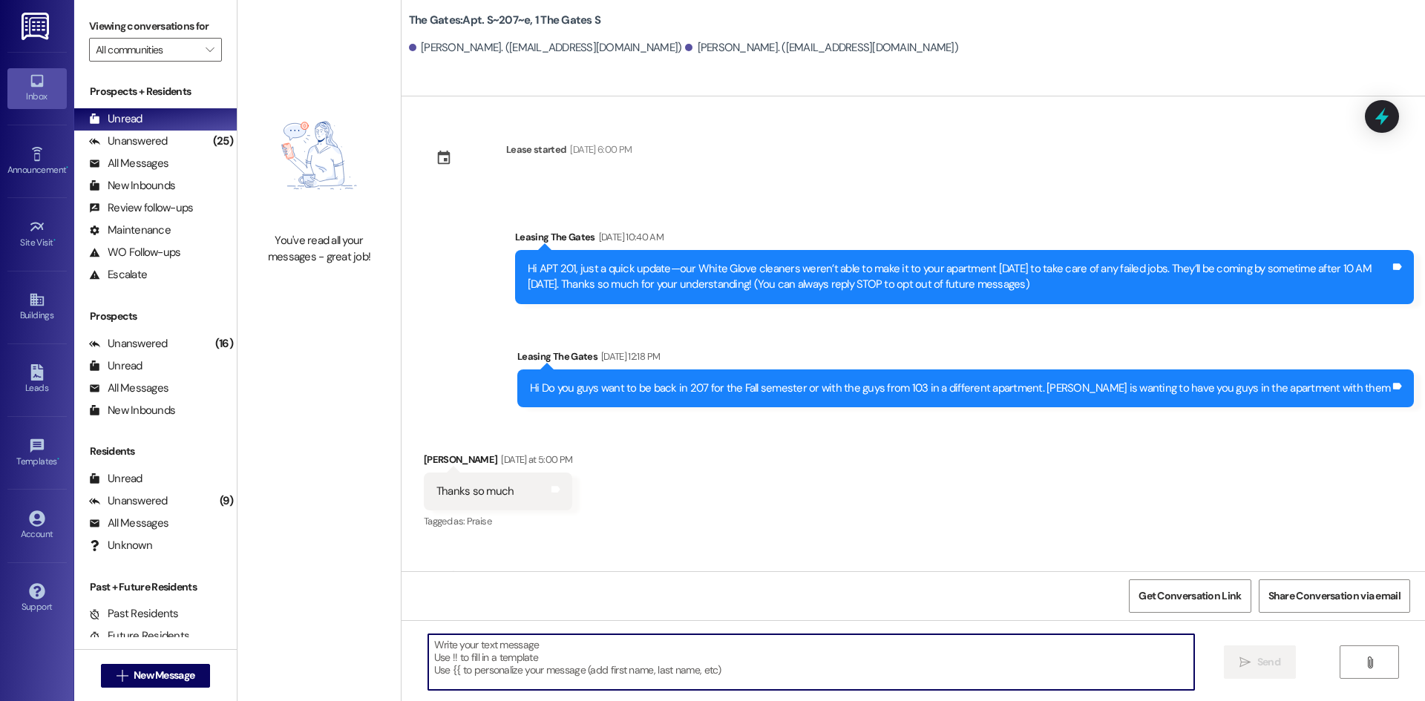
click at [532, 646] on textarea at bounding box center [811, 662] width 766 height 56
paste textarea "Hi Guys! This is The Gates! We just wanted to give you a heads up that CARPET C…"
type textarea "Hi Guys! This is The Gates! We just wanted to give you a heads up that CARPET C…"
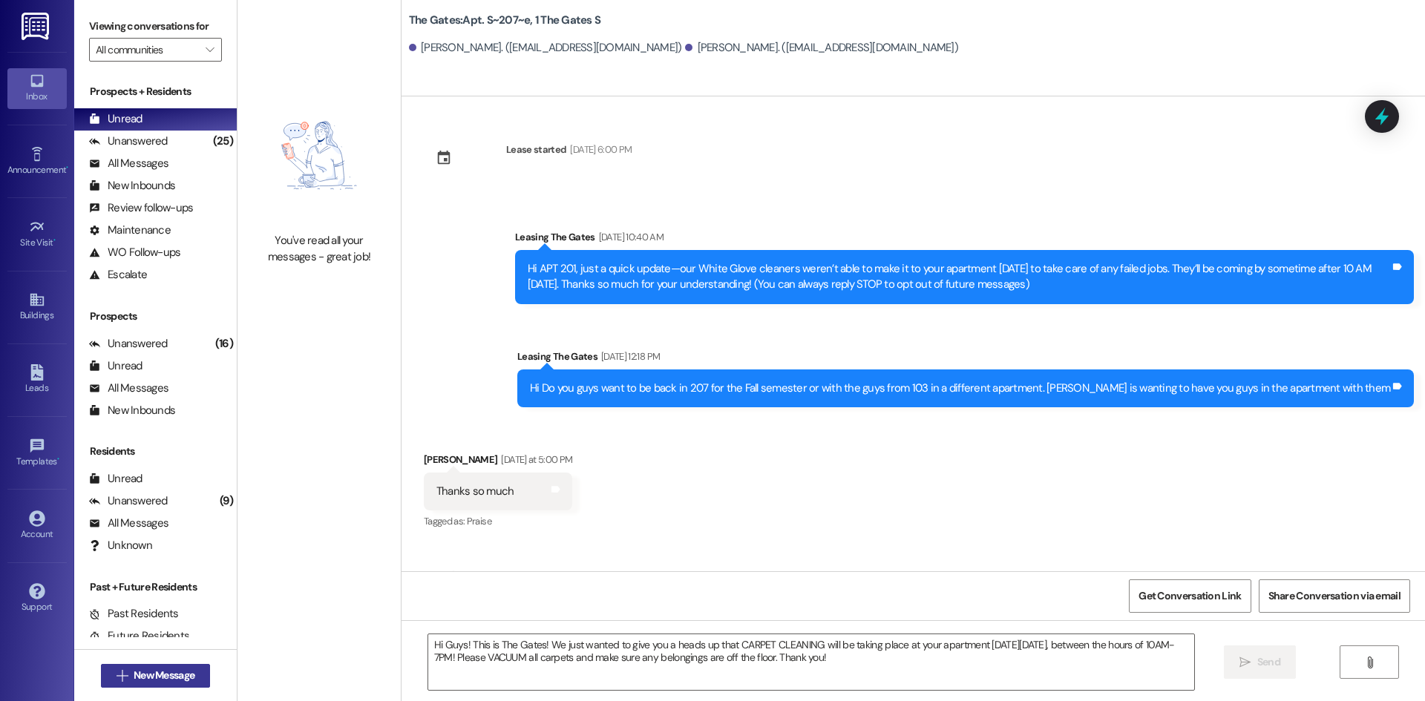
click at [189, 680] on span "New Message" at bounding box center [164, 676] width 61 height 16
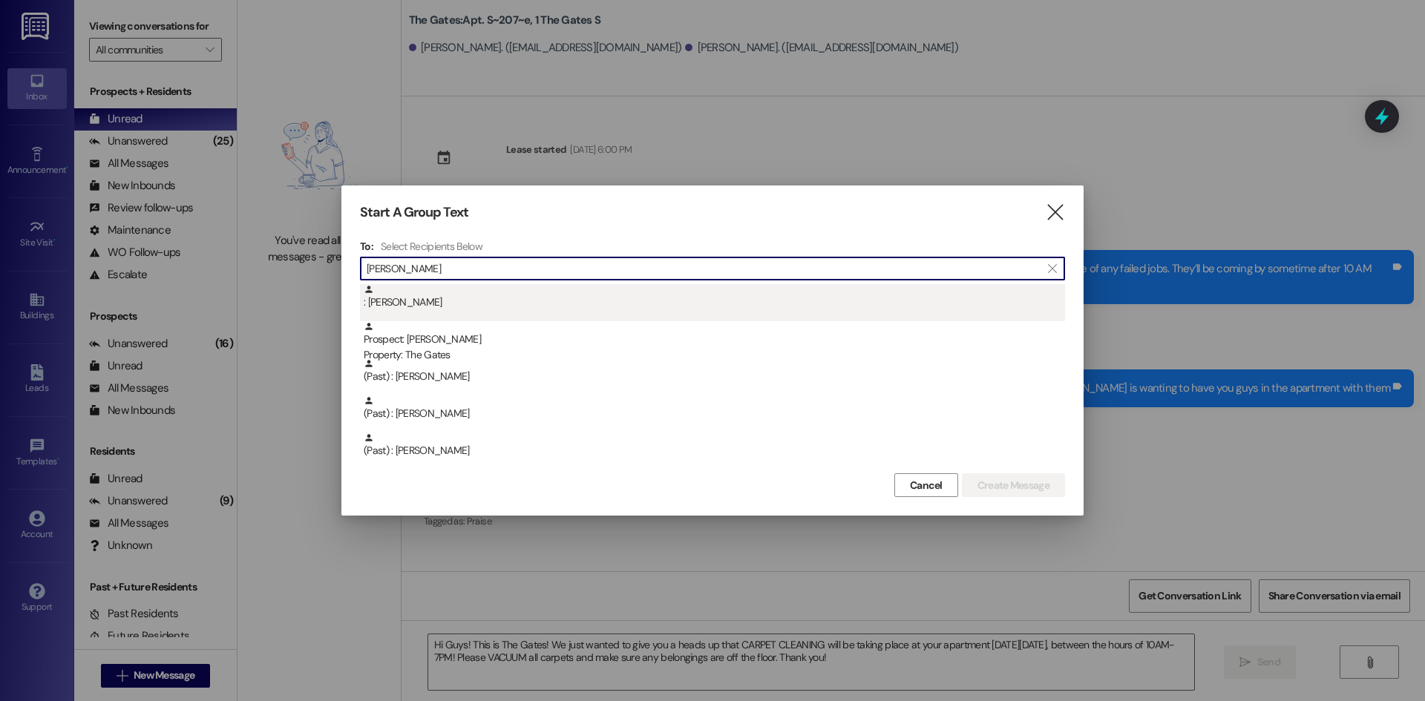
type input "[PERSON_NAME]"
click at [364, 306] on div ": [PERSON_NAME]" at bounding box center [714, 297] width 701 height 26
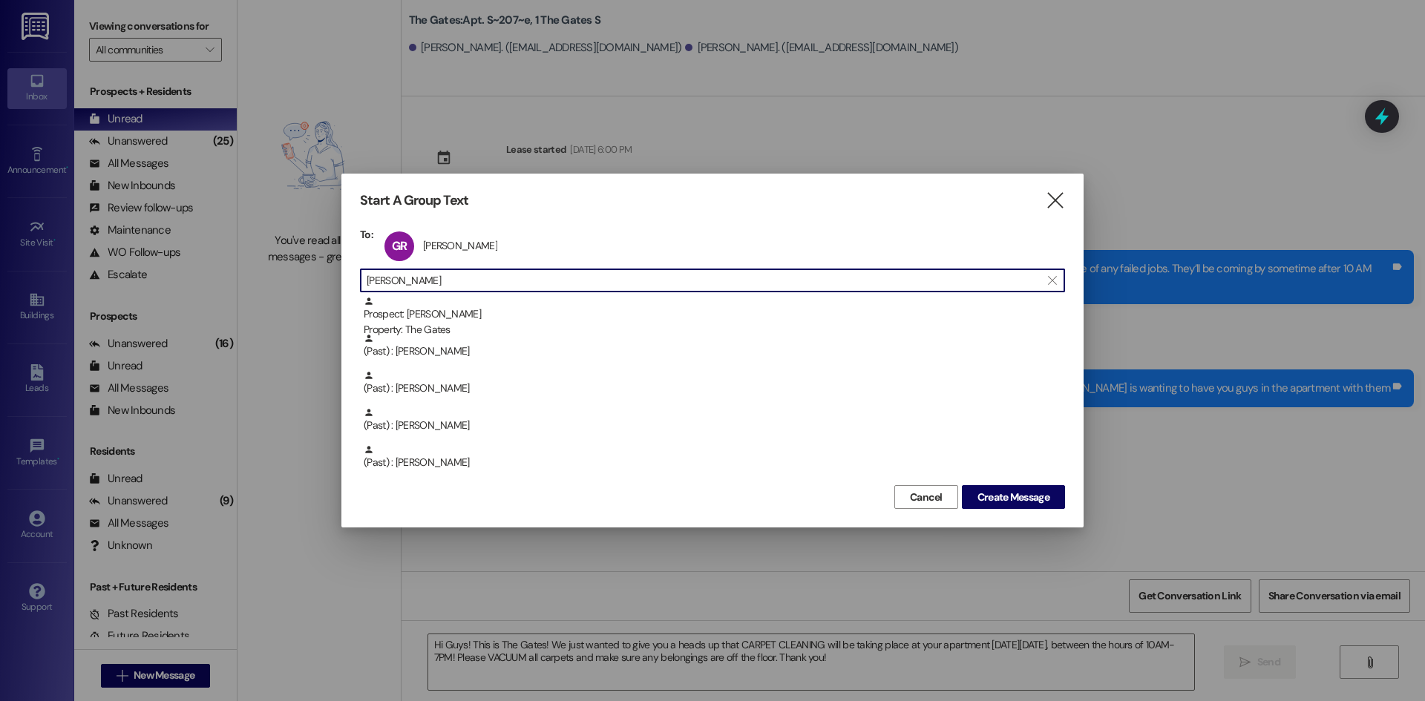
drag, startPoint x: 429, startPoint y: 278, endPoint x: 308, endPoint y: 267, distance: 121.4
click at [308, 267] on div "Start A Group Text  To: GR [PERSON_NAME] [PERSON_NAME] click to remove  [PERS…" at bounding box center [712, 350] width 1425 height 701
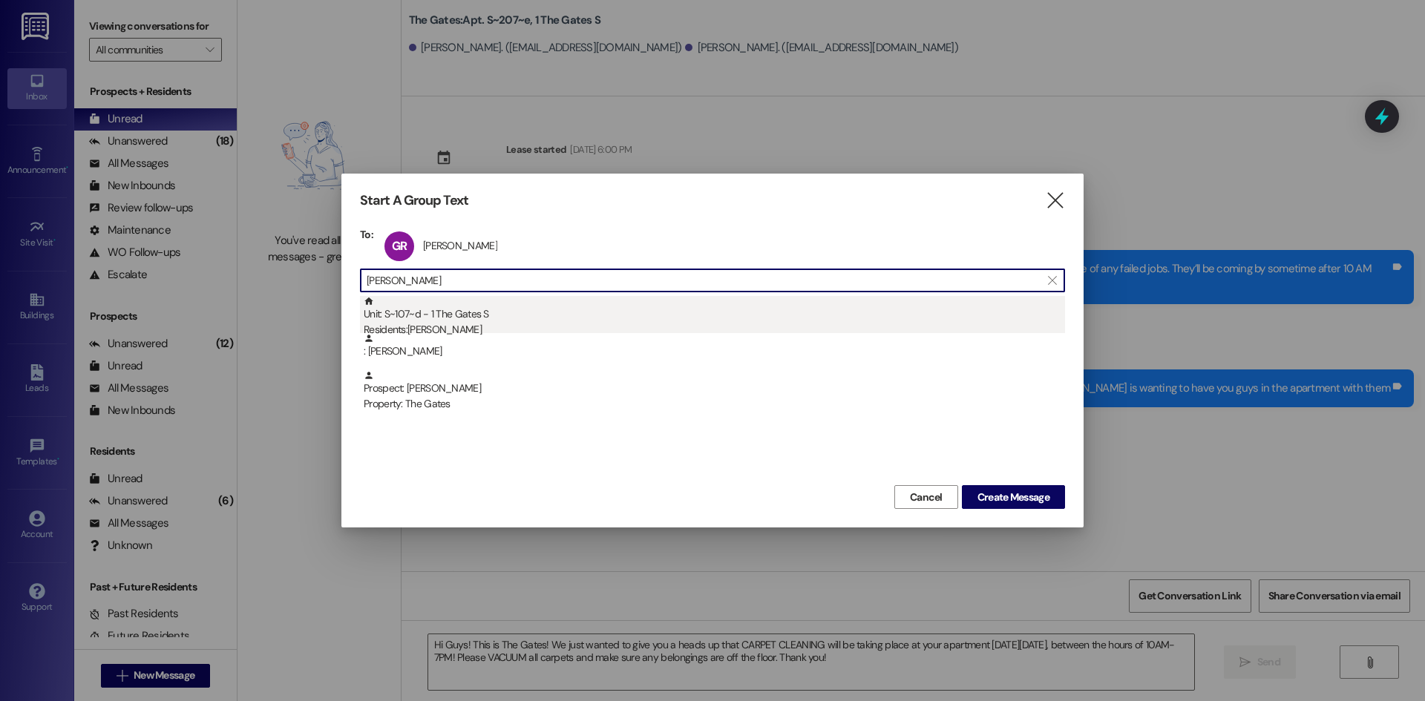
type input "[PERSON_NAME]"
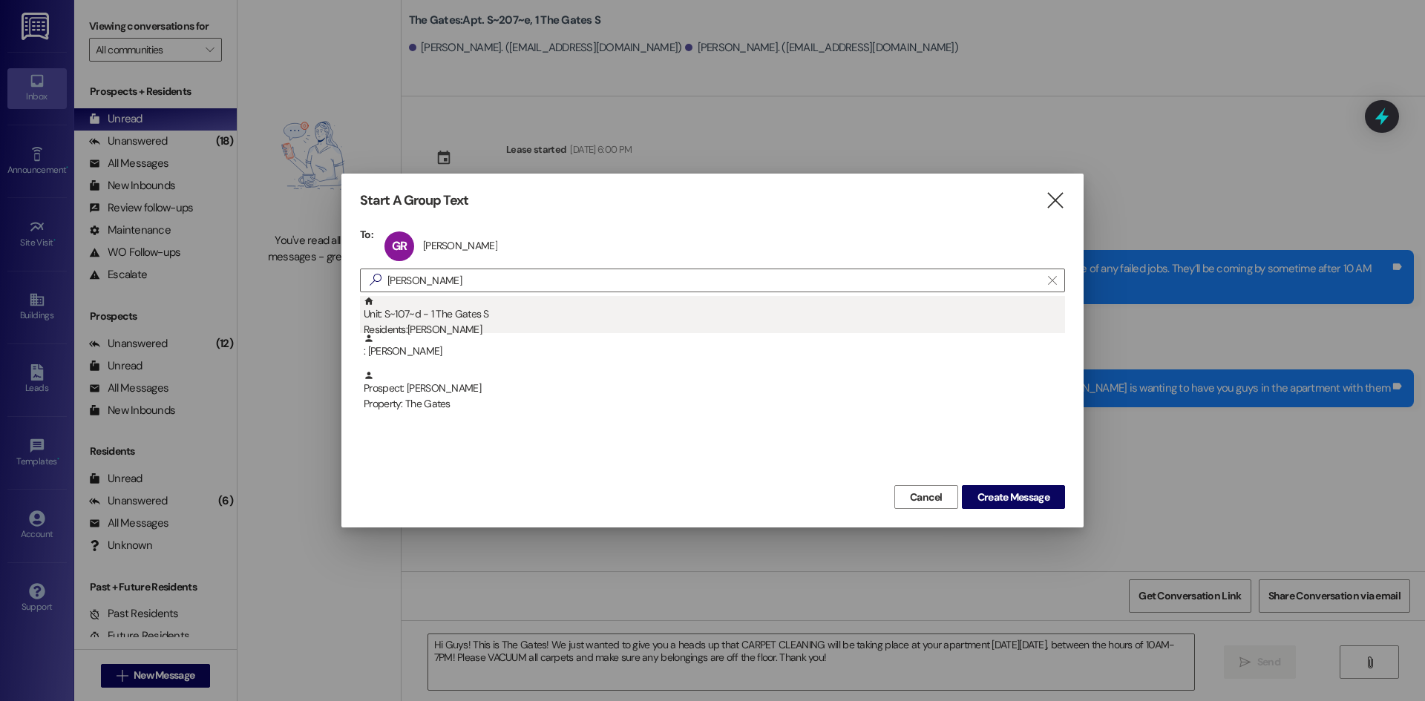
click at [484, 321] on div "Unit: S~107~d - 1 The Gates S Residents: [PERSON_NAME]" at bounding box center [714, 317] width 701 height 42
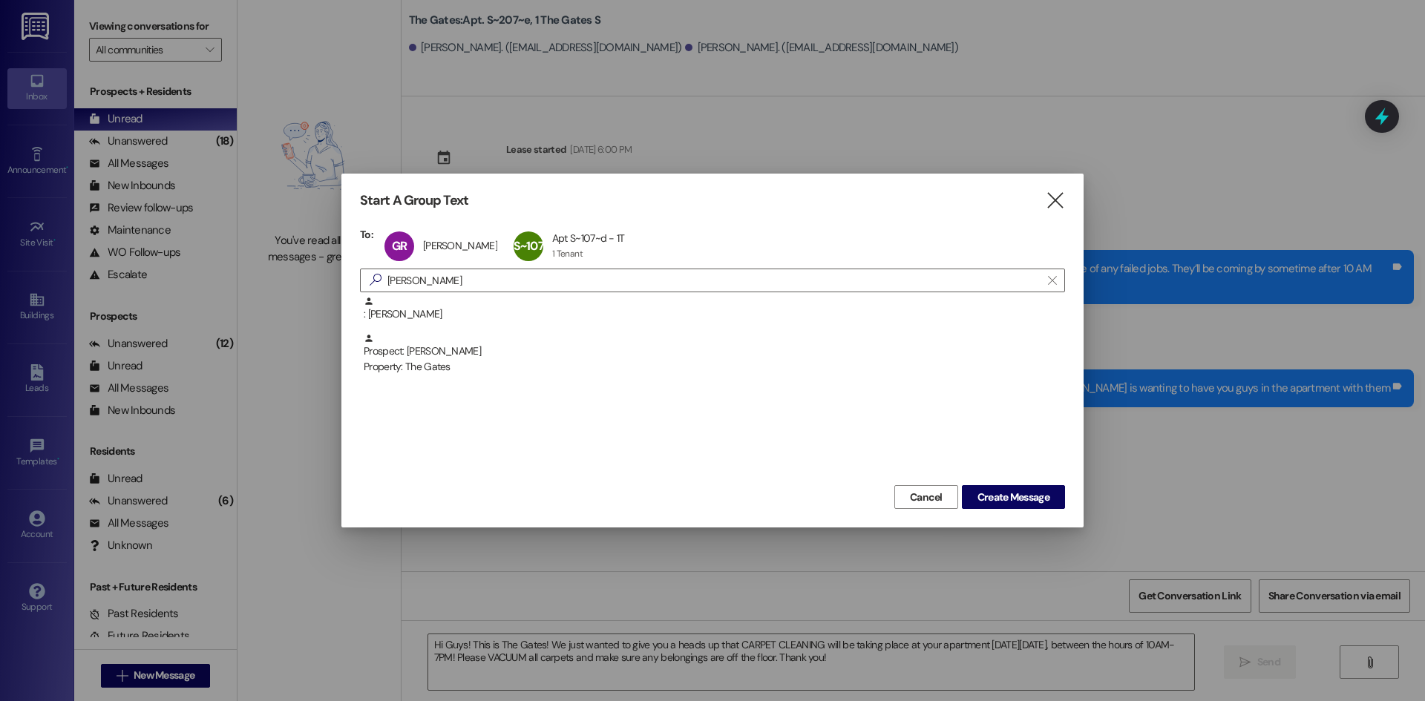
drag, startPoint x: 447, startPoint y: 285, endPoint x: 282, endPoint y: 286, distance: 165.5
click at [287, 281] on div "Start A Group Text  To: GR [PERSON_NAME] [PERSON_NAME] click to remove S~107~d…" at bounding box center [712, 350] width 1425 height 701
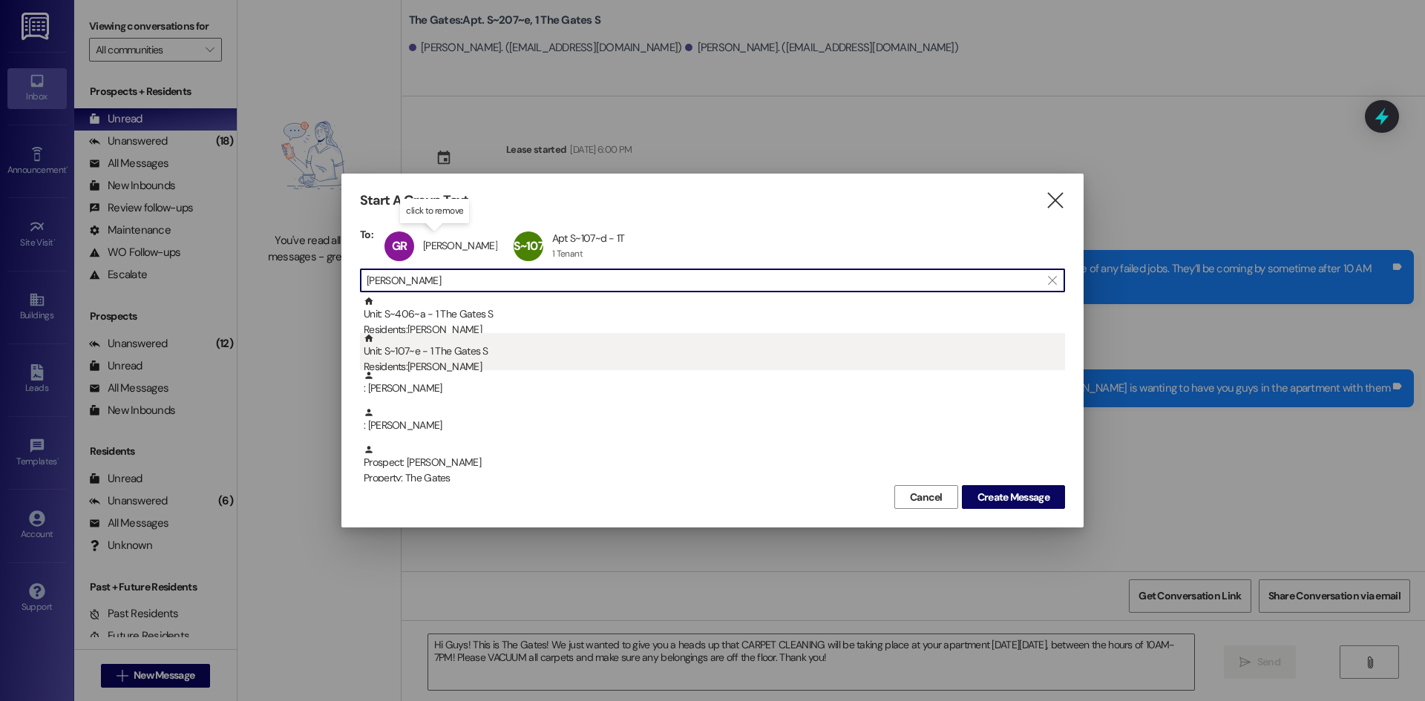
type input "[PERSON_NAME]"
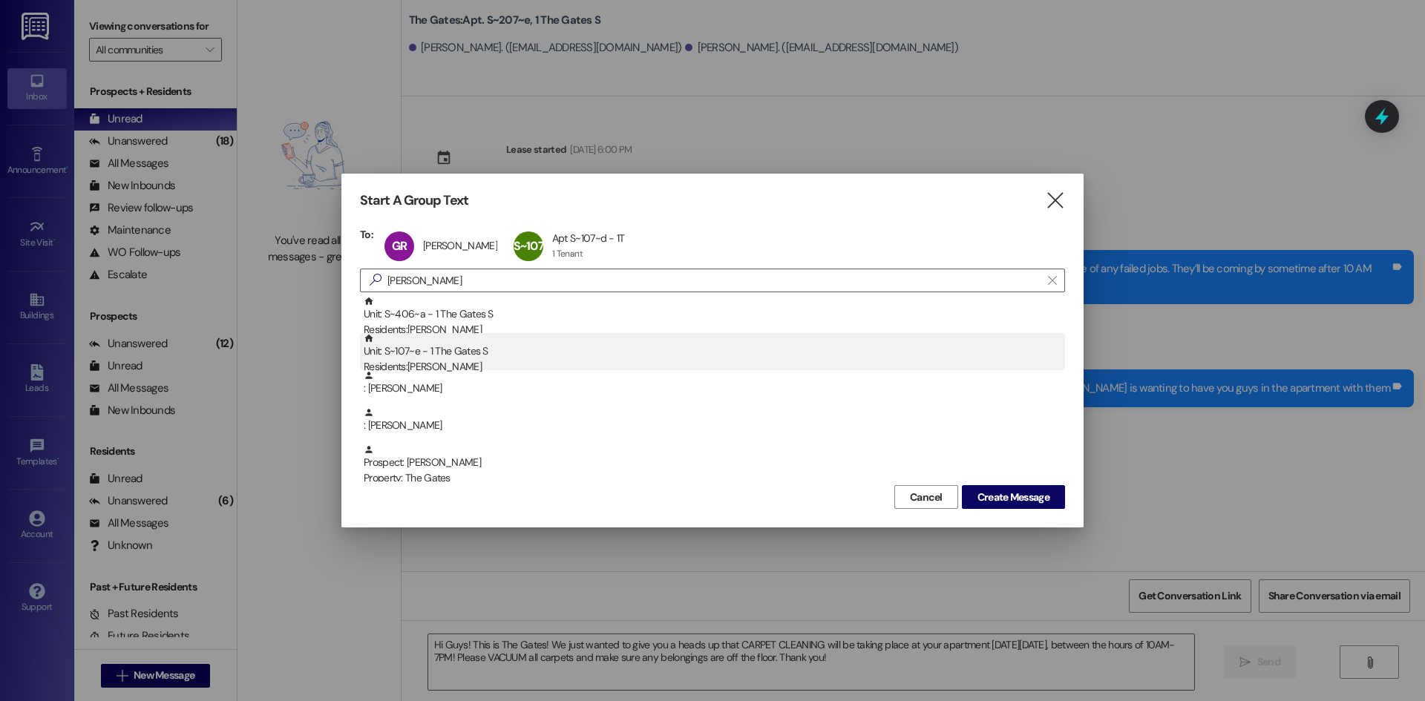
click at [444, 348] on div "Unit: S~107~e - 1 The Gates S Residents: [PERSON_NAME]" at bounding box center [714, 354] width 701 height 42
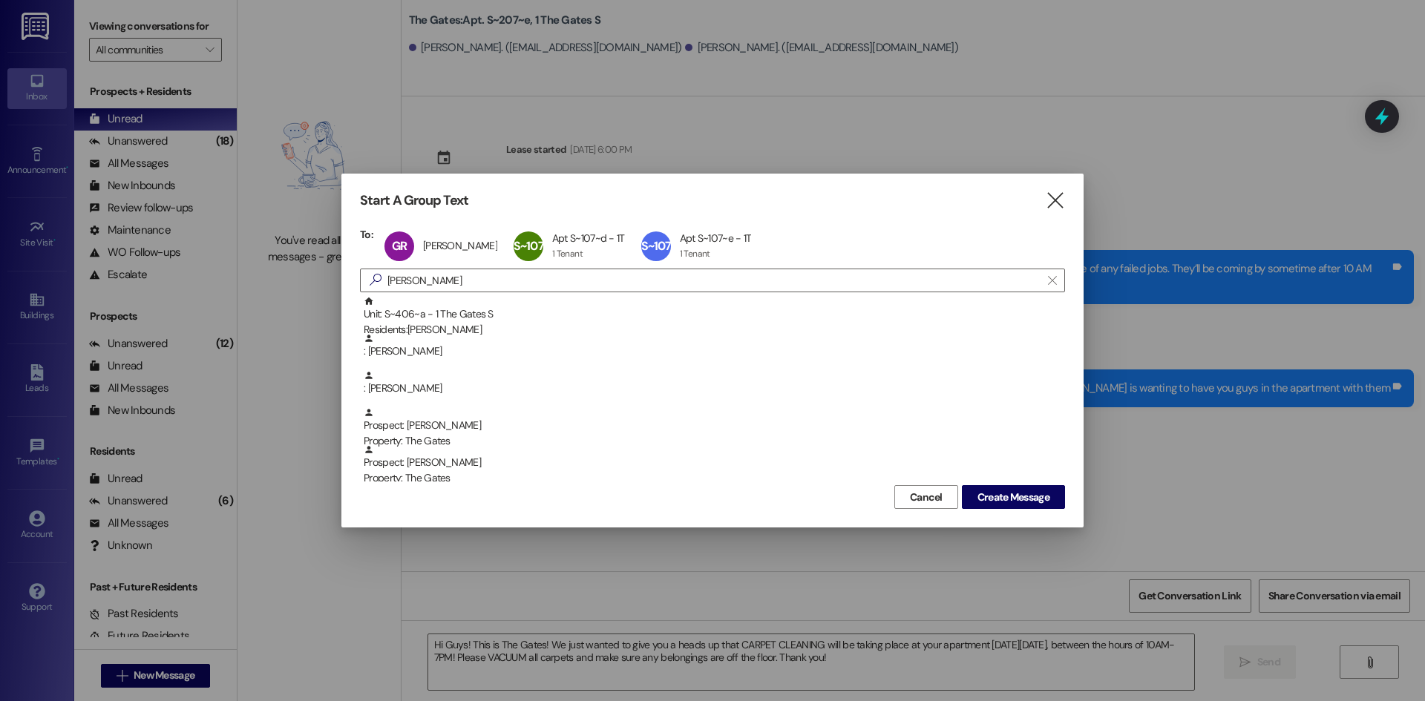
drag, startPoint x: 416, startPoint y: 286, endPoint x: 284, endPoint y: 269, distance: 133.2
click at [284, 269] on div "Start A Group Text  To: GR [PERSON_NAME] [PERSON_NAME] click to remove S~107~d…" at bounding box center [712, 350] width 1425 height 701
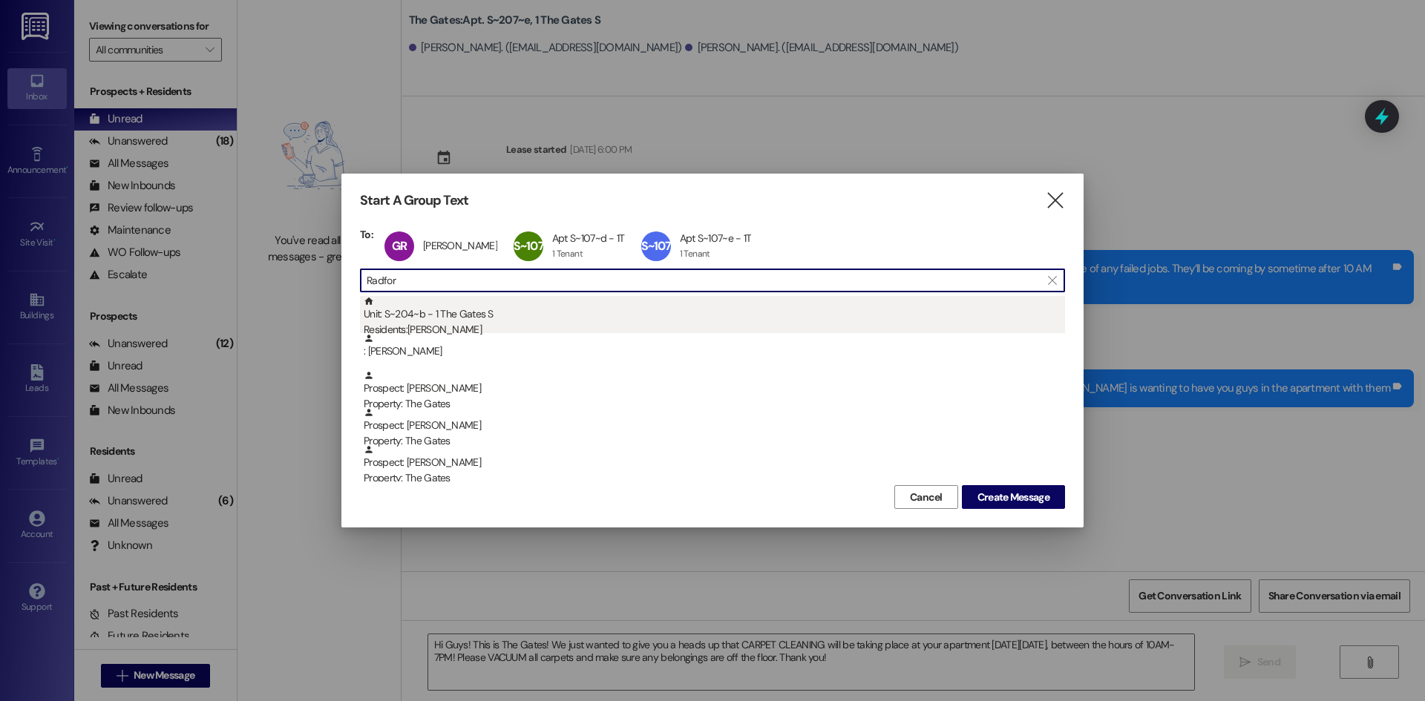
type input "Radfor"
click at [481, 306] on div "Unit: S~204~b - 1 The Gates S Residents: [PERSON_NAME]" at bounding box center [714, 317] width 701 height 42
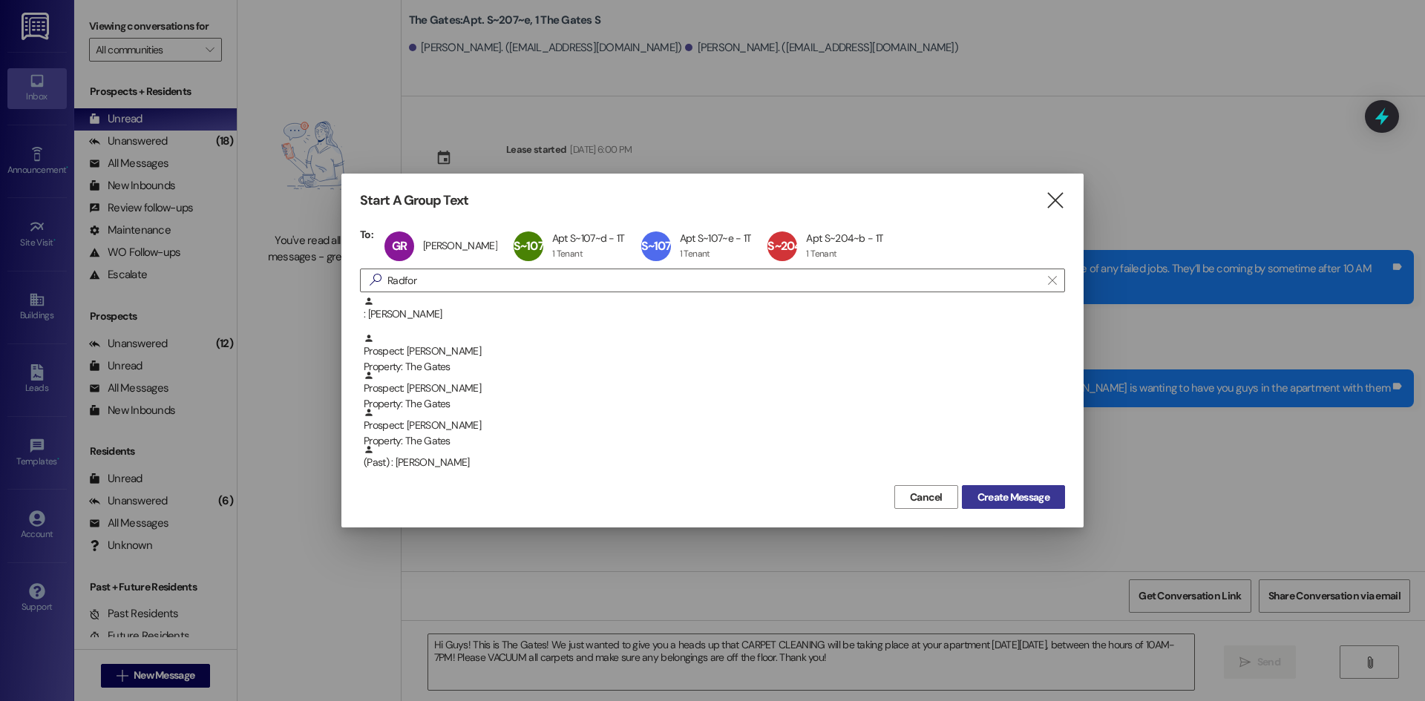
click at [1042, 496] on span "Create Message" at bounding box center [1013, 498] width 72 height 16
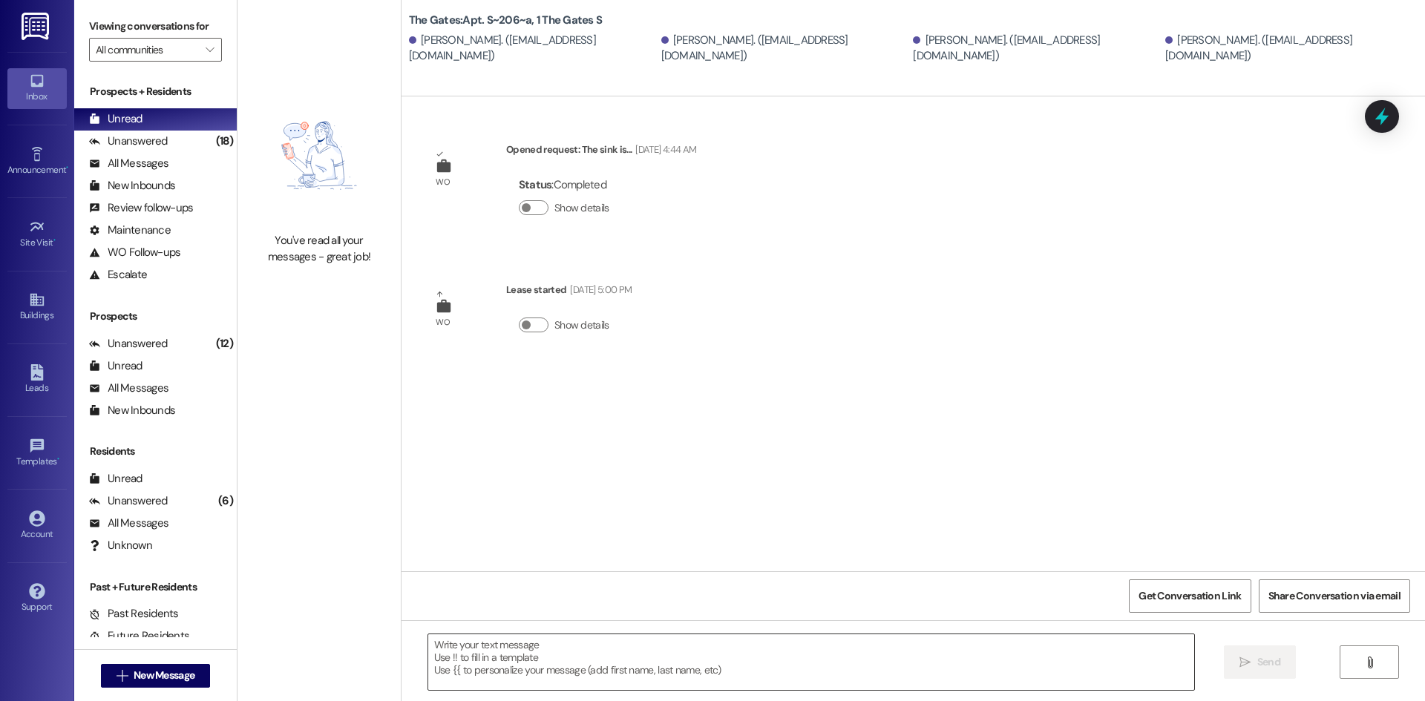
click at [534, 663] on textarea at bounding box center [811, 662] width 766 height 56
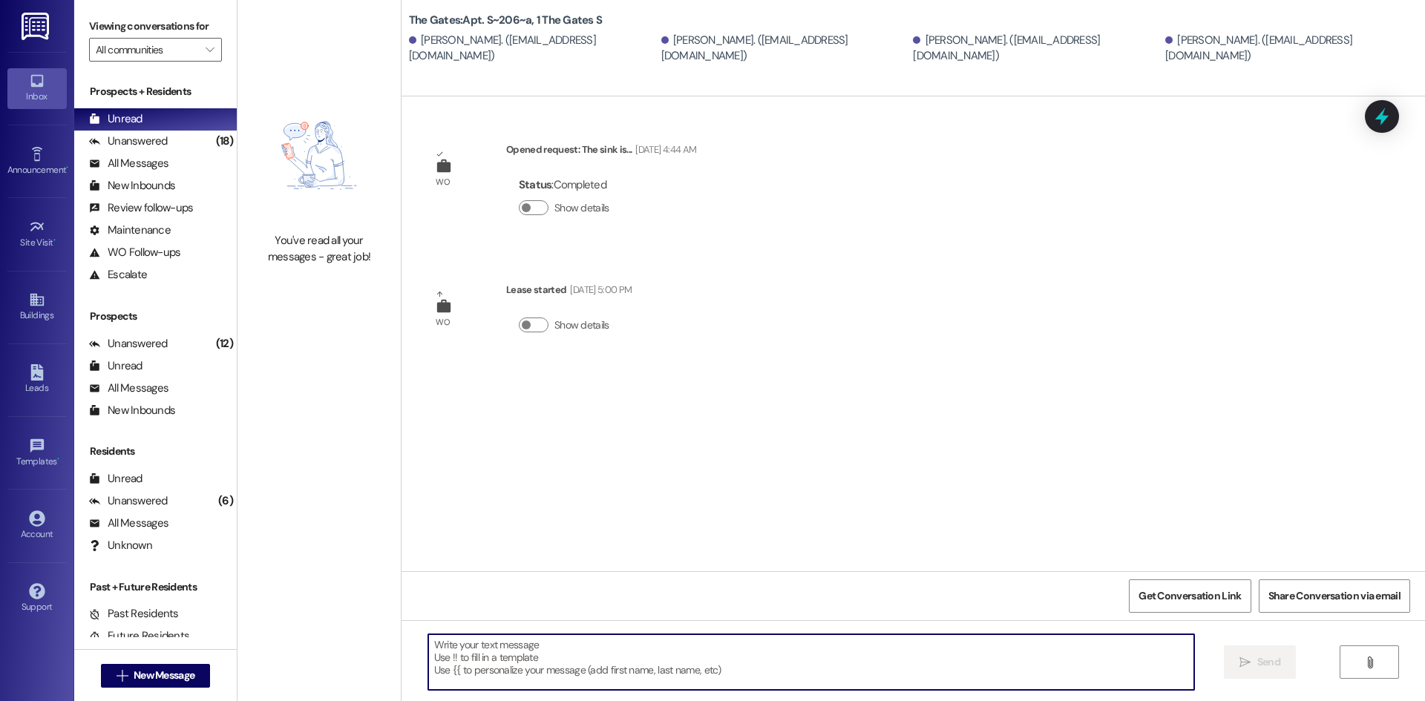
paste textarea "Hi Guys! This is The Gates! We just wanted to give you a heads up that CARPET C…"
type textarea "Hi Guys! This is The Gates! We just wanted to give you a heads up that CARPET C…"
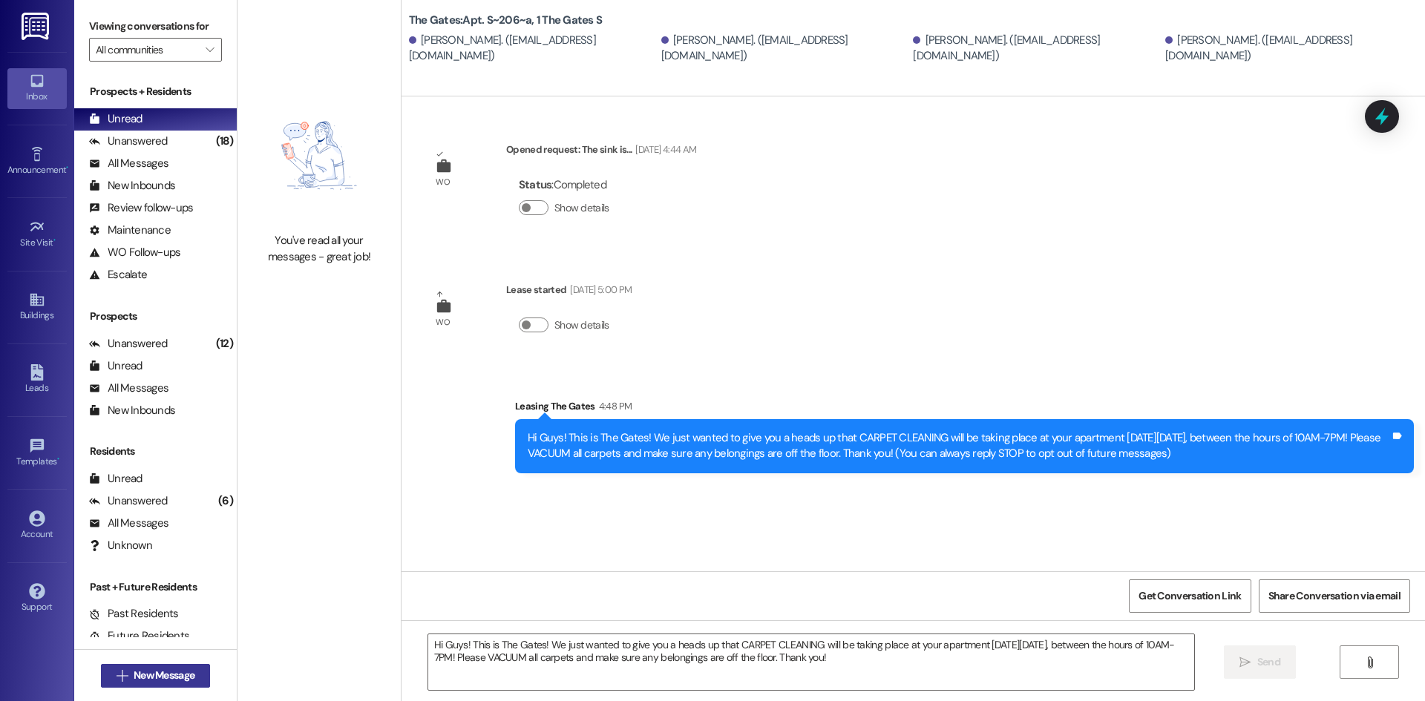
click at [134, 674] on span "New Message" at bounding box center [164, 676] width 61 height 16
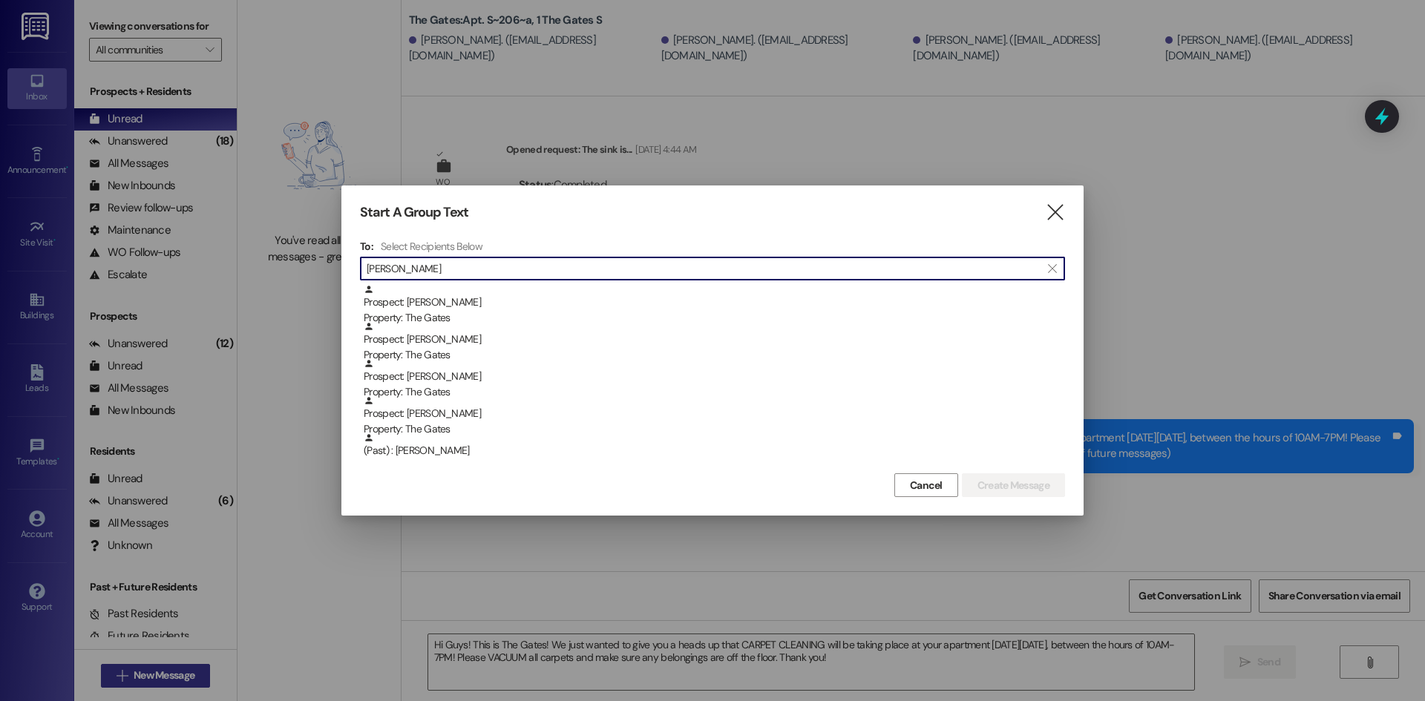
type input "Erickso"
drag, startPoint x: 445, startPoint y: 275, endPoint x: 208, endPoint y: 243, distance: 238.8
click at [208, 243] on div "Start A Group Text  To: Select Recipients Below  Erickso  Prospect: [PERSON_…" at bounding box center [712, 350] width 1425 height 701
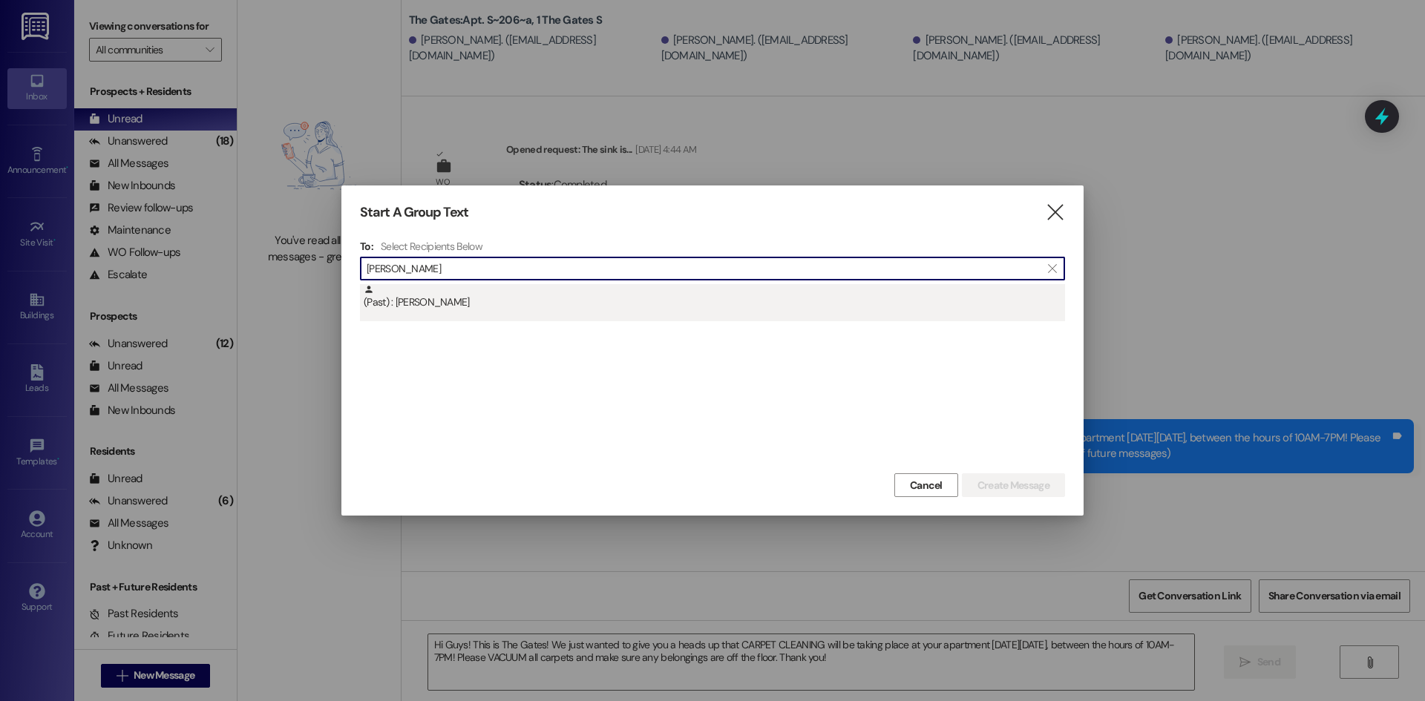
type input "[PERSON_NAME]"
click at [426, 300] on div "(Past) : [PERSON_NAME]" at bounding box center [714, 297] width 701 height 26
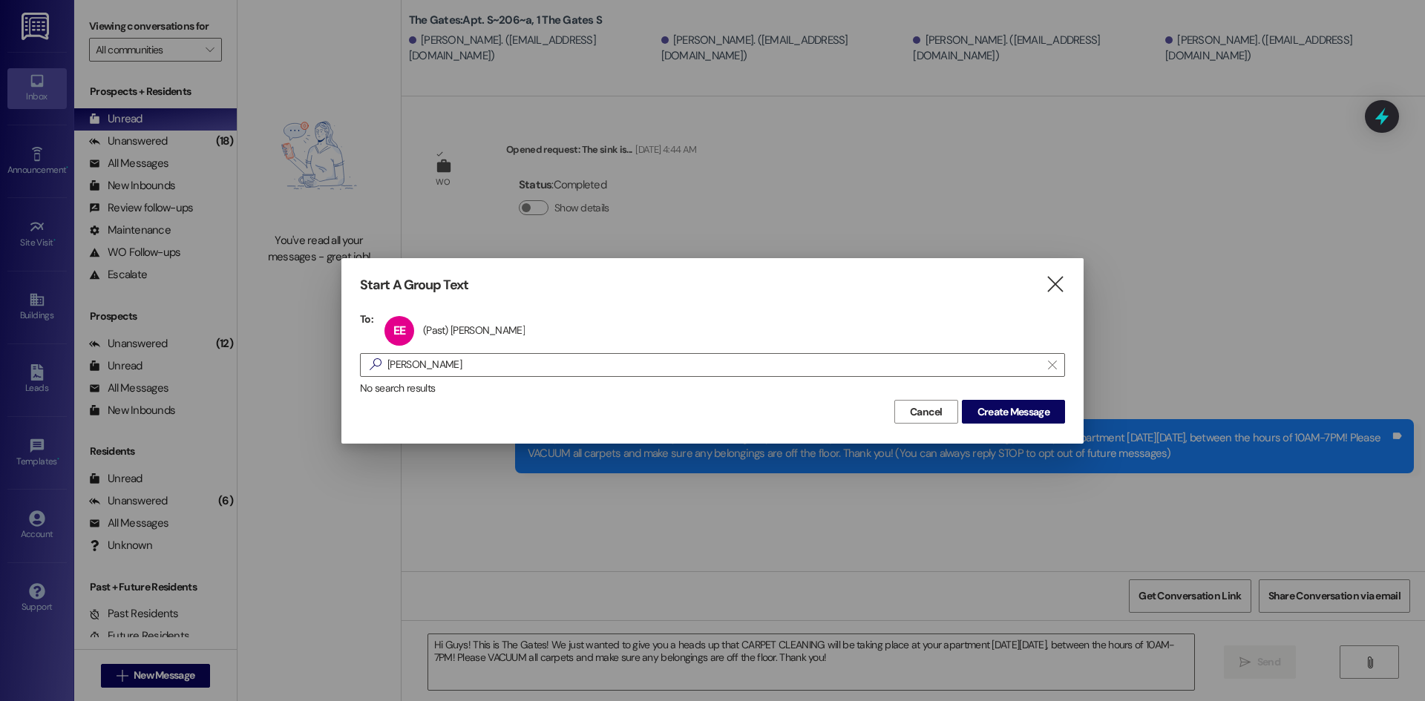
click at [244, 353] on div "Start A Group Text  To: EE (Past) [PERSON_NAME] (Past) [PERSON_NAME] click to …" at bounding box center [712, 350] width 1425 height 701
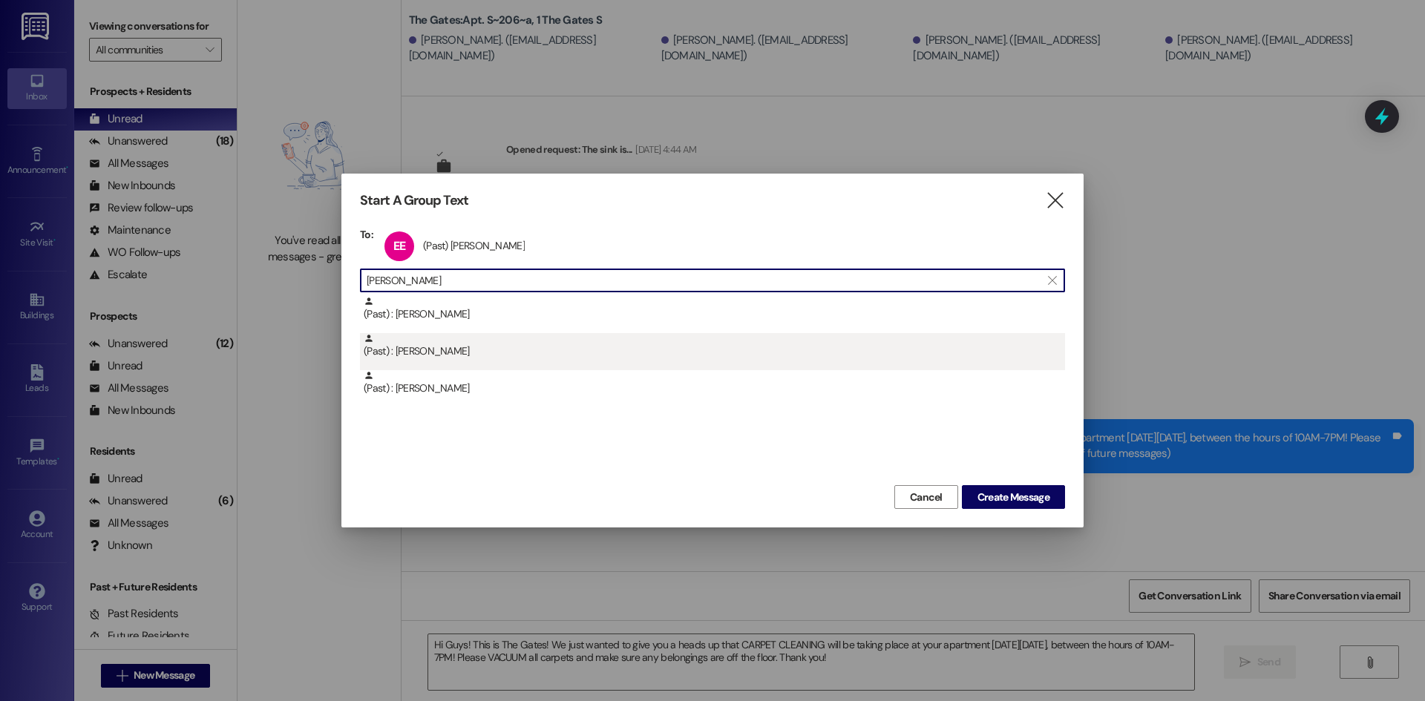
type input "[PERSON_NAME]"
click at [469, 352] on div "(Past) : [PERSON_NAME]" at bounding box center [714, 346] width 701 height 26
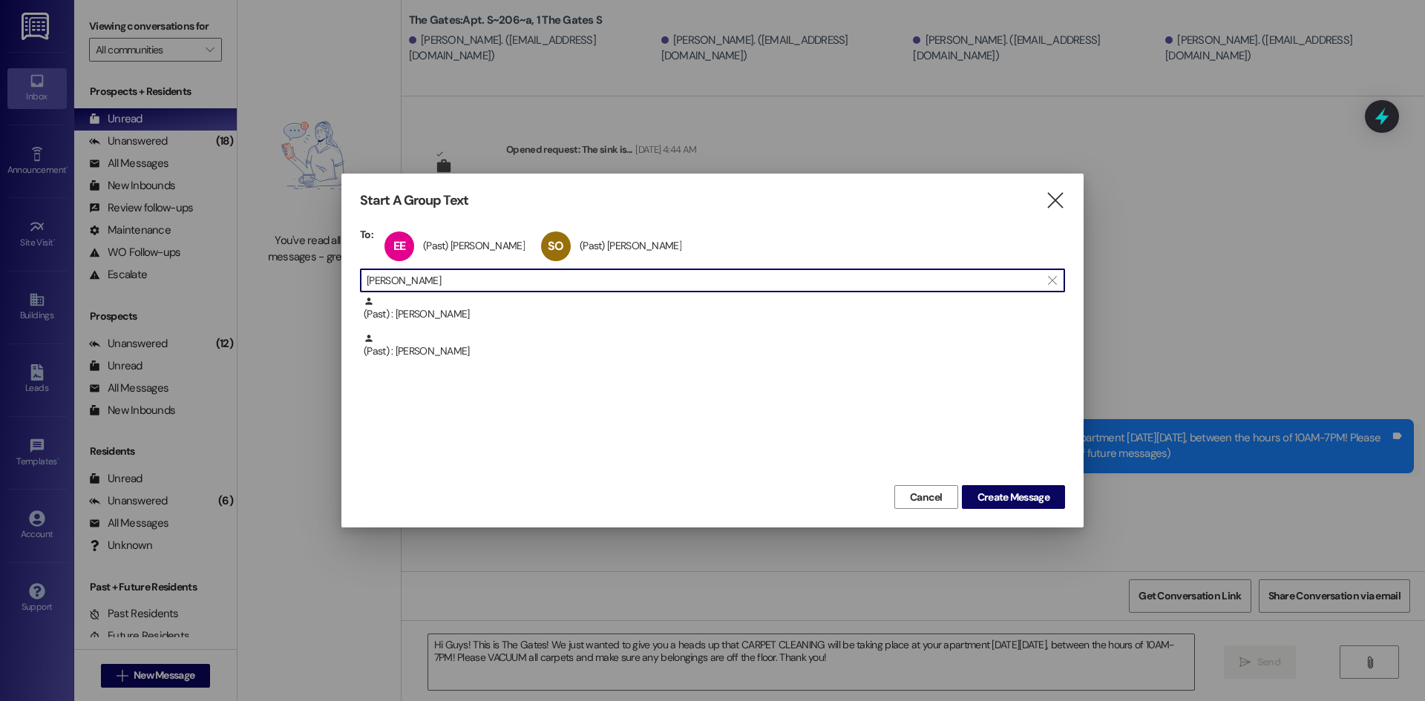
drag, startPoint x: 329, startPoint y: 272, endPoint x: 281, endPoint y: 261, distance: 48.6
click at [281, 261] on div "Start A Group Text  To: EE (Past) [PERSON_NAME] (Past) [PERSON_NAME] click to …" at bounding box center [712, 350] width 1425 height 701
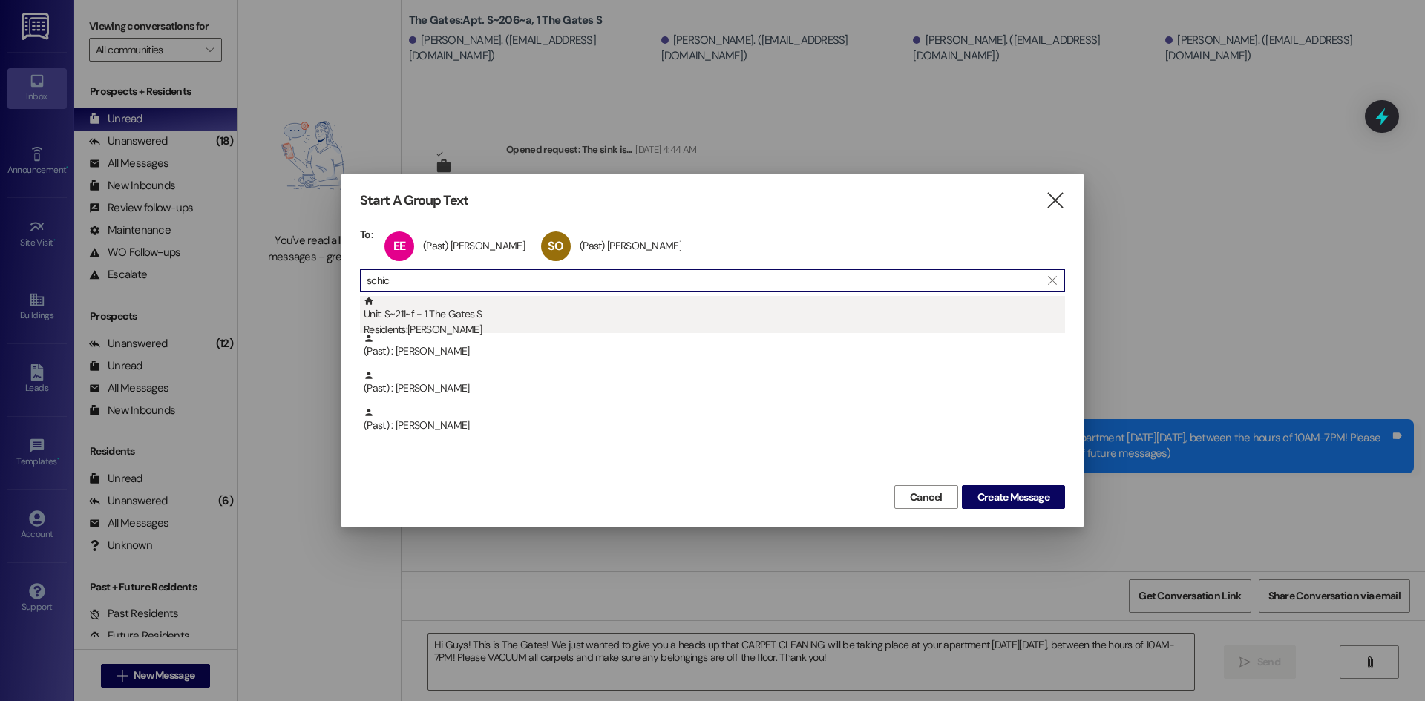
type input "schic"
click at [485, 318] on div "Unit: S~211~f - 1 The Gates S Residents: [PERSON_NAME]" at bounding box center [714, 317] width 701 height 42
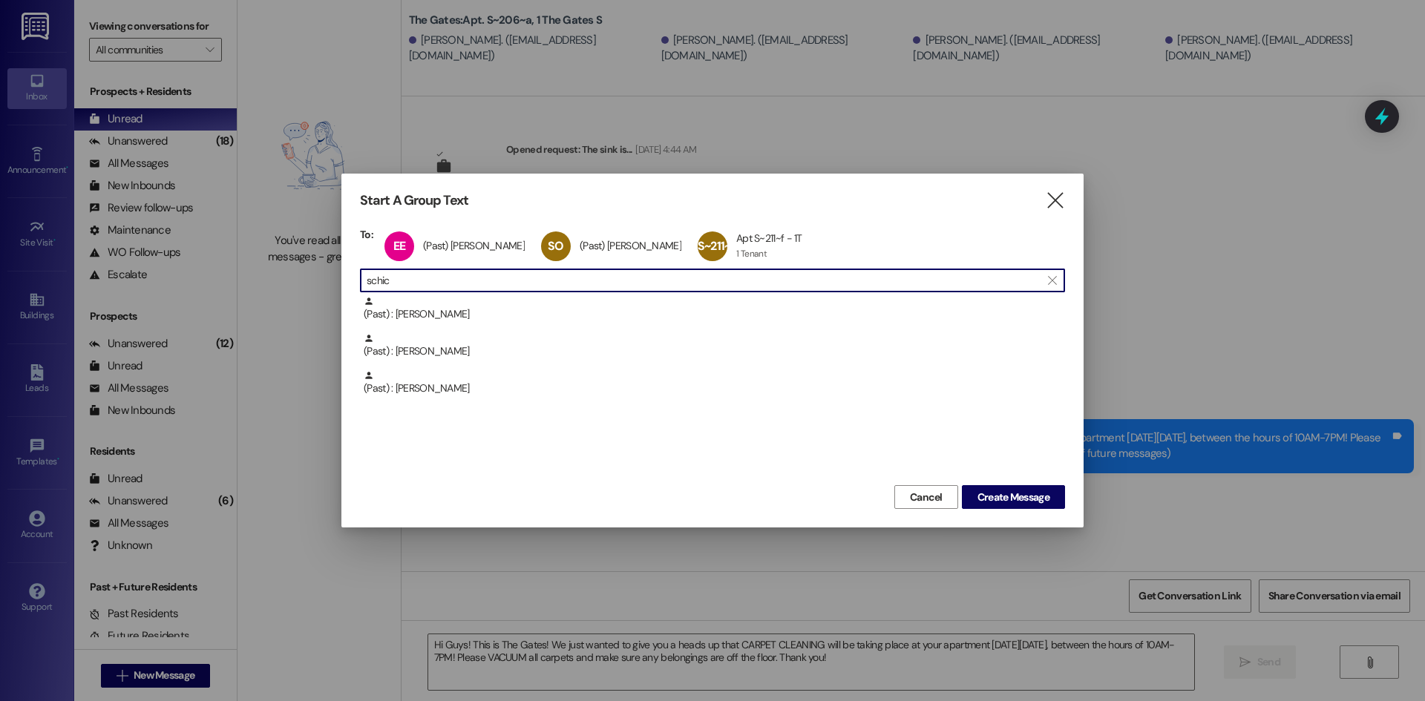
drag, startPoint x: 424, startPoint y: 279, endPoint x: 246, endPoint y: 269, distance: 178.3
click at [246, 269] on div "Start A Group Text  To: EE (Past) [PERSON_NAME] (Past) [PERSON_NAME] click to …" at bounding box center [712, 350] width 1425 height 701
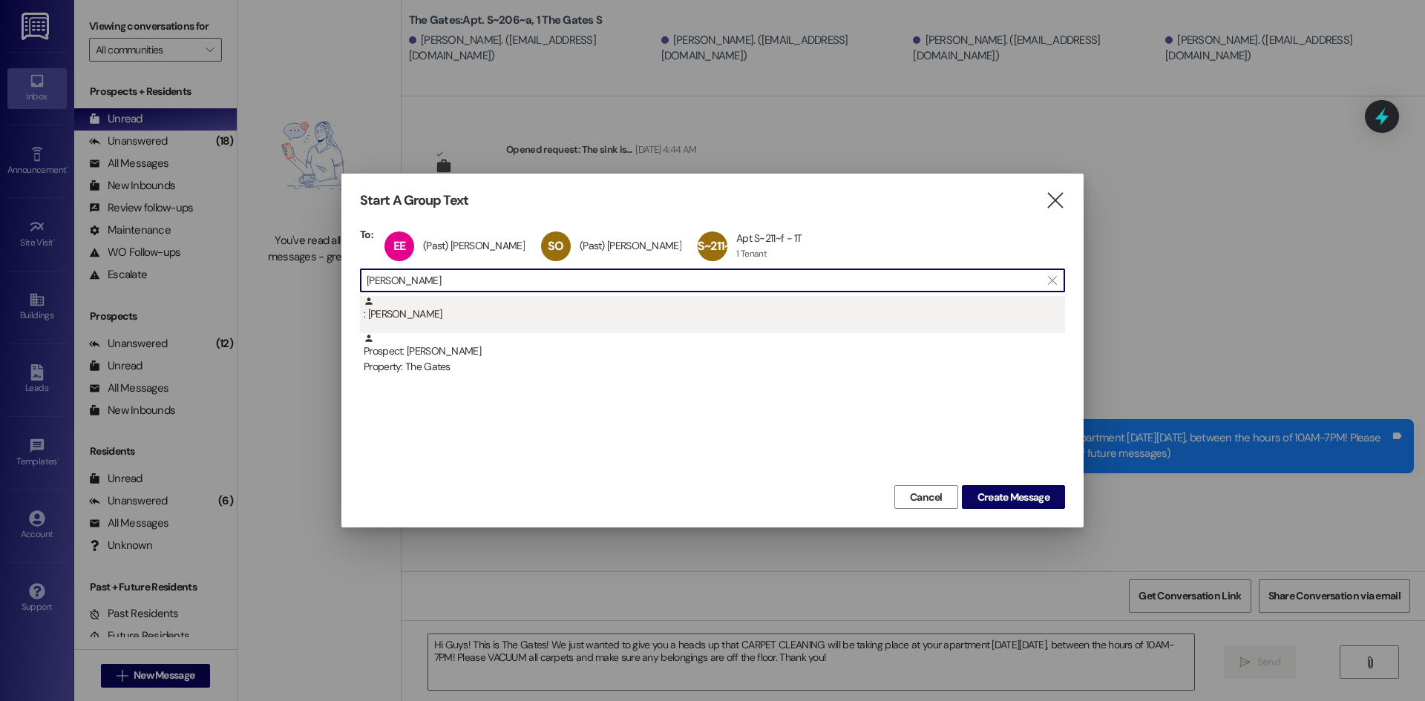
type input "[PERSON_NAME]"
click at [459, 324] on div ": [PERSON_NAME]" at bounding box center [712, 314] width 705 height 37
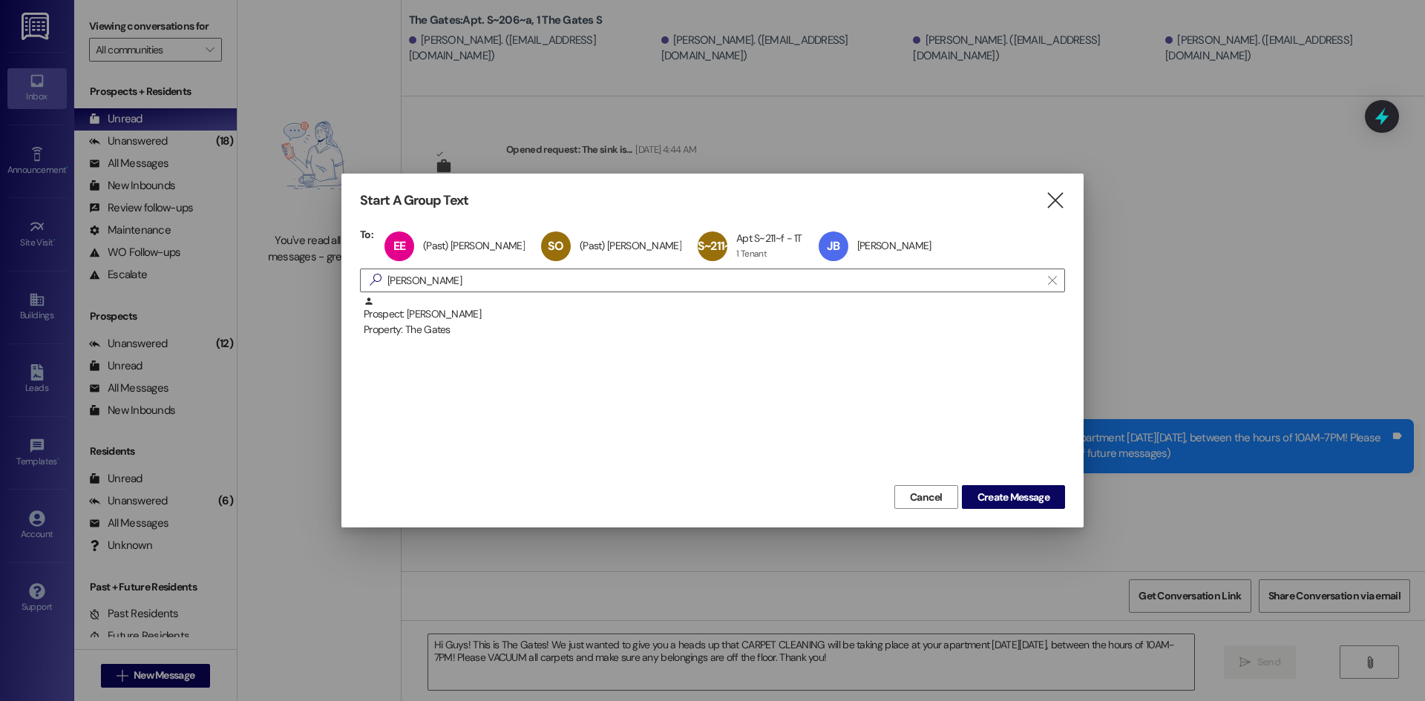
drag, startPoint x: 411, startPoint y: 279, endPoint x: 180, endPoint y: 266, distance: 231.9
click at [211, 265] on div "Start A Group Text  To: EE (Past) [PERSON_NAME] (Past) [PERSON_NAME] click to …" at bounding box center [712, 350] width 1425 height 701
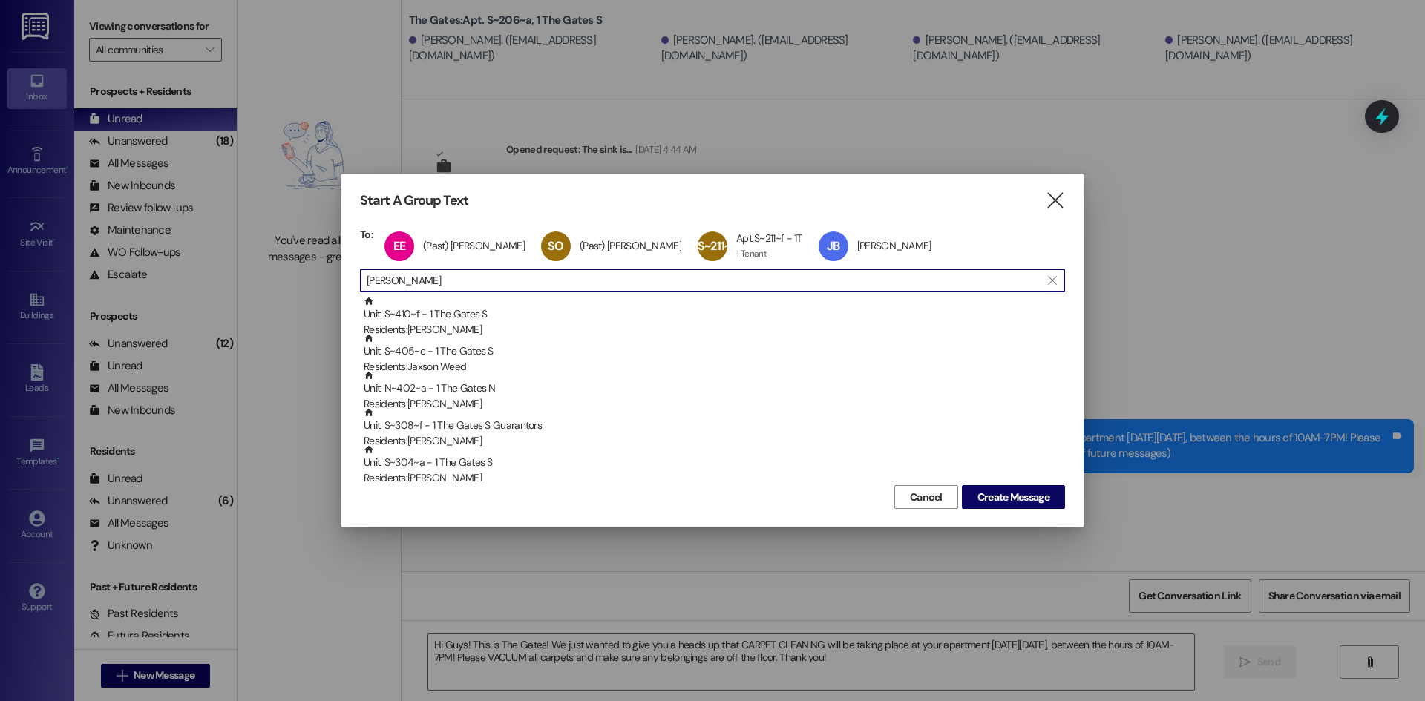
type input "J"
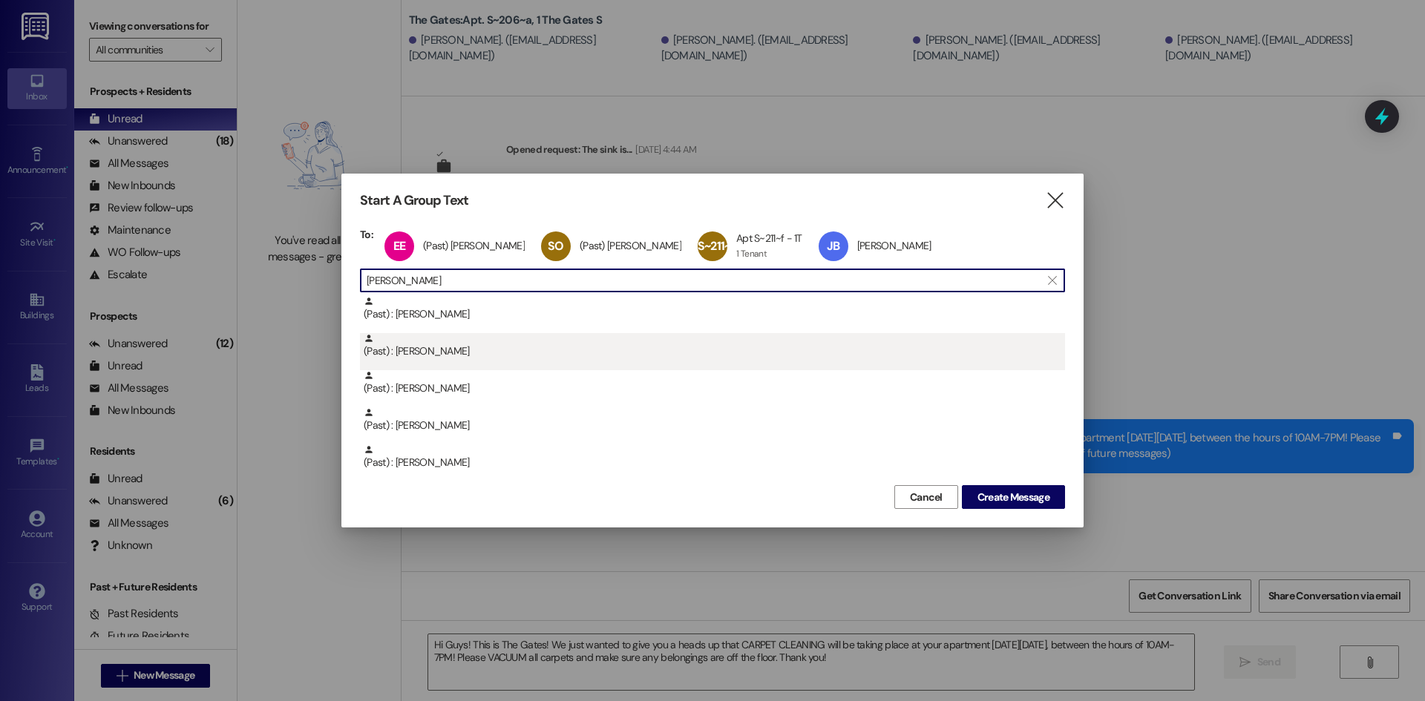
type input "[PERSON_NAME]"
click at [481, 354] on div "(Past) : [PERSON_NAME]" at bounding box center [714, 346] width 701 height 26
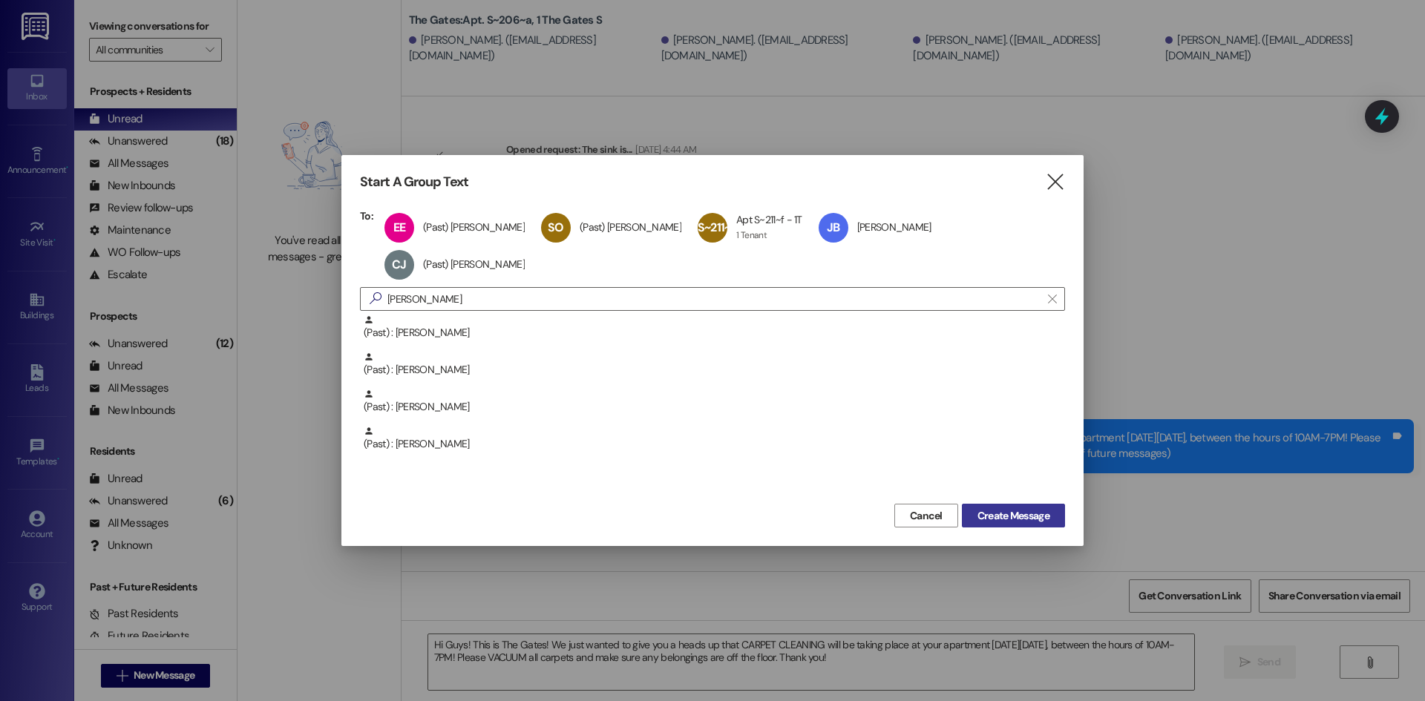
click at [1033, 519] on span "Create Message" at bounding box center [1013, 516] width 72 height 16
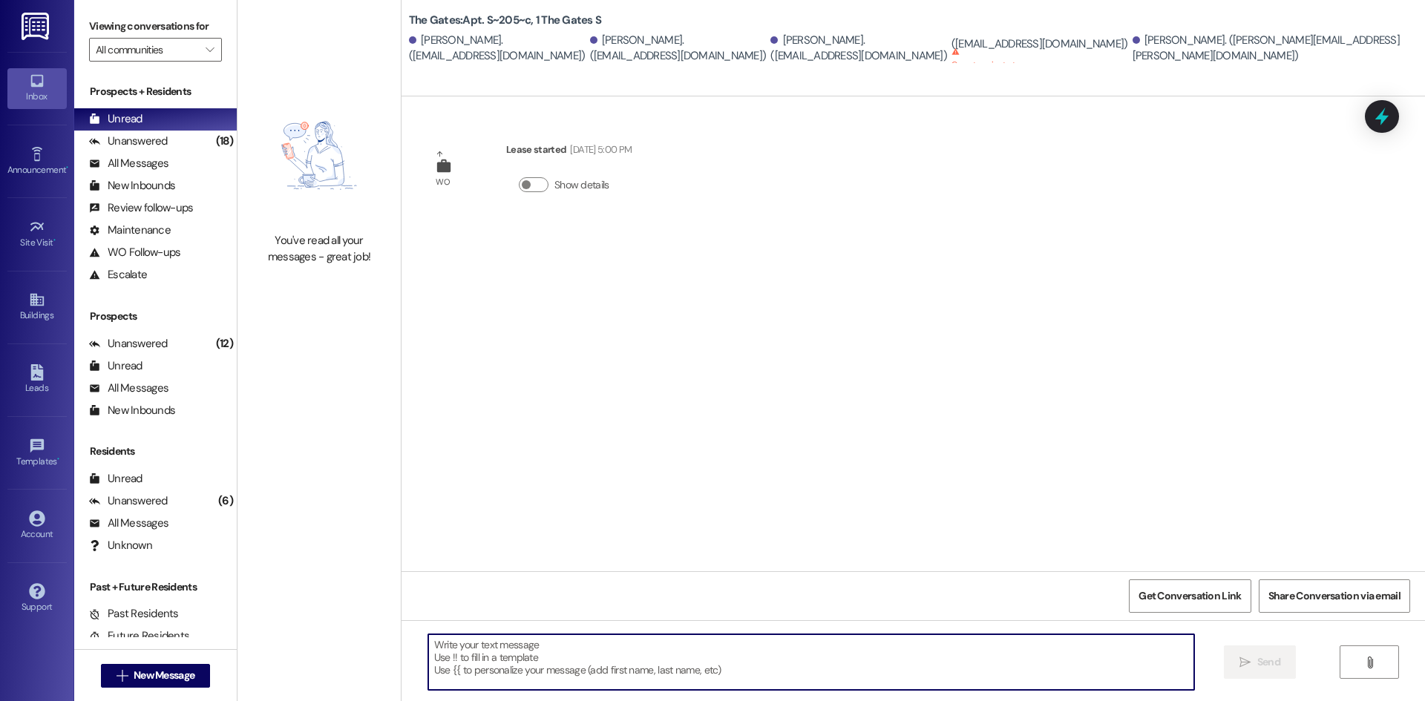
click at [506, 659] on textarea at bounding box center [811, 662] width 766 height 56
paste textarea "Hi Guys! This is The Gates! We just wanted to give you a heads up that CARPET C…"
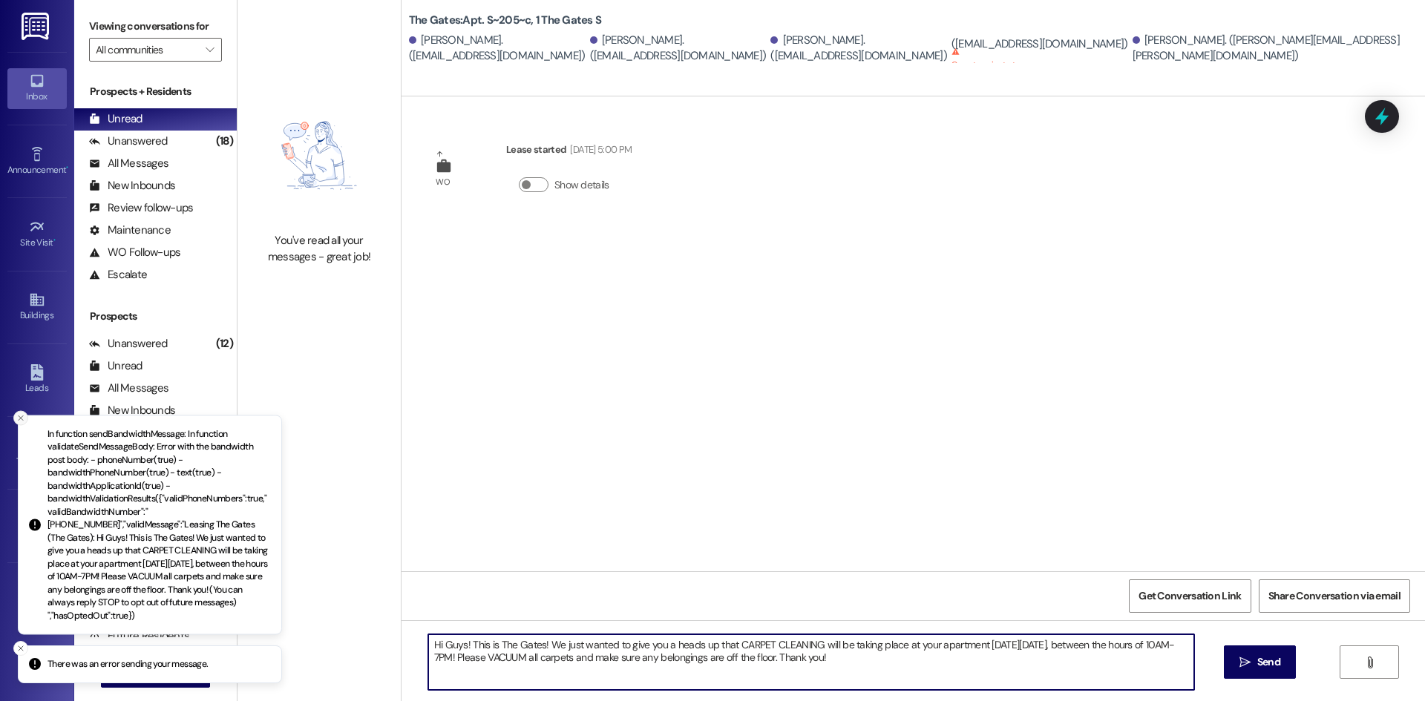
type textarea "Hi Guys! This is The Gates! We just wanted to give you a heads up that CARPET C…"
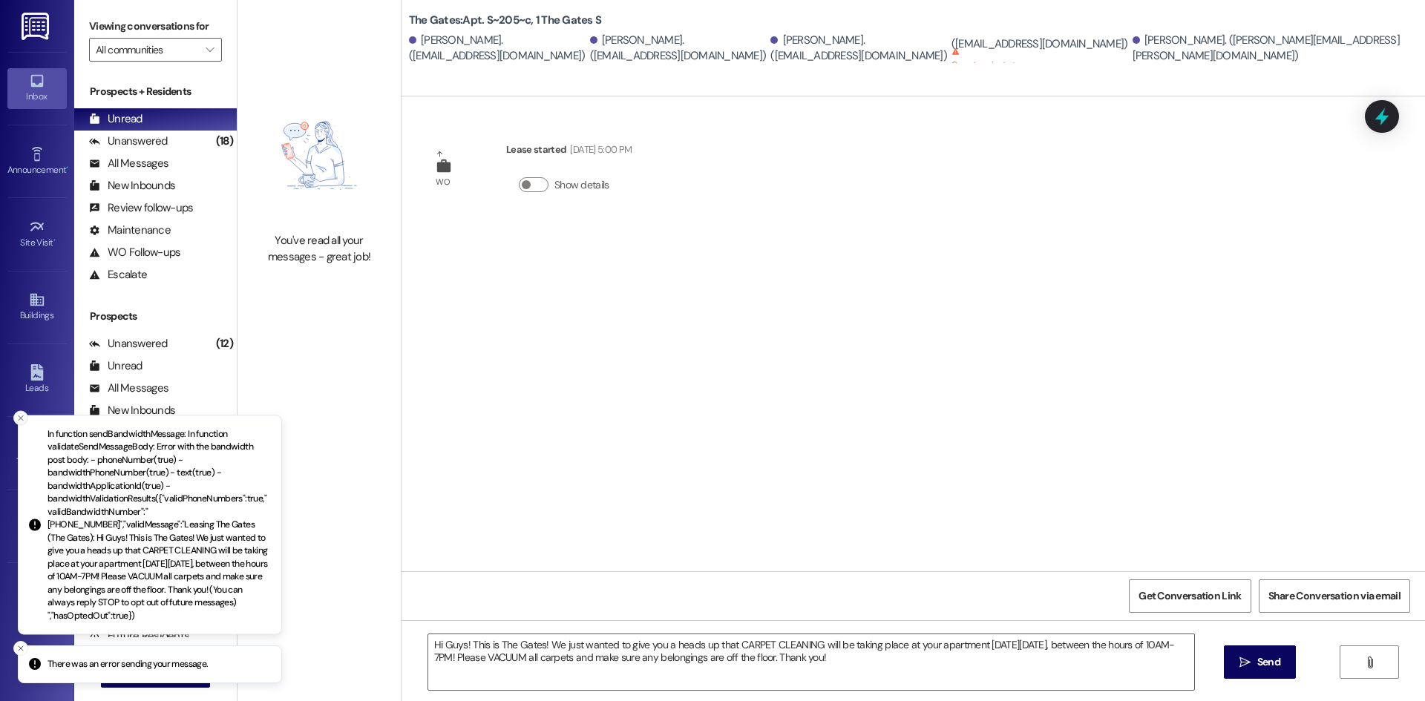
click at [22, 424] on button "Close toast" at bounding box center [20, 417] width 15 height 15
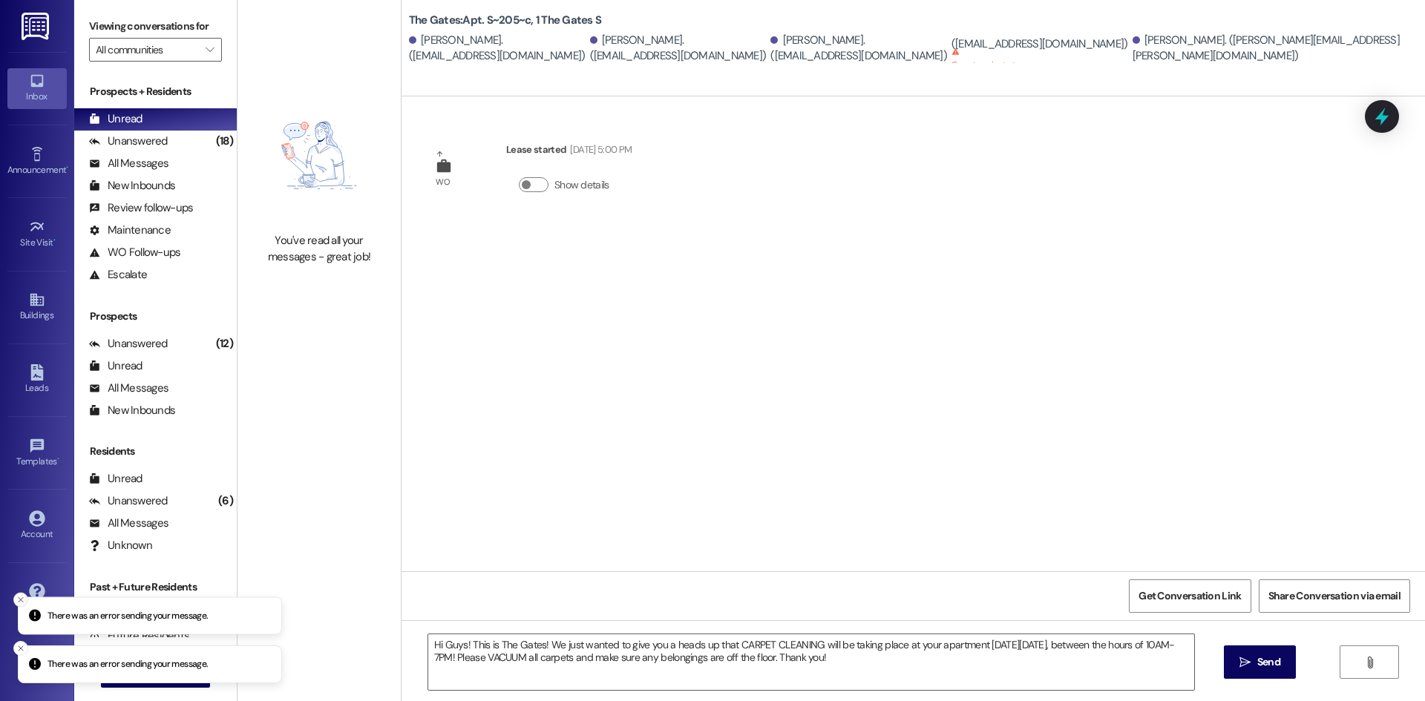
click at [19, 601] on icon "Close toast" at bounding box center [20, 599] width 9 height 9
click at [21, 650] on icon "Close toast" at bounding box center [20, 648] width 9 height 9
click at [142, 675] on span "New Message" at bounding box center [164, 676] width 61 height 16
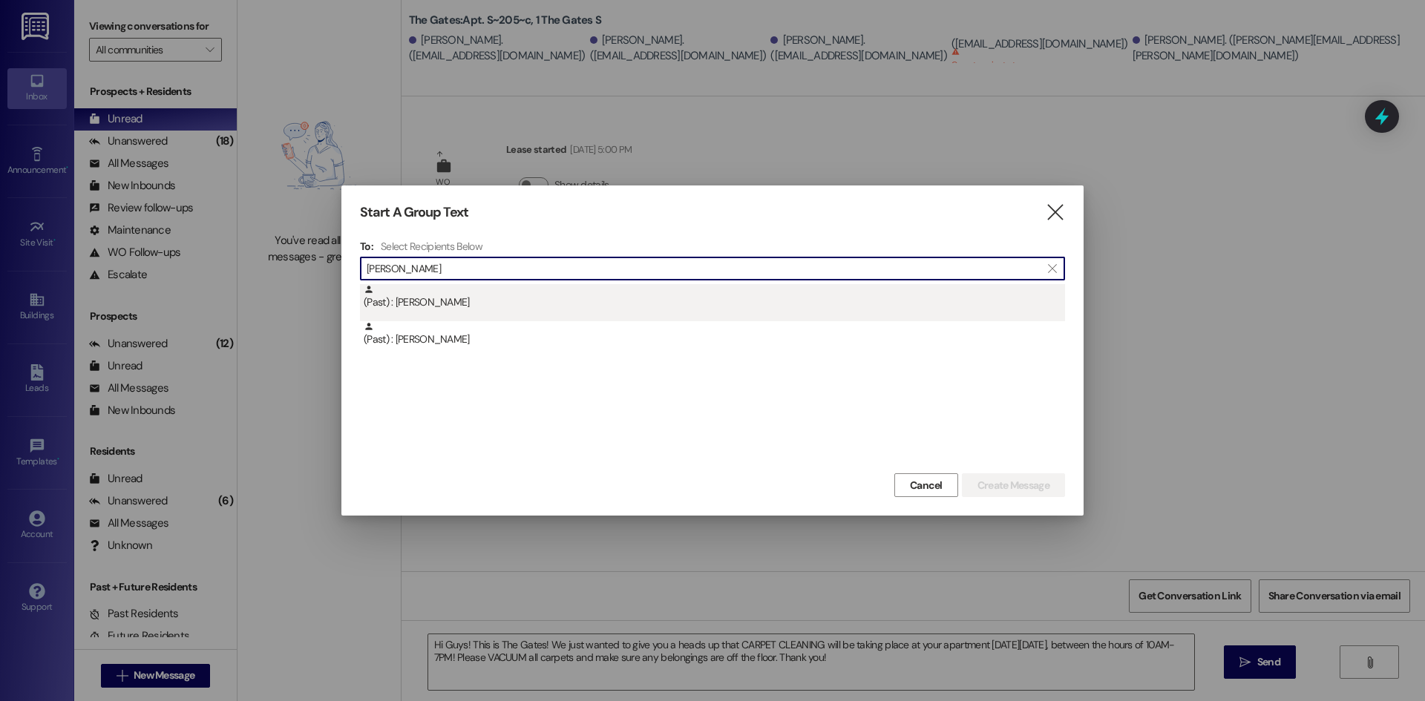
type input "[PERSON_NAME]"
click at [470, 302] on div "(Past) : [PERSON_NAME]" at bounding box center [714, 297] width 701 height 26
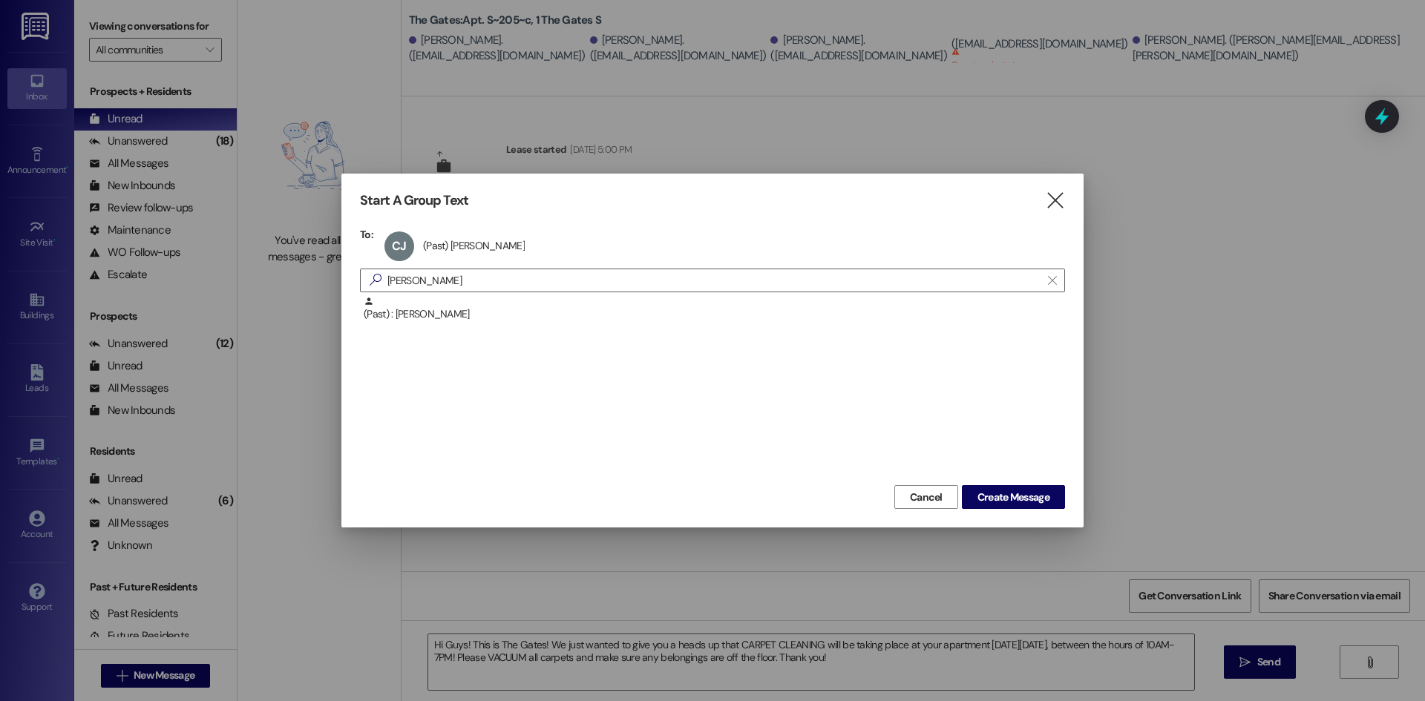
drag, startPoint x: 461, startPoint y: 283, endPoint x: 157, endPoint y: 258, distance: 305.2
click at [157, 258] on div "Start A Group Text  To: CJ (Past) [PERSON_NAME] (Past) [PERSON_NAME] click to …" at bounding box center [712, 350] width 1425 height 701
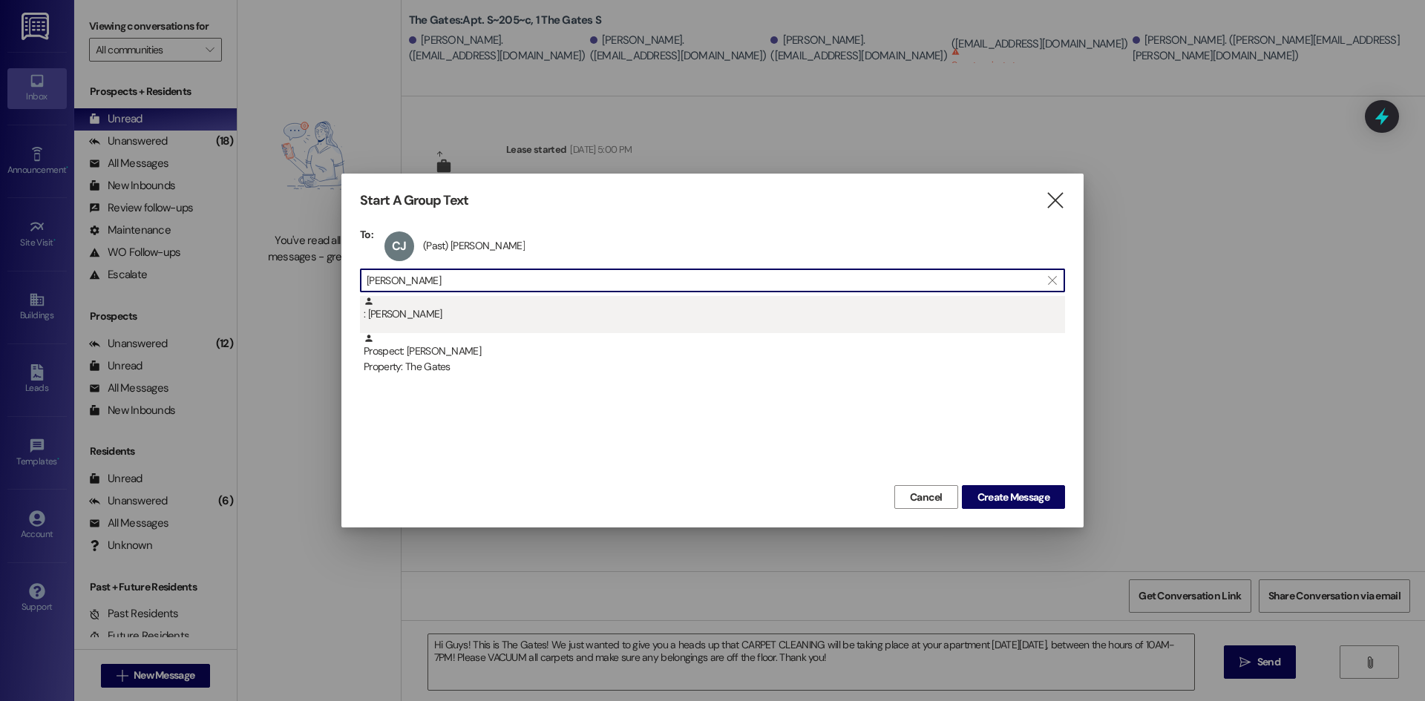
type input "[PERSON_NAME]"
click at [380, 317] on div ": [PERSON_NAME]" at bounding box center [714, 309] width 701 height 26
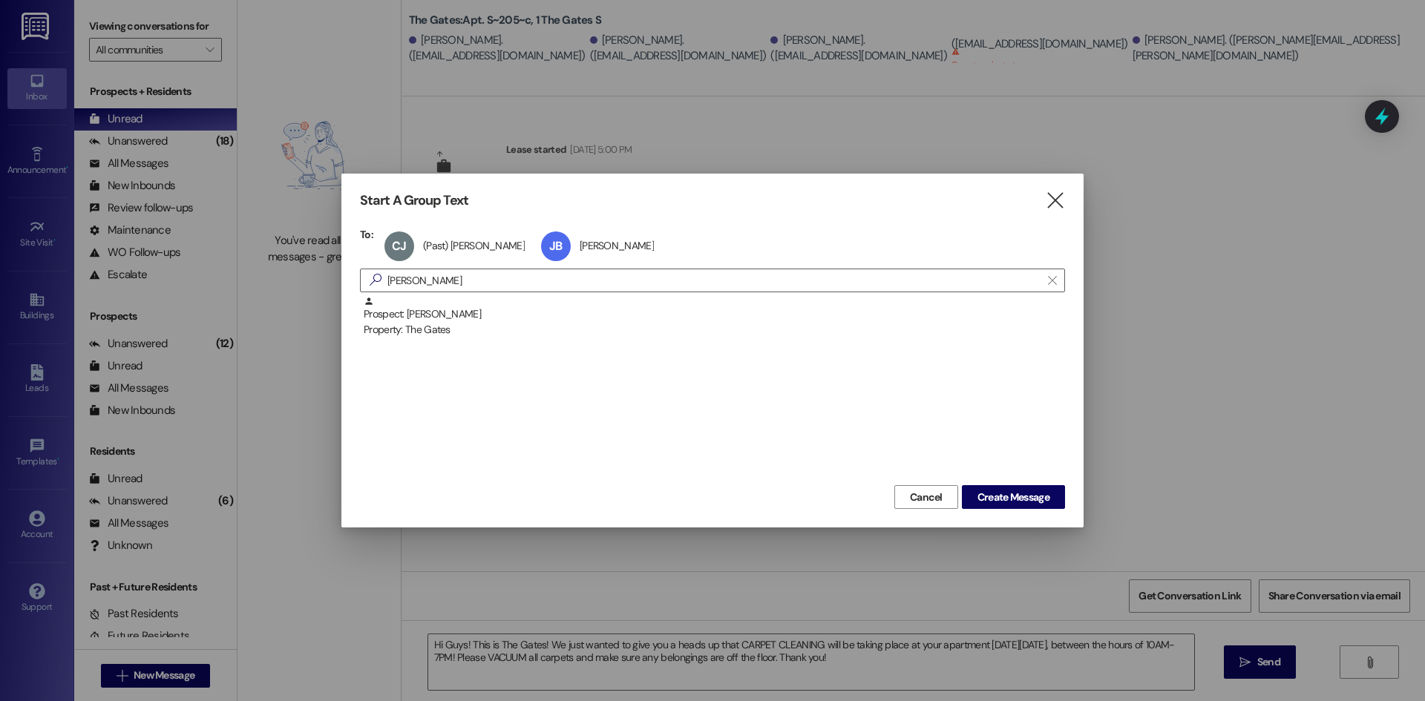
drag, startPoint x: 317, startPoint y: 270, endPoint x: 272, endPoint y: 265, distance: 45.6
click at [272, 265] on div "Start A Group Text  To: CJ (Past) [PERSON_NAME] (Past) [PERSON_NAME] click to …" at bounding box center [712, 350] width 1425 height 701
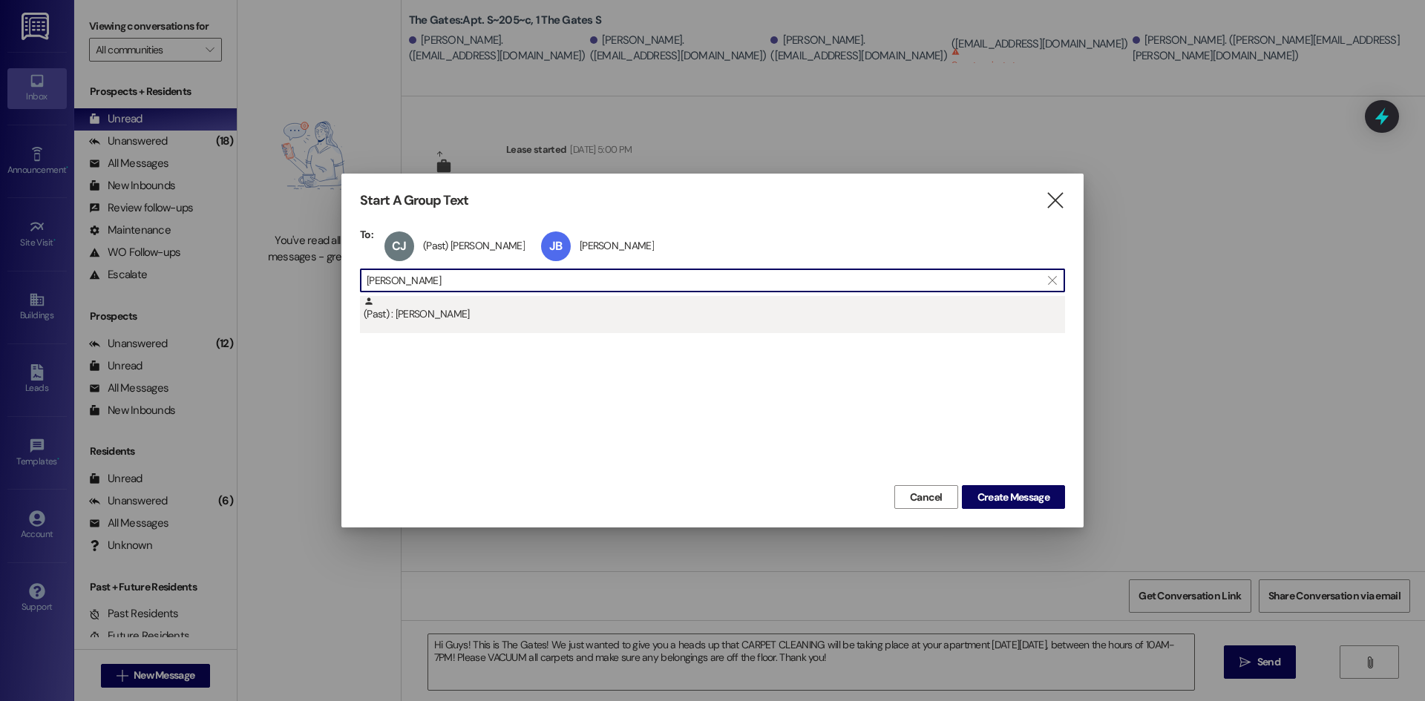
type input "[PERSON_NAME]"
click at [471, 323] on div "(Past) : [PERSON_NAME]" at bounding box center [712, 314] width 705 height 37
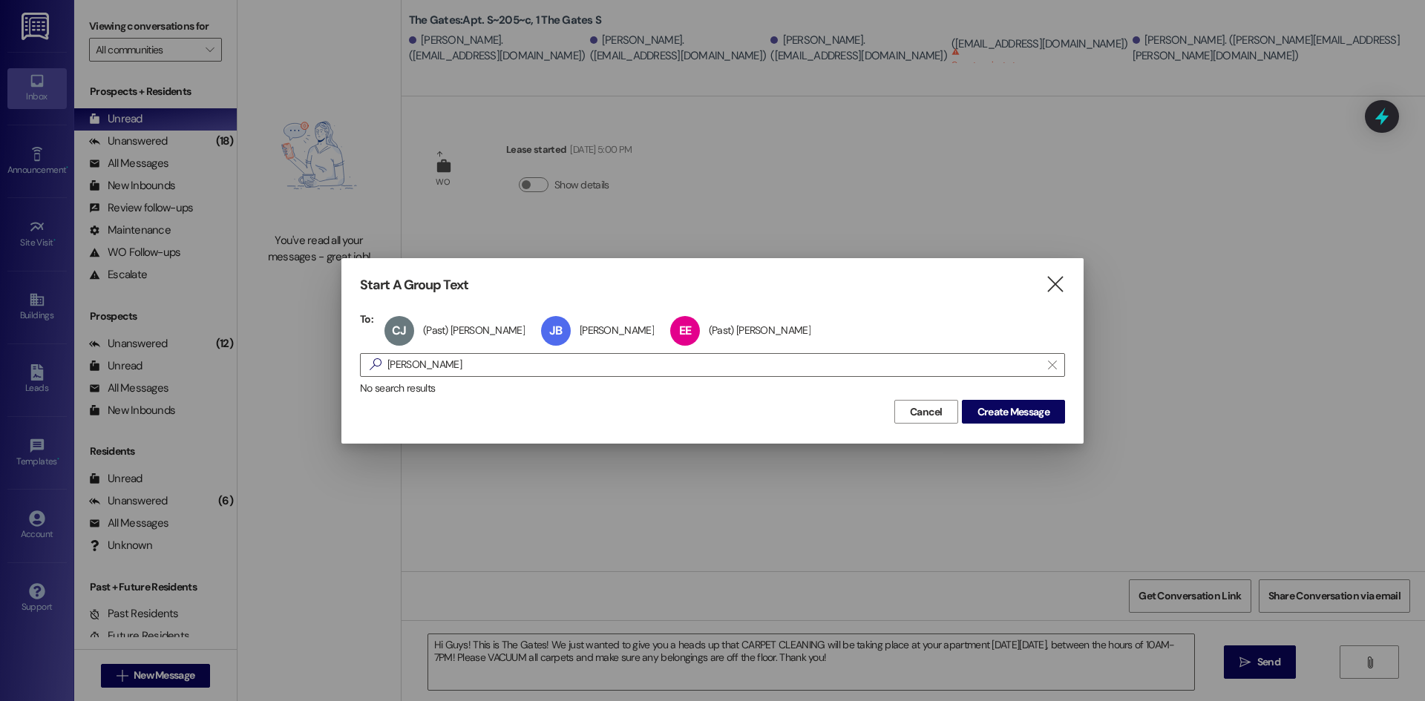
drag, startPoint x: 447, startPoint y: 362, endPoint x: 243, endPoint y: 362, distance: 204.0
click at [243, 362] on div "Start A Group Text  To: CJ (Past) [PERSON_NAME] (Past) [PERSON_NAME] click to …" at bounding box center [712, 350] width 1425 height 701
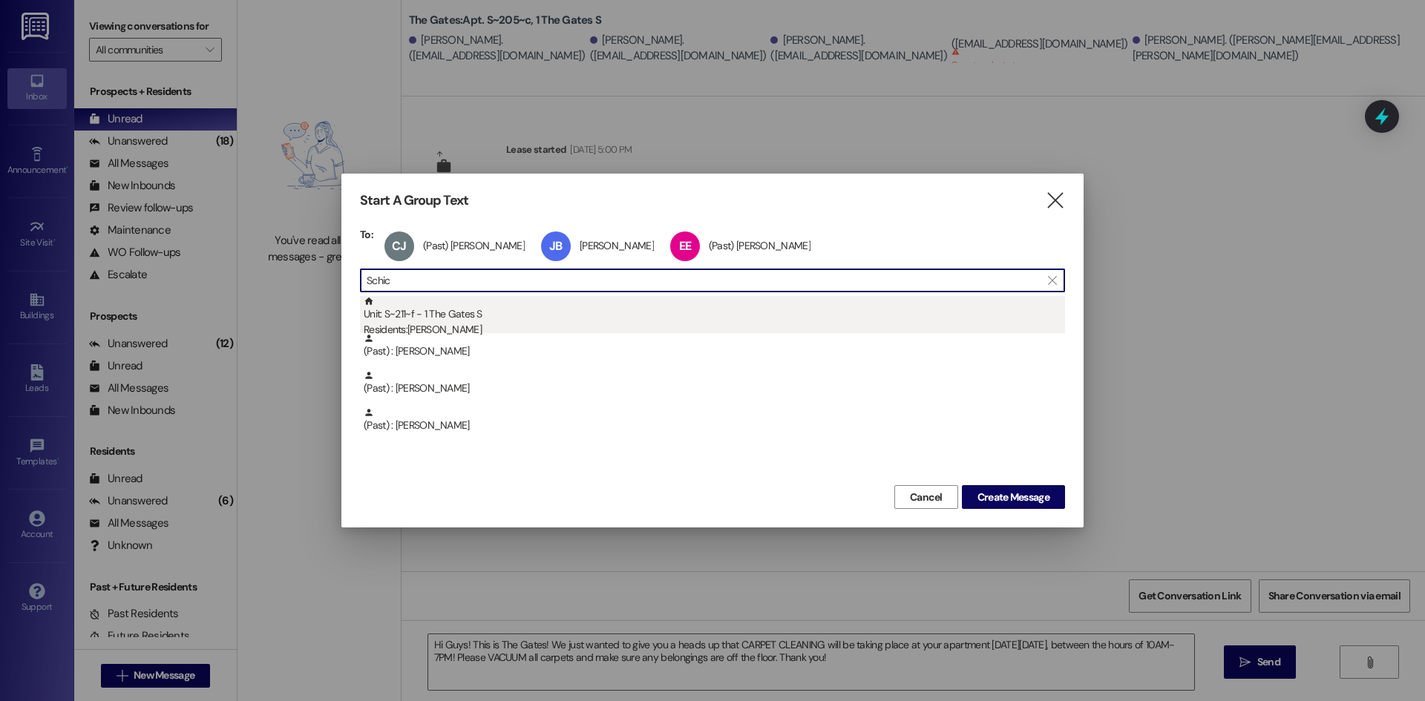
type input "Schic"
click at [441, 329] on div "Residents: [PERSON_NAME]" at bounding box center [714, 330] width 701 height 16
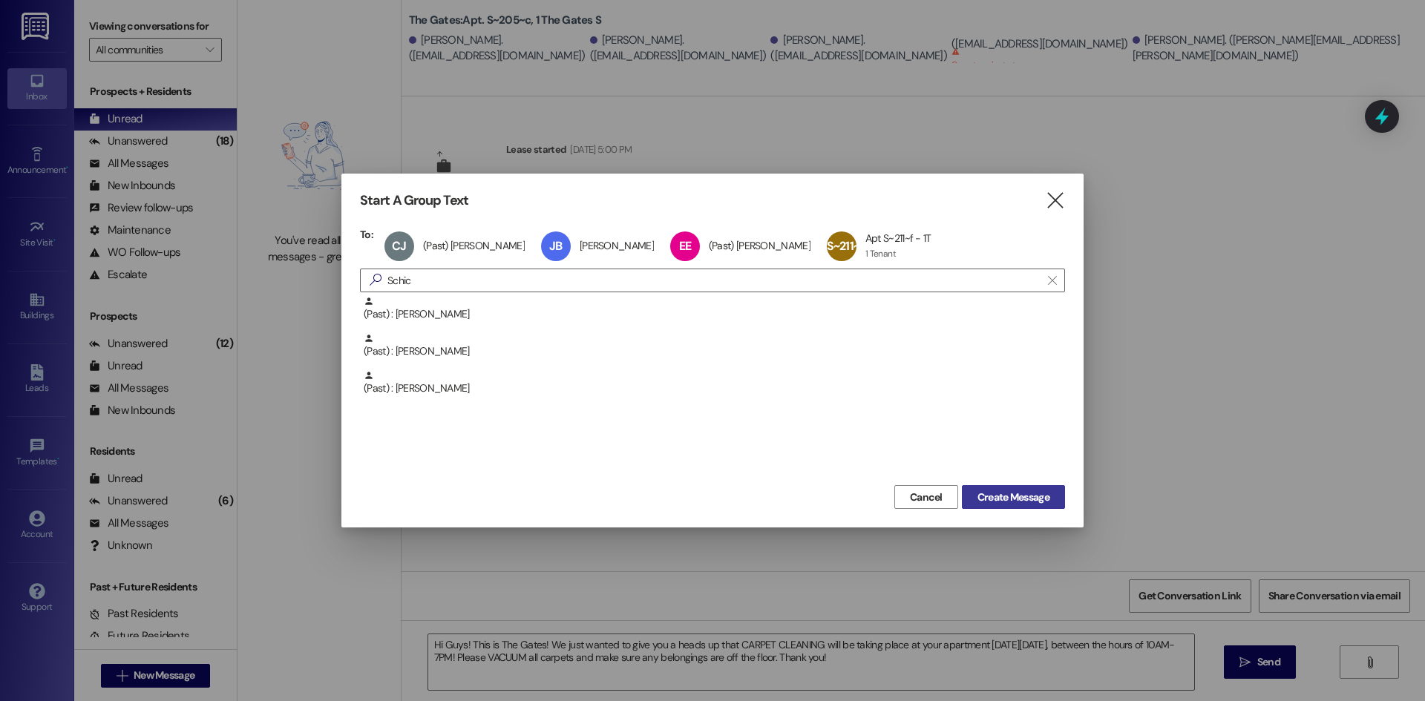
click at [1025, 504] on span "Create Message" at bounding box center [1013, 498] width 72 height 16
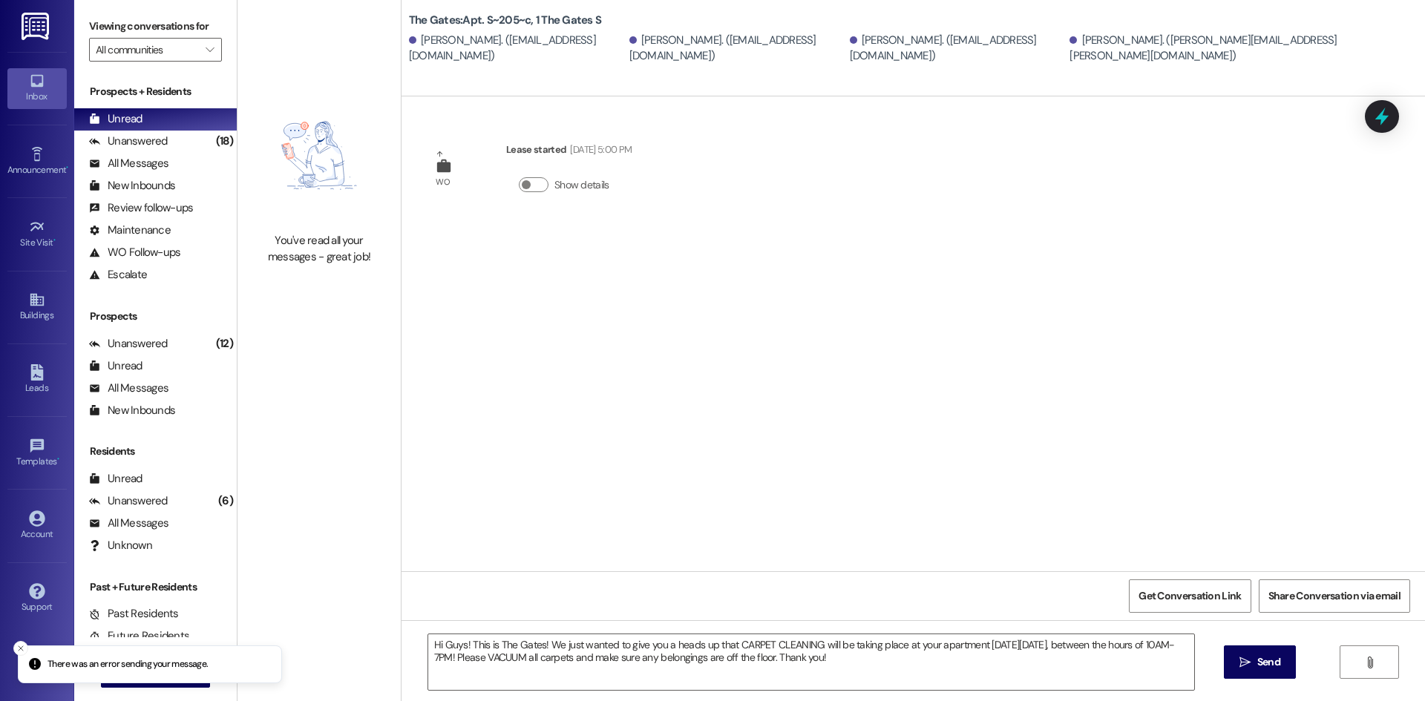
click at [1250, 666] on span " Send" at bounding box center [1259, 662] width 47 height 16
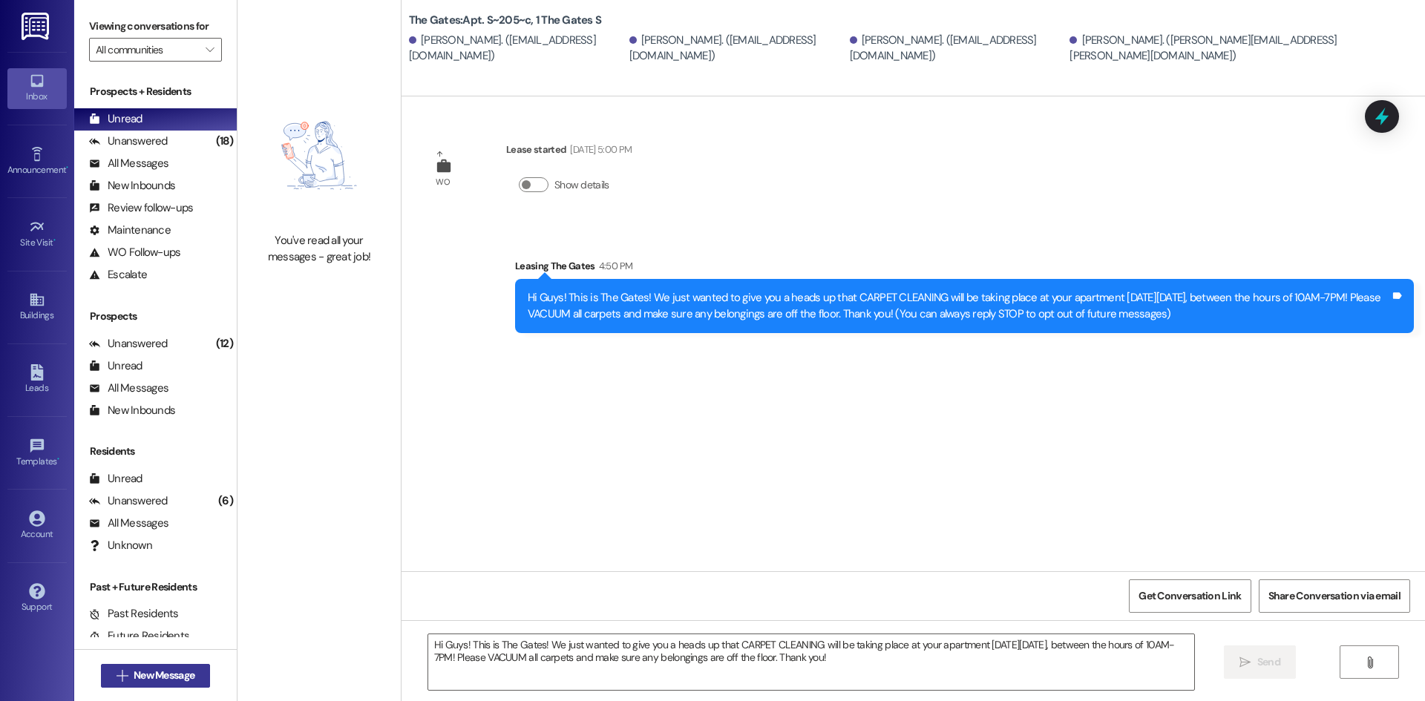
click at [146, 679] on span "New Message" at bounding box center [164, 676] width 61 height 16
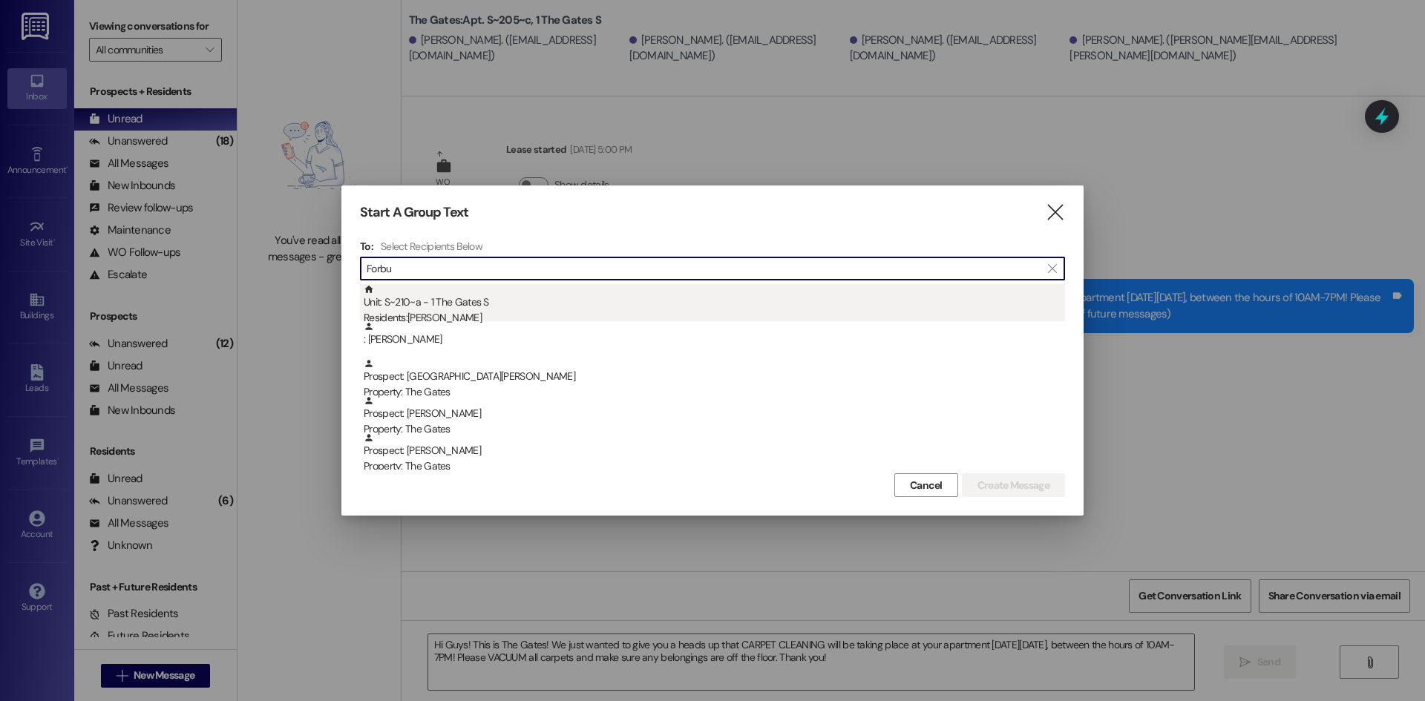
type input "Forbu"
click at [444, 312] on div "Residents: [PERSON_NAME]" at bounding box center [714, 318] width 701 height 16
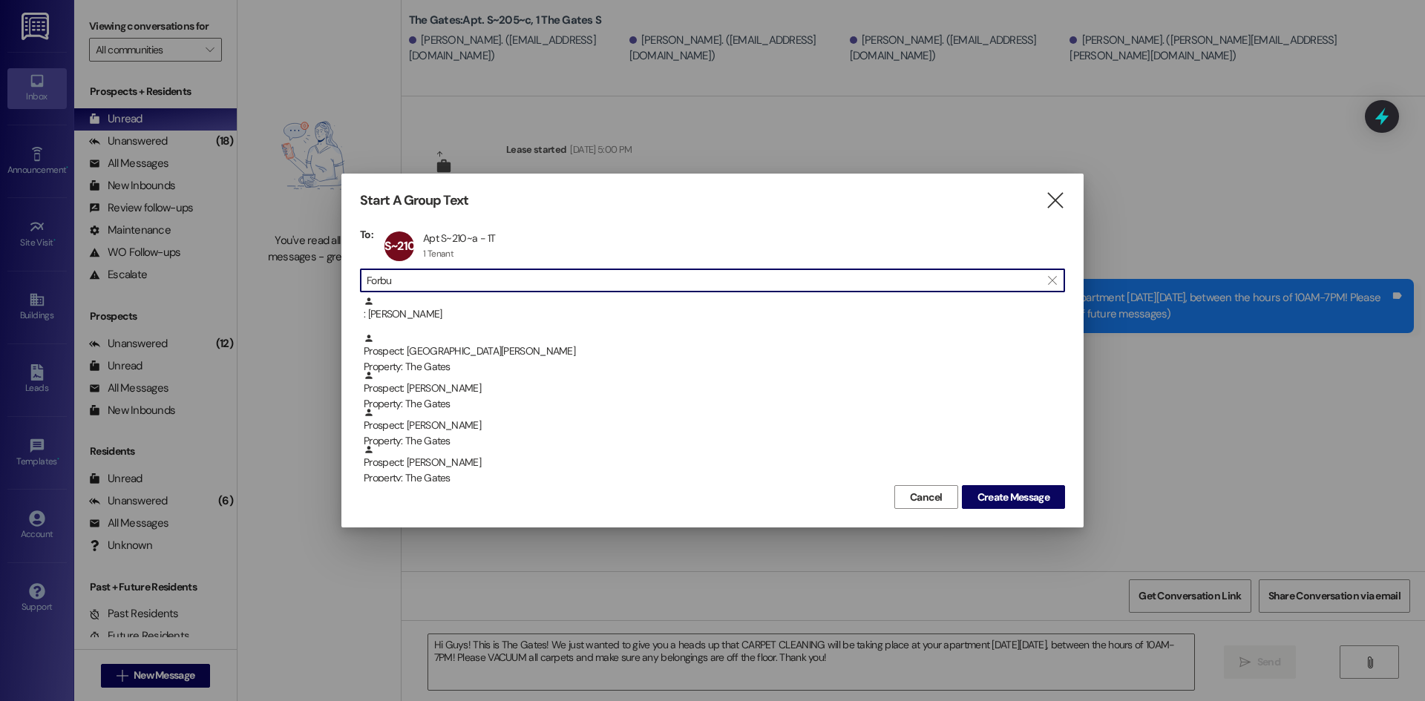
drag, startPoint x: 418, startPoint y: 277, endPoint x: 269, endPoint y: 275, distance: 149.2
click at [269, 275] on div "Start A Group Text  To: S~210~a Apt S~210~a - 1T Apt S~210~a - 1T 1 Tenant 1 T…" at bounding box center [712, 350] width 1425 height 701
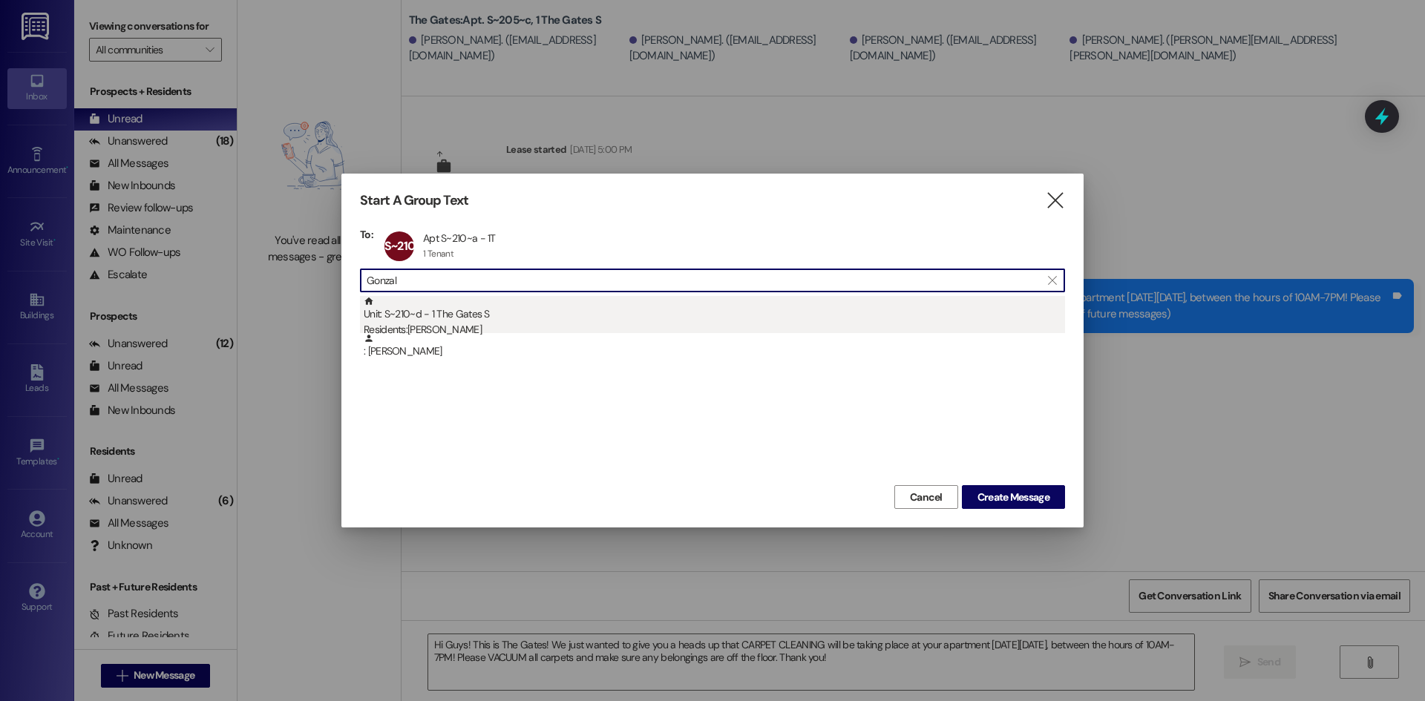
type input "Gonzal"
click at [440, 312] on div "Unit: S~210~d - 1 The Gates S Residents: [PERSON_NAME]" at bounding box center [714, 317] width 701 height 42
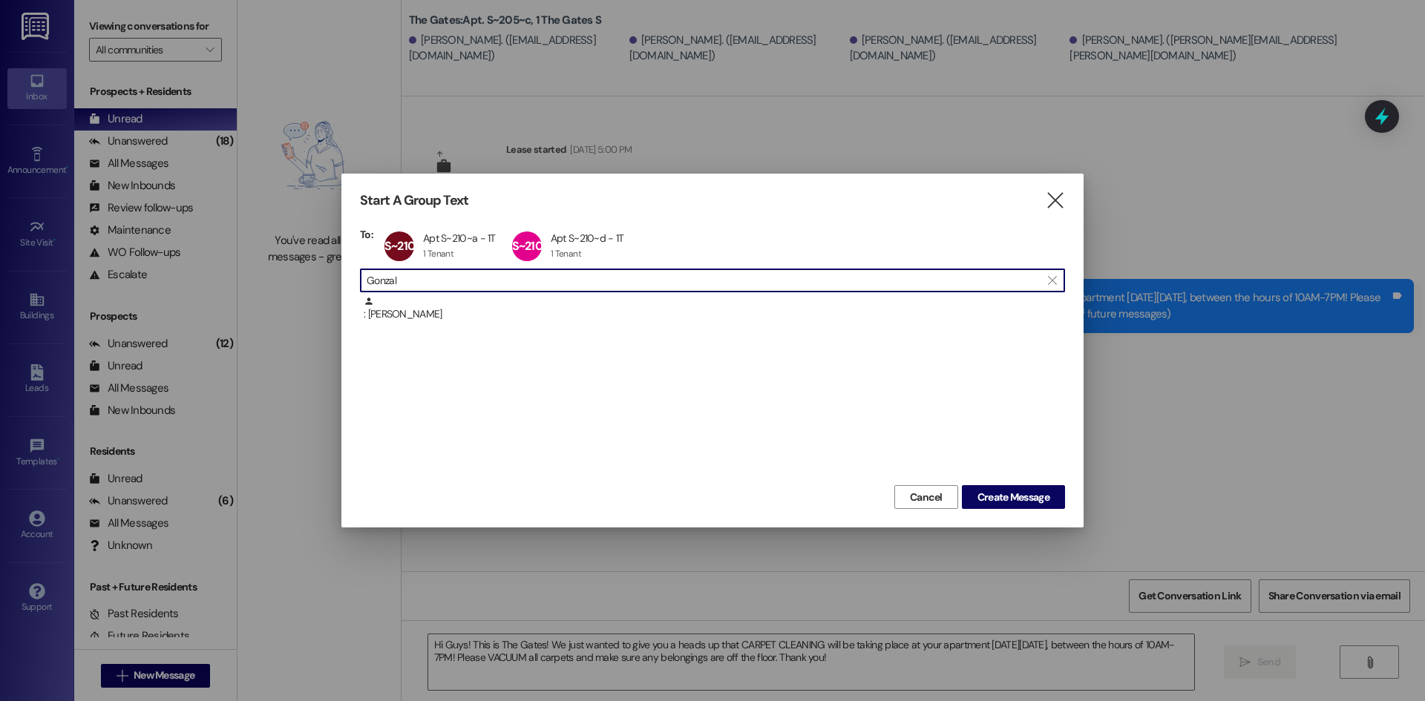
drag, startPoint x: 402, startPoint y: 283, endPoint x: 262, endPoint y: 278, distance: 140.3
click at [262, 278] on div "Start A Group Text  To: S~210~a Apt S~210~a - 1T Apt S~210~a - 1T 1 Tenant 1 T…" at bounding box center [712, 350] width 1425 height 701
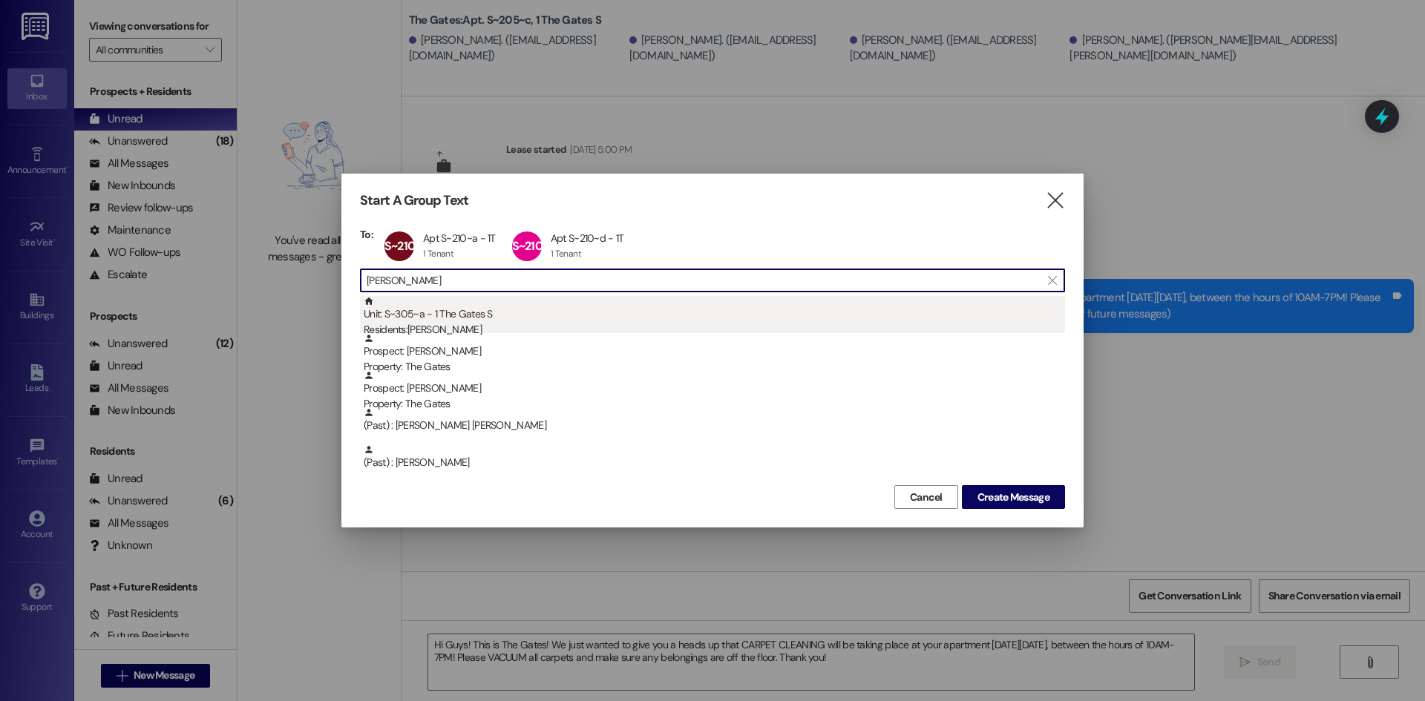
type input "[PERSON_NAME]"
click at [444, 320] on div "Unit: S~305~a - 1 The Gates S Residents: [PERSON_NAME]" at bounding box center [714, 317] width 701 height 42
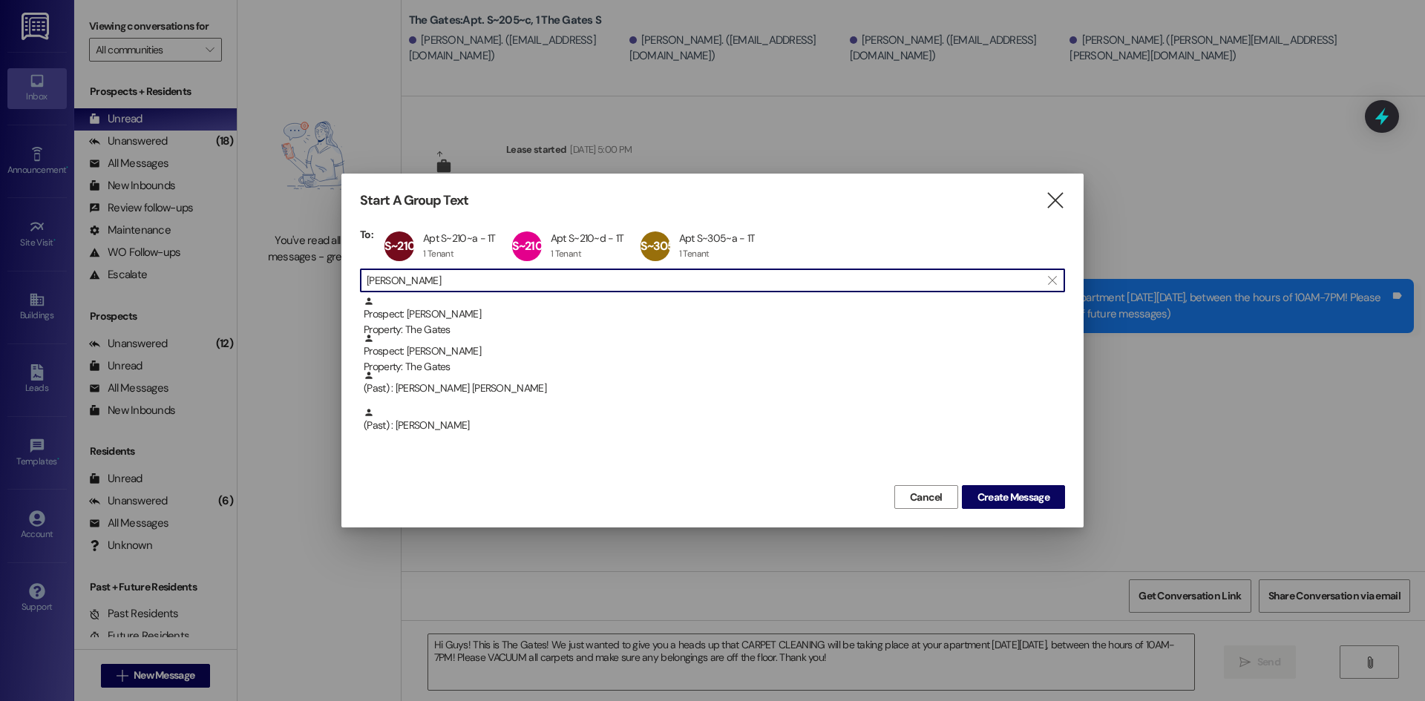
drag, startPoint x: 450, startPoint y: 289, endPoint x: 322, endPoint y: 283, distance: 127.8
click at [322, 283] on div "Start A Group Text  To: S~210~a Apt S~210~a - 1T Apt S~210~a - 1T 1 Tenant 1 T…" at bounding box center [712, 350] width 1425 height 701
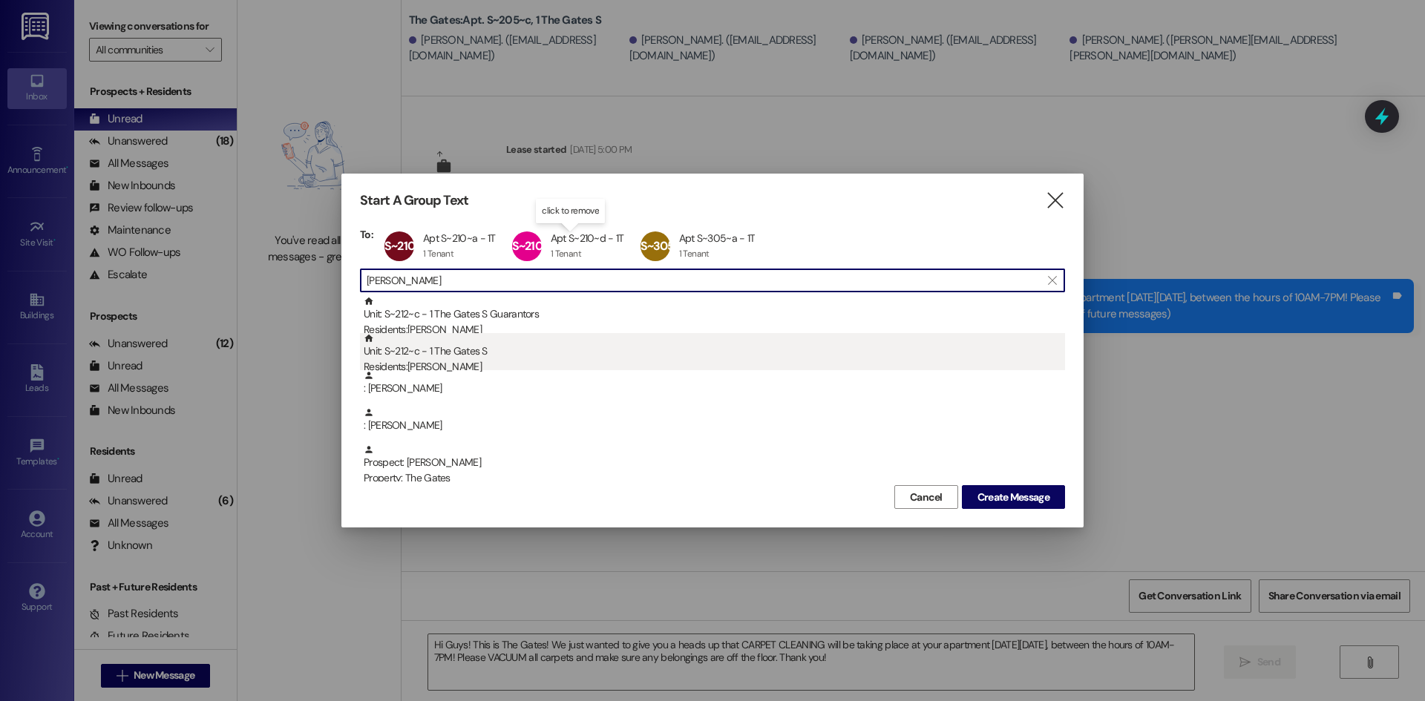
type input "[PERSON_NAME]"
click at [478, 355] on div "Unit: S~212~c - 1 The Gates S Residents: [PERSON_NAME]" at bounding box center [714, 354] width 701 height 42
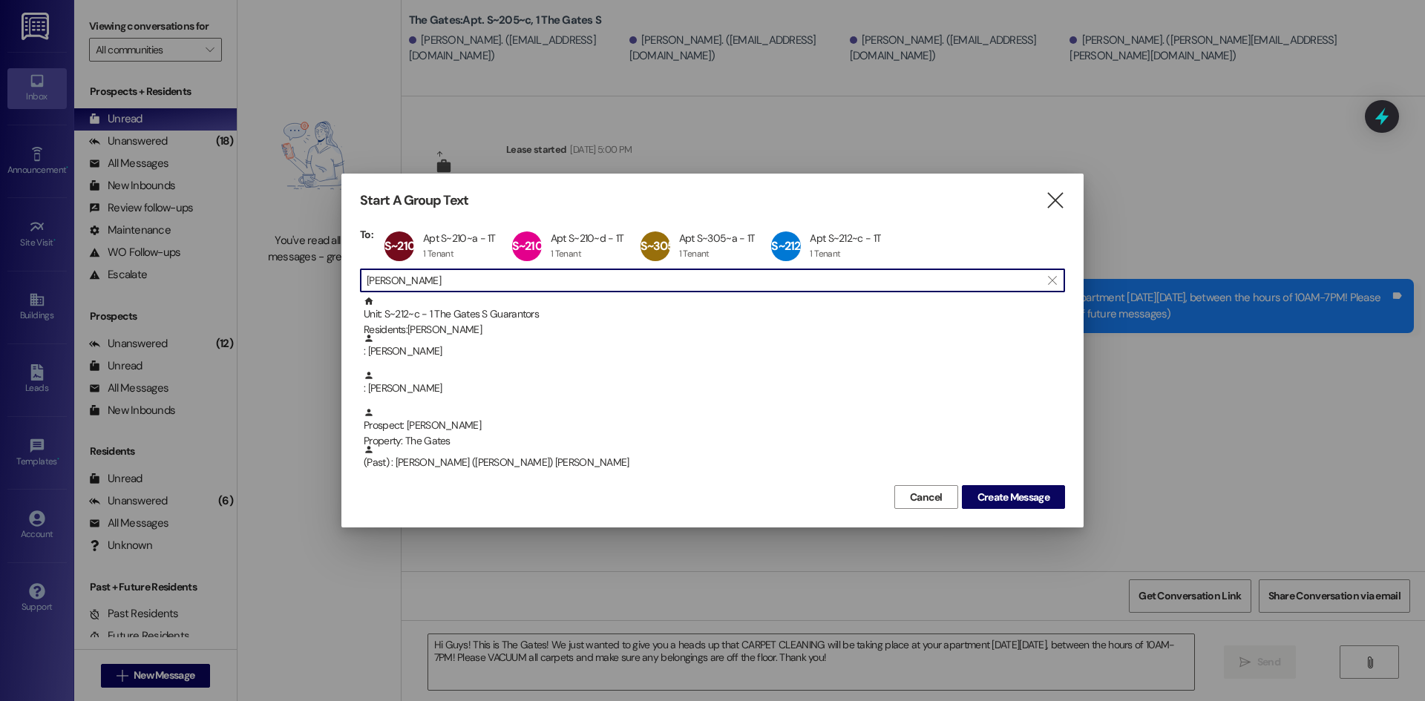
drag, startPoint x: 450, startPoint y: 283, endPoint x: 236, endPoint y: 278, distance: 214.5
click at [246, 279] on div "Start A Group Text  To: S~210~a Apt S~210~a - 1T Apt S~210~a - 1T 1 Tenant 1 T…" at bounding box center [712, 350] width 1425 height 701
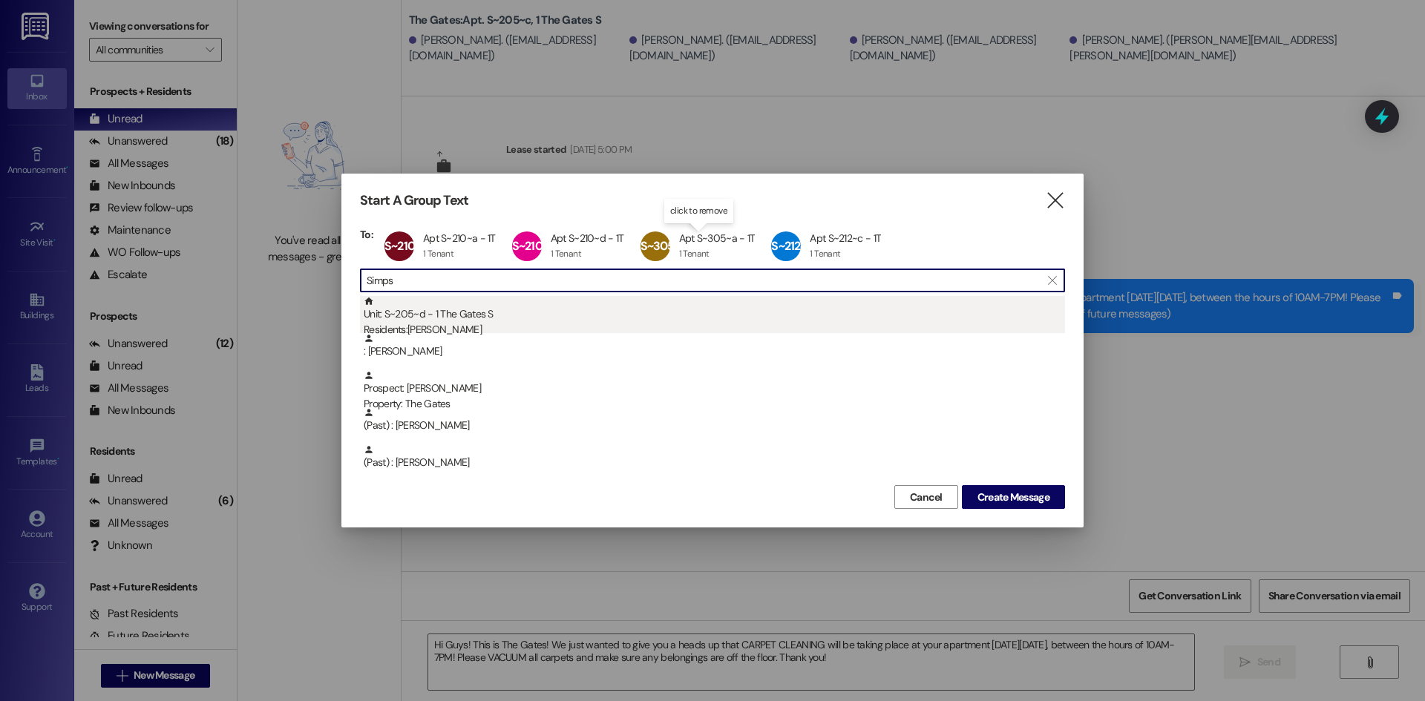
type input "Simps"
click at [526, 321] on div "Unit: S~205~d - 1 The Gates S Residents: [PERSON_NAME]" at bounding box center [714, 317] width 701 height 42
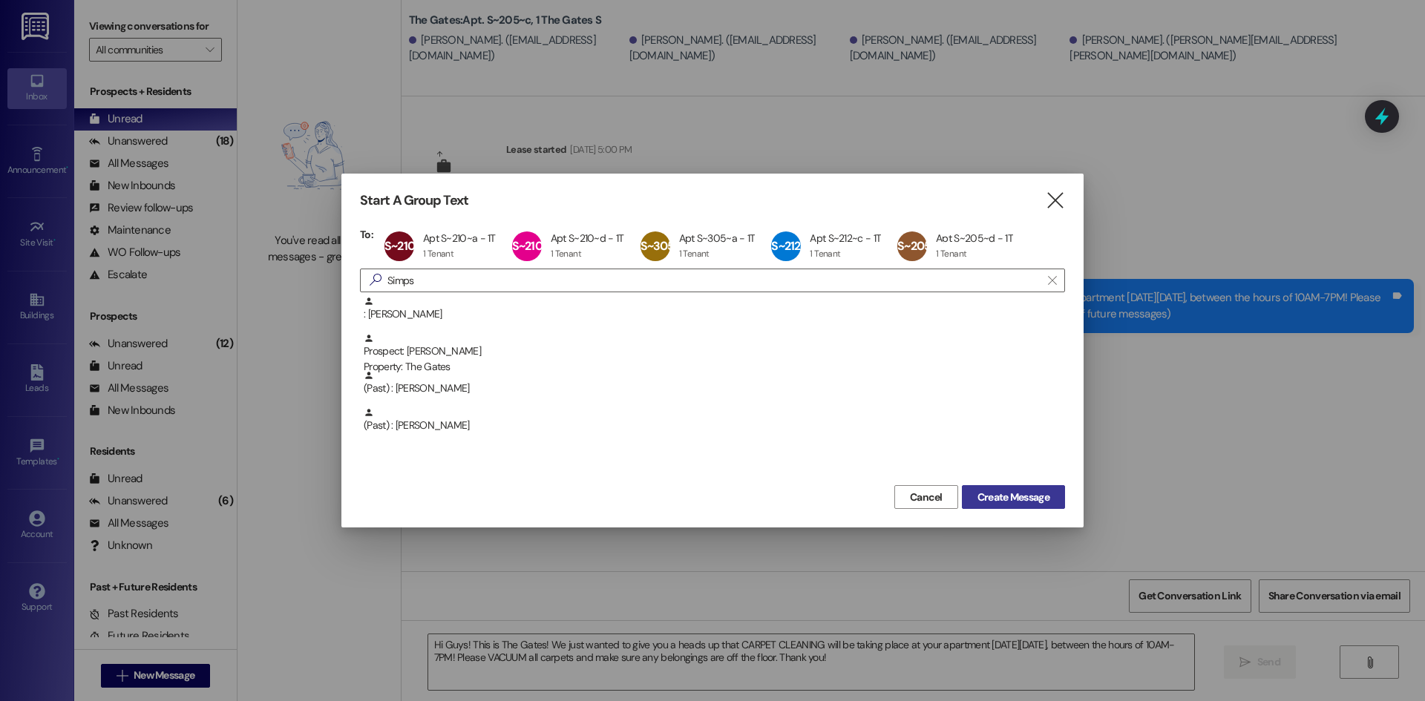
click at [1015, 513] on div "Start A Group Text  To: S~210~a Apt S~210~a - 1T Apt S~210~a - 1T 1 Tenant 1 T…" at bounding box center [712, 351] width 742 height 354
click at [1016, 499] on span "Create Message" at bounding box center [1013, 498] width 72 height 16
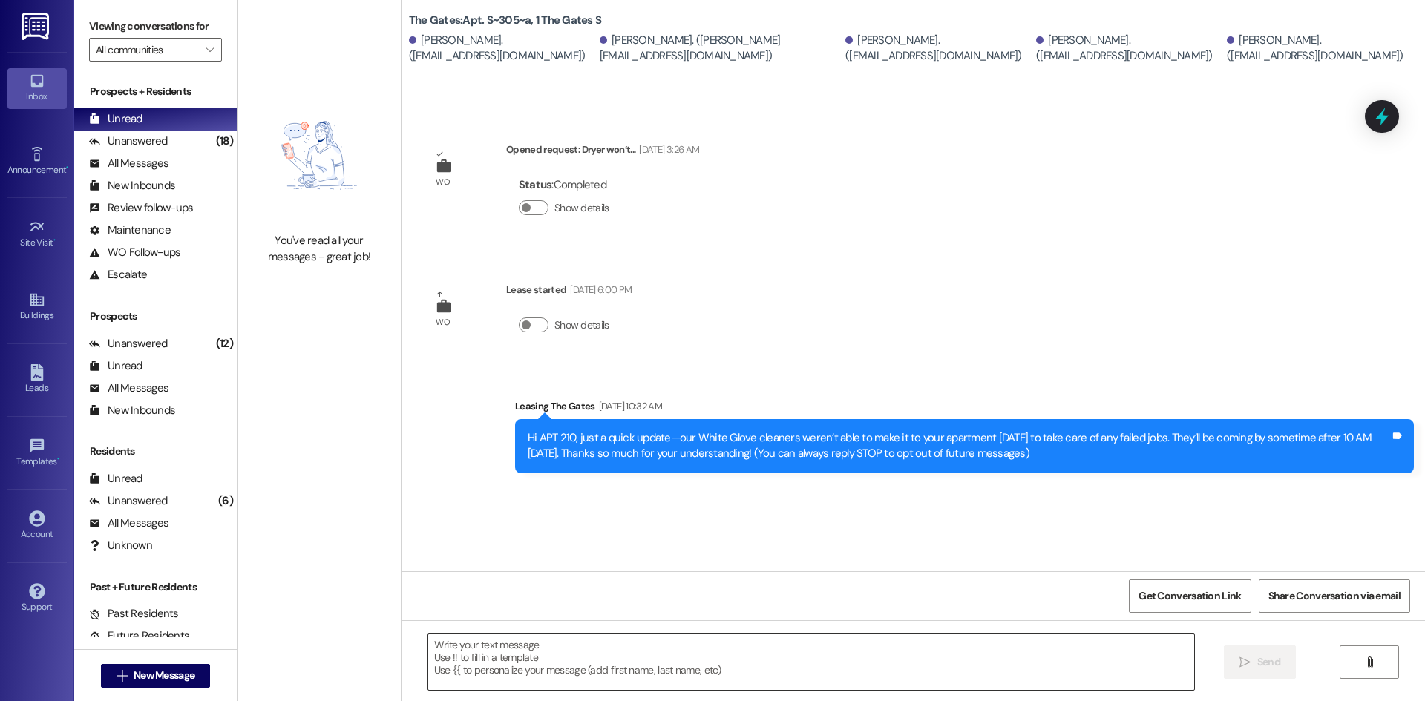
click at [502, 655] on textarea at bounding box center [811, 662] width 766 height 56
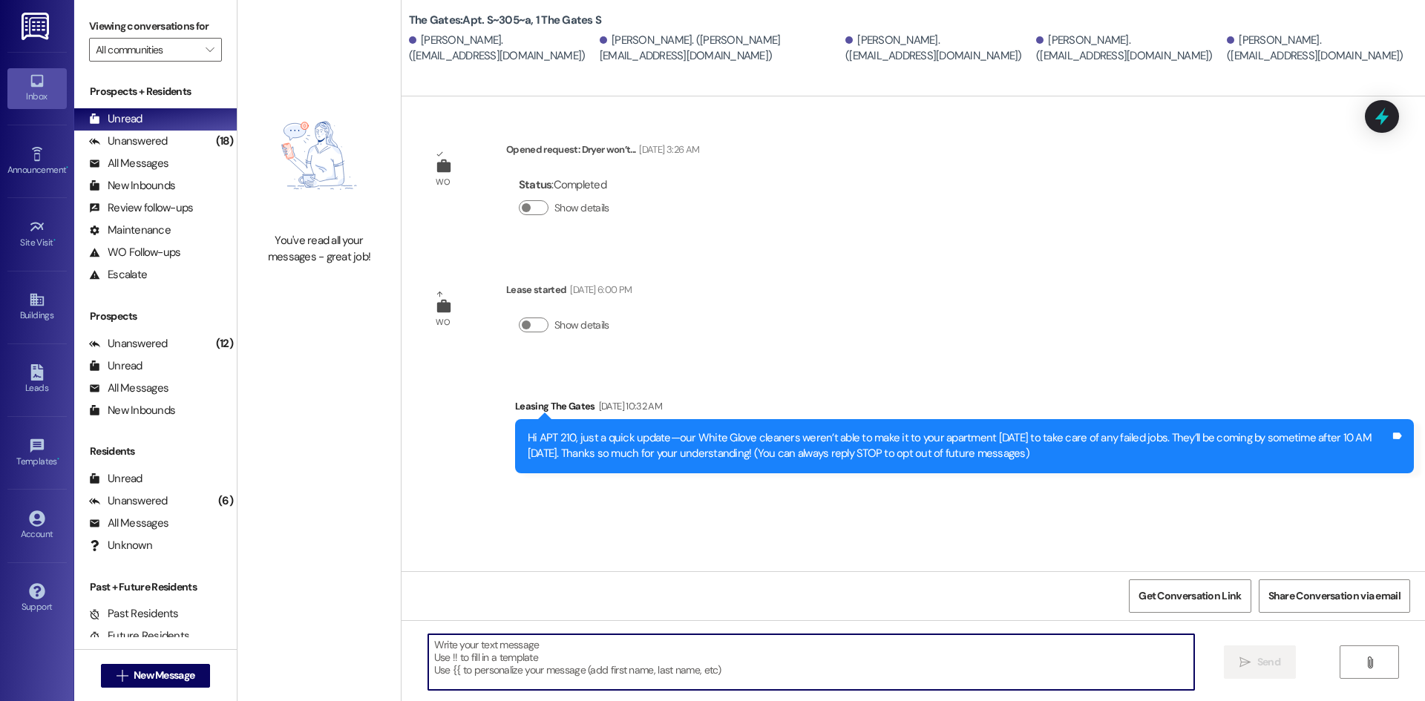
paste textarea "Hi Guys! This is The Gates! We just wanted to give you a heads up that CARPET C…"
type textarea "Hi Guys! This is The Gates! We just wanted to give you a heads up that CARPET C…"
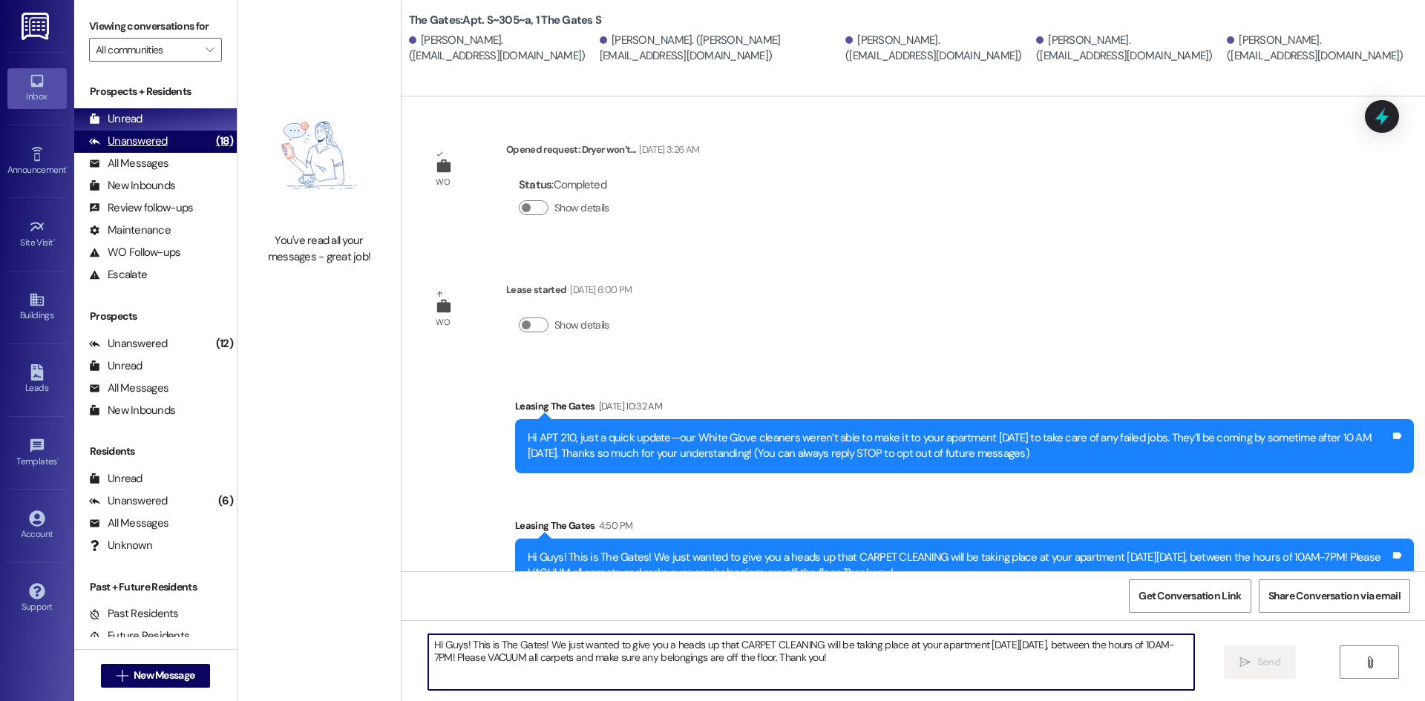
click at [147, 134] on div "Unanswered" at bounding box center [128, 142] width 79 height 16
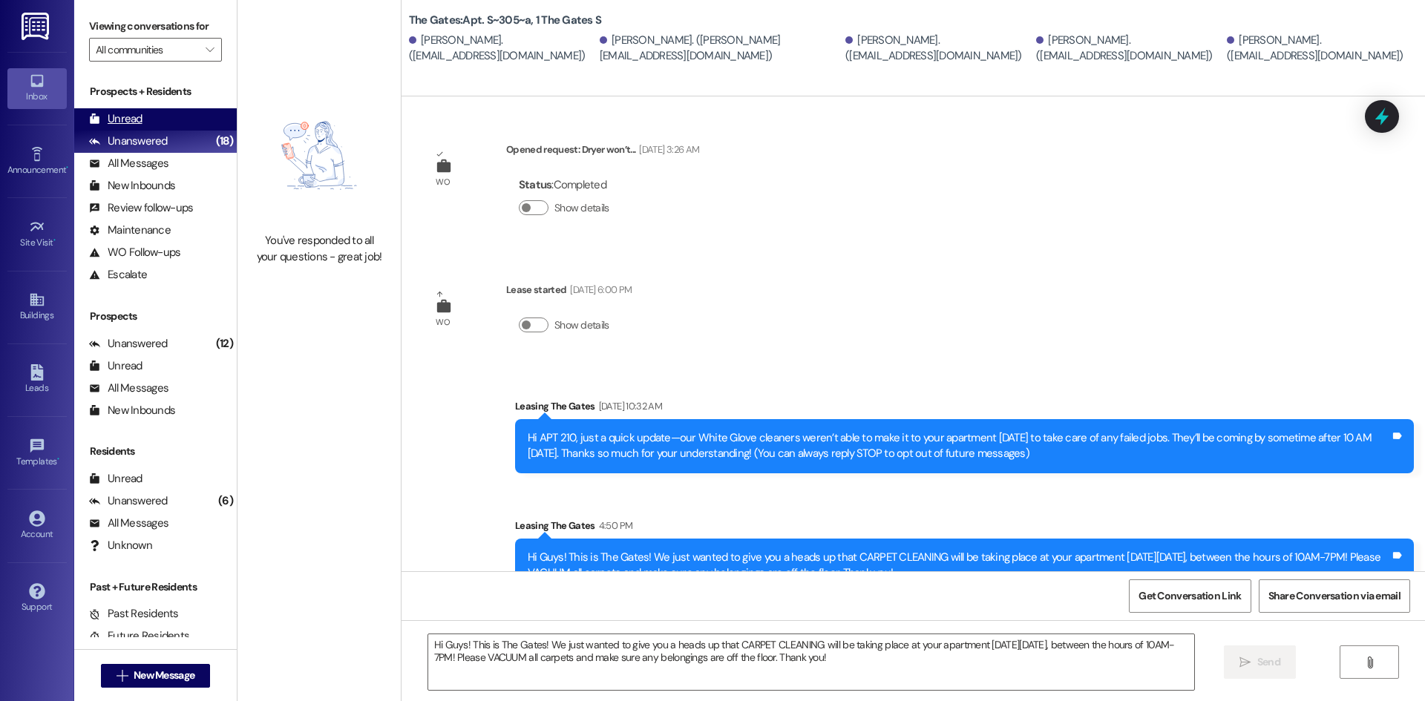
click at [145, 114] on div "Unread (0)" at bounding box center [155, 119] width 162 height 22
